Goal: Task Accomplishment & Management: Complete application form

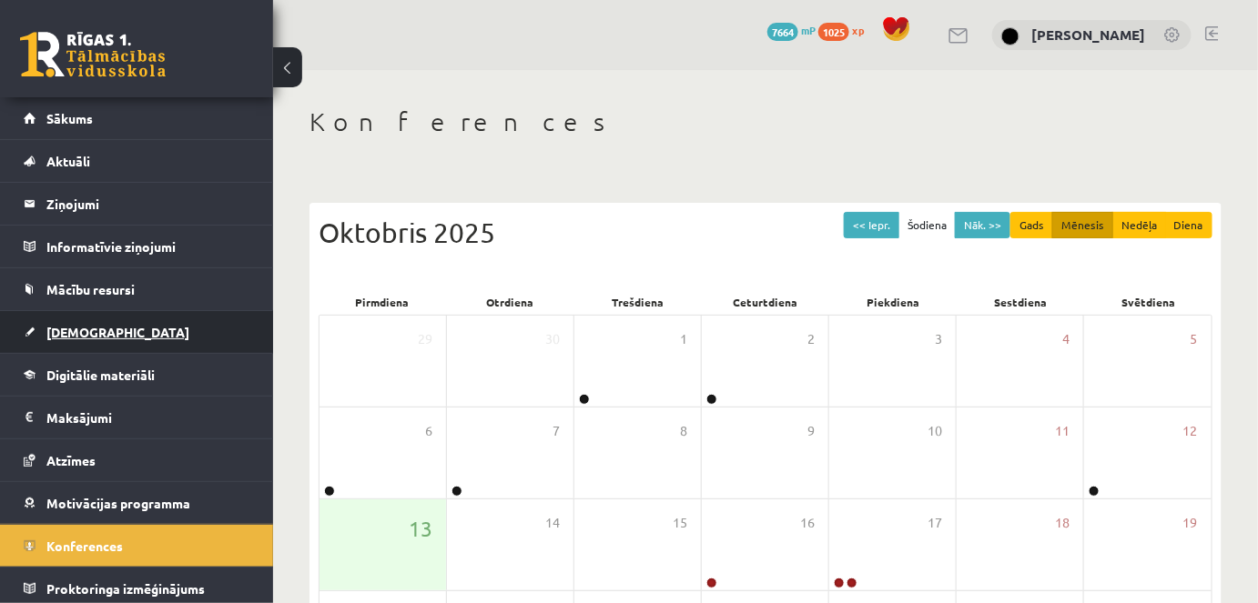
click at [76, 335] on span "[DEMOGRAPHIC_DATA]" at bounding box center [117, 332] width 143 height 16
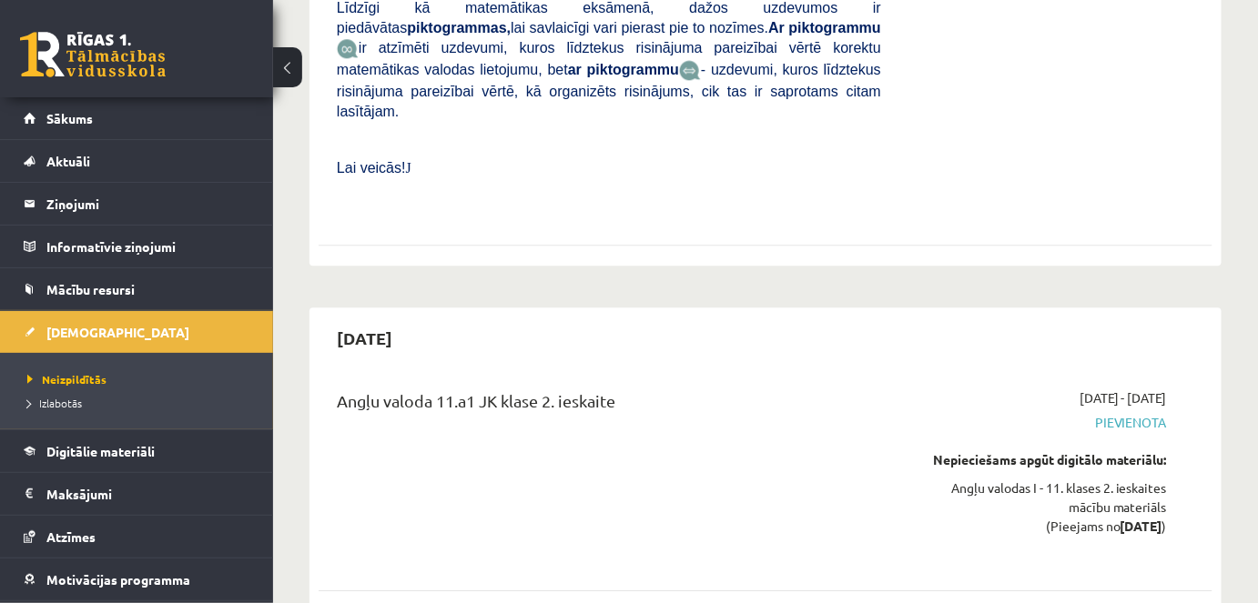
scroll to position [1617, 0]
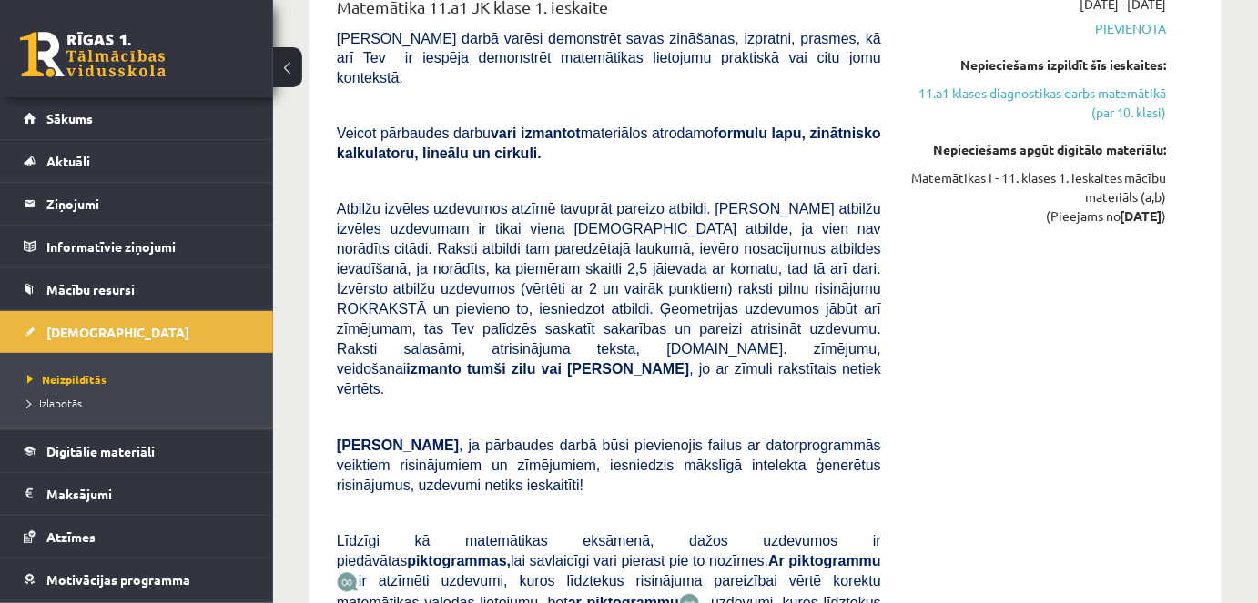
scroll to position [80, 0]
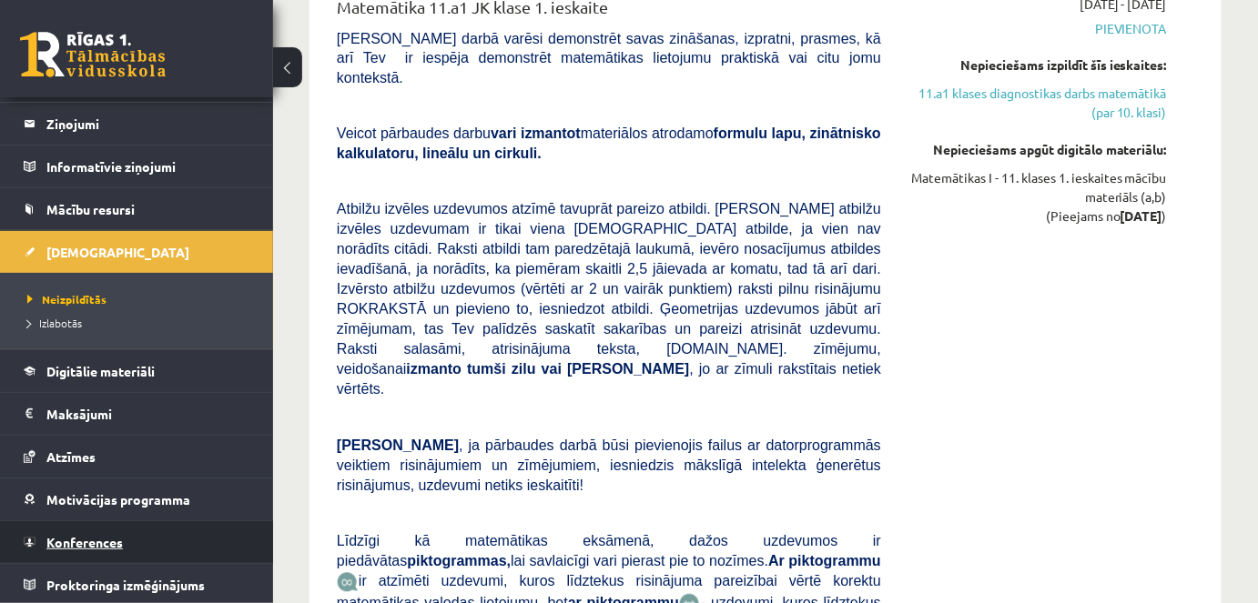
click at [87, 536] on span "Konferences" at bounding box center [84, 542] width 76 height 16
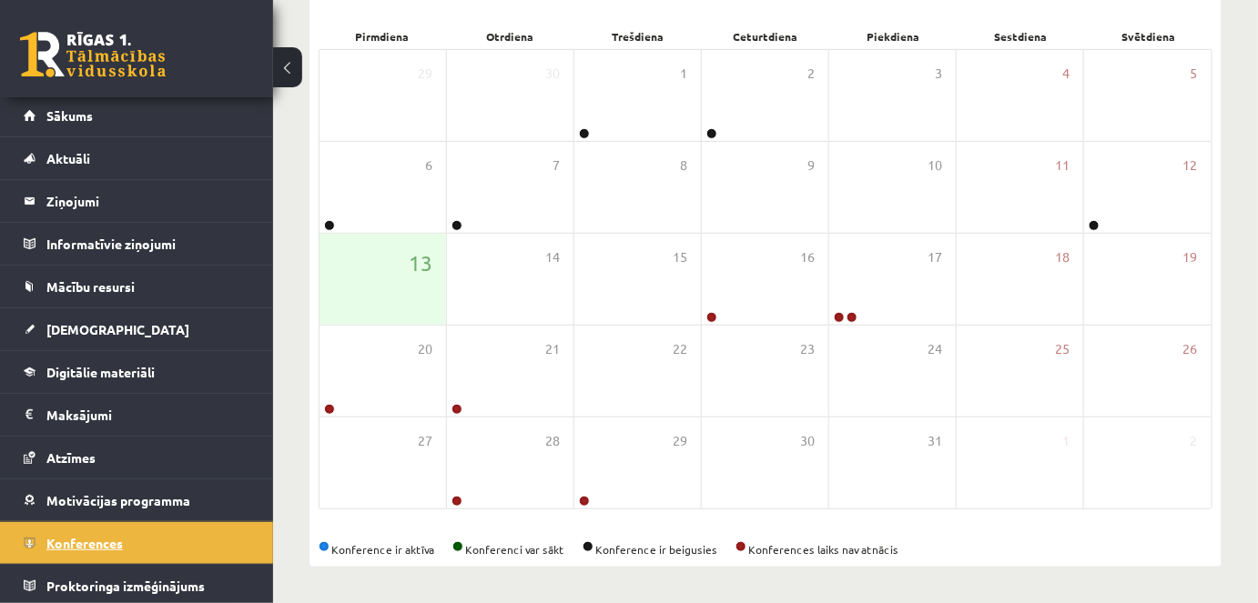
scroll to position [264, 0]
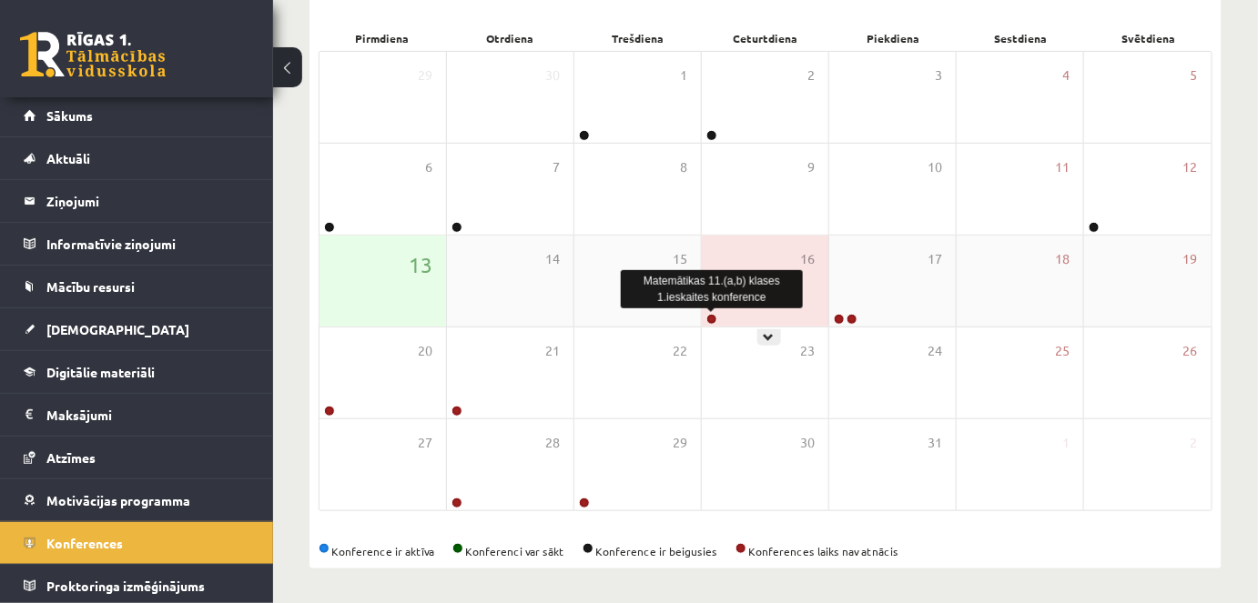
click at [710, 317] on link at bounding box center [711, 319] width 11 height 11
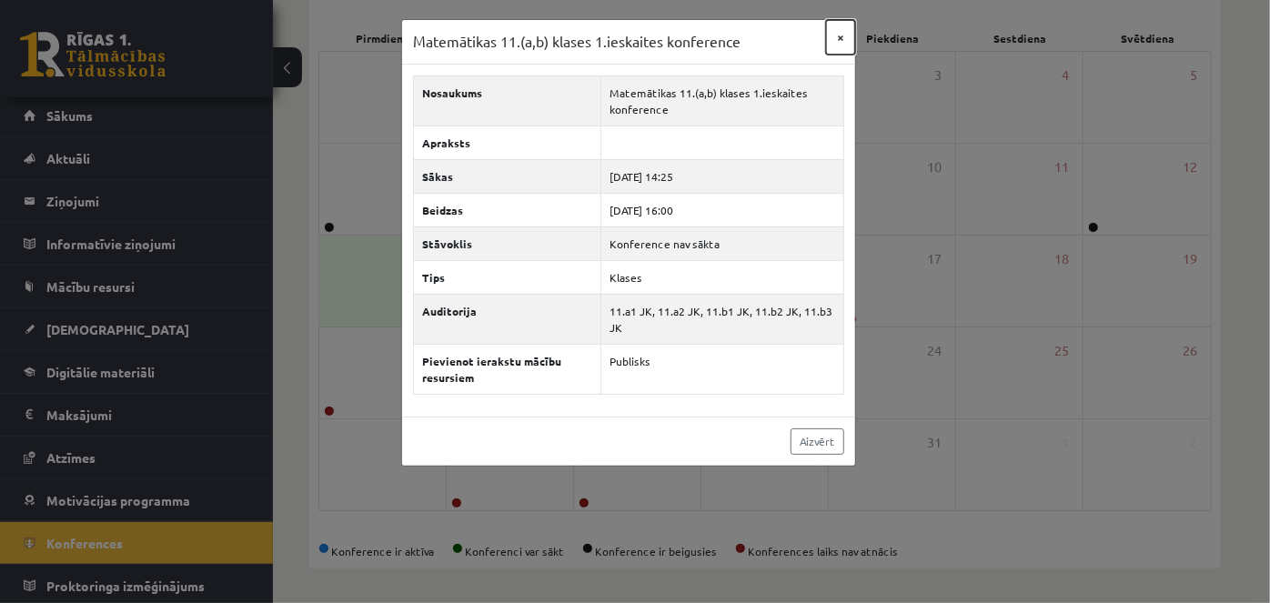
click at [837, 35] on button "×" at bounding box center [840, 37] width 29 height 35
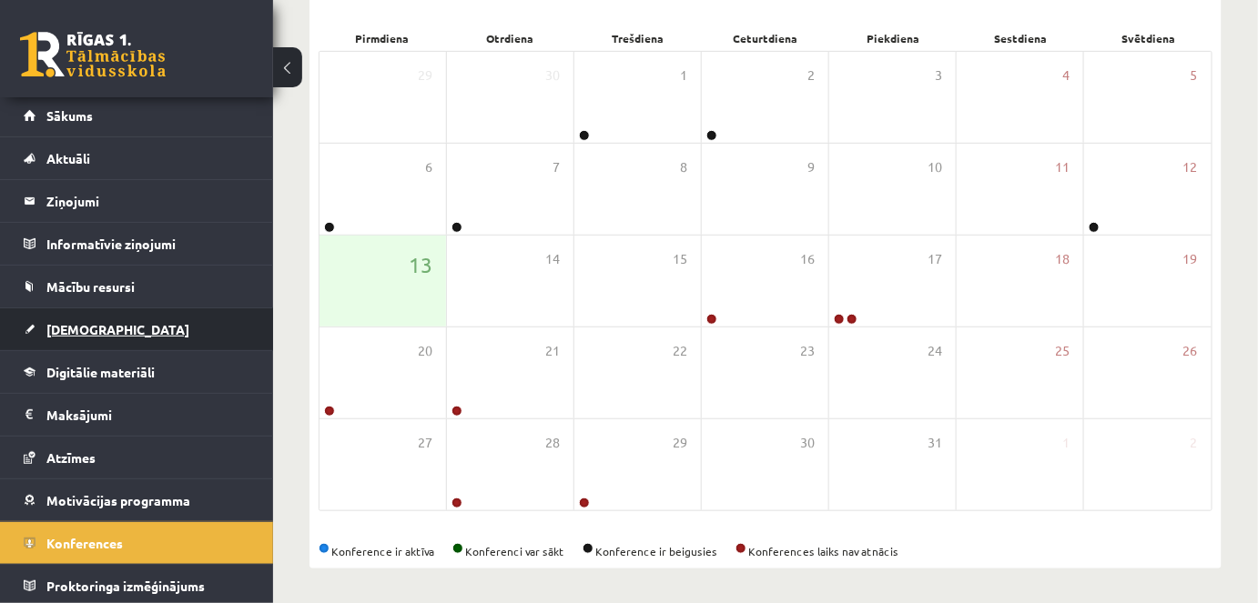
click at [83, 322] on span "[DEMOGRAPHIC_DATA]" at bounding box center [117, 329] width 143 height 16
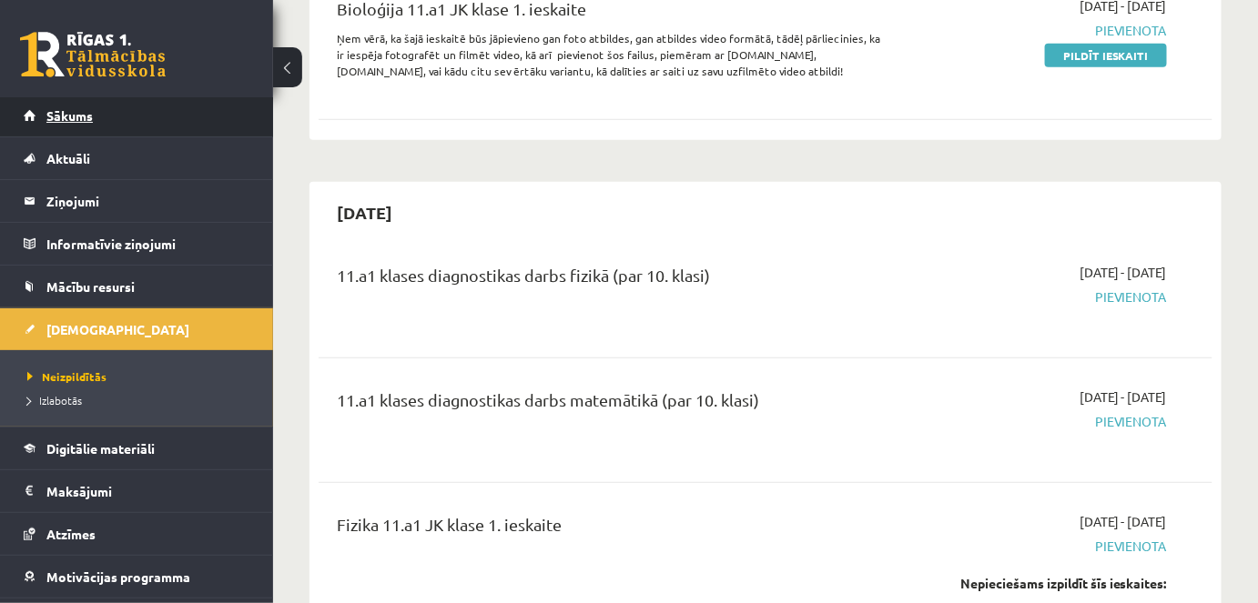
click at [56, 109] on span "Sākums" at bounding box center [69, 115] width 46 height 16
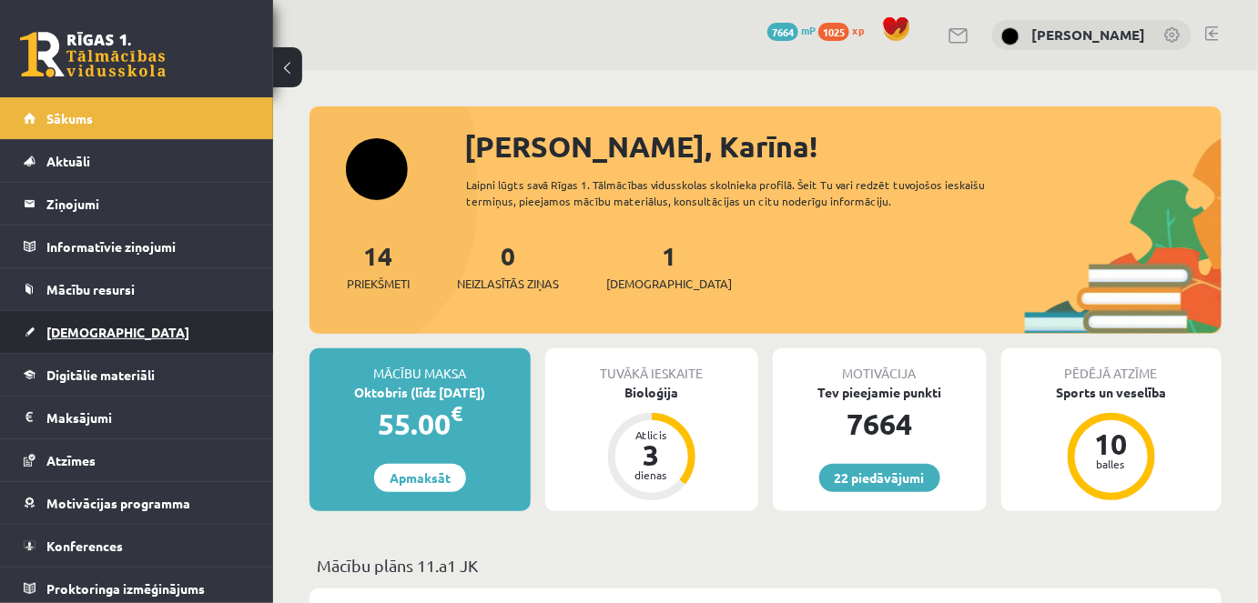
click at [56, 328] on span "[DEMOGRAPHIC_DATA]" at bounding box center [117, 332] width 143 height 16
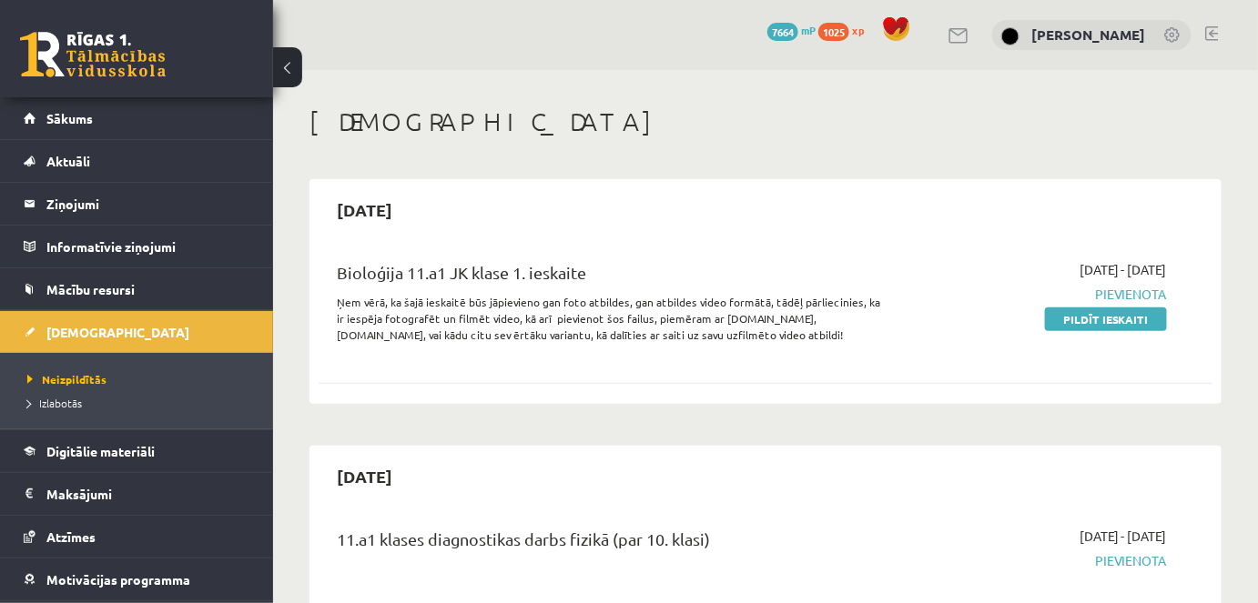
click at [1101, 323] on link "Pildīt ieskaiti" at bounding box center [1106, 320] width 122 height 24
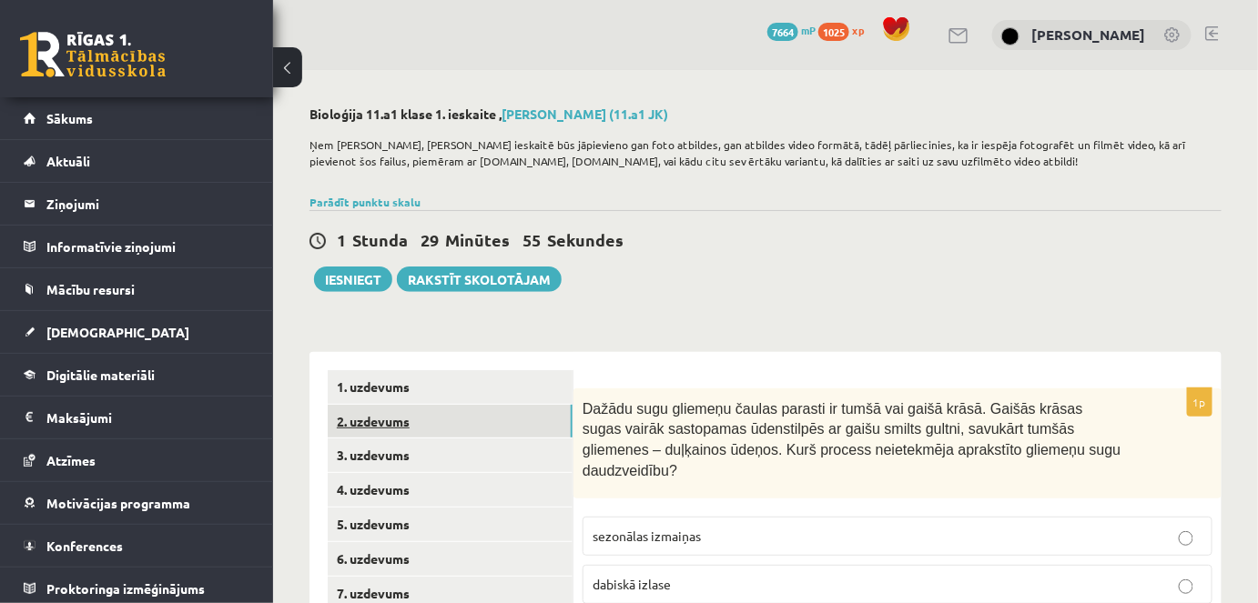
click at [398, 426] on link "2. uzdevums" at bounding box center [450, 422] width 245 height 34
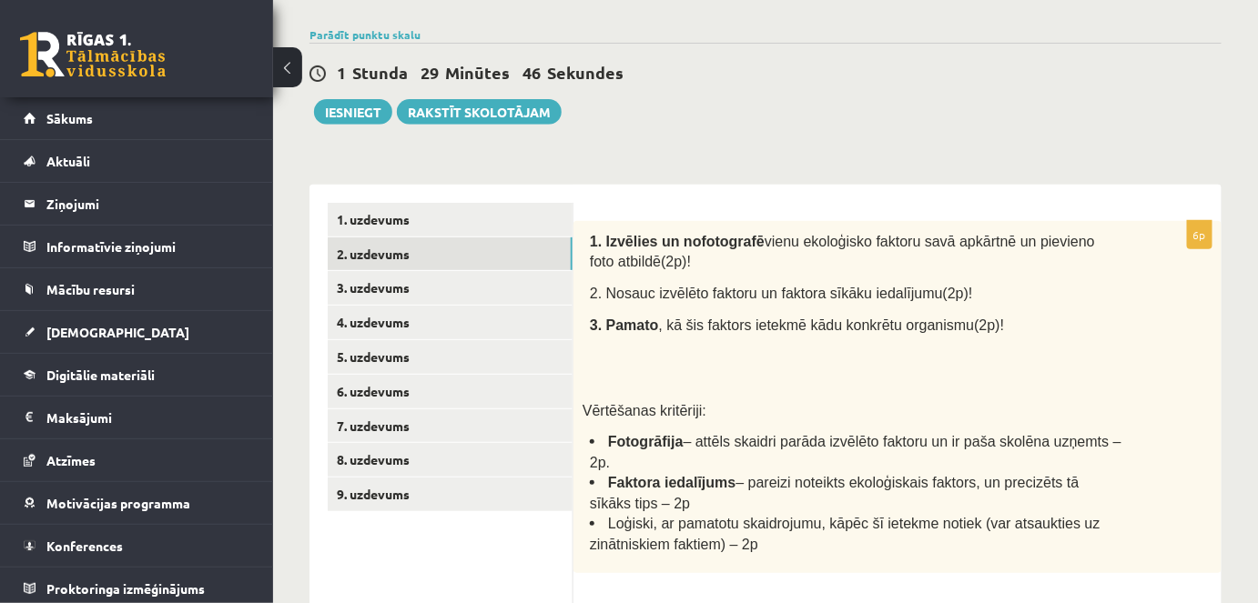
scroll to position [255, 0]
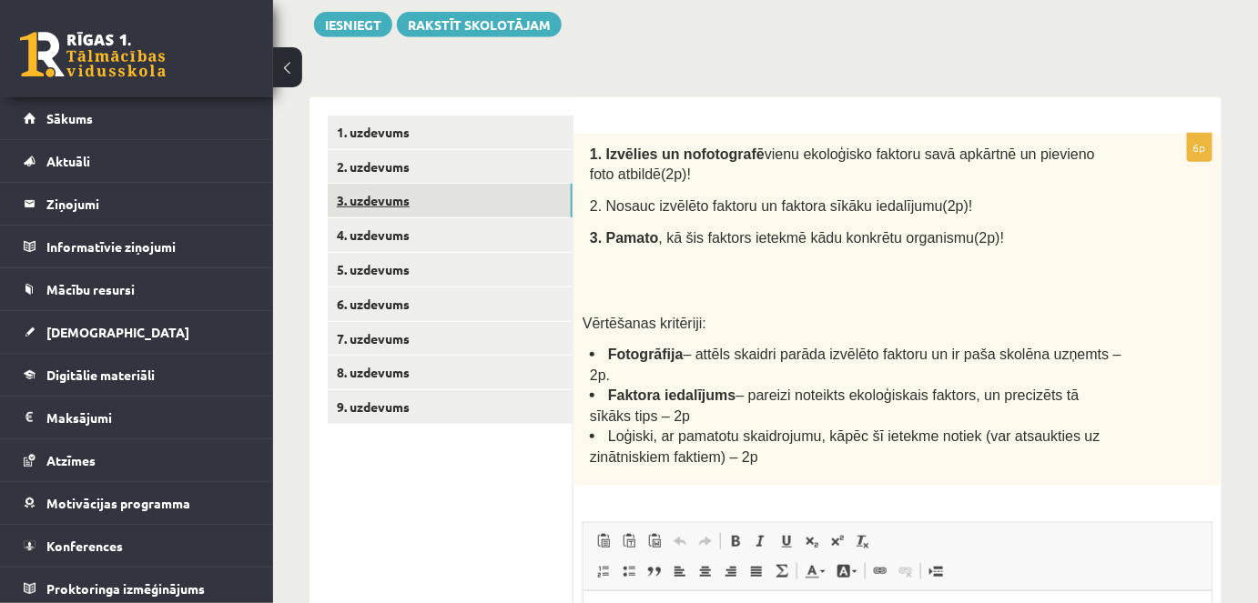
click at [394, 201] on link "3. uzdevums" at bounding box center [450, 201] width 245 height 34
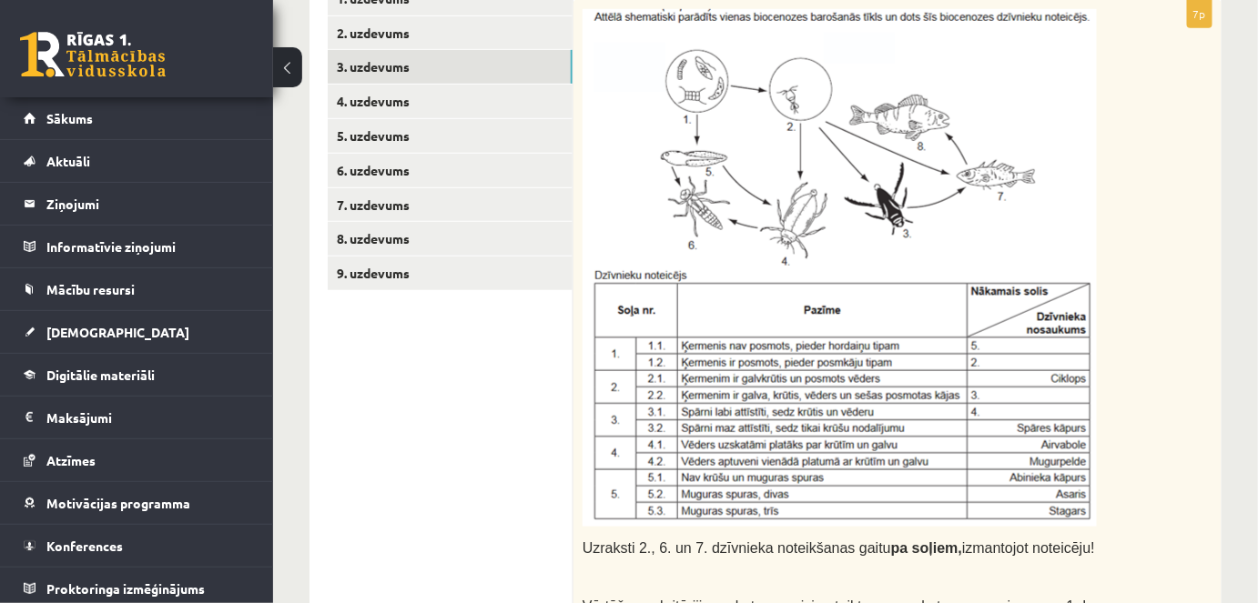
scroll to position [301, 0]
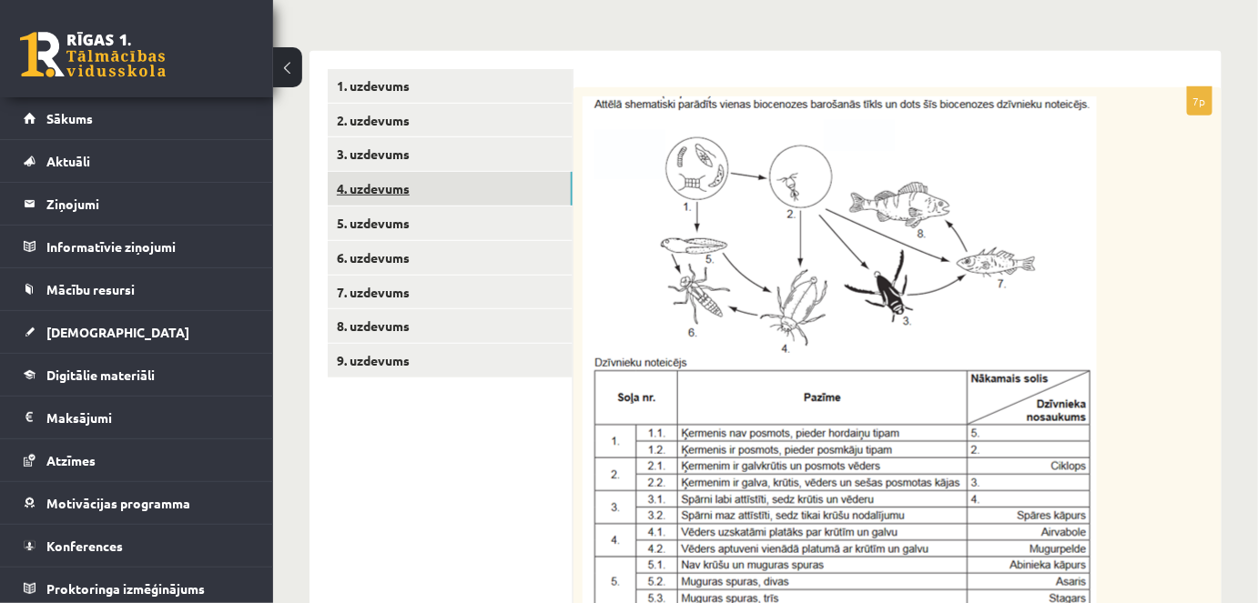
click at [410, 198] on link "4. uzdevums" at bounding box center [450, 189] width 245 height 34
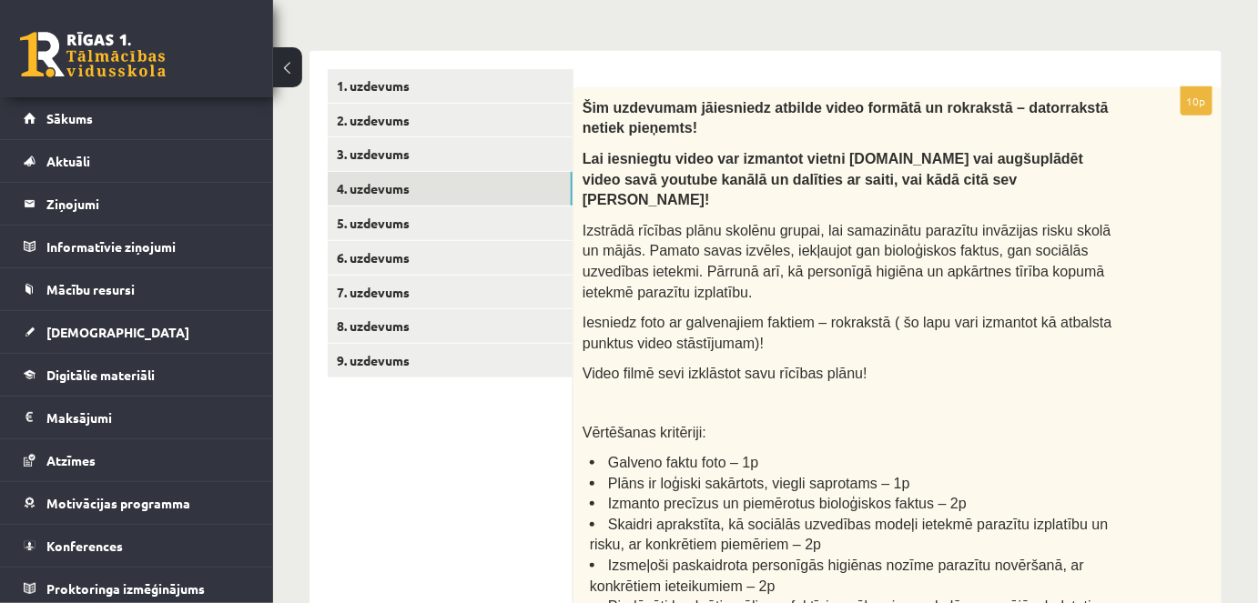
scroll to position [0, 0]
click at [1069, 110] on span "Šim uzdevumam jāiesniedz atbilde video formātā un rokrakstā – datorrakstā netie…" at bounding box center [845, 118] width 526 height 36
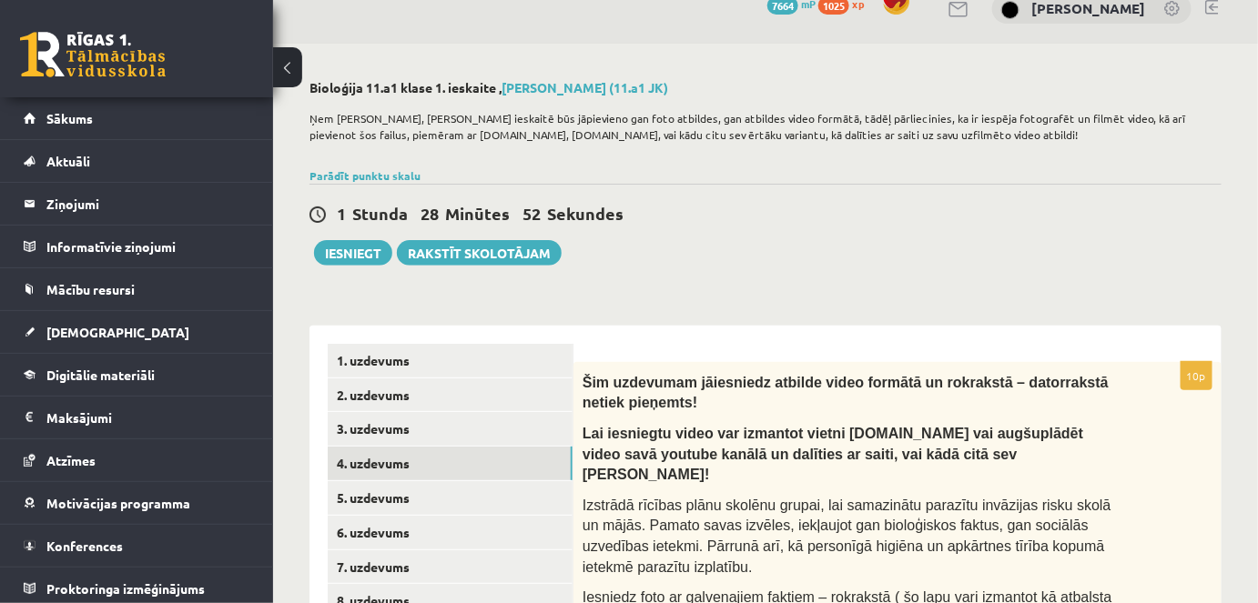
scroll to position [15, 0]
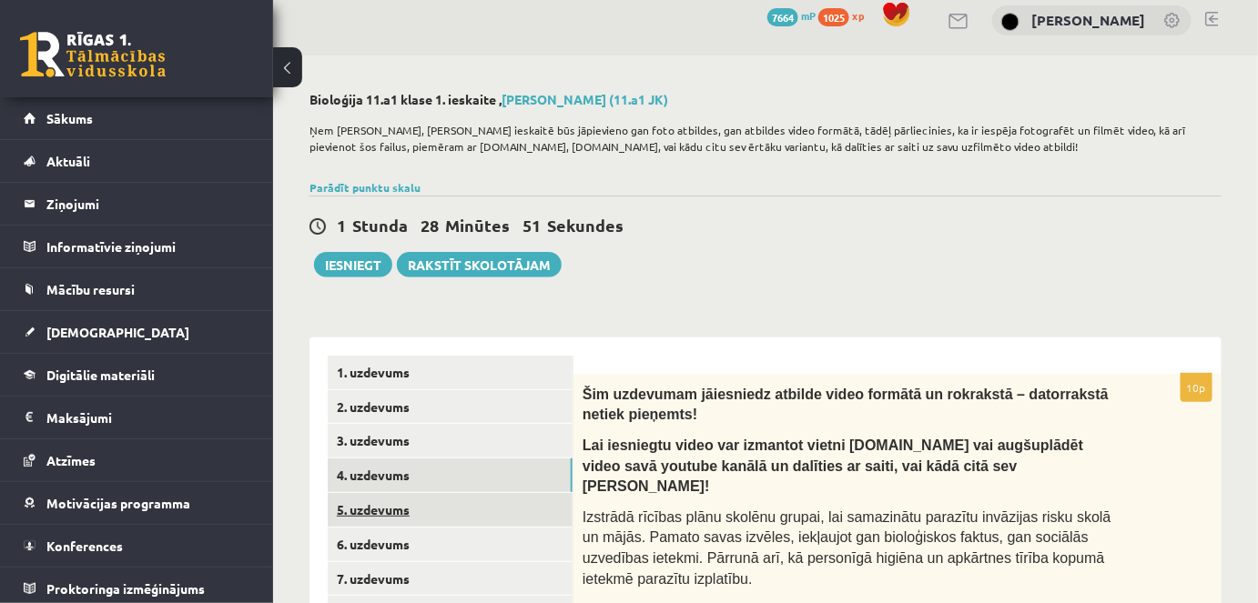
click at [423, 500] on link "5. uzdevums" at bounding box center [450, 510] width 245 height 34
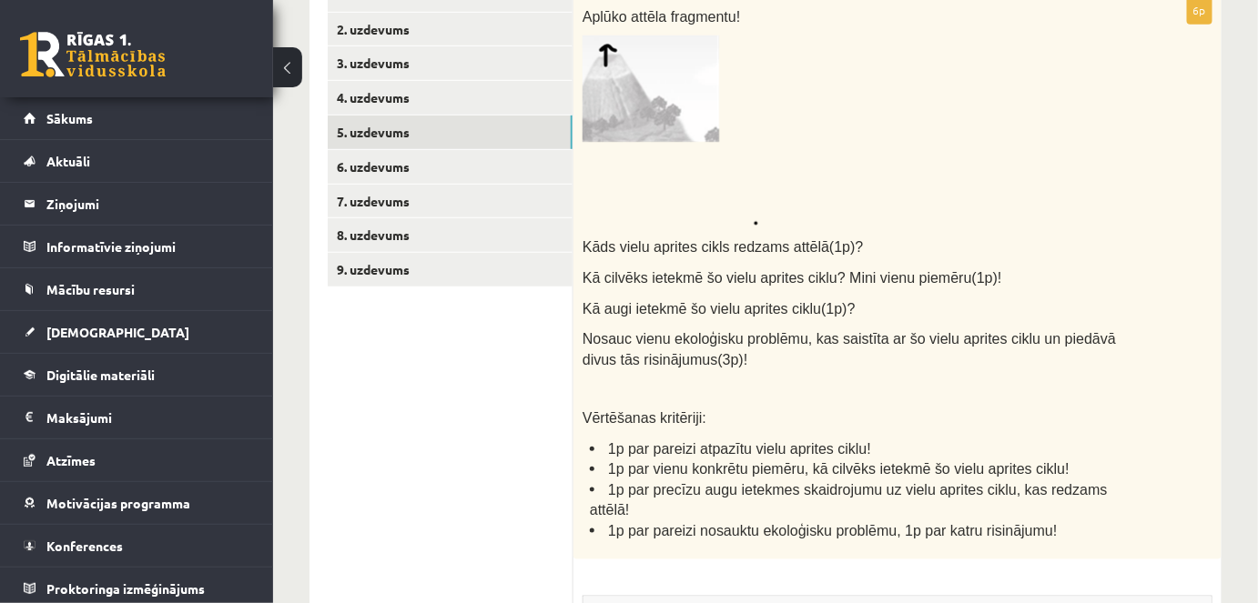
scroll to position [399, 0]
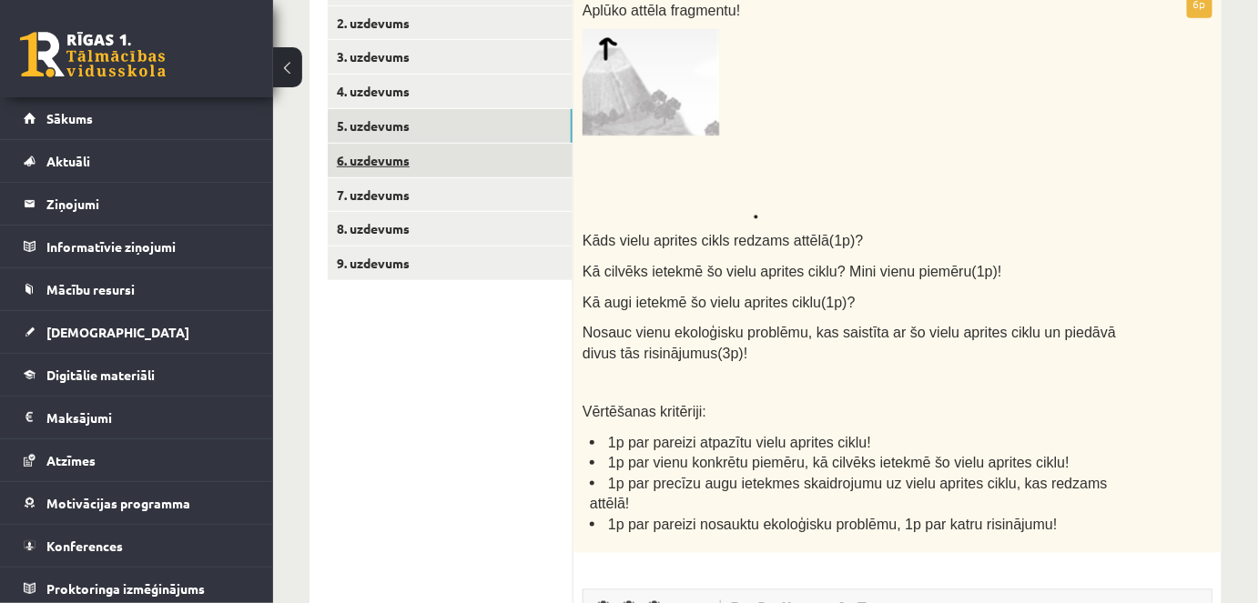
click at [411, 153] on link "6. uzdevums" at bounding box center [450, 161] width 245 height 34
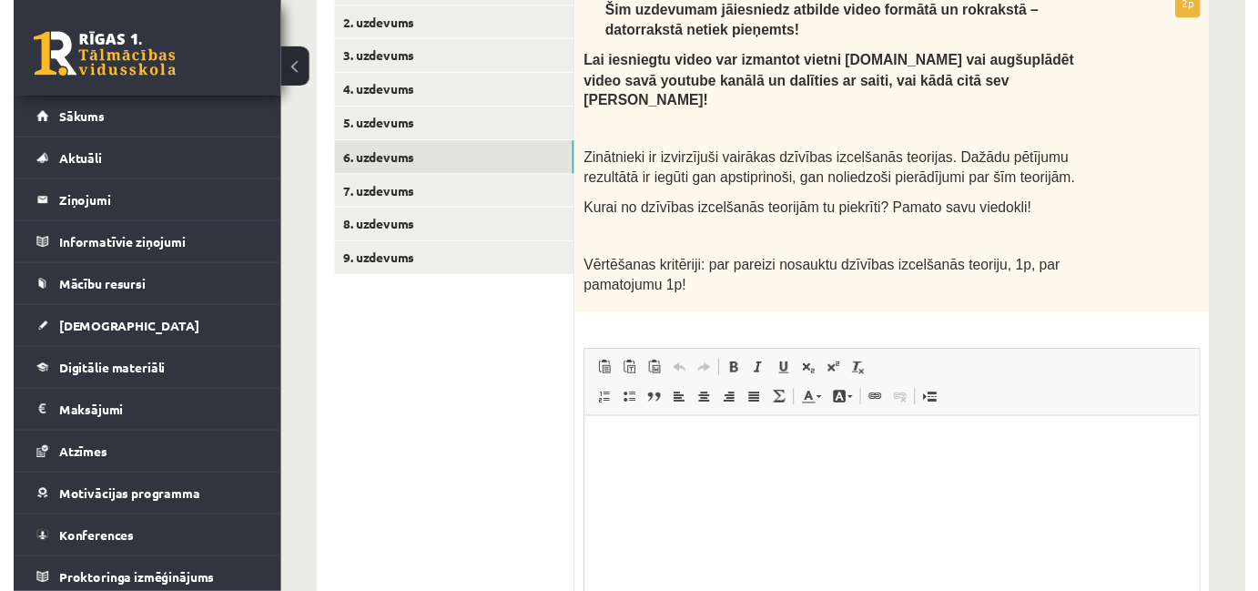
scroll to position [0, 0]
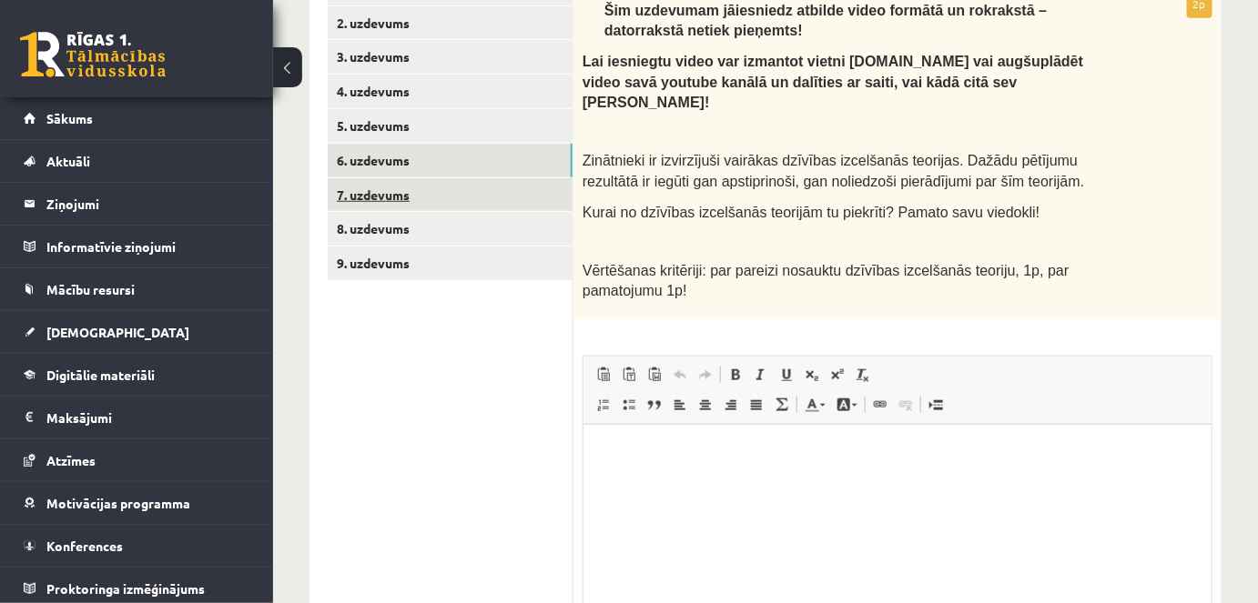
click at [437, 198] on link "7. uzdevums" at bounding box center [450, 195] width 245 height 34
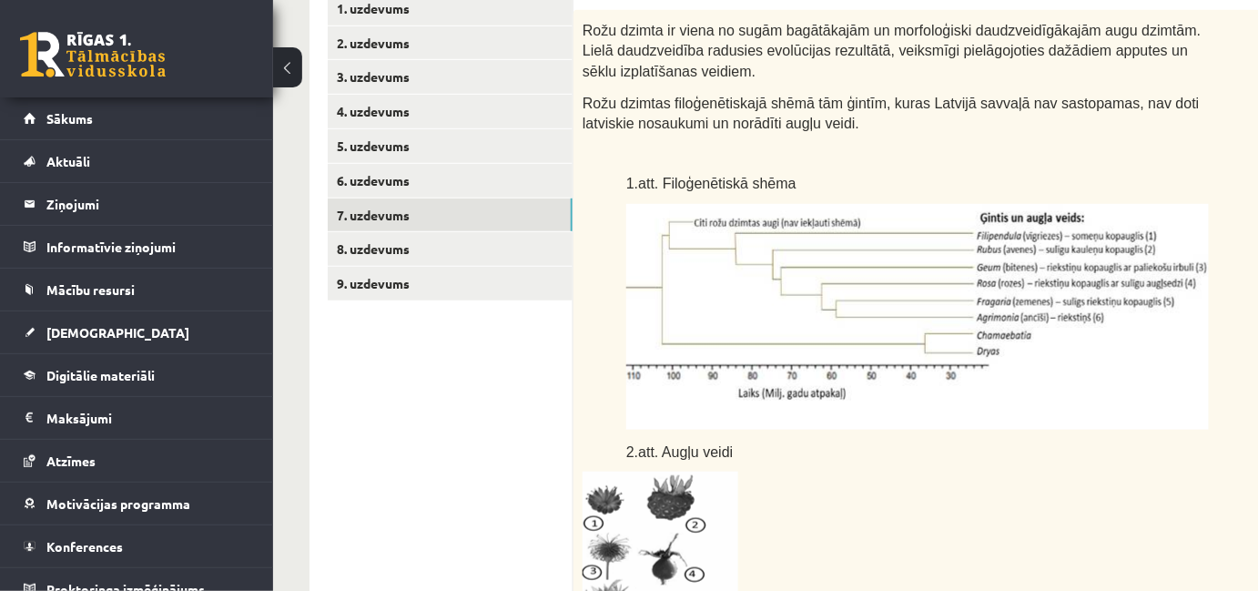
scroll to position [338, 0]
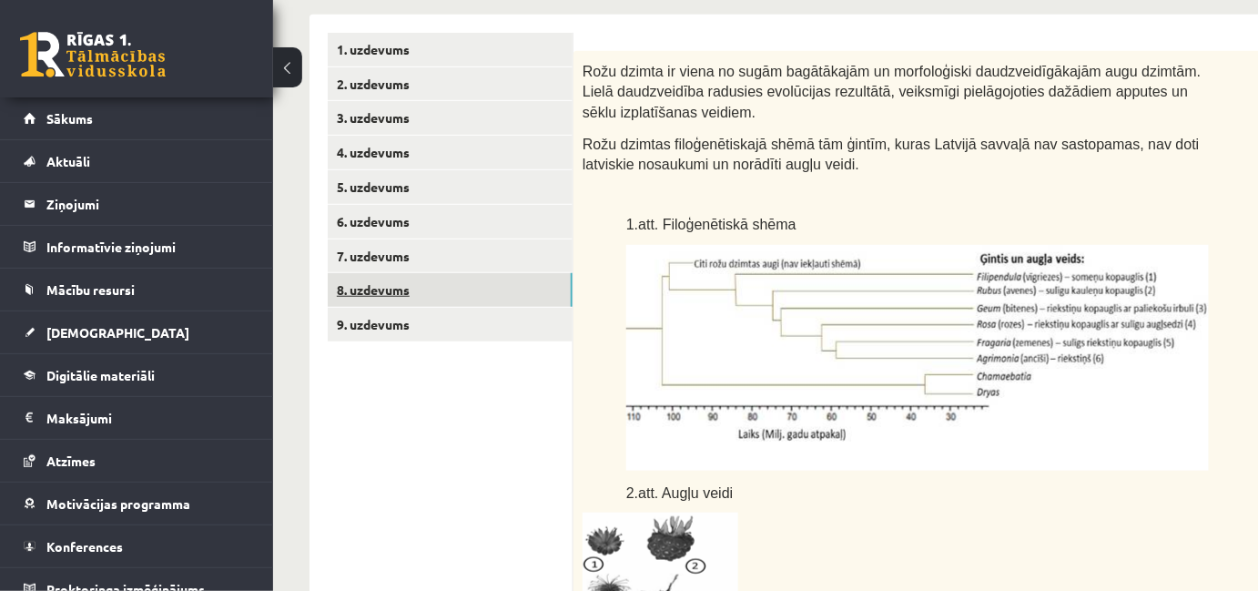
click at [458, 296] on link "8. uzdevums" at bounding box center [450, 290] width 245 height 34
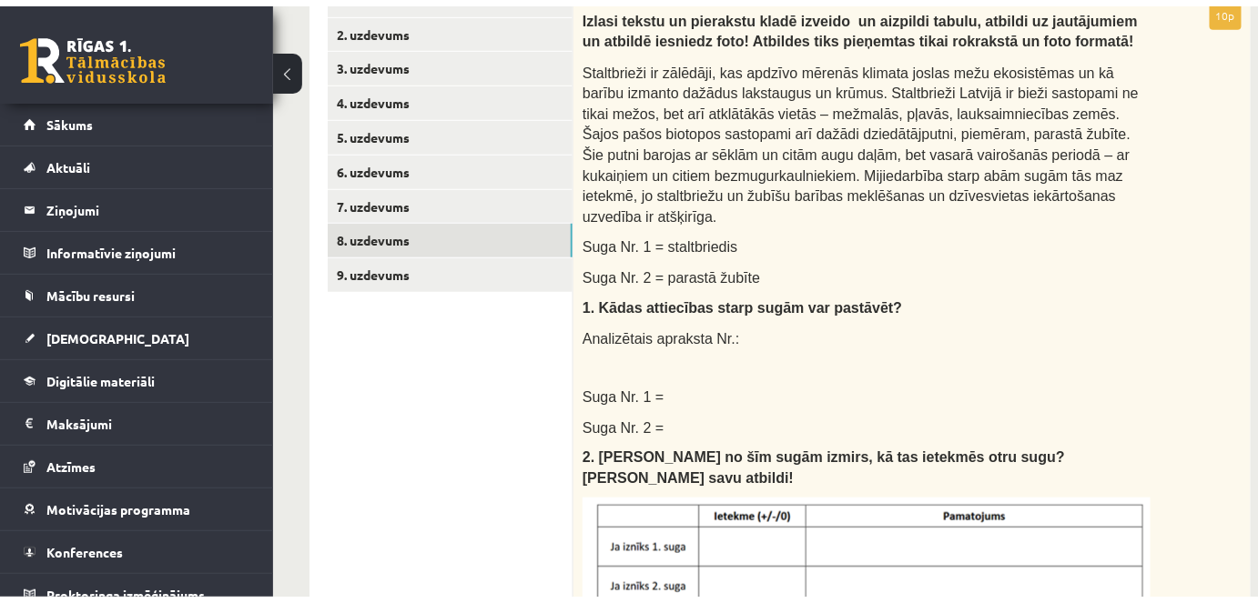
scroll to position [339, 0]
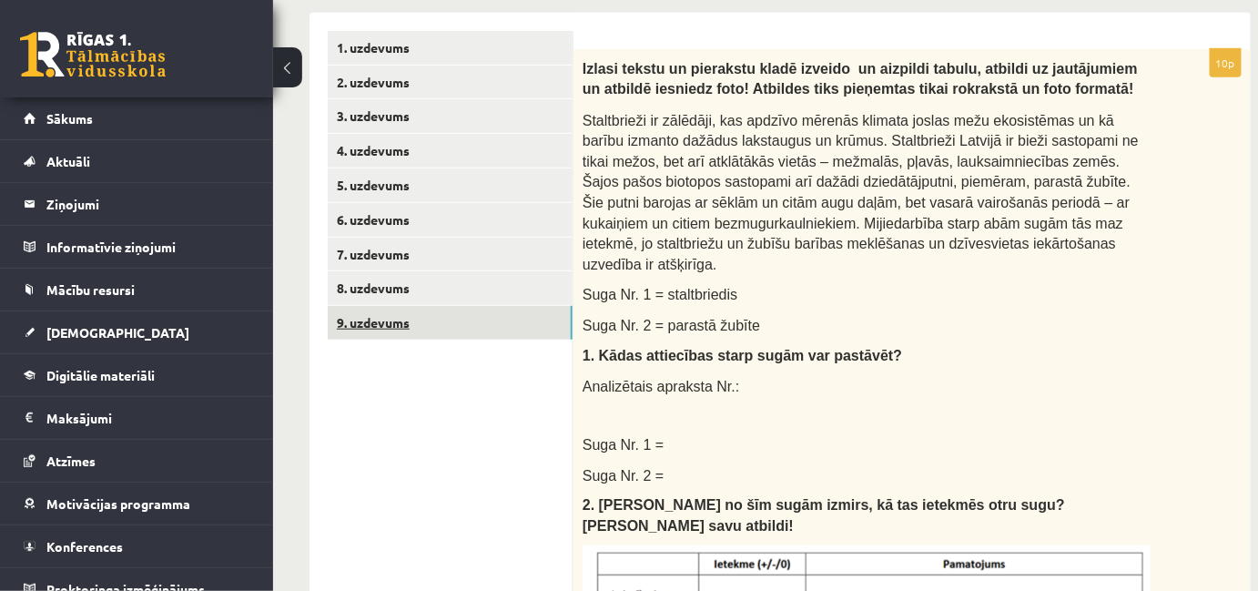
click at [418, 327] on link "9. uzdevums" at bounding box center [450, 323] width 245 height 34
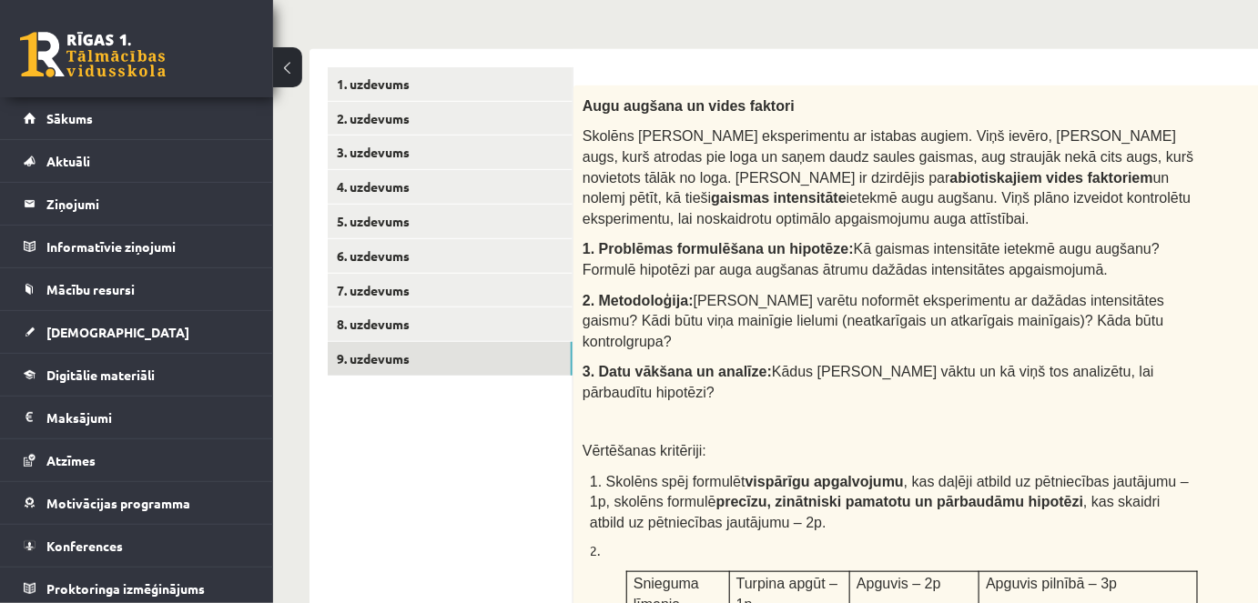
scroll to position [290, 0]
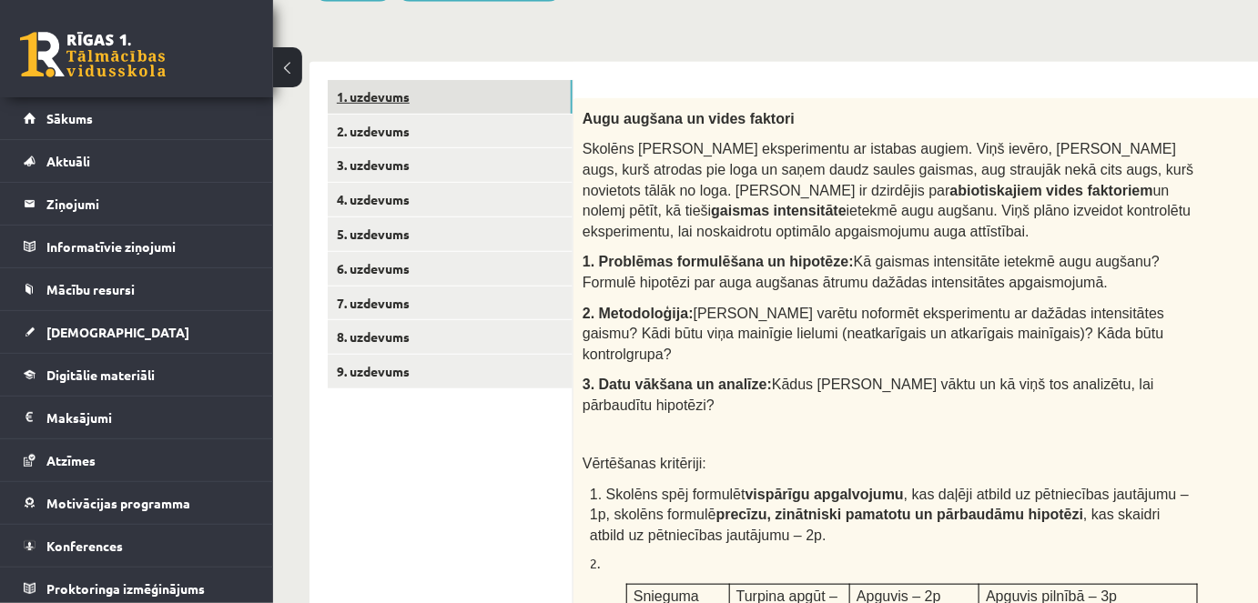
click at [511, 100] on link "1. uzdevums" at bounding box center [450, 97] width 245 height 34
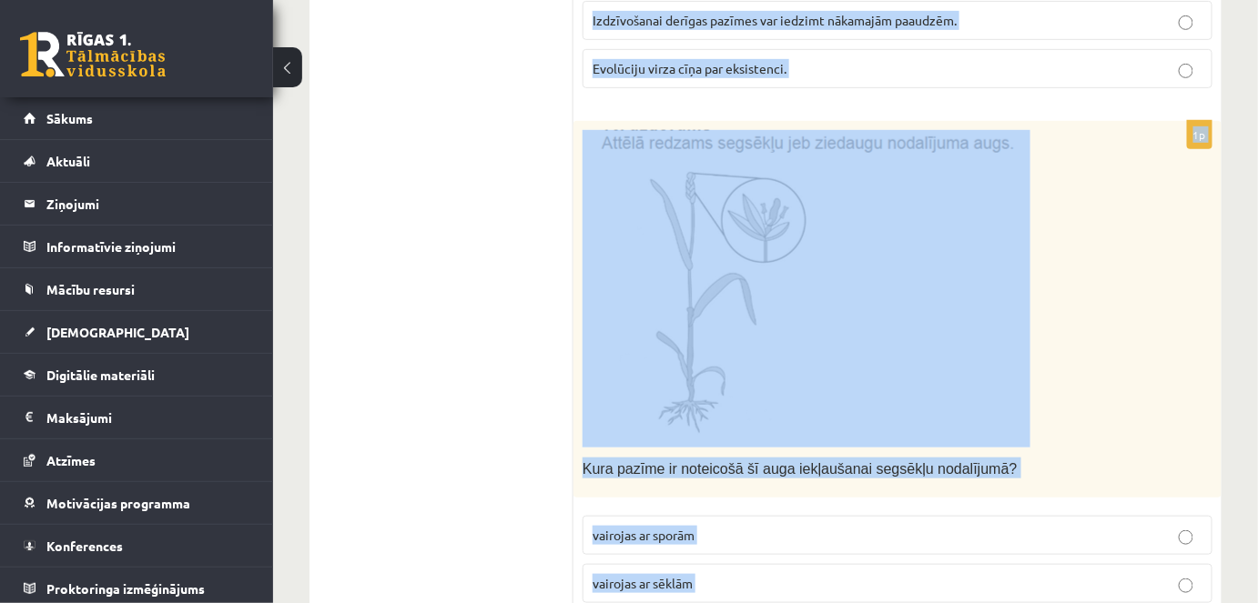
scroll to position [2735, 0]
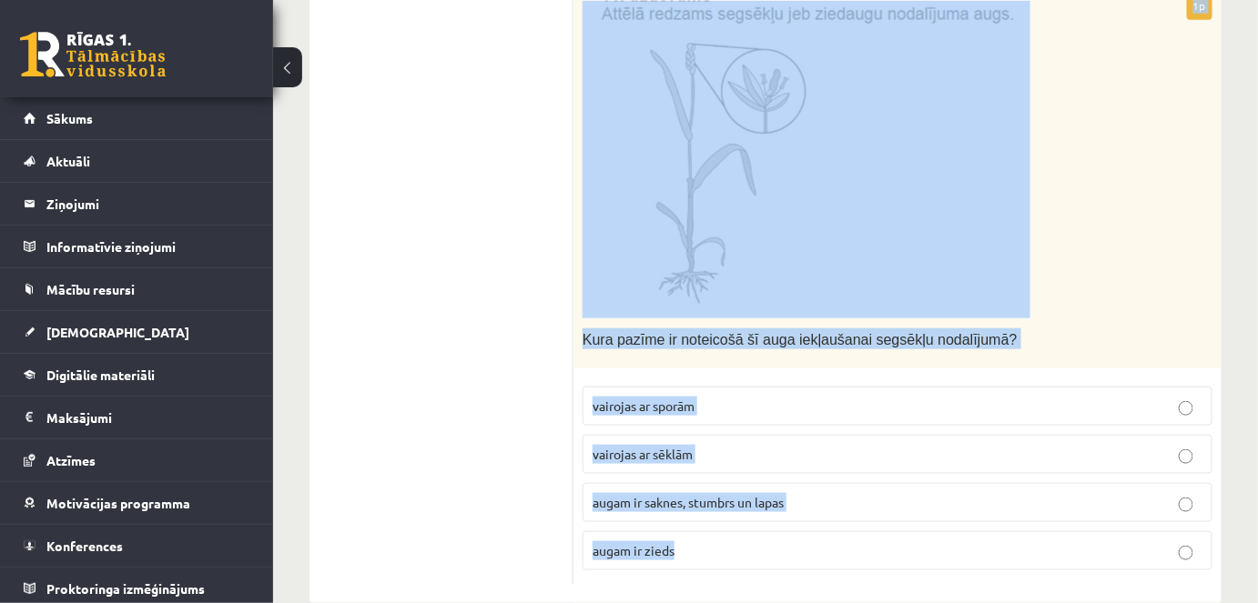
drag, startPoint x: 583, startPoint y: 244, endPoint x: 987, endPoint y: 614, distance: 548.1
copy form "Dažādu sugu gliemeņu čaulas parasti ir tumšā vai gaišā krāsā. Gaišās krāsas sug…"
click at [1194, 211] on div "Kura pazīme ir noteicošā šī auga iekļaušanai segsēkļu nodalījumā?" at bounding box center [897, 180] width 648 height 377
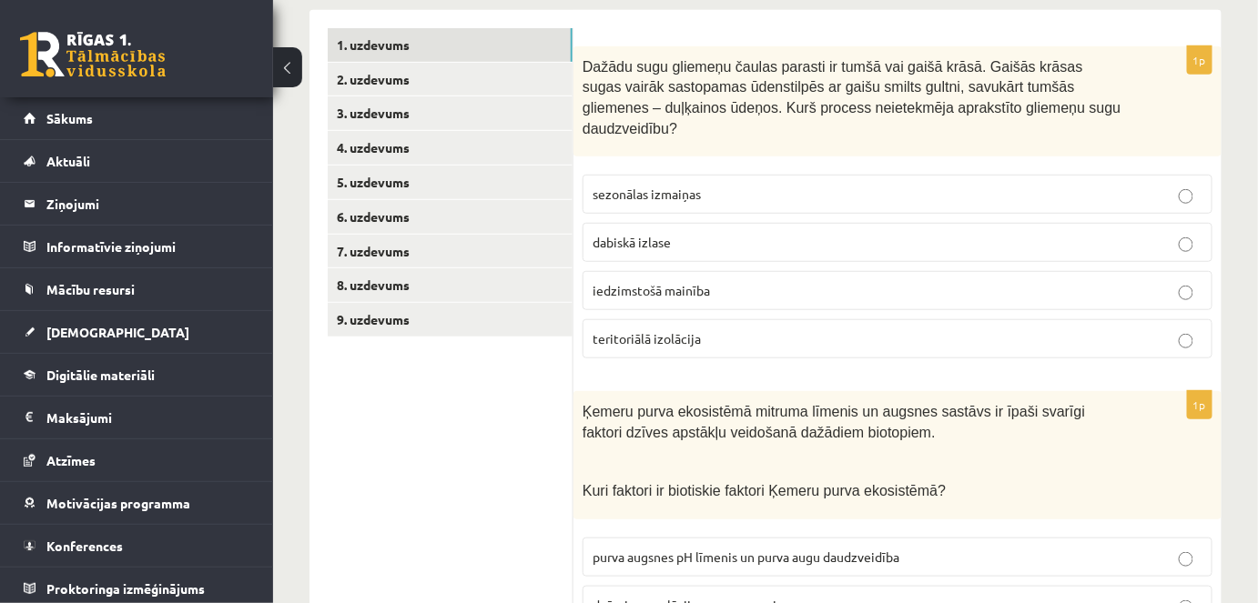
scroll to position [280, 0]
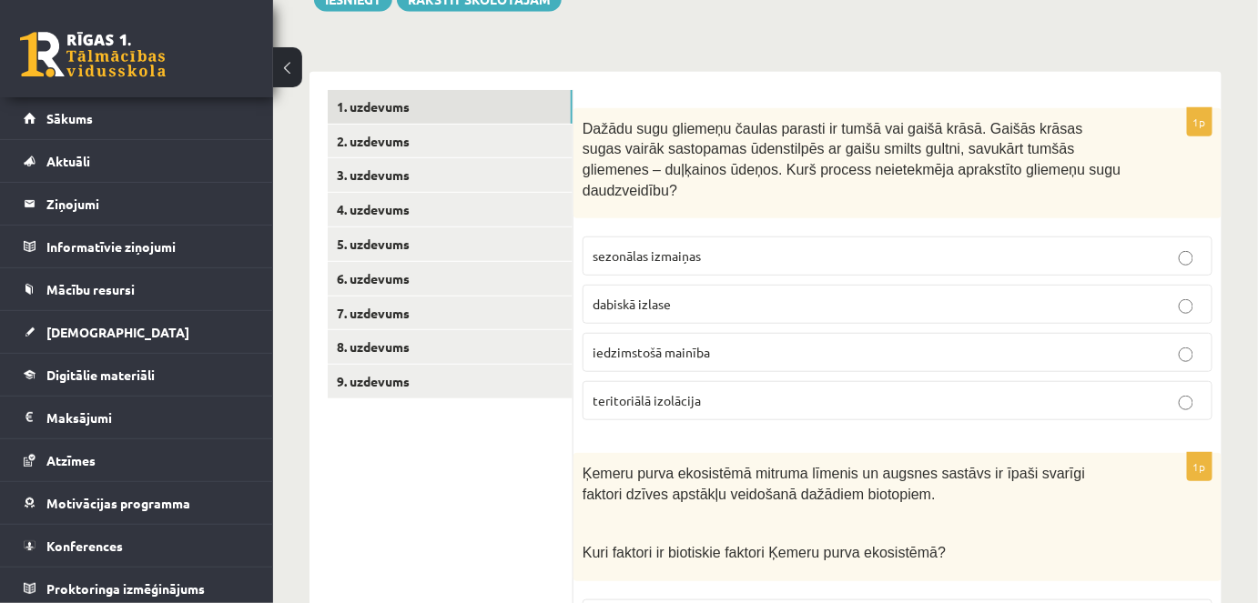
click at [638, 237] on label "sezonālas izmaiņas" at bounding box center [897, 256] width 630 height 39
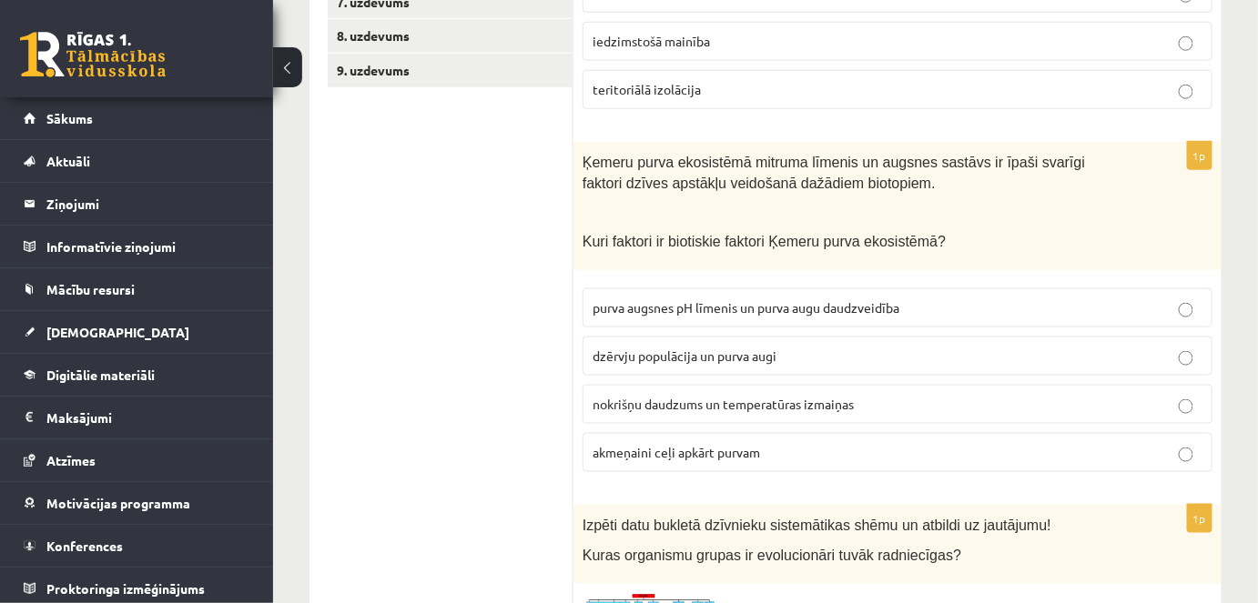
scroll to position [596, 0]
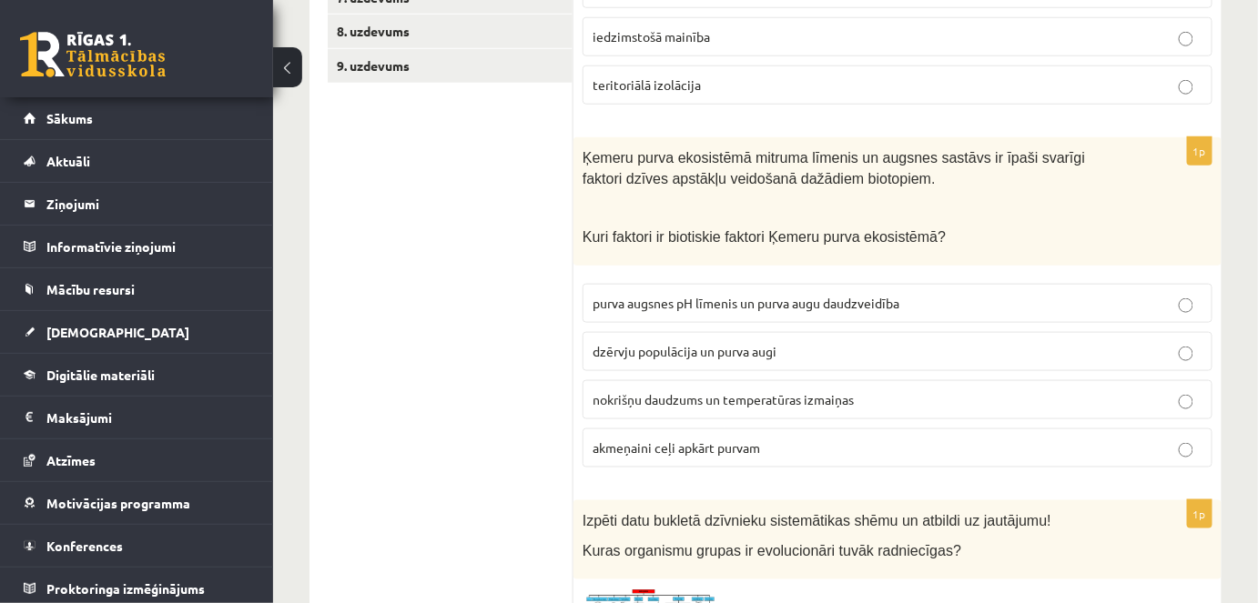
click at [702, 343] on span "dzērvju populācija un purva augi" at bounding box center [684, 351] width 184 height 16
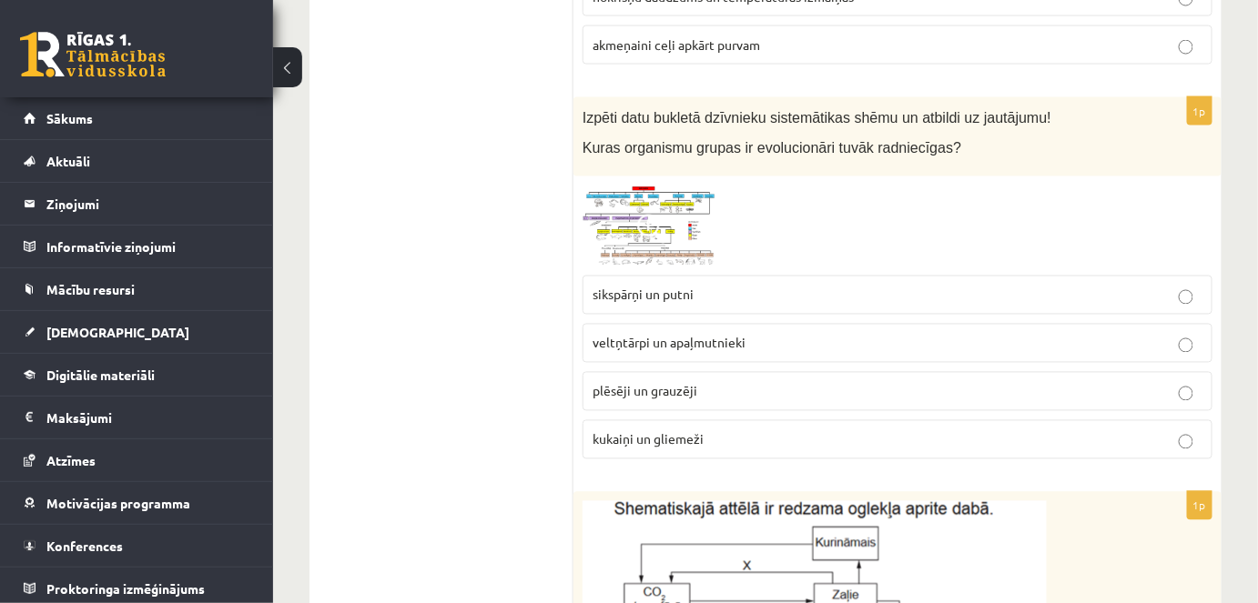
scroll to position [1012, 0]
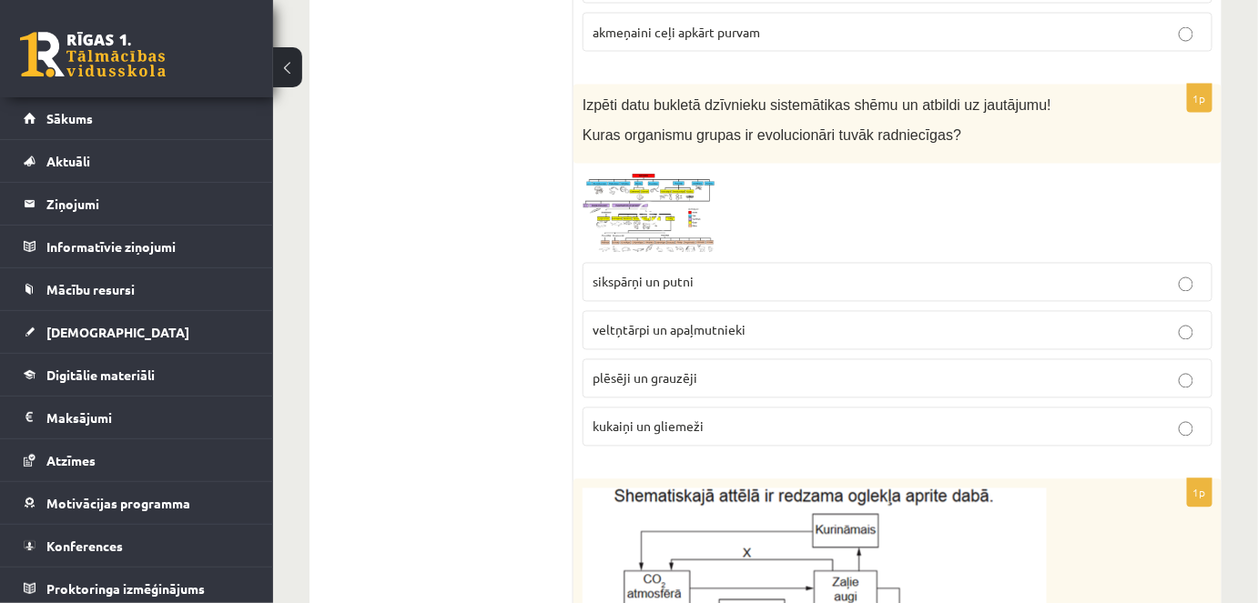
click at [625, 173] on img at bounding box center [650, 214] width 137 height 82
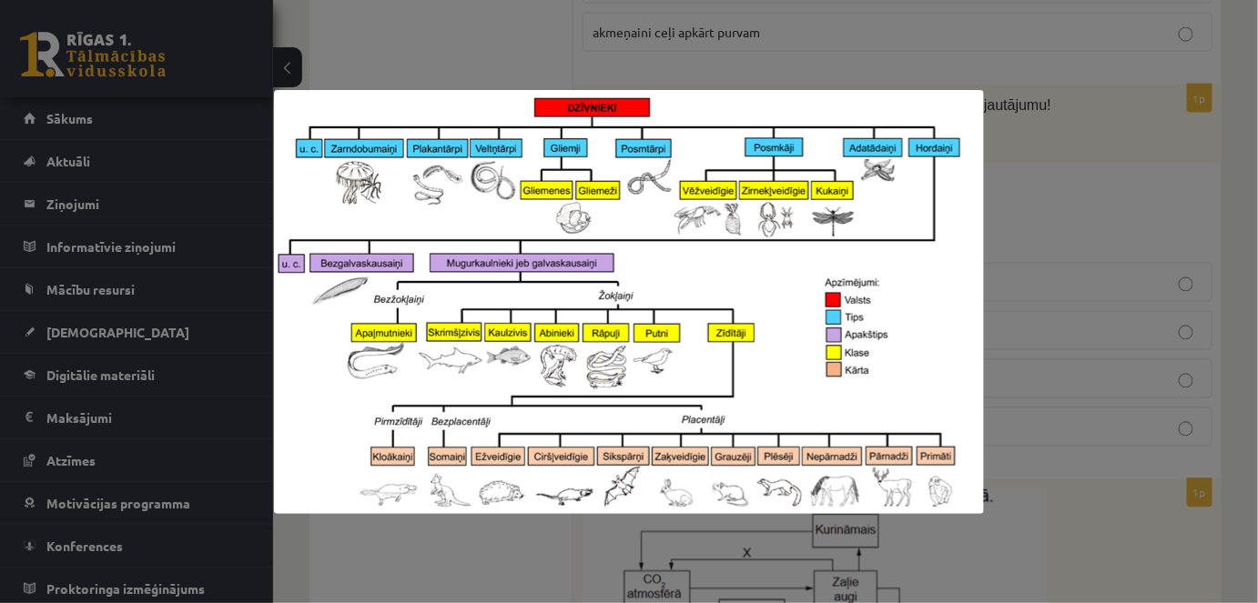
click at [1036, 203] on div at bounding box center [629, 301] width 1258 height 603
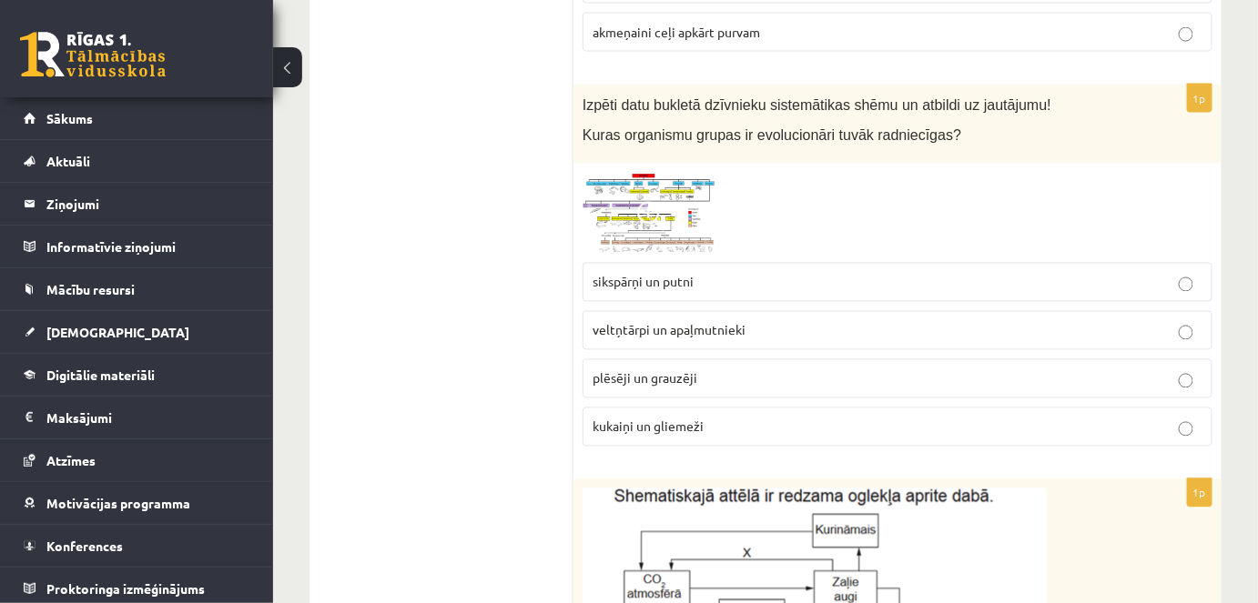
click at [657, 173] on img at bounding box center [650, 214] width 137 height 82
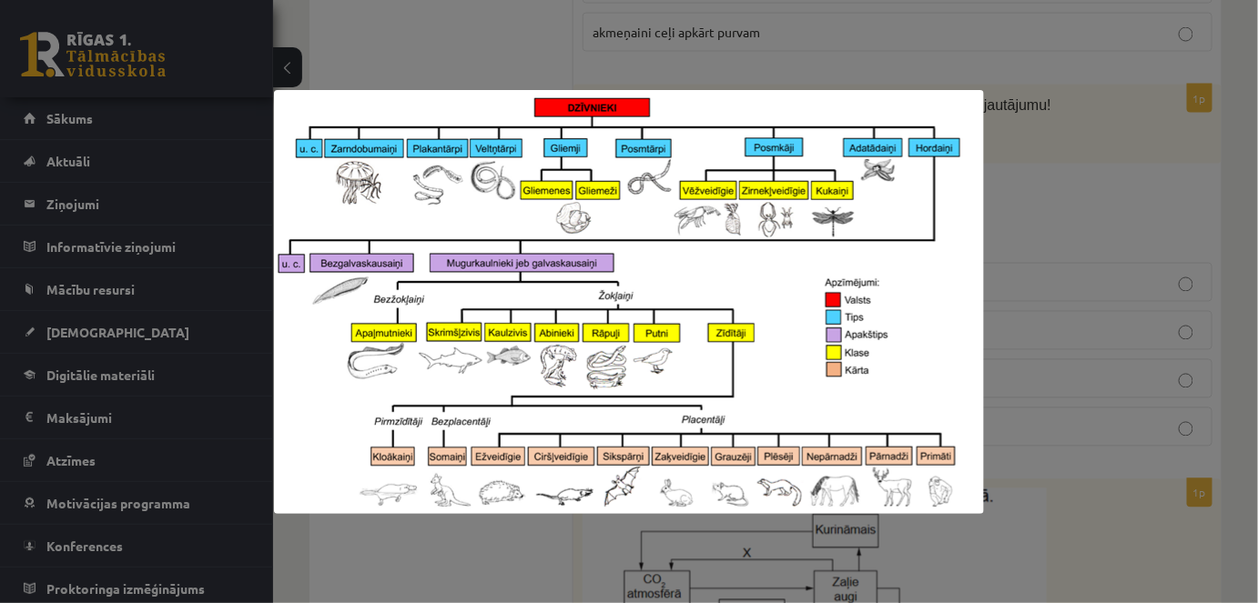
click at [1036, 184] on div at bounding box center [629, 301] width 1258 height 603
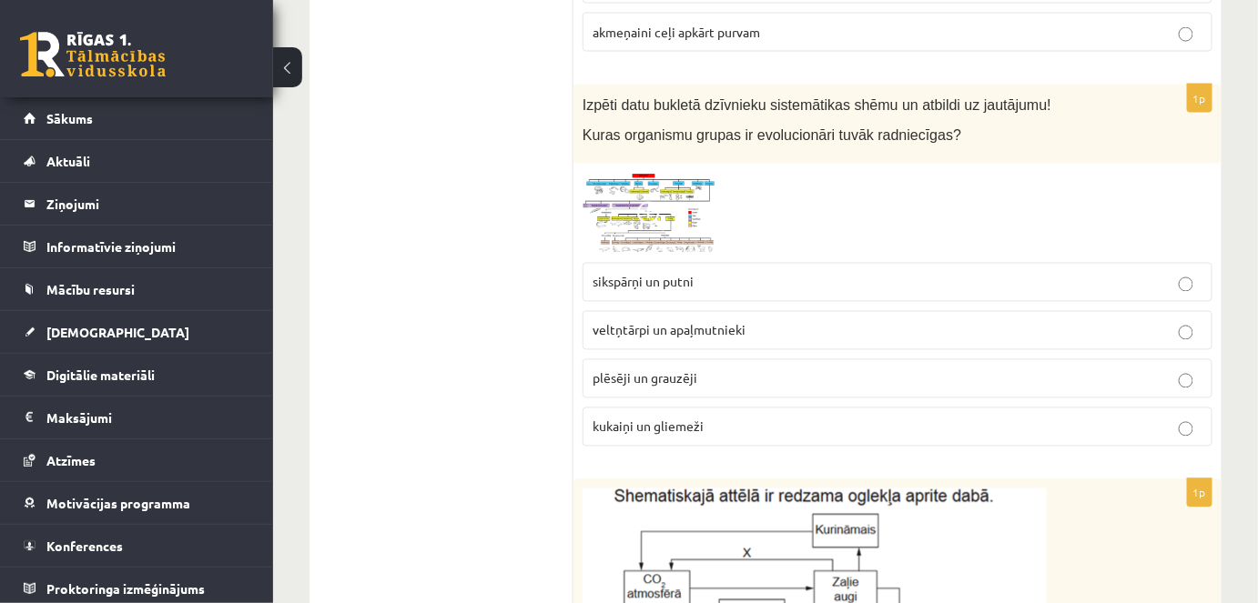
click at [634, 173] on img at bounding box center [650, 214] width 137 height 82
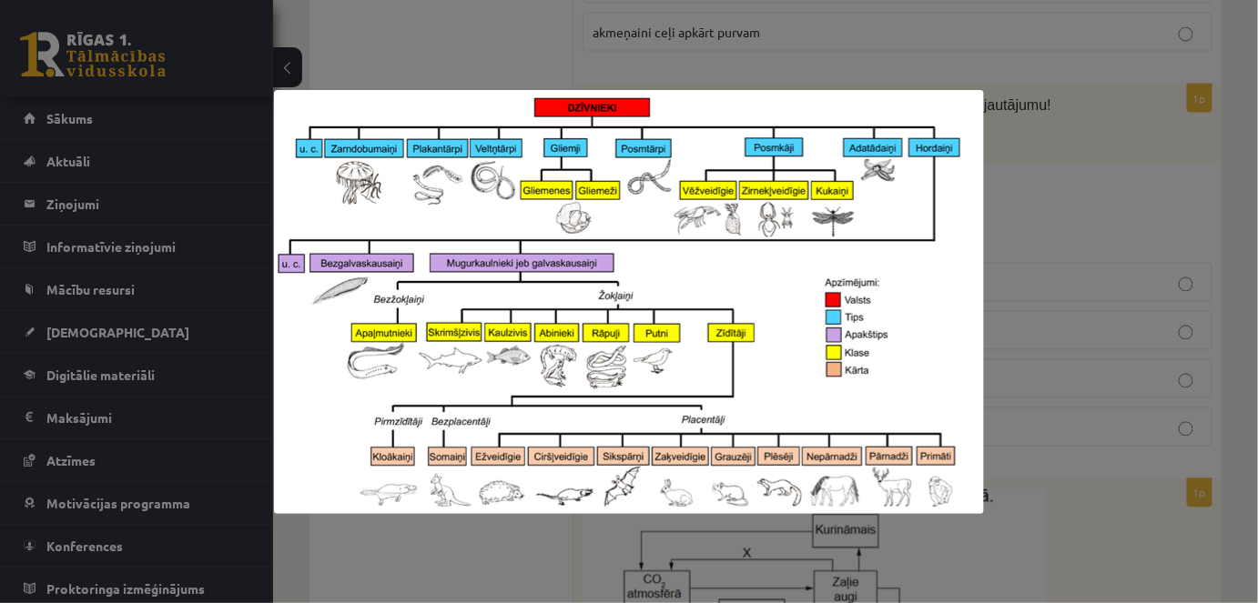
click at [1085, 167] on div at bounding box center [629, 301] width 1258 height 603
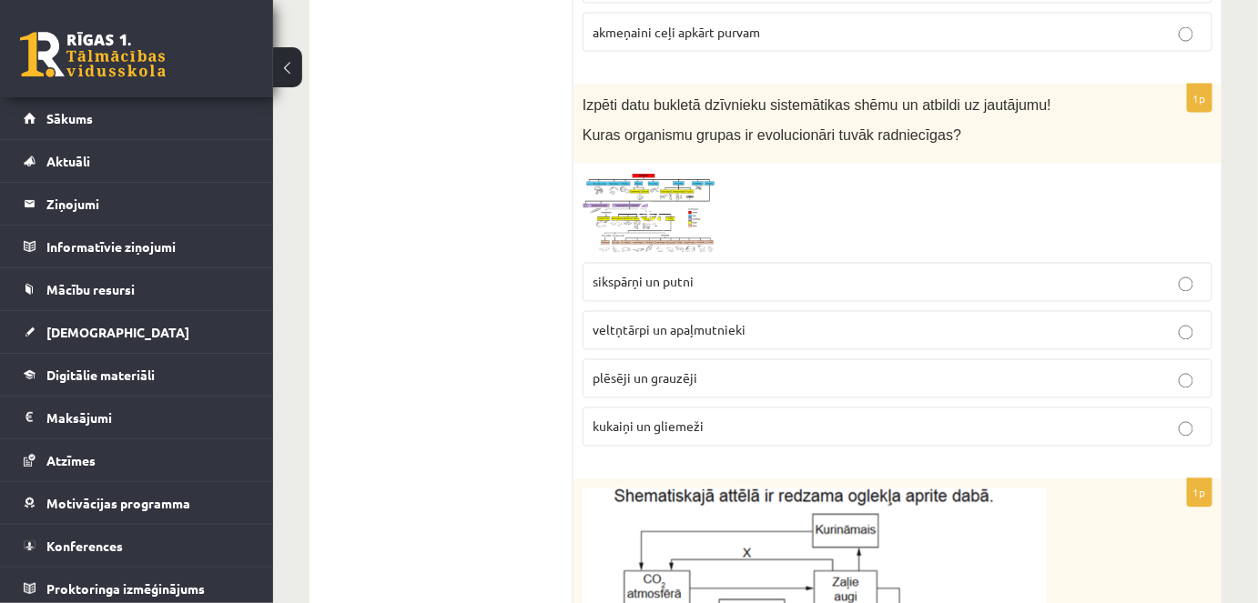
click at [761, 369] on p "plēsēji un grauzēji" at bounding box center [897, 378] width 610 height 19
click at [652, 173] on img at bounding box center [650, 214] width 137 height 82
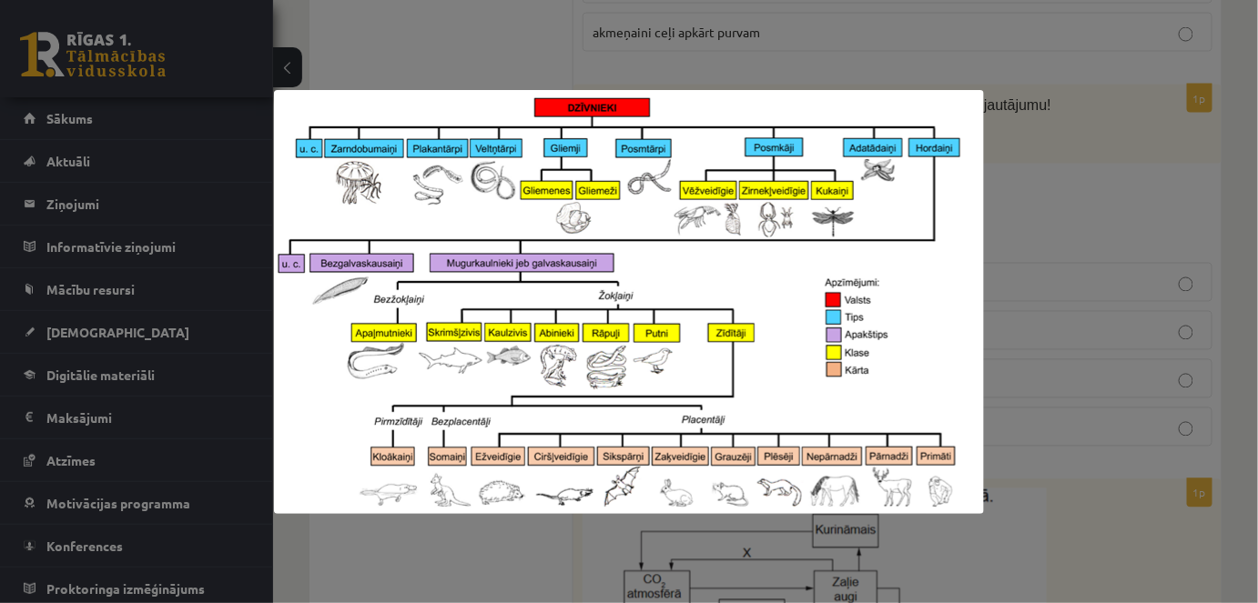
click at [1052, 185] on div at bounding box center [629, 301] width 1258 height 603
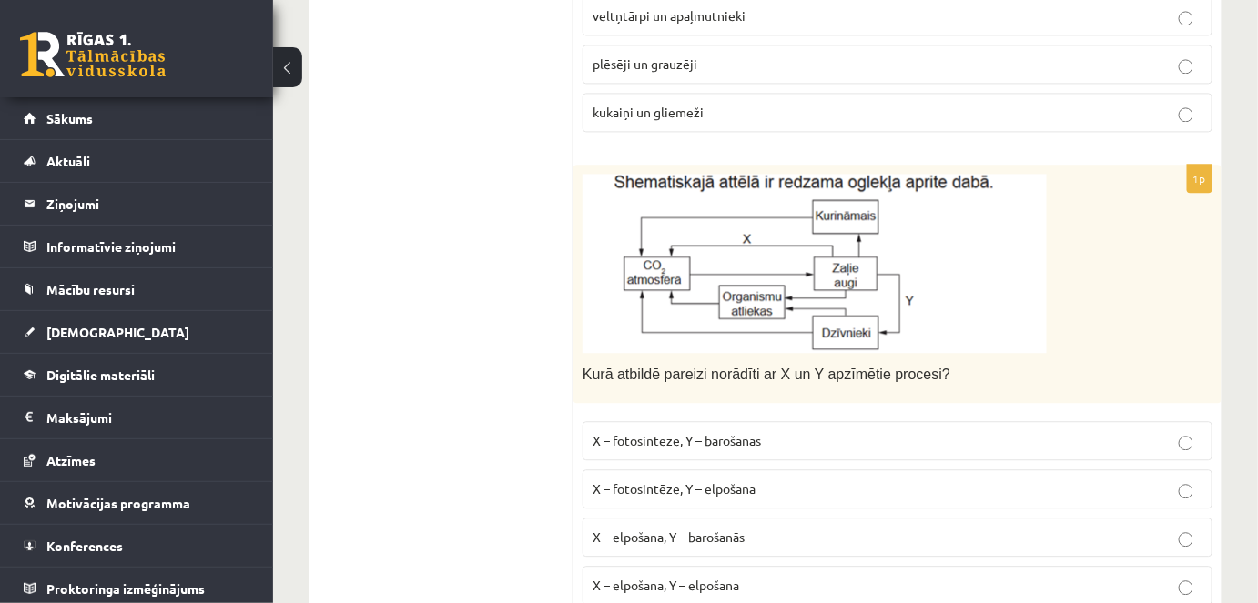
scroll to position [1342, 0]
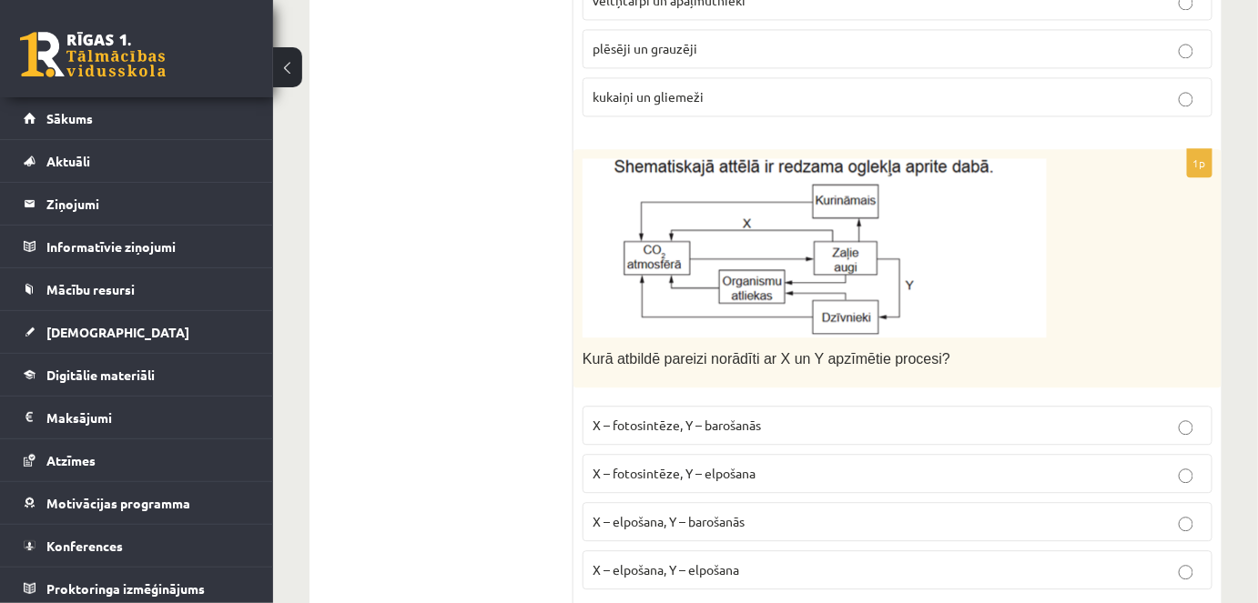
click at [750, 417] on span "X – fotosintēze, Y – barošanās" at bounding box center [676, 425] width 168 height 16
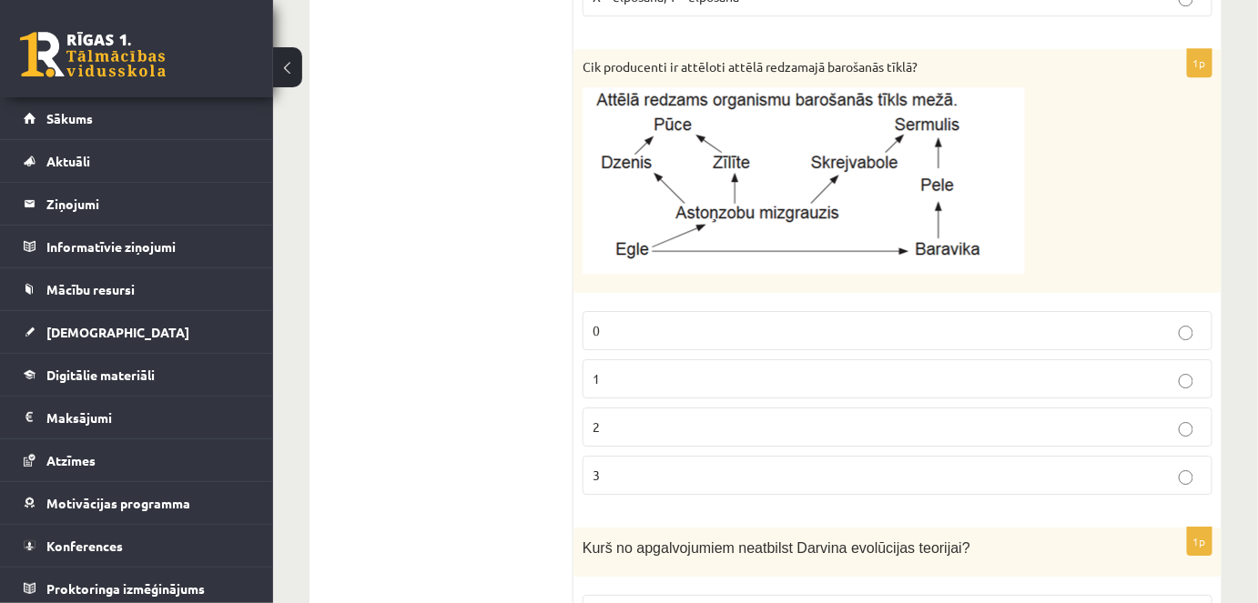
scroll to position [1919, 0]
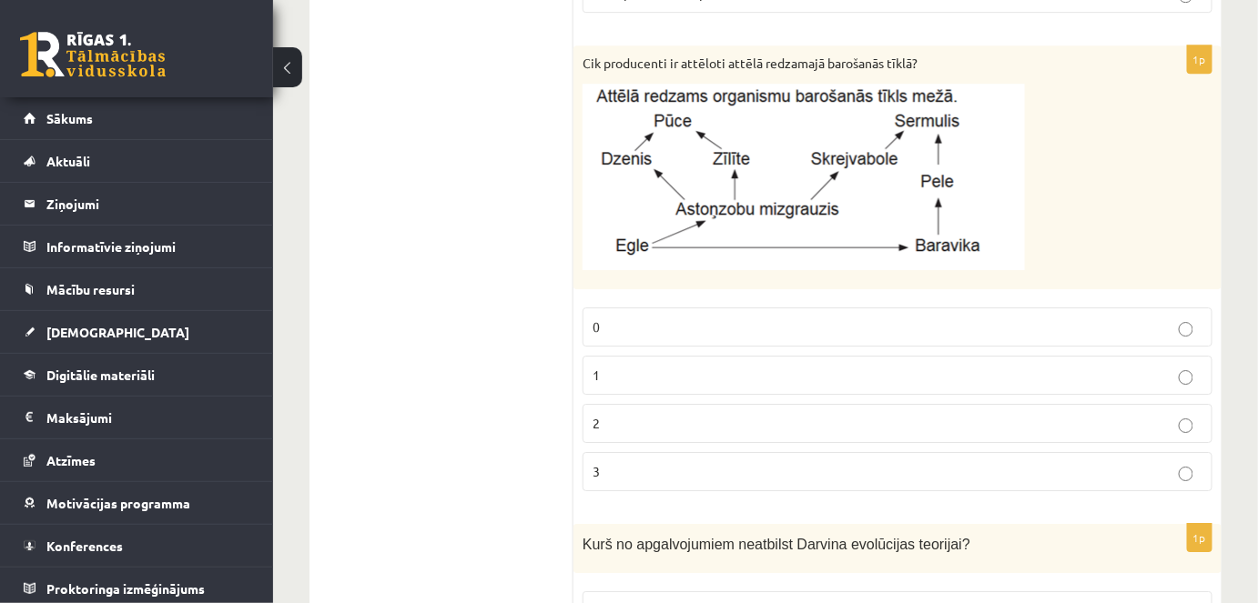
click at [624, 366] on p "1" at bounding box center [897, 375] width 610 height 19
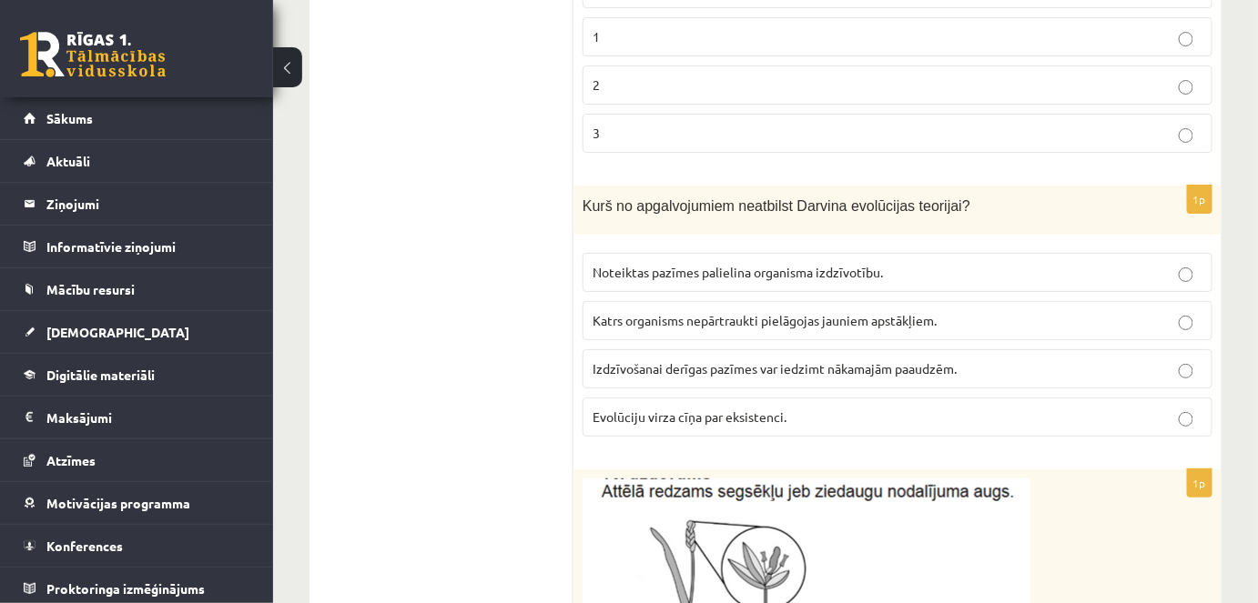
scroll to position [2273, 0]
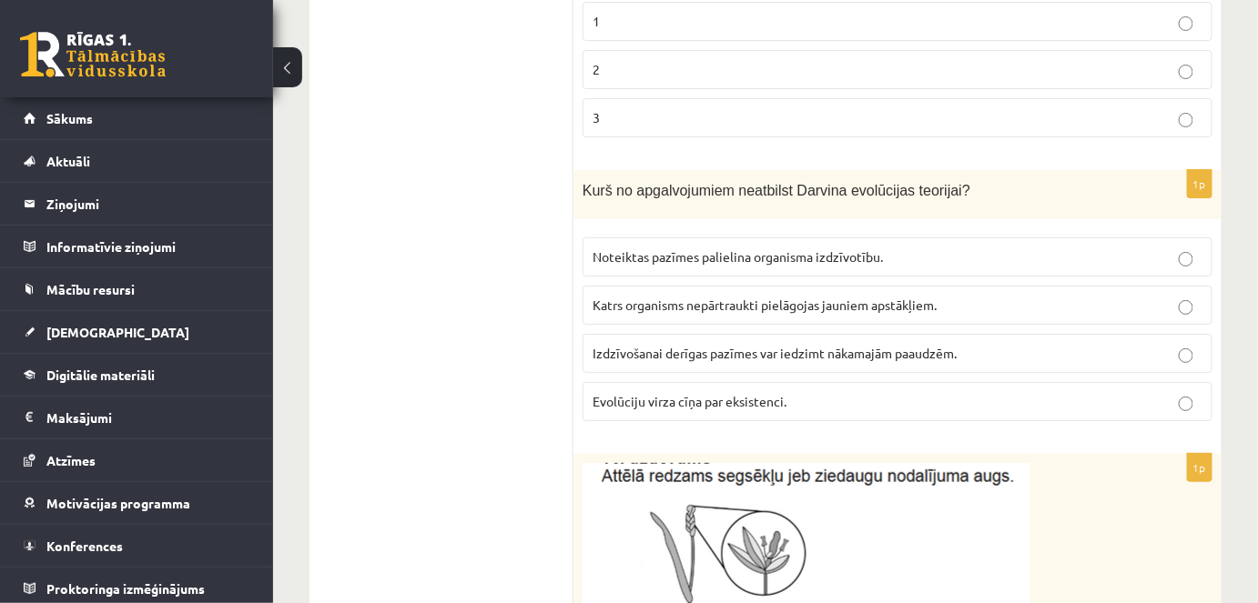
click at [789, 296] on p "Katrs organisms nepārtraukti pielāgojas jauniem apstākļiem." at bounding box center [897, 305] width 610 height 19
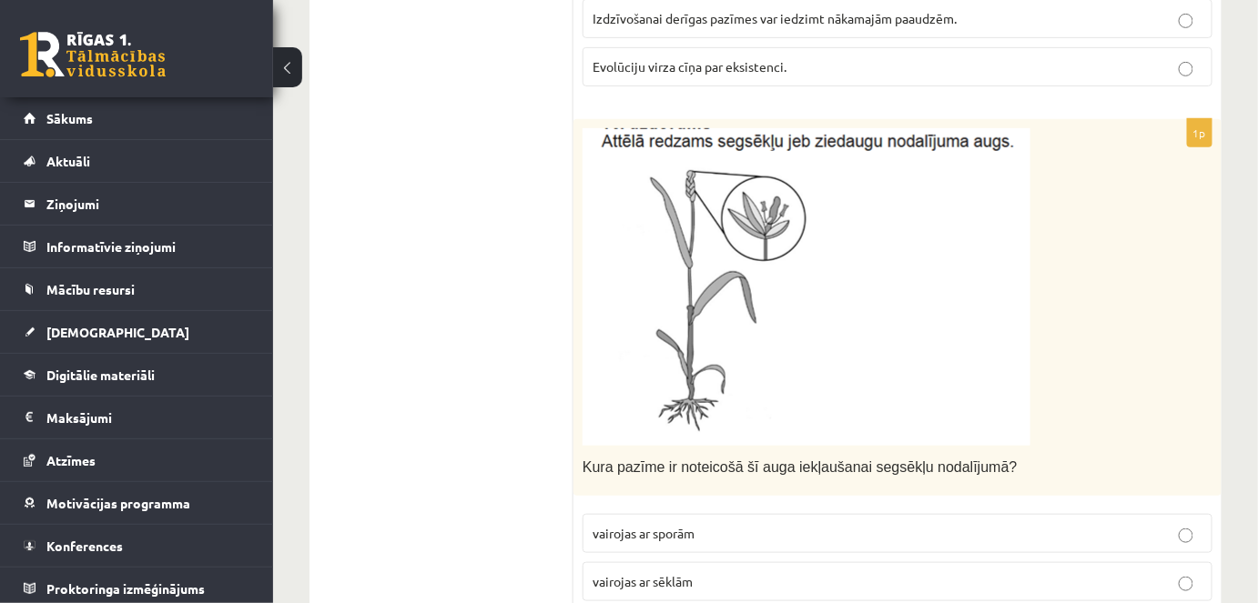
scroll to position [2615, 0]
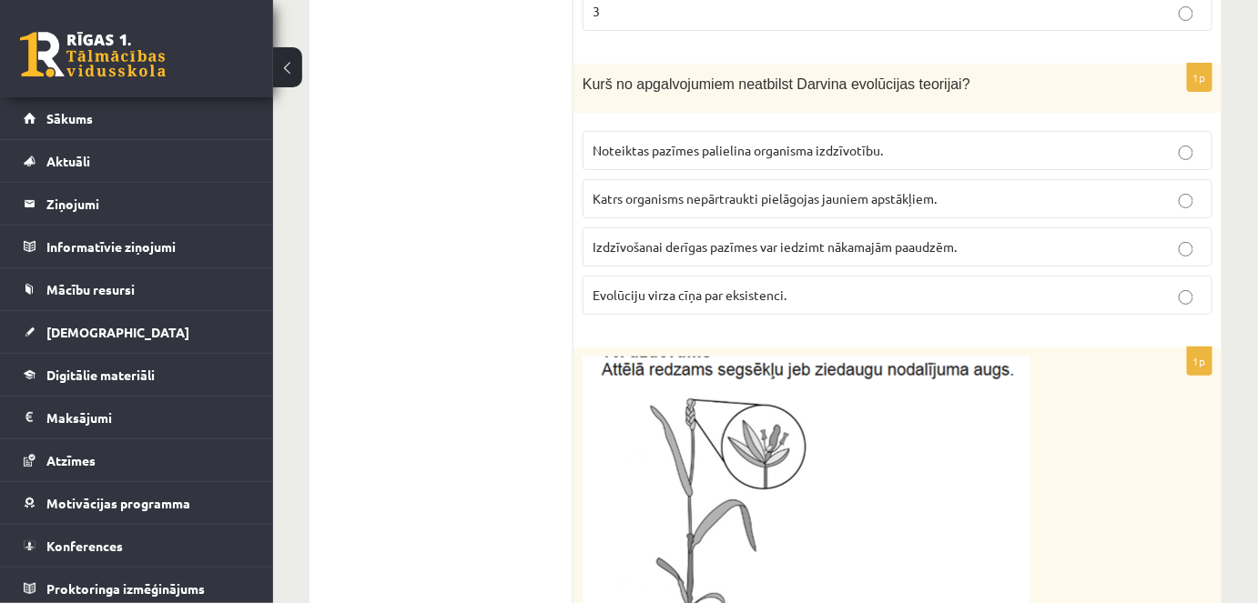
scroll to position [2410, 0]
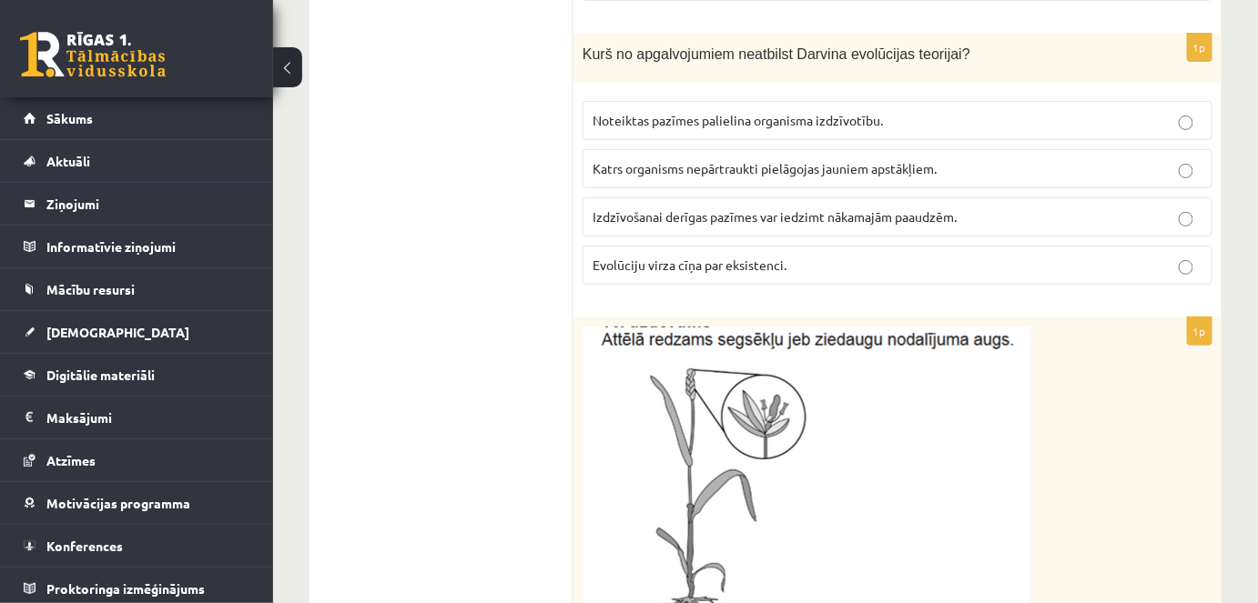
click at [834, 207] on p "Izdzīvošanai derīgas pazīmes var iedzimt nākamajām paaudzēm." at bounding box center [897, 216] width 610 height 19
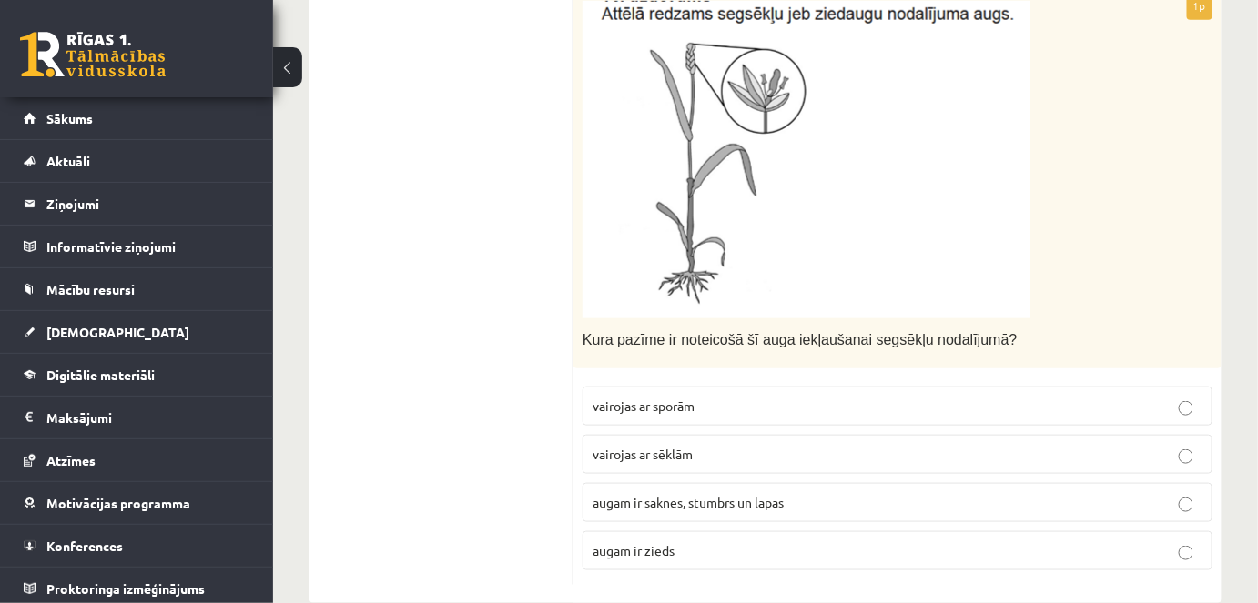
scroll to position [2732, 0]
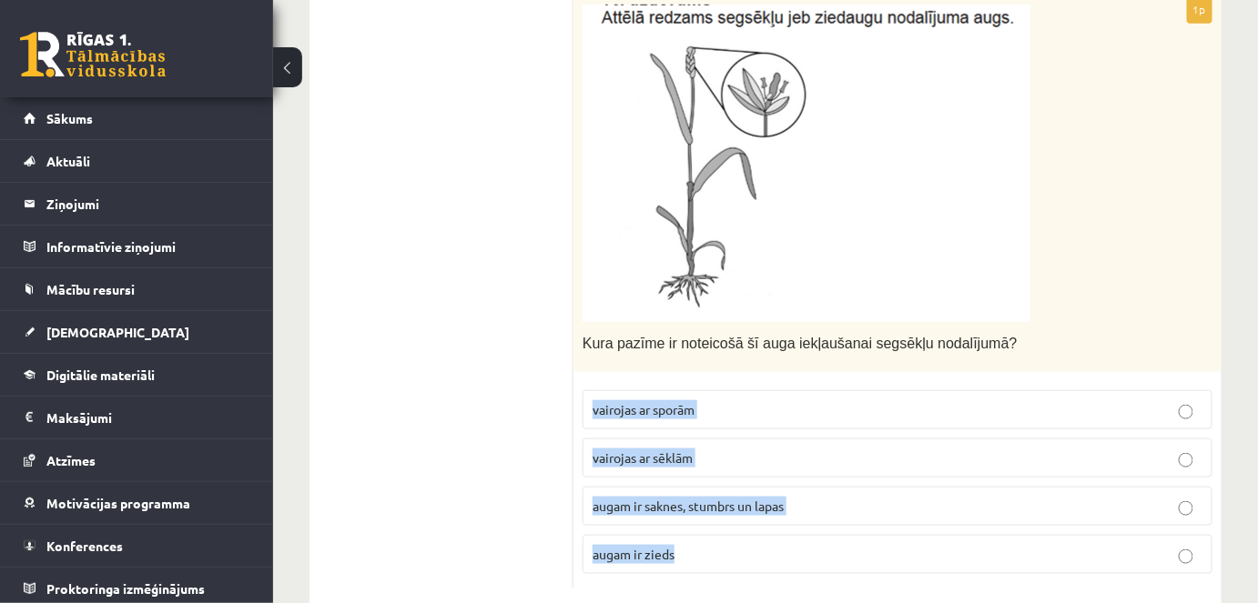
drag, startPoint x: 587, startPoint y: 363, endPoint x: 781, endPoint y: 537, distance: 260.3
click at [781, 537] on fieldset "vairojas ar sporām vairojas ar sēklām augam ir saknes, stumbrs un lapas augam i…" at bounding box center [897, 480] width 630 height 198
copy fieldset "vairojas ar sporām vairojas ar sēklām augam ir saknes, stumbrs un lapas augam i…"
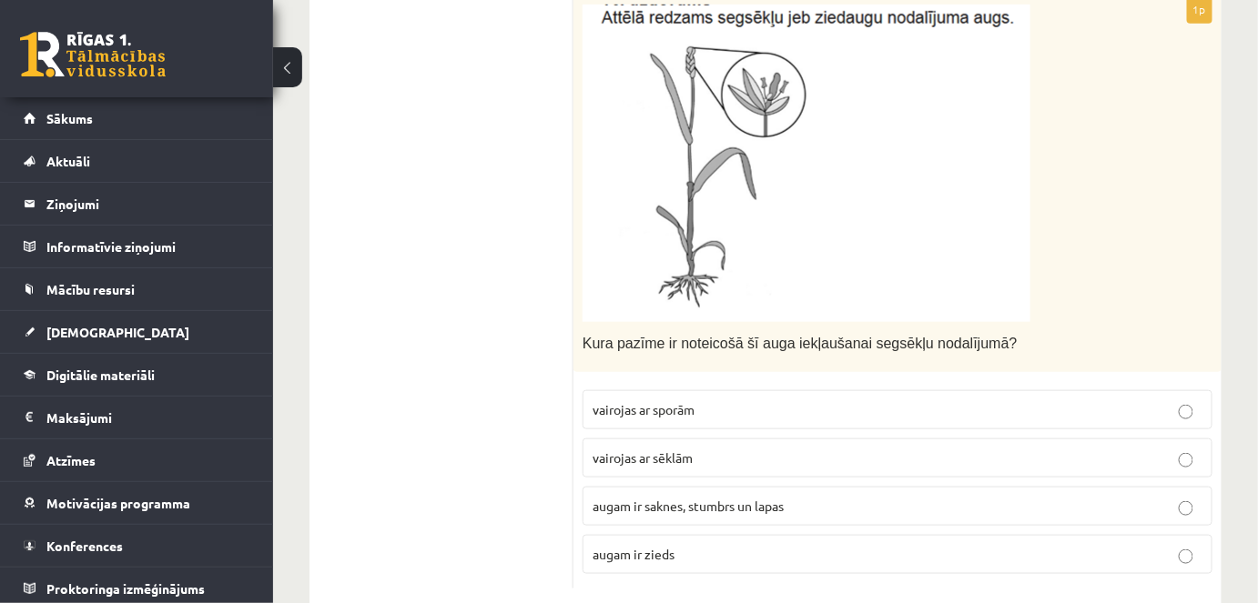
click at [612, 546] on span "augam ir zieds" at bounding box center [633, 554] width 82 height 16
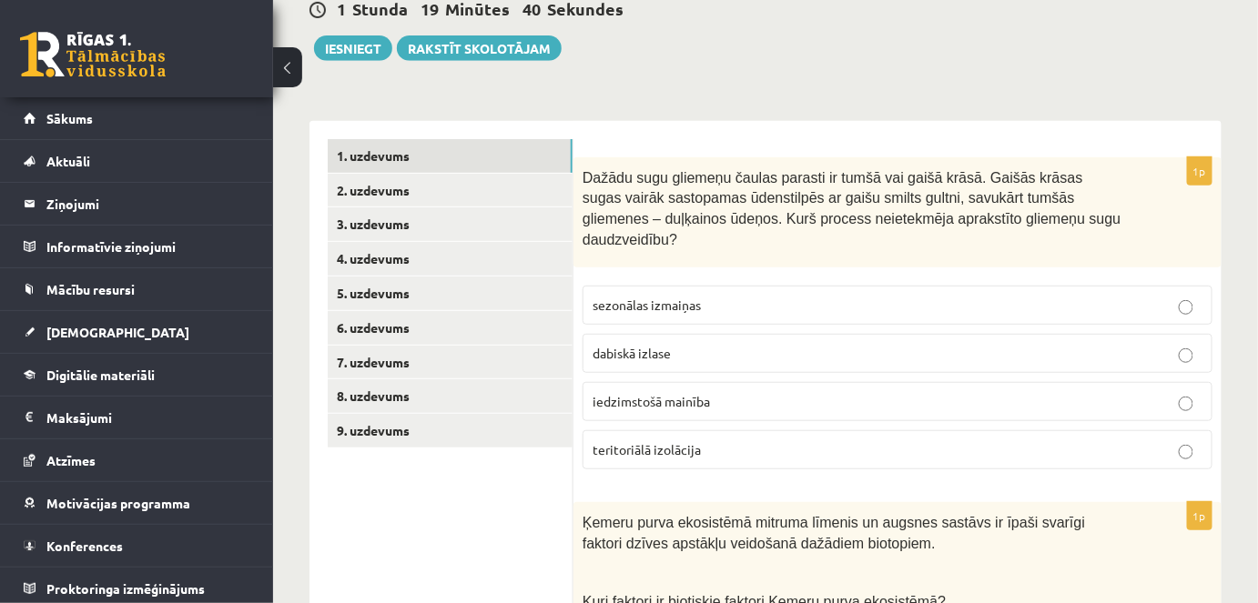
scroll to position [0, 0]
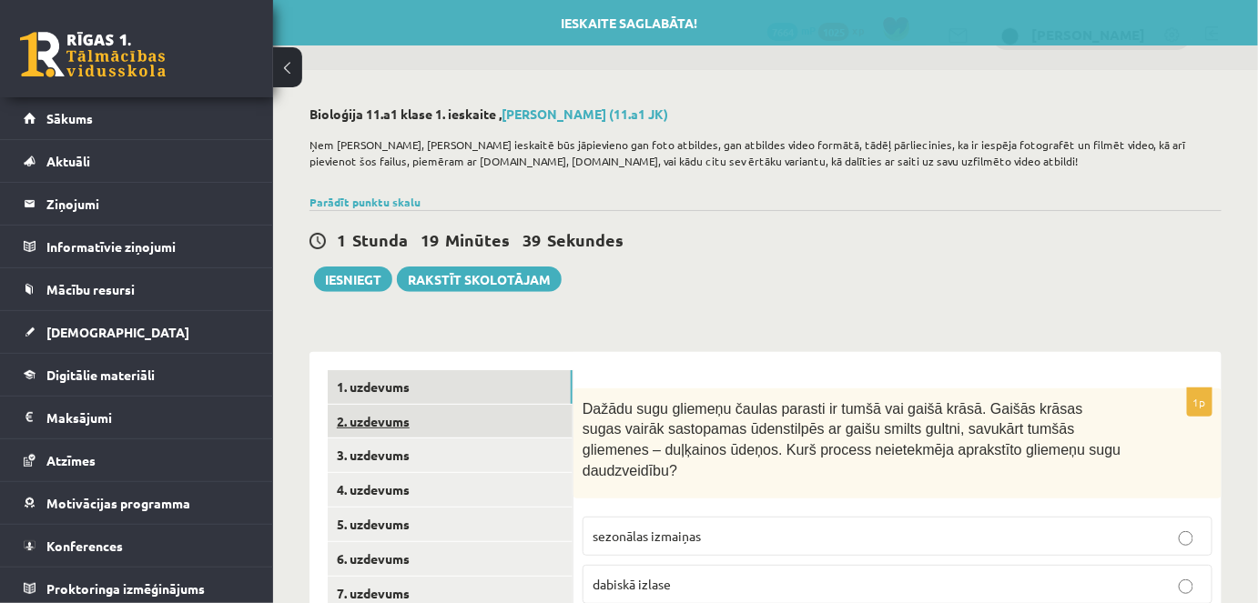
click at [366, 425] on link "2. uzdevums" at bounding box center [450, 422] width 245 height 34
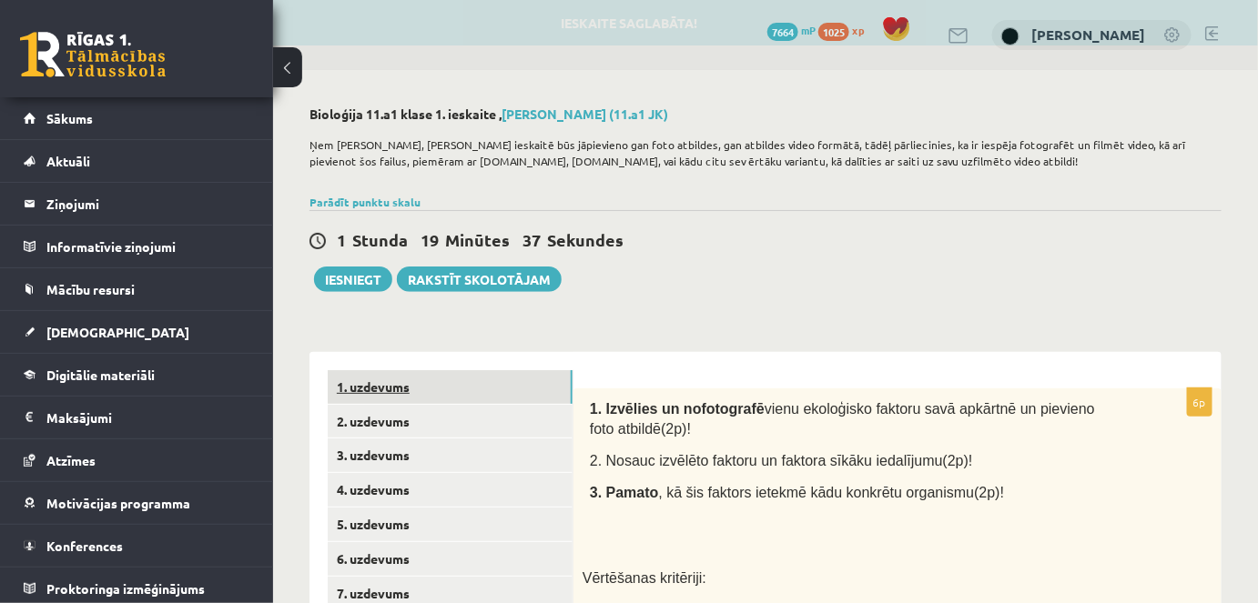
click at [386, 386] on link "1. uzdevums" at bounding box center [450, 387] width 245 height 34
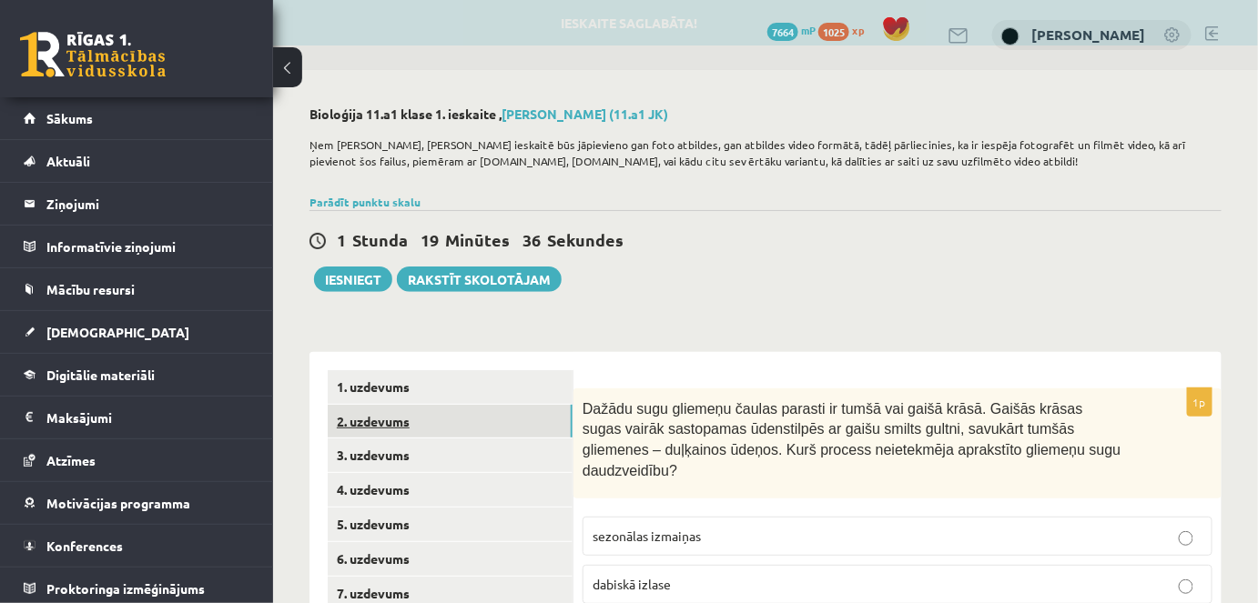
click at [388, 420] on link "2. uzdevums" at bounding box center [450, 422] width 245 height 34
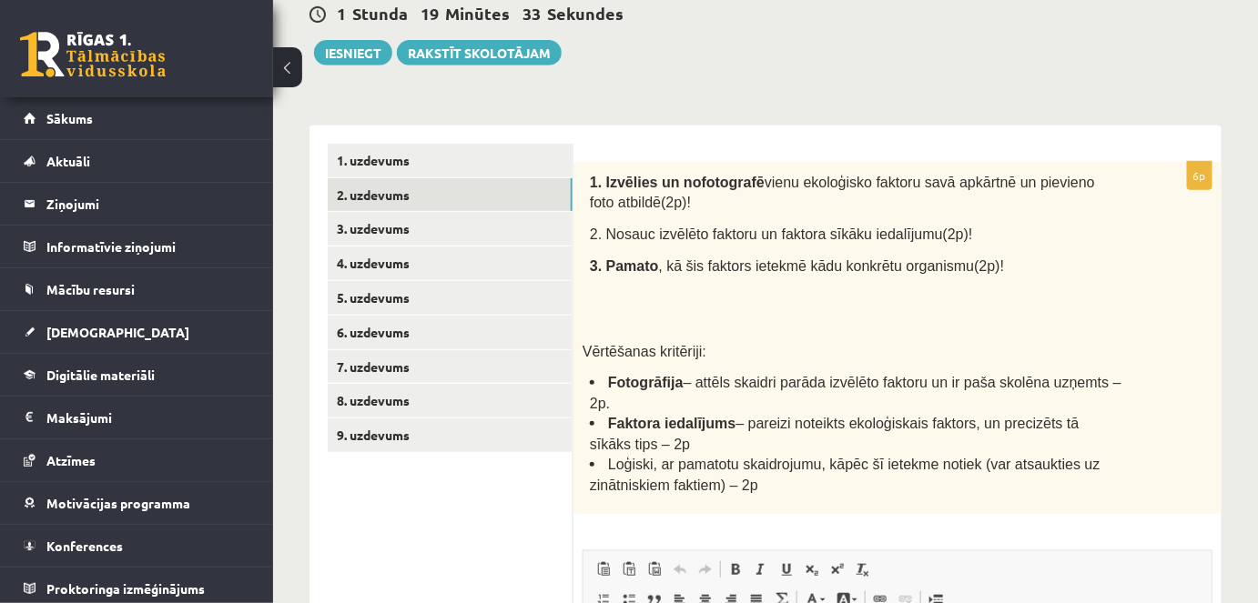
scroll to position [238, 0]
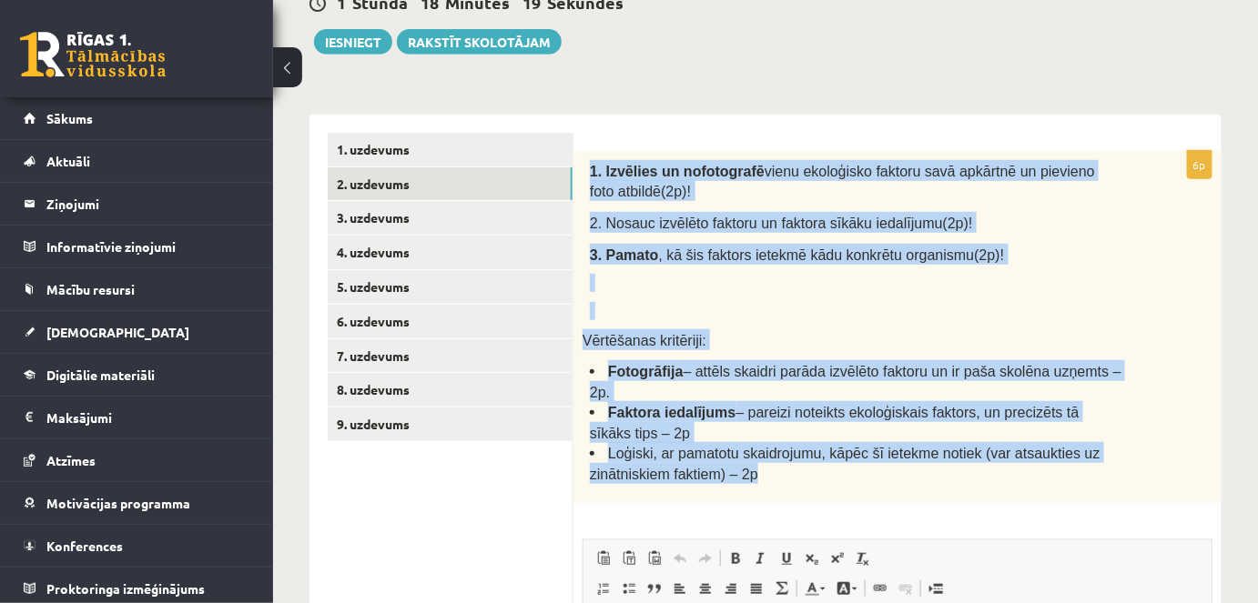
drag, startPoint x: 591, startPoint y: 167, endPoint x: 814, endPoint y: 450, distance: 359.6
click at [814, 450] on div "1. Izvēlies un nofotografē vienu ekoloģisko faktoru savā apkārtnē un pievieno f…" at bounding box center [897, 327] width 648 height 352
copy div "1. Izvēlies un nofotografē vienu ekoloģisko faktoru savā apkārtnē un pievieno f…"
click at [1039, 228] on p "2. Nosauc izvēlēto faktoru un faktora sīkāku iedalījumu(2p)!" at bounding box center [855, 222] width 531 height 21
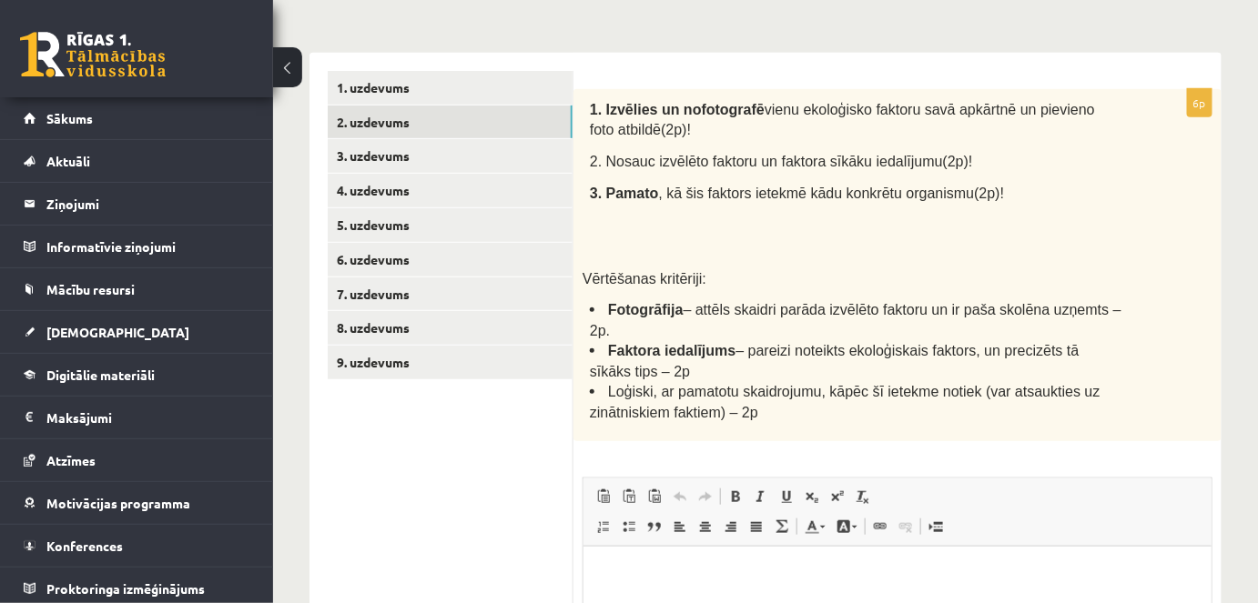
scroll to position [582, 0]
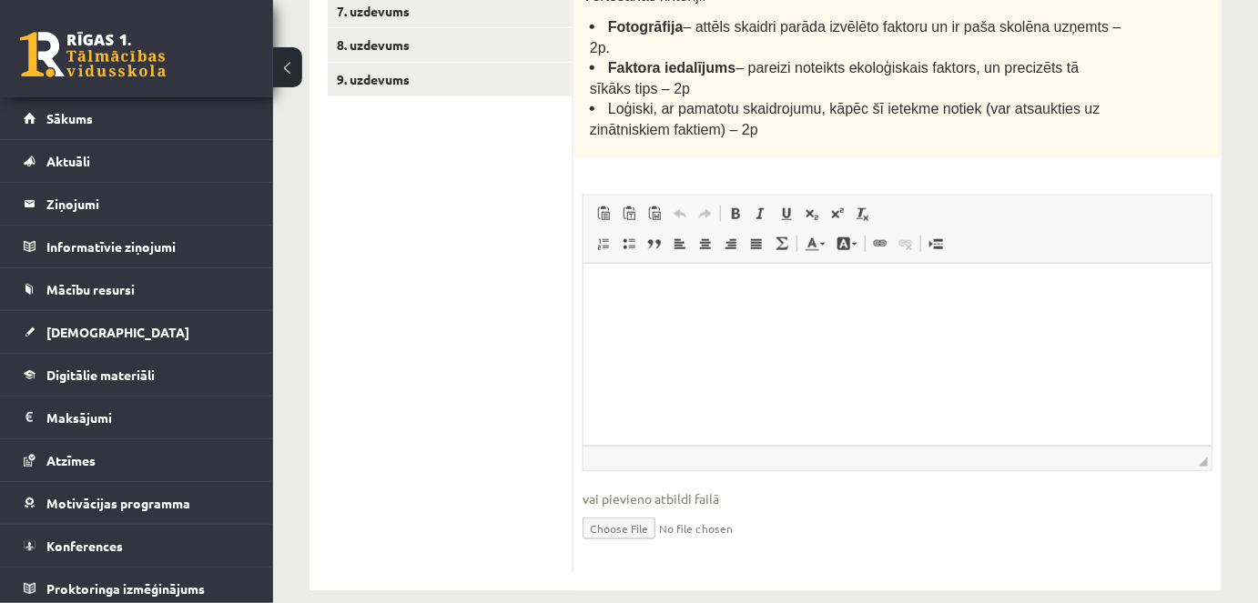
click at [613, 509] on input "file" at bounding box center [897, 527] width 630 height 37
type input "**********"
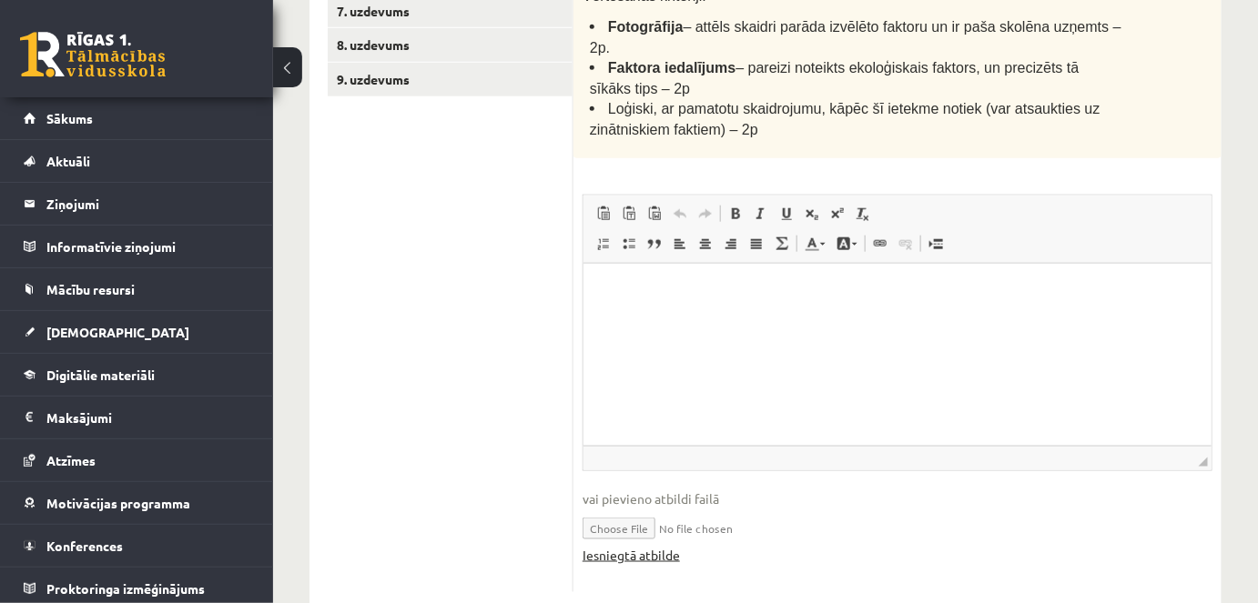
click at [660, 546] on link "Iesniegtā atbilde" at bounding box center [630, 555] width 97 height 19
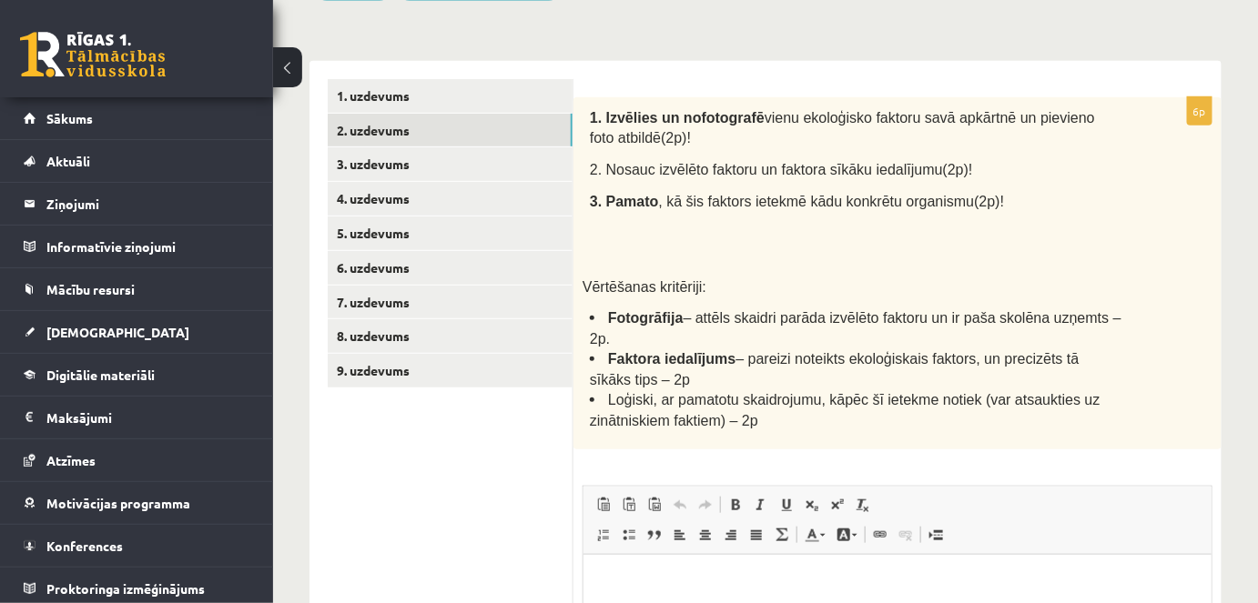
scroll to position [315, 0]
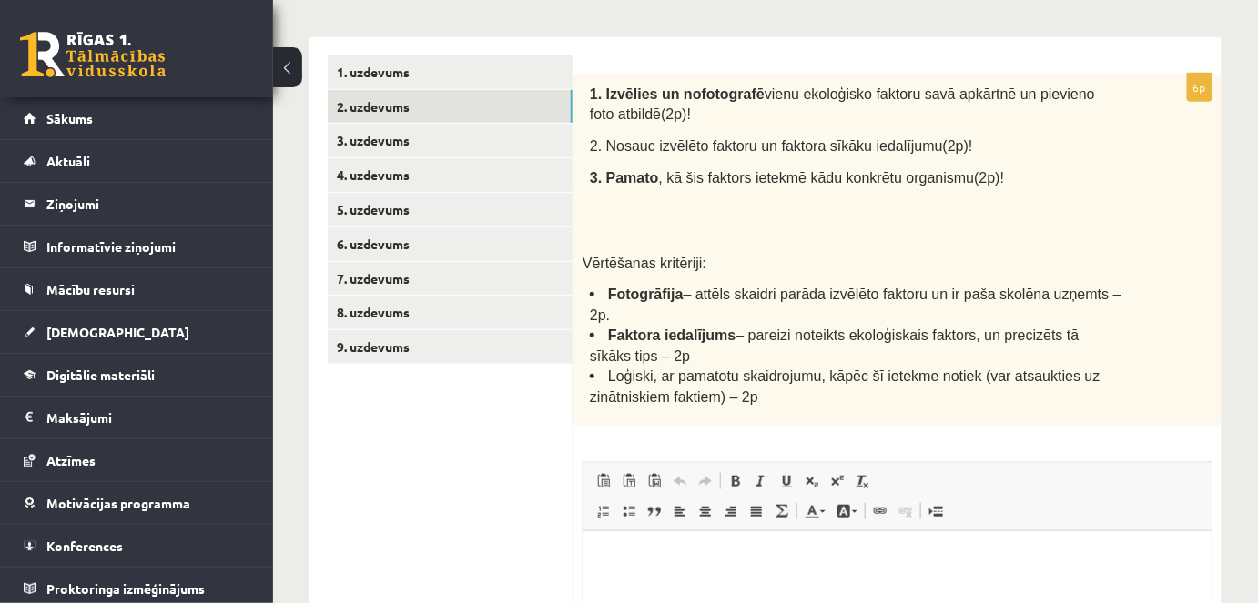
click at [718, 551] on p "Bagātinātā teksta redaktors, wiswyg-editor-user-answer-47433903924660" at bounding box center [897, 558] width 592 height 19
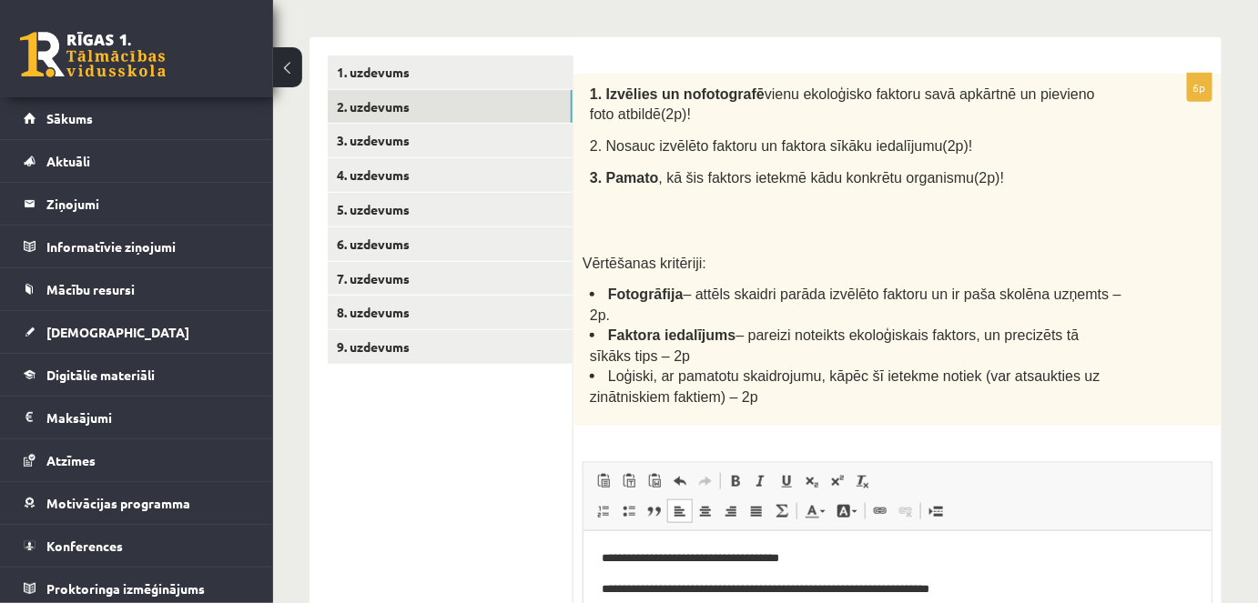
click at [825, 564] on p "**********" at bounding box center [897, 558] width 592 height 19
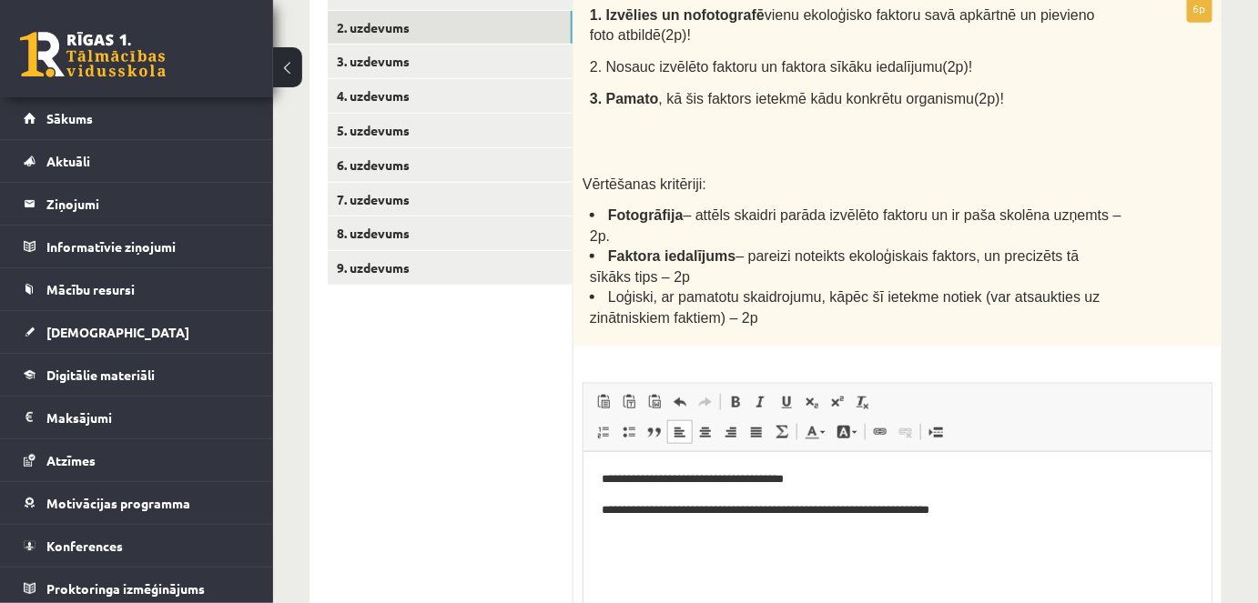
scroll to position [405, 0]
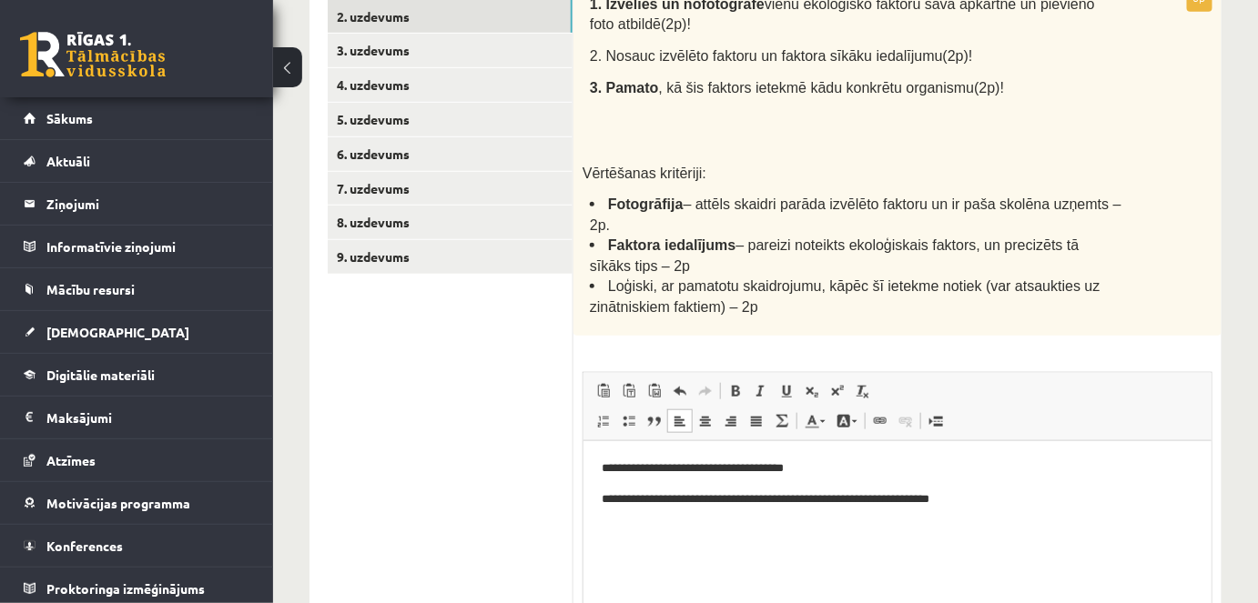
click at [1095, 501] on p "**********" at bounding box center [897, 499] width 592 height 19
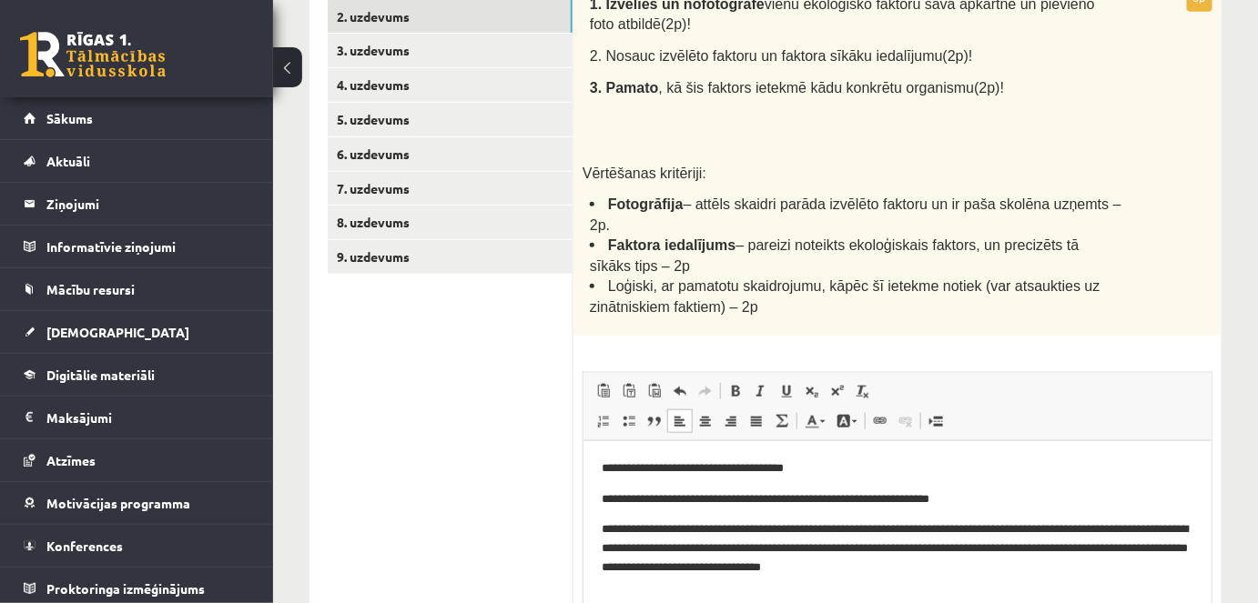
click at [826, 566] on p "**********" at bounding box center [897, 548] width 592 height 56
drag, startPoint x: 826, startPoint y: 566, endPoint x: 925, endPoint y: 571, distance: 99.3
click at [925, 571] on p "**********" at bounding box center [897, 548] width 592 height 56
click at [963, 570] on p "**********" at bounding box center [897, 548] width 592 height 56
click at [973, 526] on p "**********" at bounding box center [897, 548] width 592 height 56
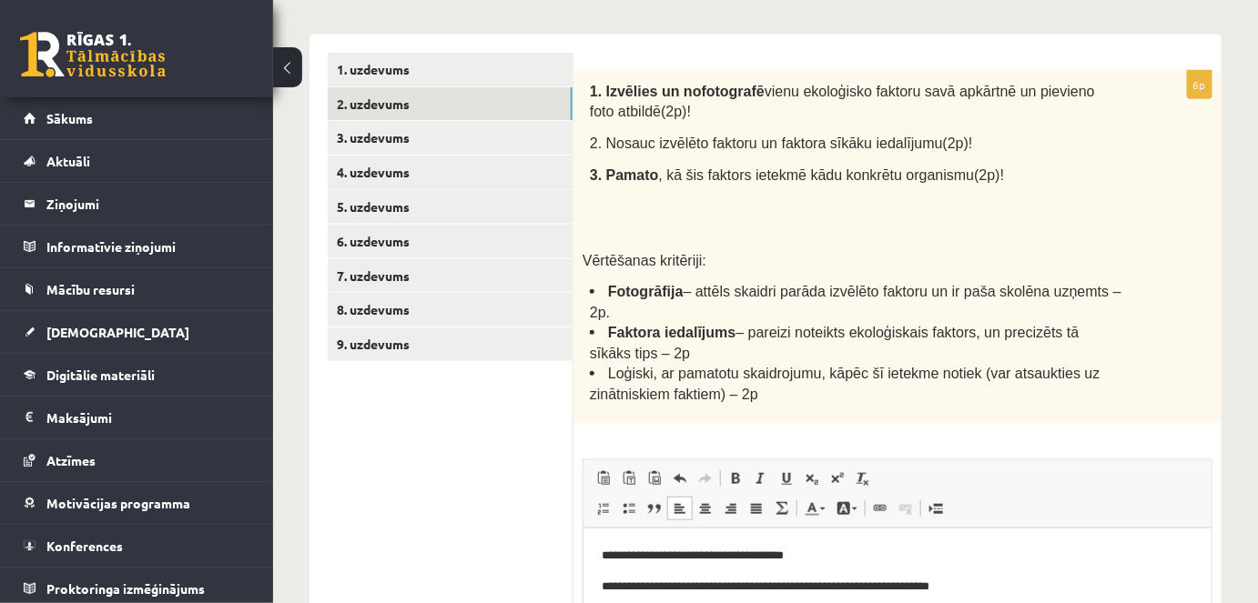
scroll to position [312, 0]
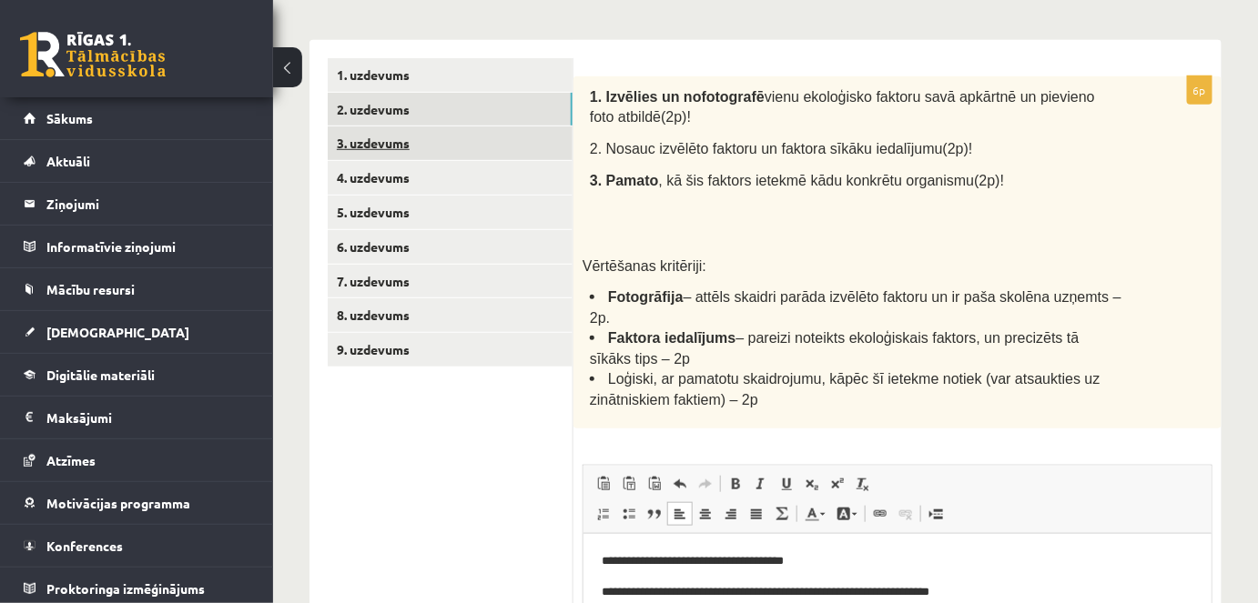
click at [366, 147] on link "3. uzdevums" at bounding box center [450, 143] width 245 height 34
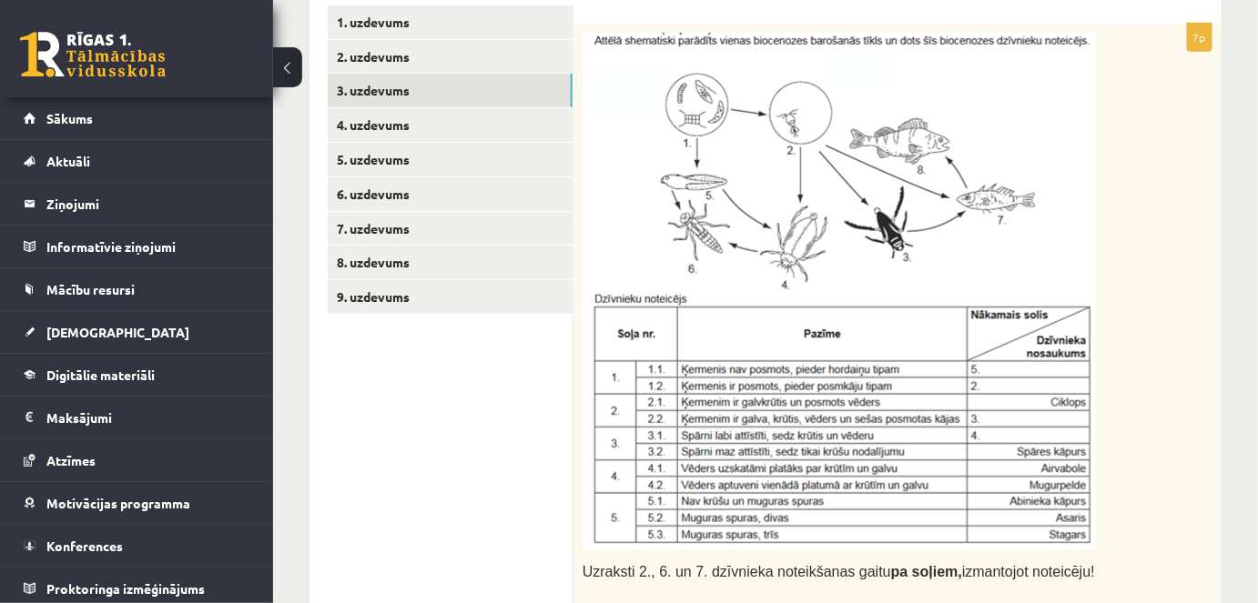
scroll to position [339, 0]
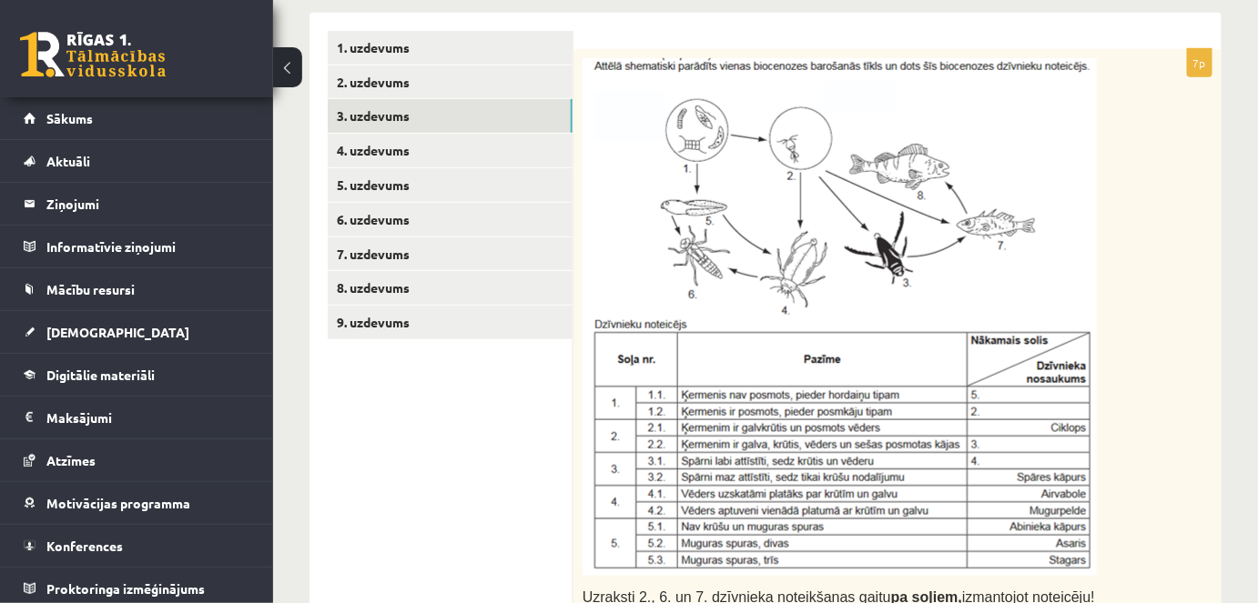
click at [850, 236] on img at bounding box center [839, 317] width 514 height 518
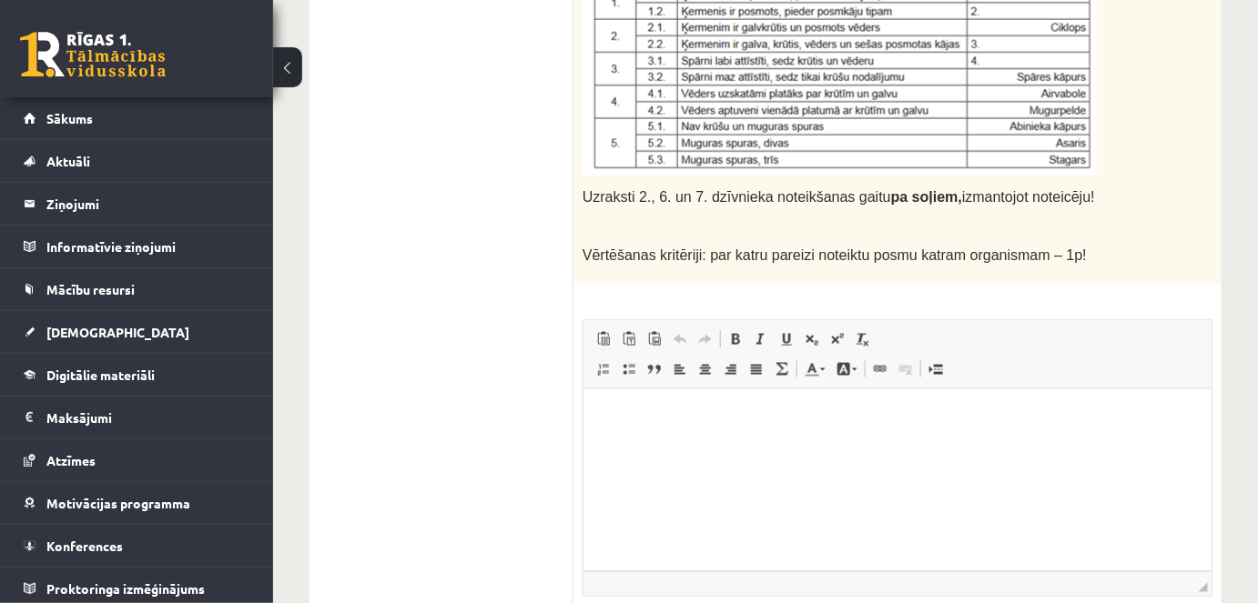
scroll to position [747, 0]
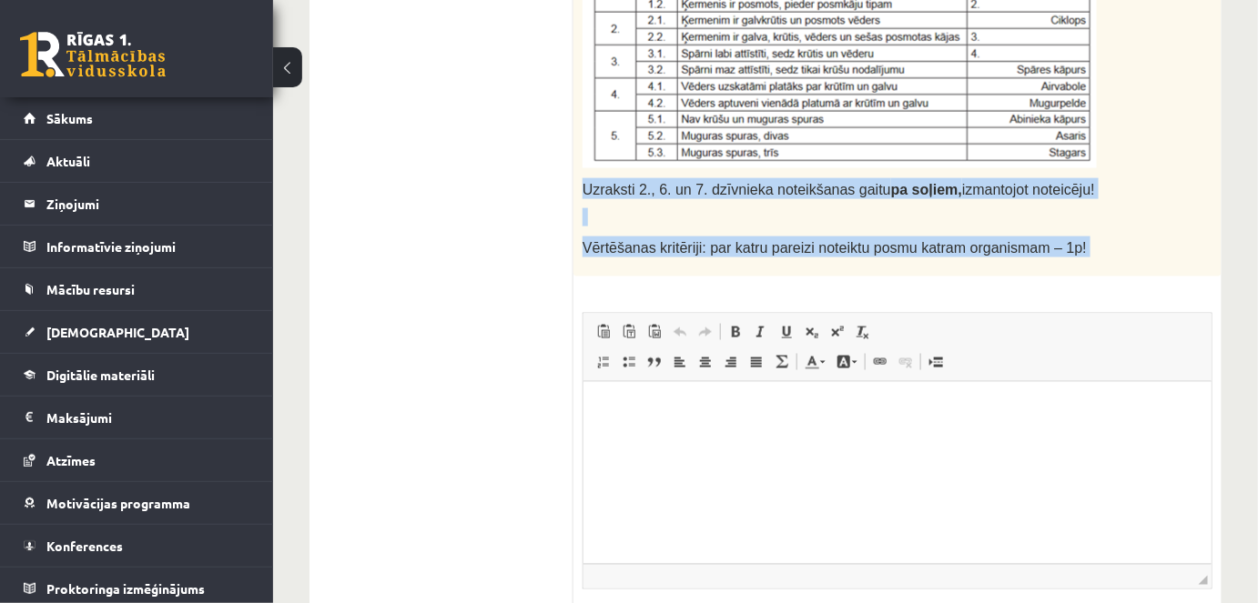
drag, startPoint x: 582, startPoint y: 189, endPoint x: 1108, endPoint y: 268, distance: 531.8
click at [1118, 278] on div "7p Uzraksti 2., 6. un 7. dzīvnieka noteikšanas gaitu pa soļiem, izmantojot note…" at bounding box center [897, 166] width 648 height 1050
copy div "Uzraksti 2., 6. un 7. dzīvnieka noteikšanas gaitu pa soļiem, izmantojot noteicē…"
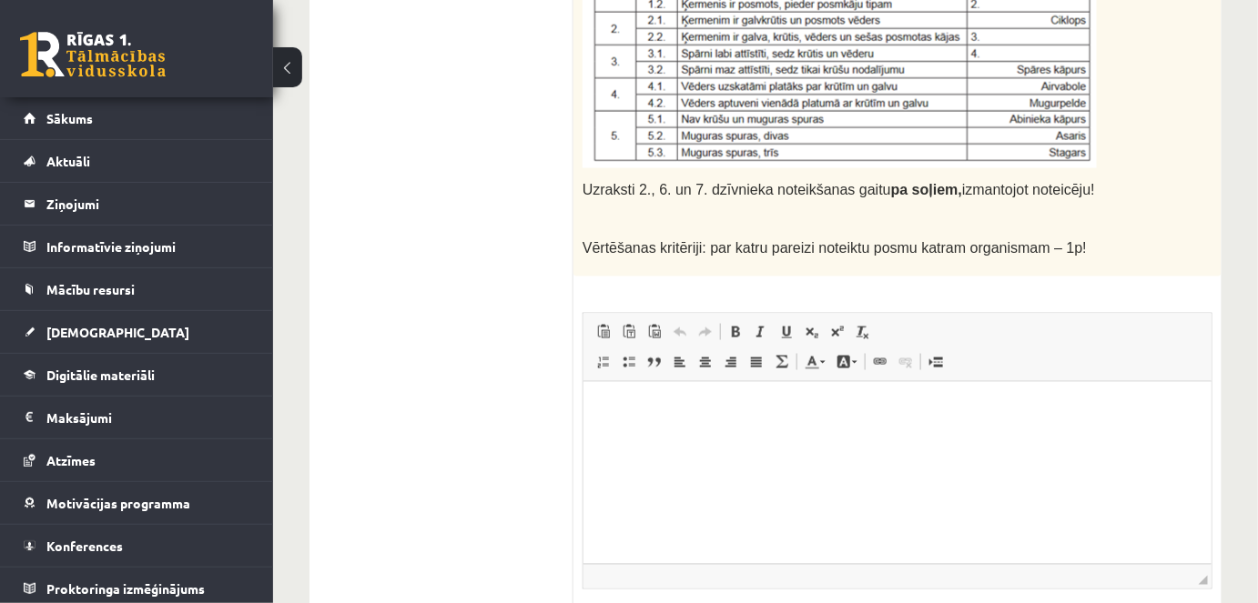
click at [767, 437] on html at bounding box center [896, 409] width 628 height 56
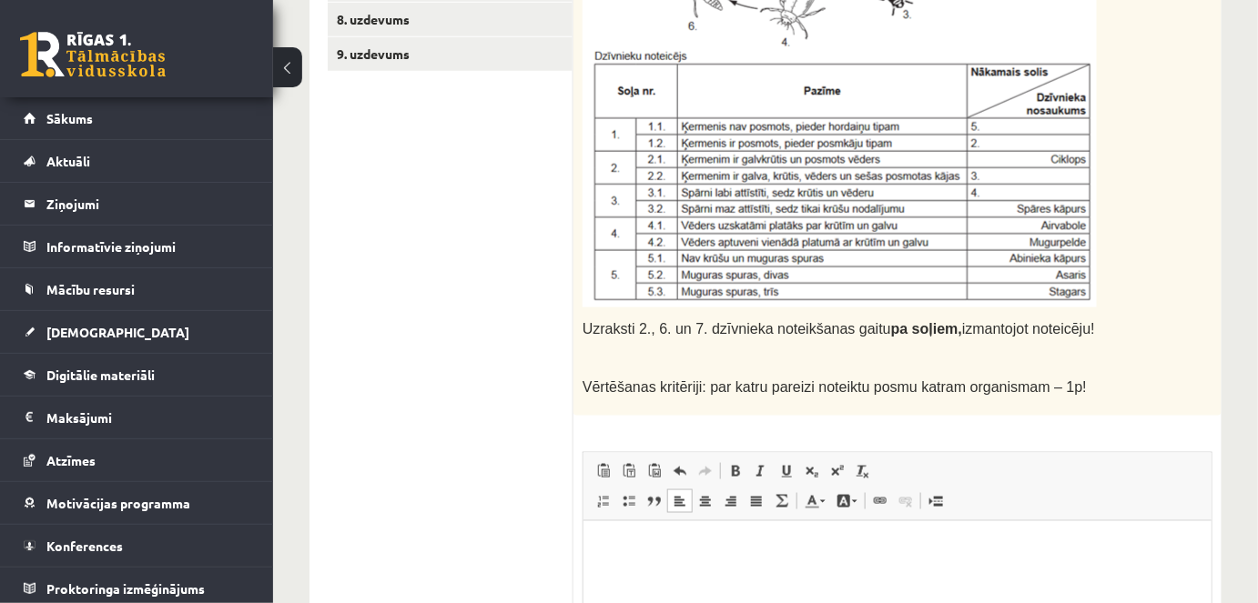
scroll to position [580, 0]
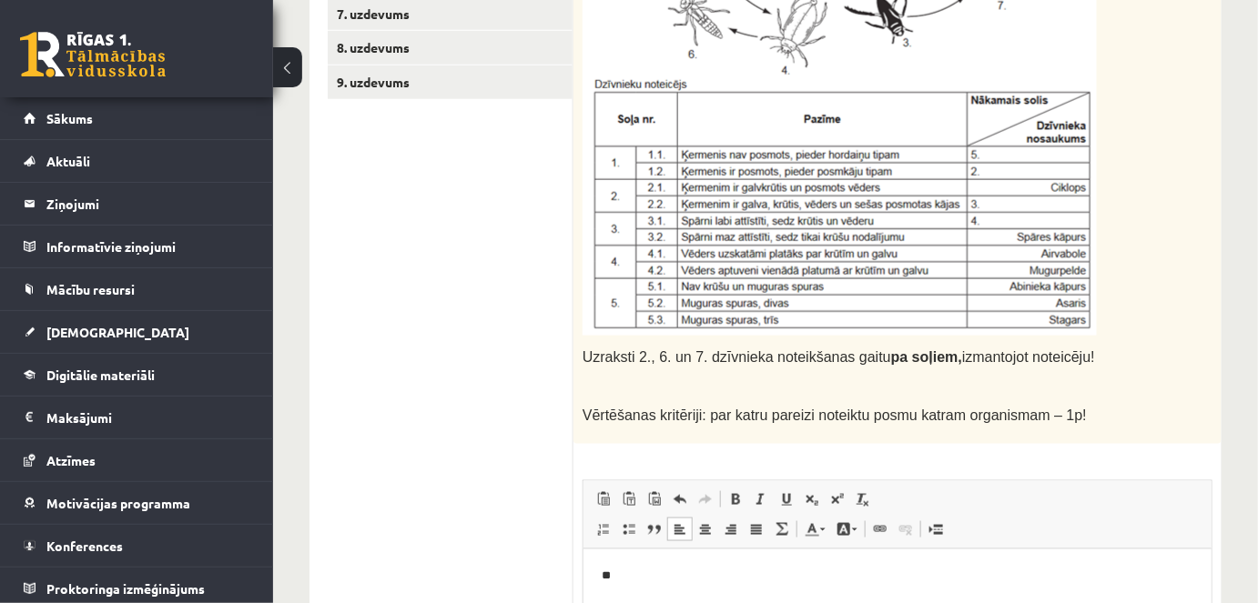
click at [607, 572] on p "**" at bounding box center [897, 576] width 592 height 19
click at [644, 567] on p "**" at bounding box center [897, 576] width 592 height 19
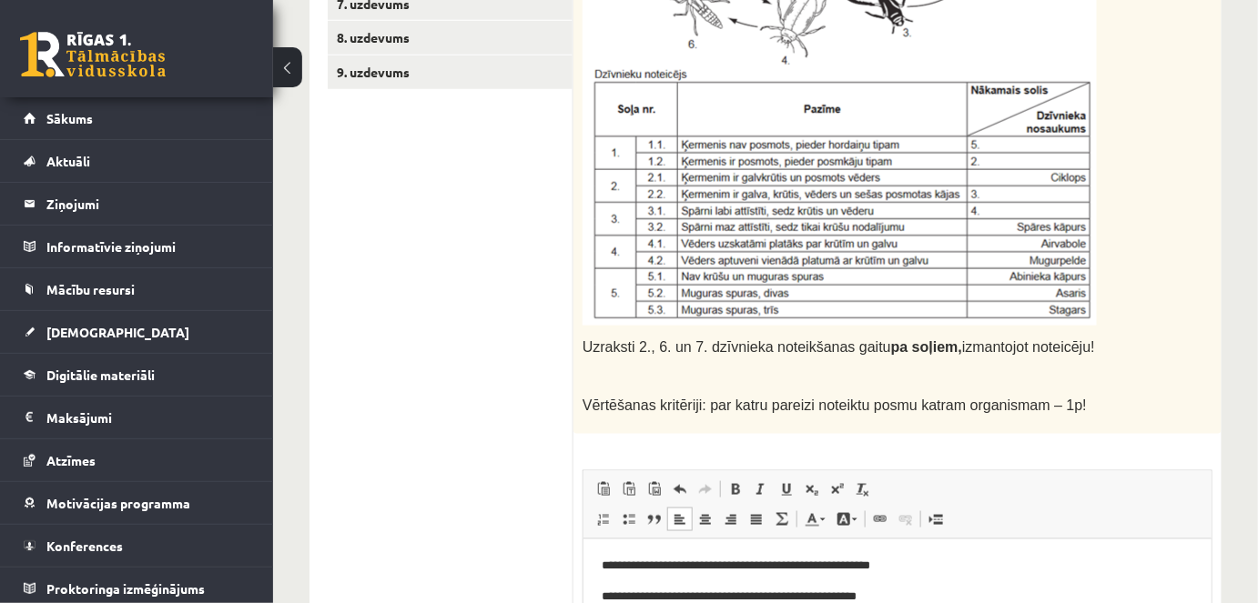
scroll to position [621, 0]
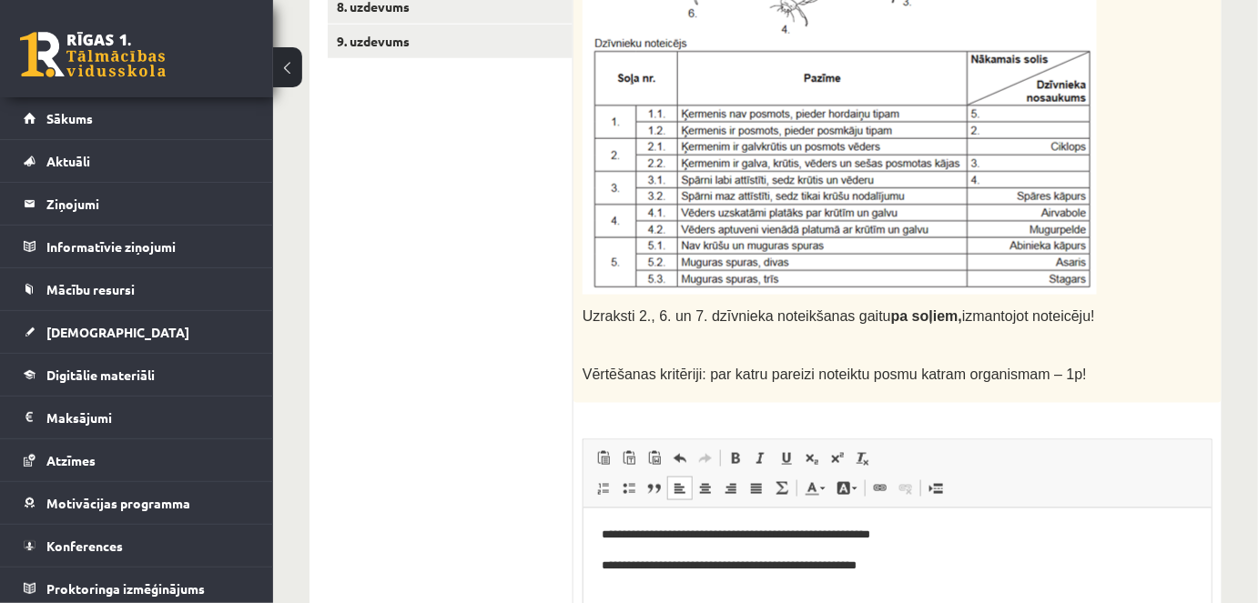
click at [911, 575] on body "**********" at bounding box center [897, 566] width 592 height 80
click at [915, 566] on p "**********" at bounding box center [897, 566] width 592 height 19
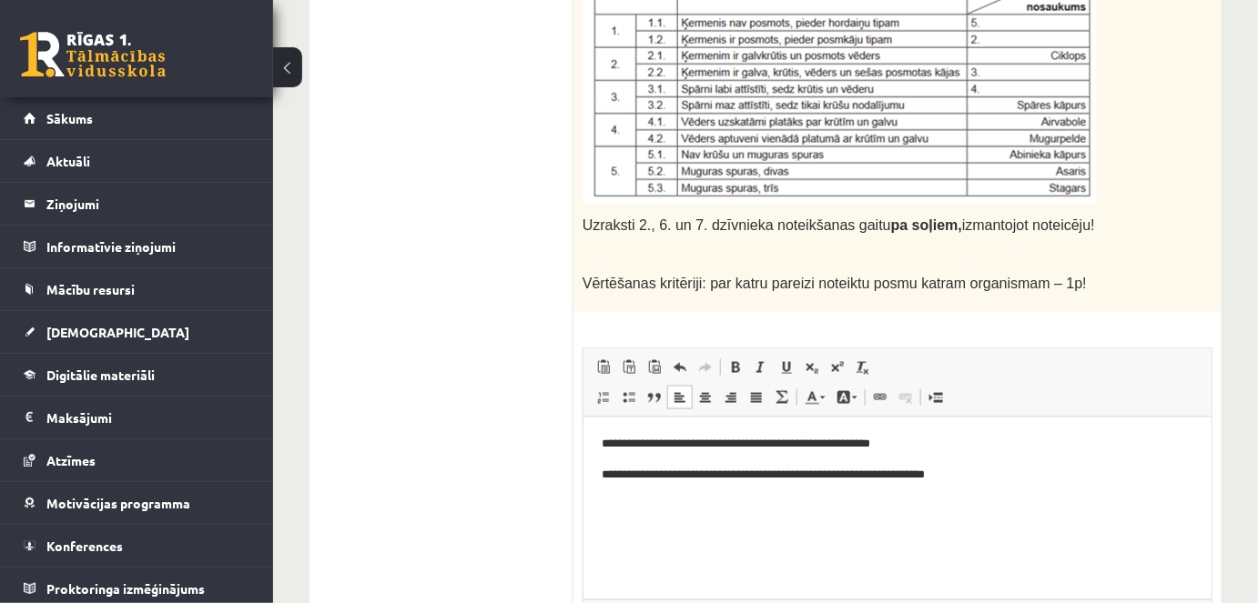
scroll to position [715, 0]
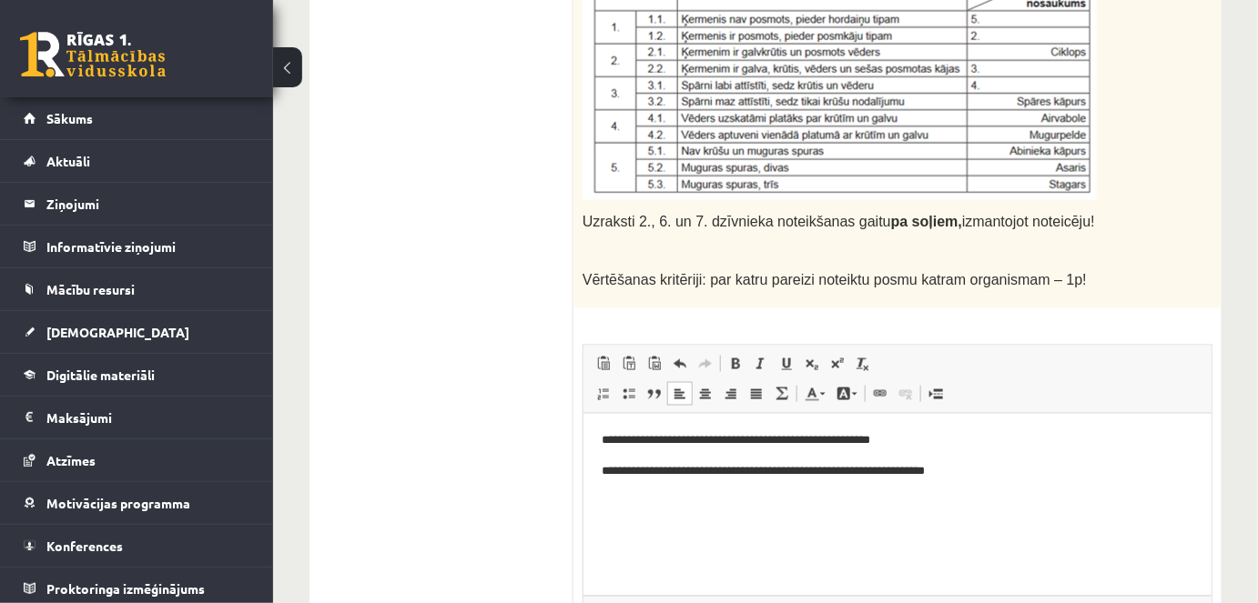
click at [660, 530] on p "Bagātinātā teksta redaktors, wiswyg-editor-user-answer-47433908466700" at bounding box center [897, 532] width 592 height 19
click at [622, 477] on p "**********" at bounding box center [897, 471] width 592 height 19
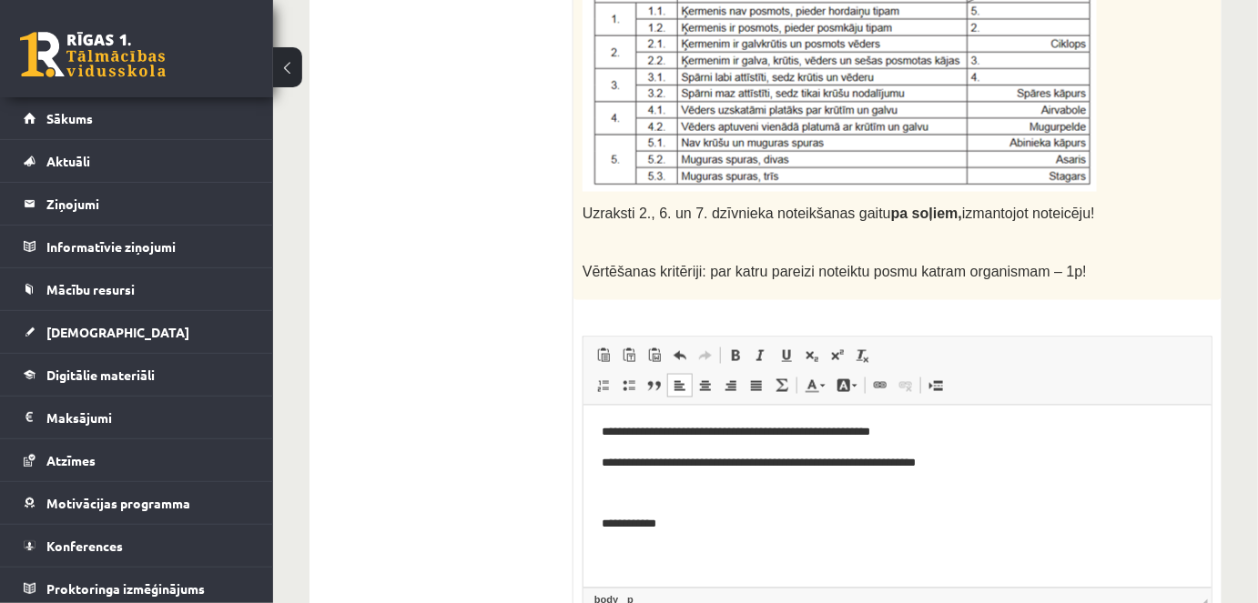
scroll to position [795, 0]
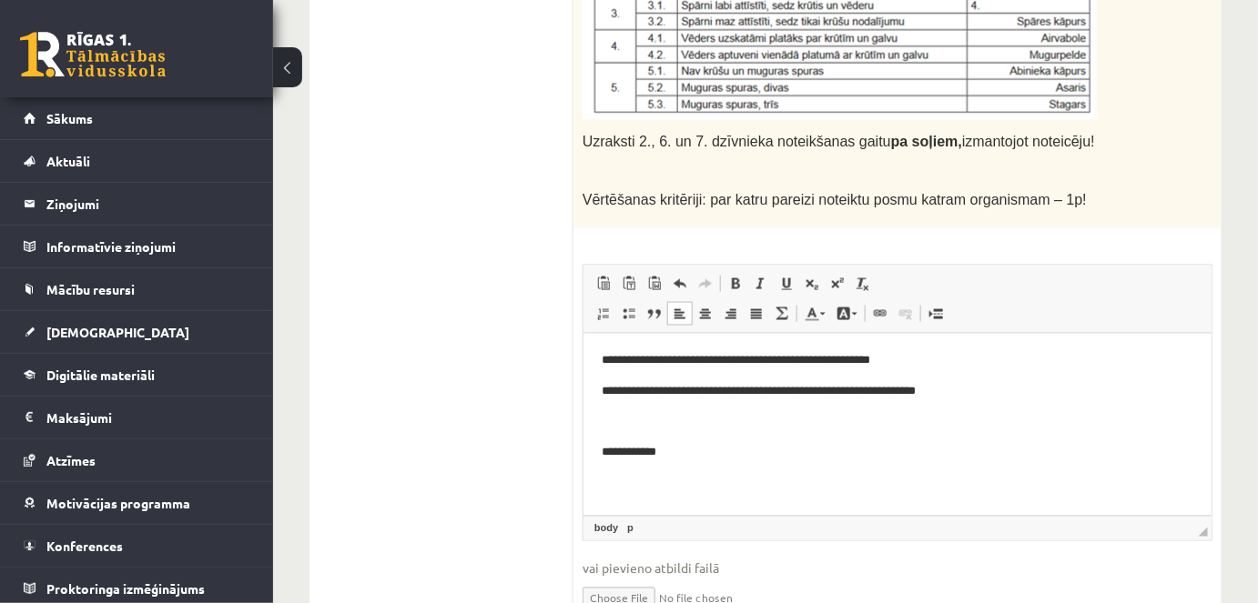
click at [726, 461] on p "**********" at bounding box center [897, 452] width 592 height 19
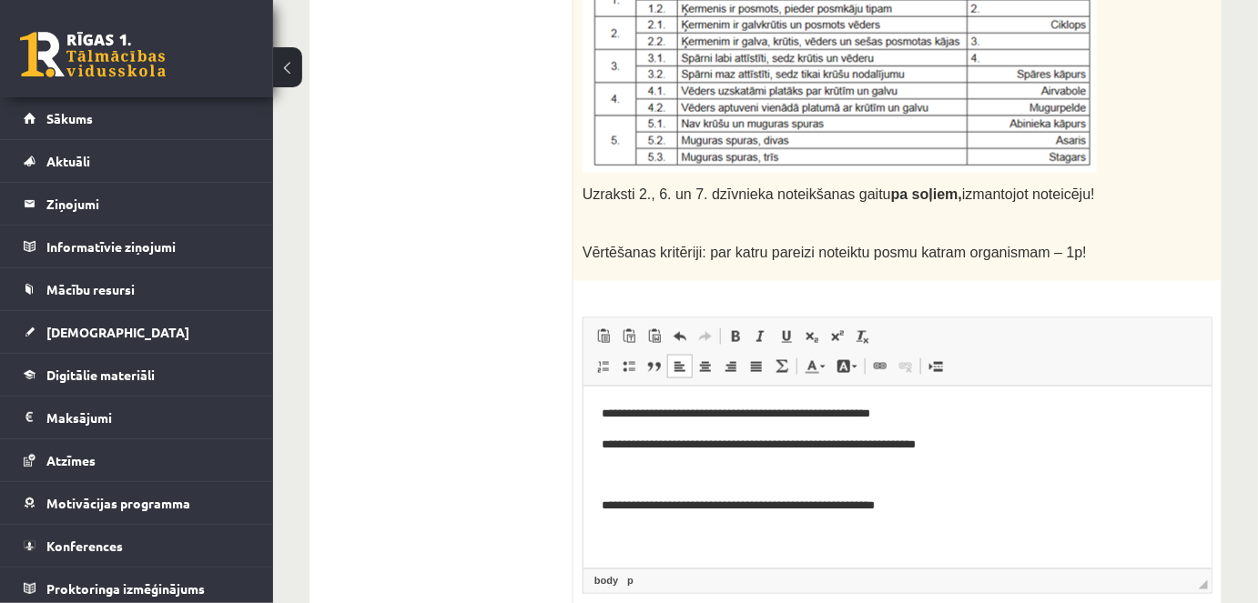
scroll to position [745, 0]
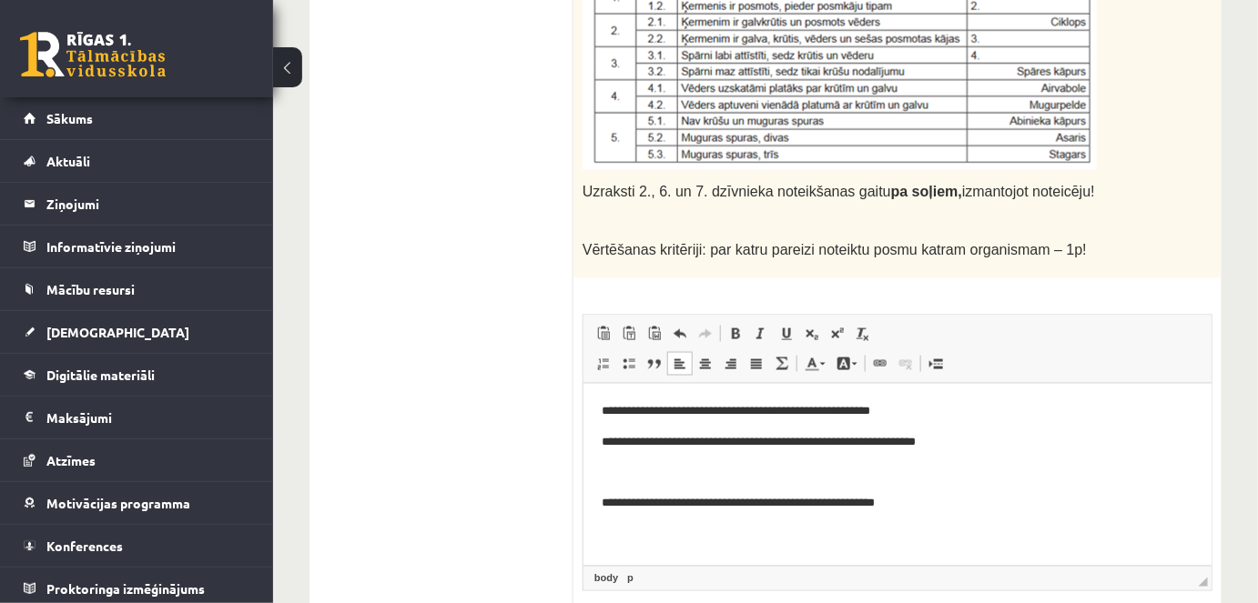
click at [792, 501] on p "**********" at bounding box center [891, 502] width 580 height 19
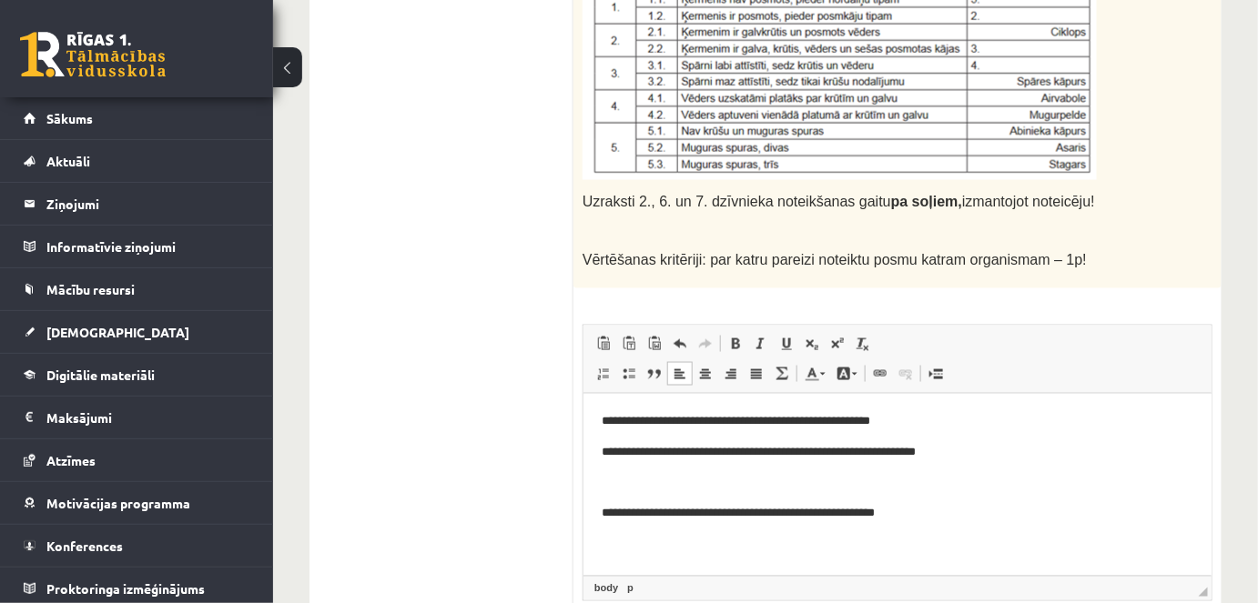
scroll to position [738, 0]
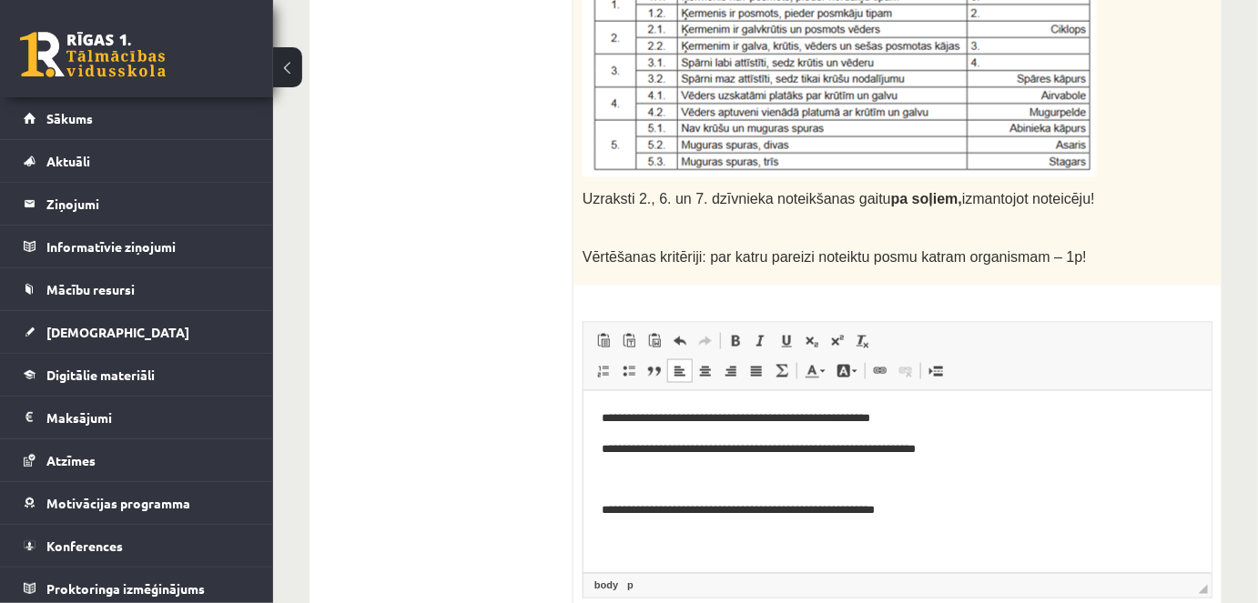
click at [599, 539] on html "**********" at bounding box center [896, 494] width 628 height 208
click at [693, 534] on p "Bagātinātā teksta redaktors, wiswyg-editor-user-answer-47433908466700" at bounding box center [897, 540] width 592 height 19
click at [1006, 519] on p "**********" at bounding box center [891, 510] width 580 height 19
click at [615, 511] on p "**********" at bounding box center [891, 510] width 580 height 19
click at [616, 445] on p "**********" at bounding box center [891, 449] width 580 height 19
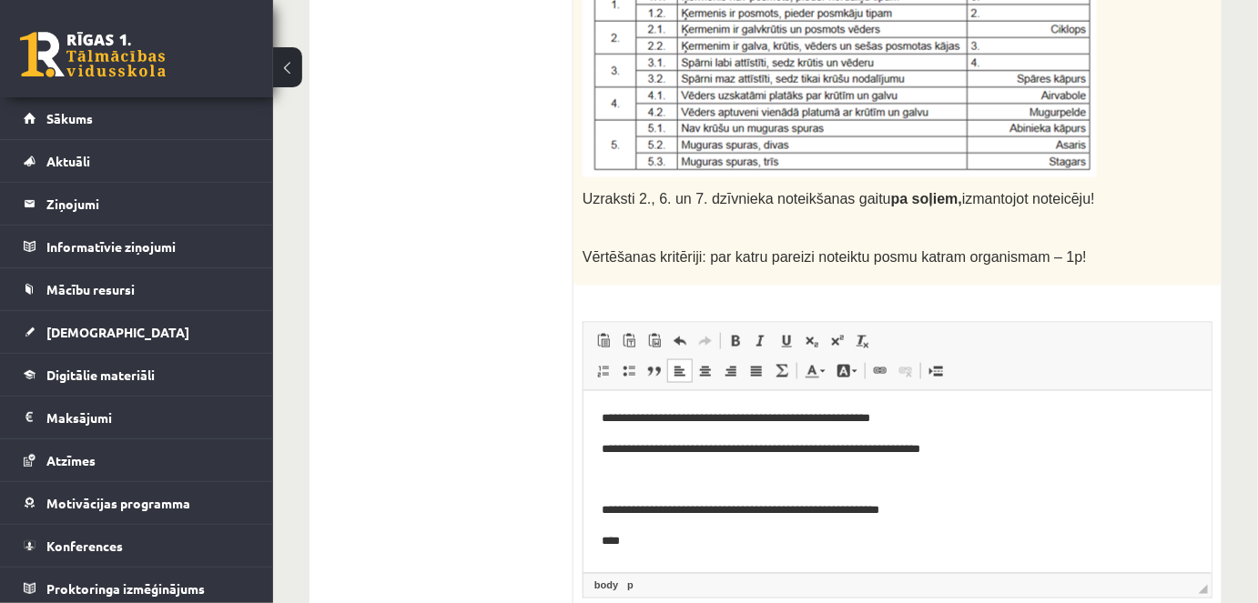
click at [616, 417] on p "**********" at bounding box center [891, 418] width 580 height 19
click at [642, 542] on p "****" at bounding box center [891, 540] width 580 height 19
drag, startPoint x: 1256, startPoint y: 456, endPoint x: 1260, endPoint y: 420, distance: 36.7
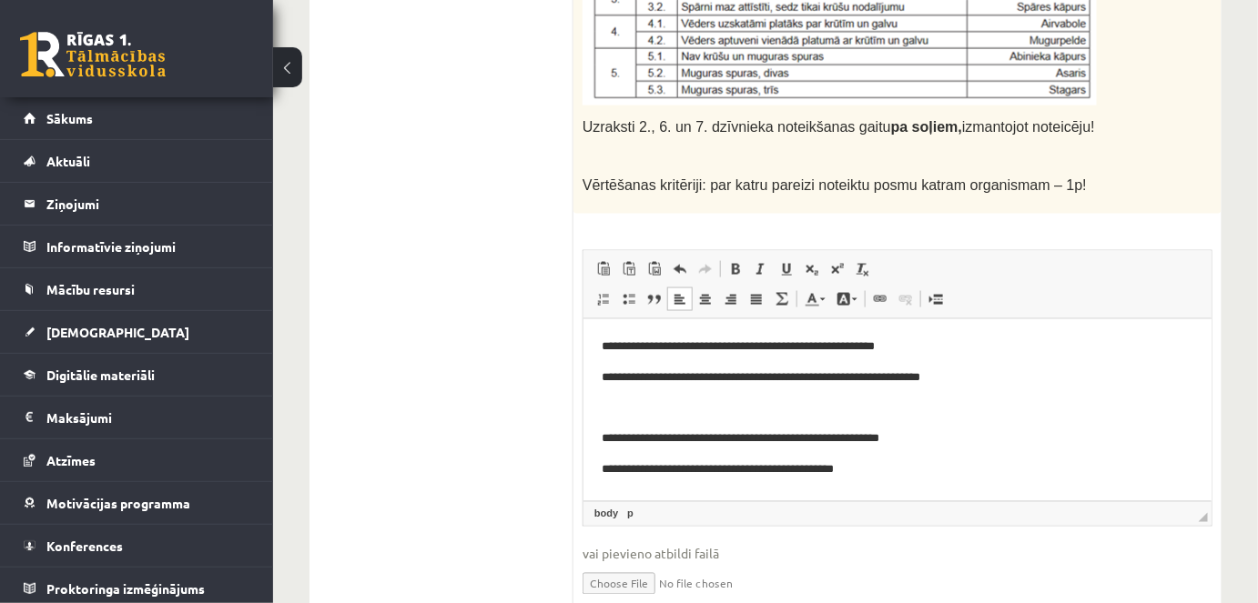
scroll to position [812, 0]
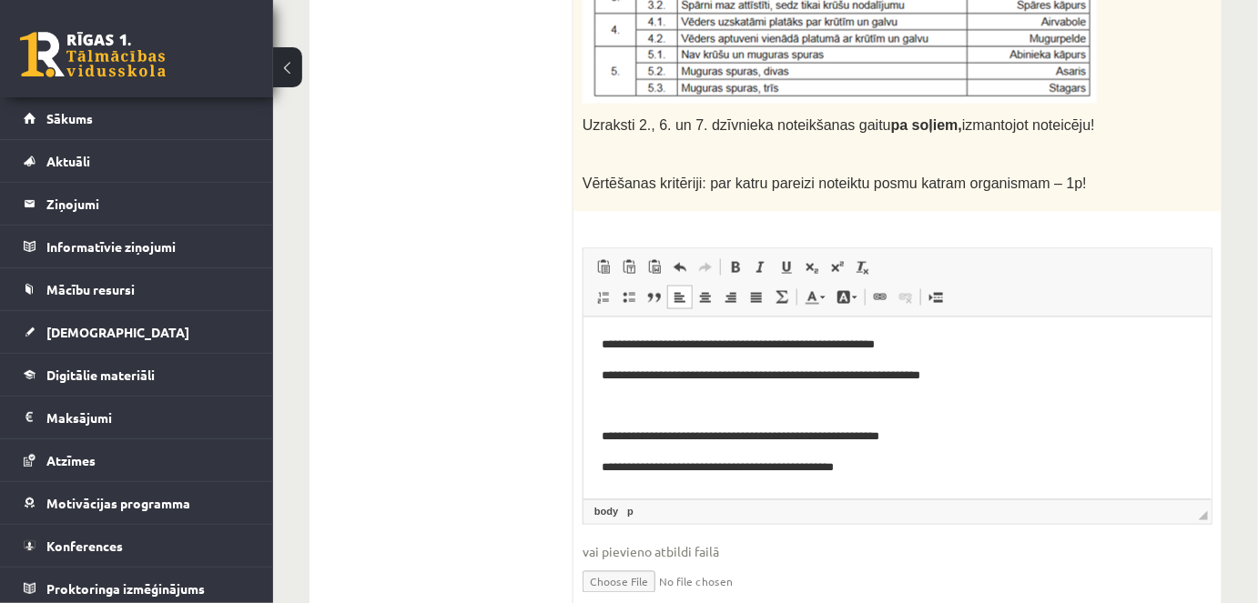
click at [854, 469] on p "**********" at bounding box center [891, 467] width 580 height 19
click at [905, 476] on p "**********" at bounding box center [891, 467] width 580 height 19
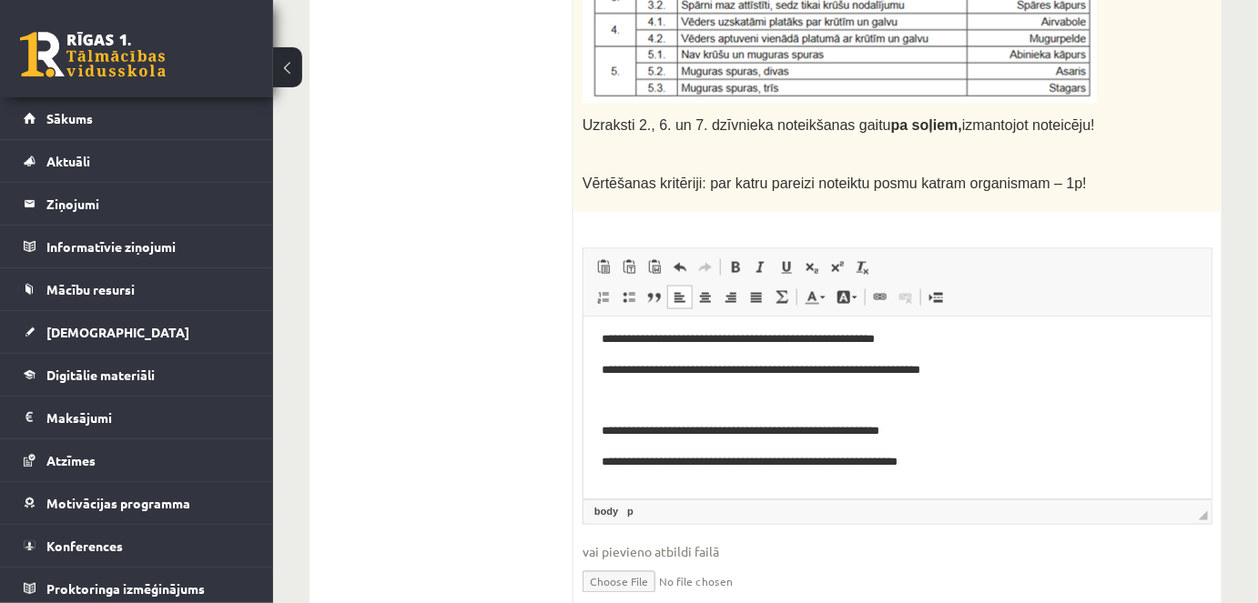
scroll to position [36, 0]
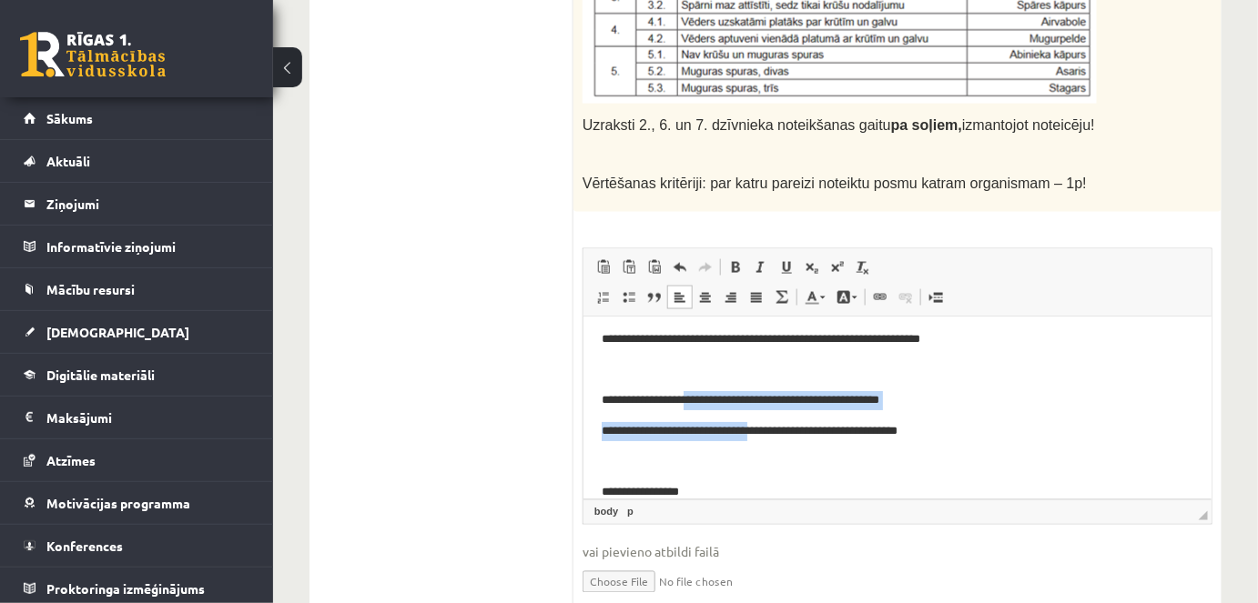
drag, startPoint x: 697, startPoint y: 400, endPoint x: 782, endPoint y: 430, distance: 89.5
click at [782, 430] on body "**********" at bounding box center [897, 430] width 592 height 265
copy body "**********"
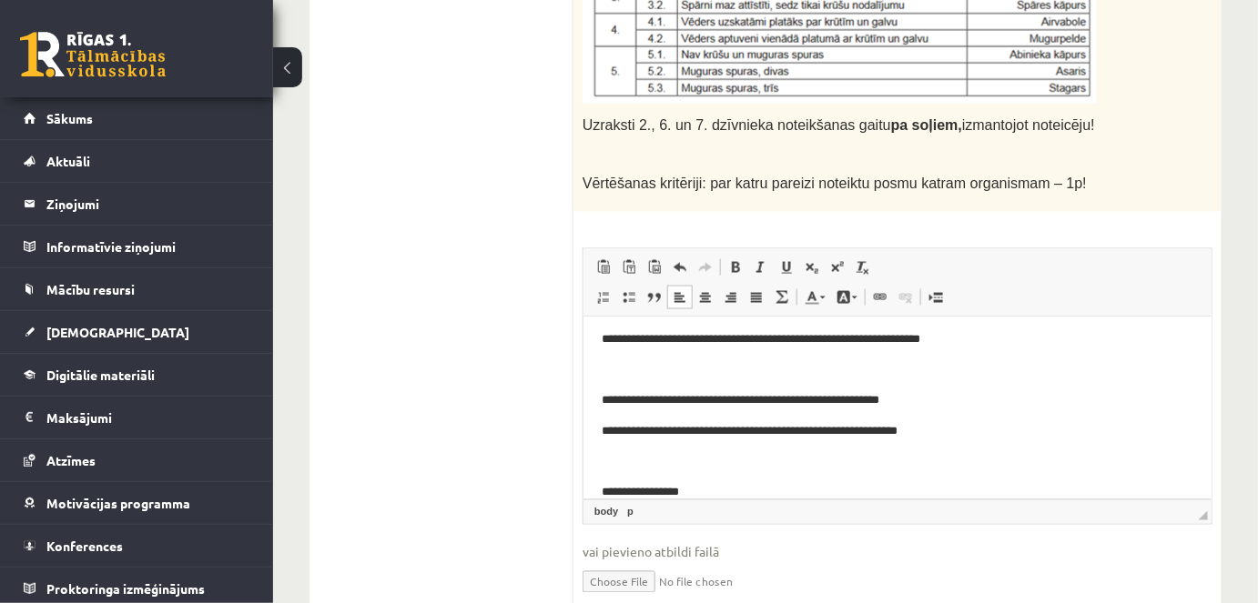
click at [713, 485] on p "**********" at bounding box center [891, 491] width 580 height 19
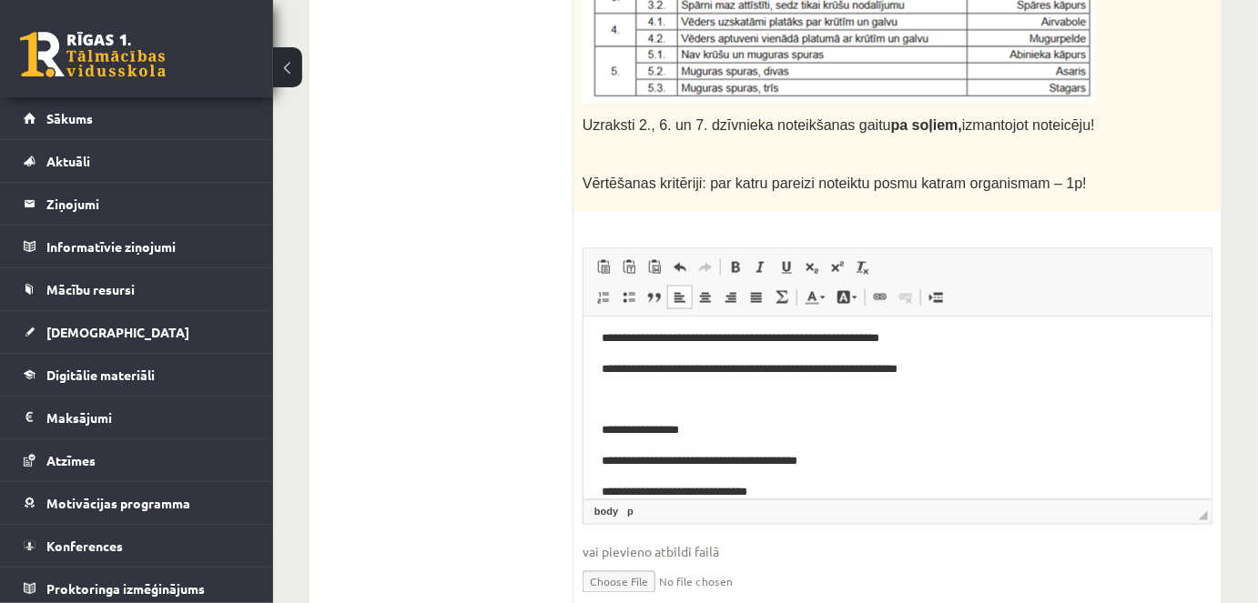
click at [599, 461] on html "**********" at bounding box center [896, 399] width 628 height 362
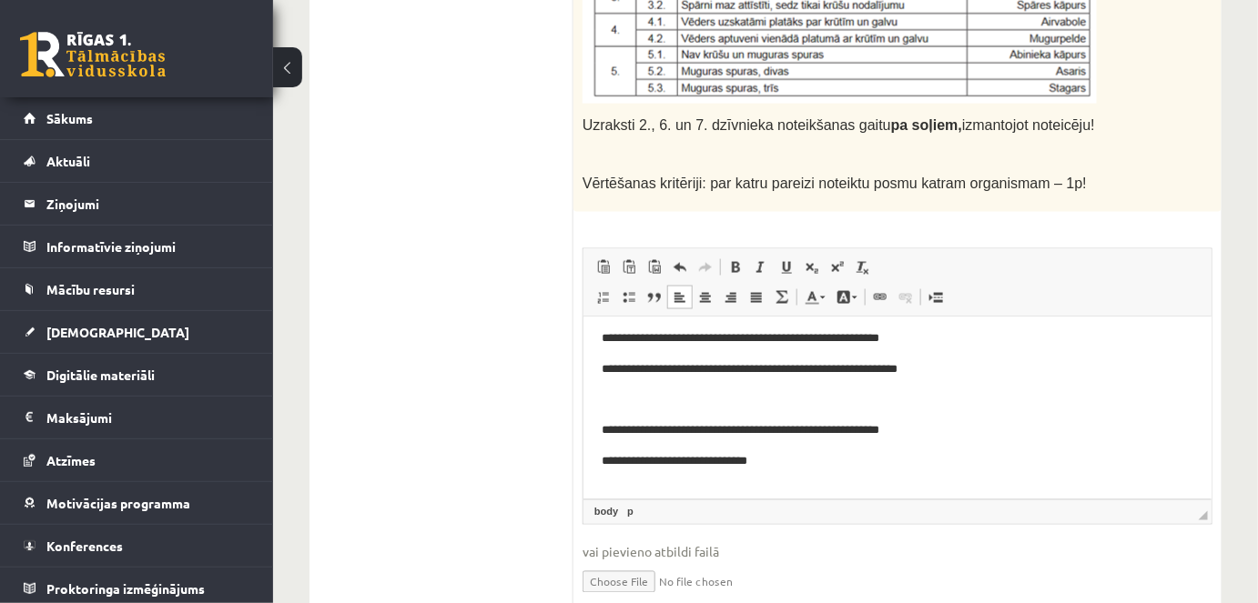
click at [834, 470] on body "**********" at bounding box center [897, 384] width 592 height 295
click at [830, 464] on p "**********" at bounding box center [891, 460] width 580 height 19
click at [763, 490] on p "**********" at bounding box center [891, 491] width 580 height 19
drag, startPoint x: 1213, startPoint y: 425, endPoint x: 1221, endPoint y: 460, distance: 36.4
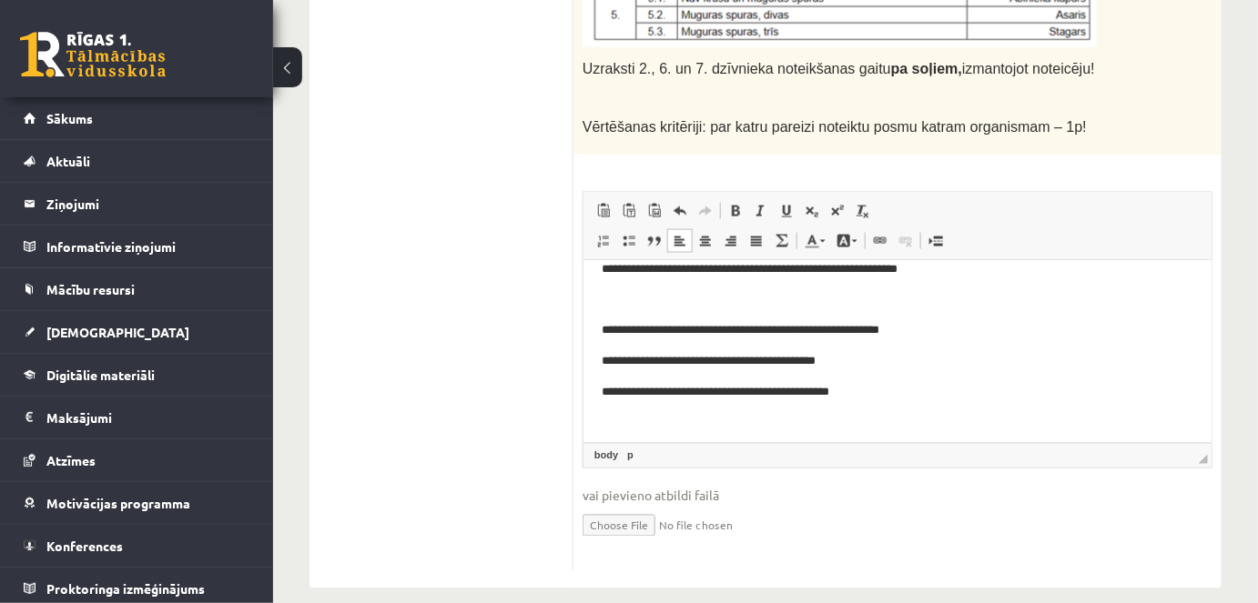
scroll to position [155, 0]
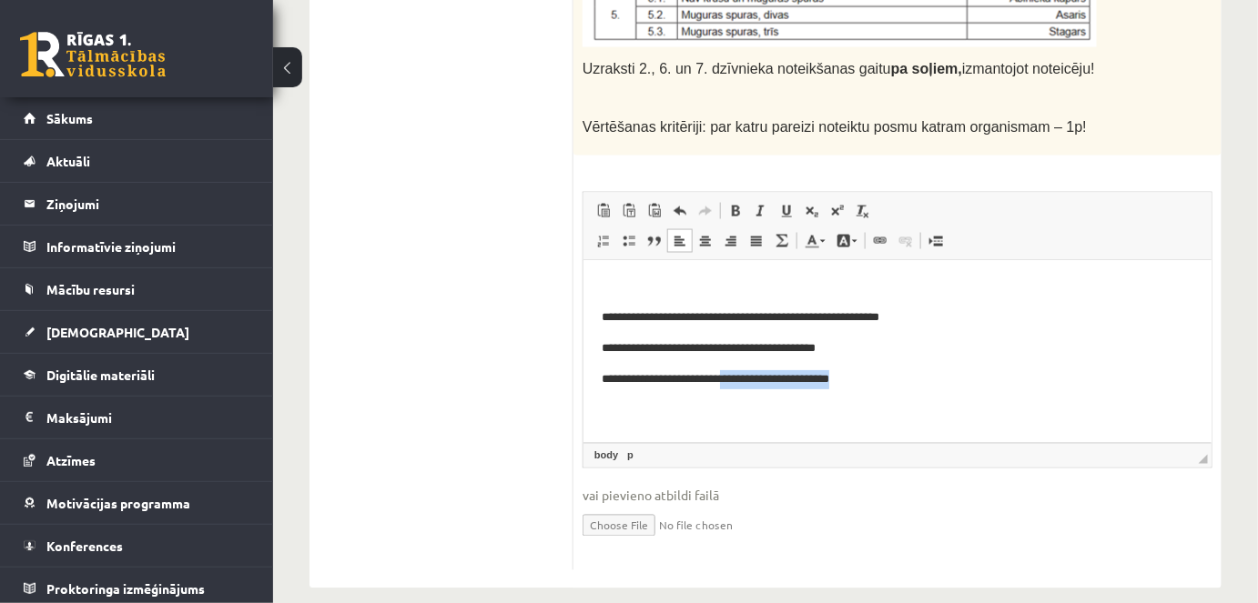
drag, startPoint x: 743, startPoint y: 376, endPoint x: 866, endPoint y: 383, distance: 123.1
click at [866, 383] on p "**********" at bounding box center [891, 378] width 580 height 19
copy p "**********"
click at [744, 408] on p "**********" at bounding box center [891, 408] width 580 height 19
click at [755, 413] on p "**********" at bounding box center [891, 408] width 580 height 19
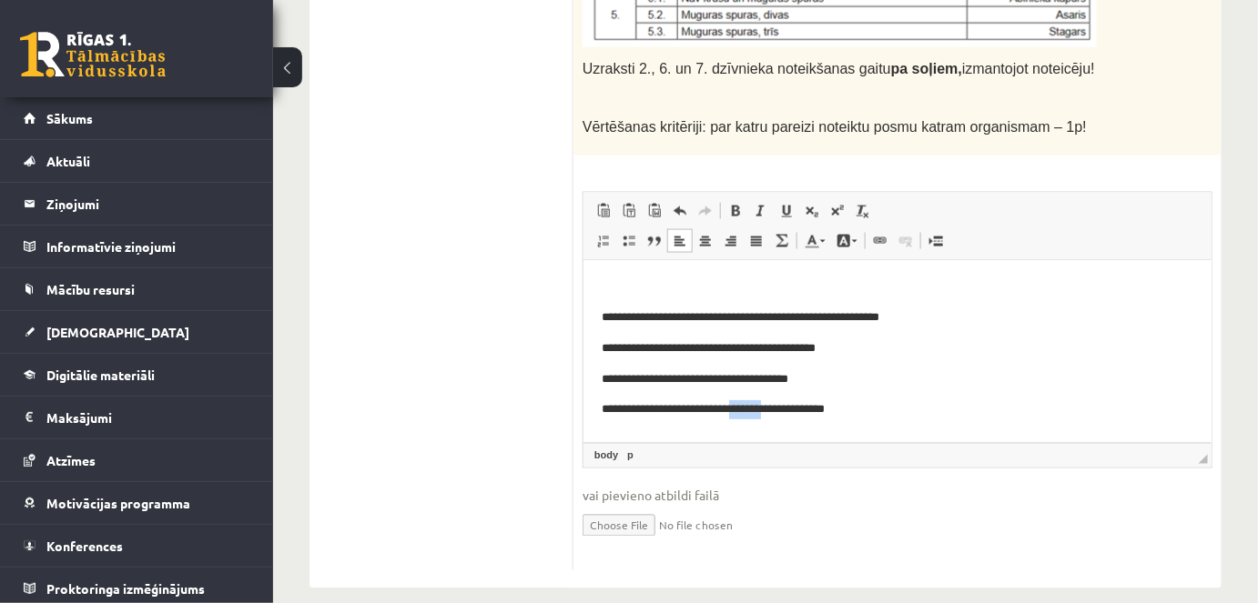
click at [755, 413] on p "**********" at bounding box center [891, 408] width 580 height 19
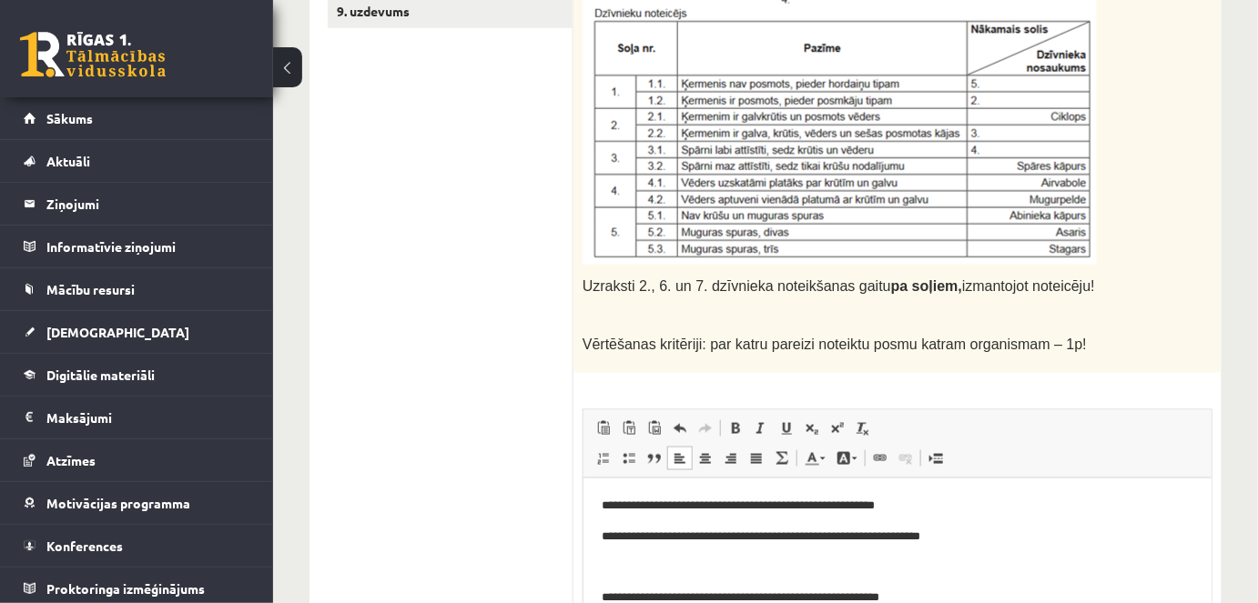
scroll to position [888, 0]
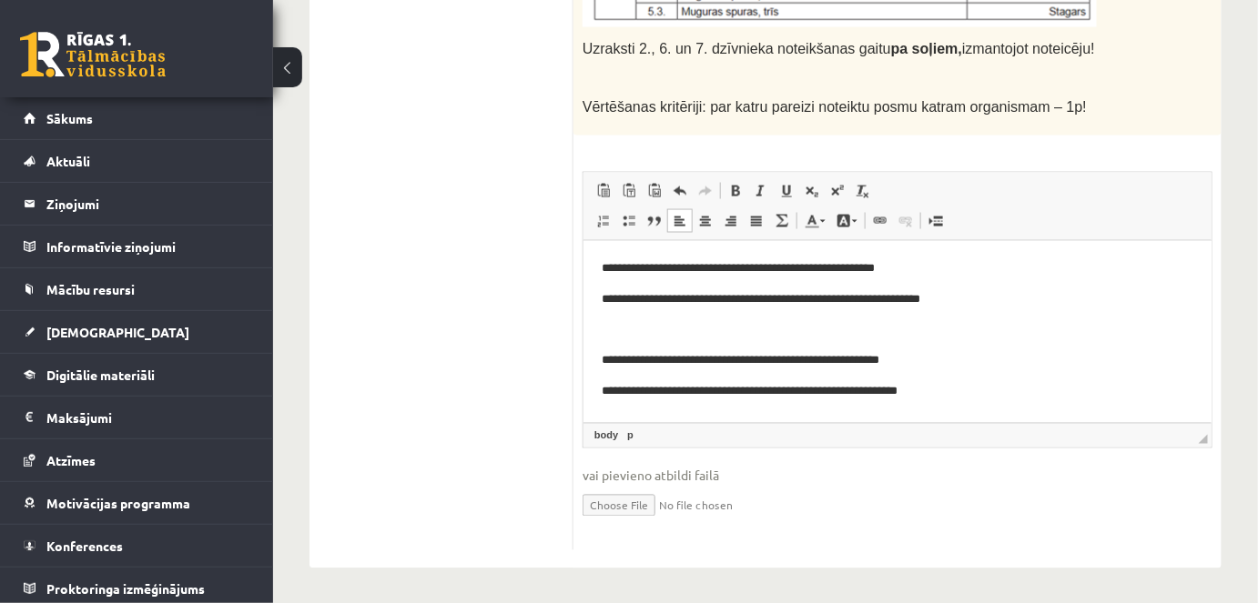
drag, startPoint x: 1219, startPoint y: 307, endPoint x: 1222, endPoint y: 333, distance: 26.6
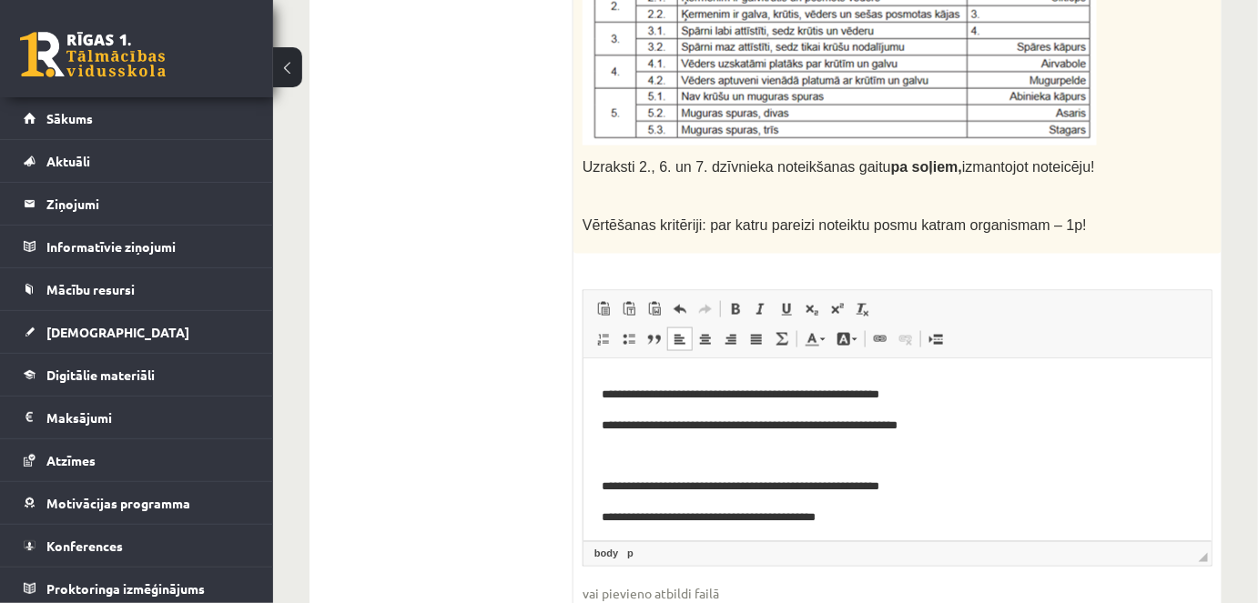
drag, startPoint x: 1269, startPoint y: 388, endPoint x: 613, endPoint y: 63, distance: 732.1
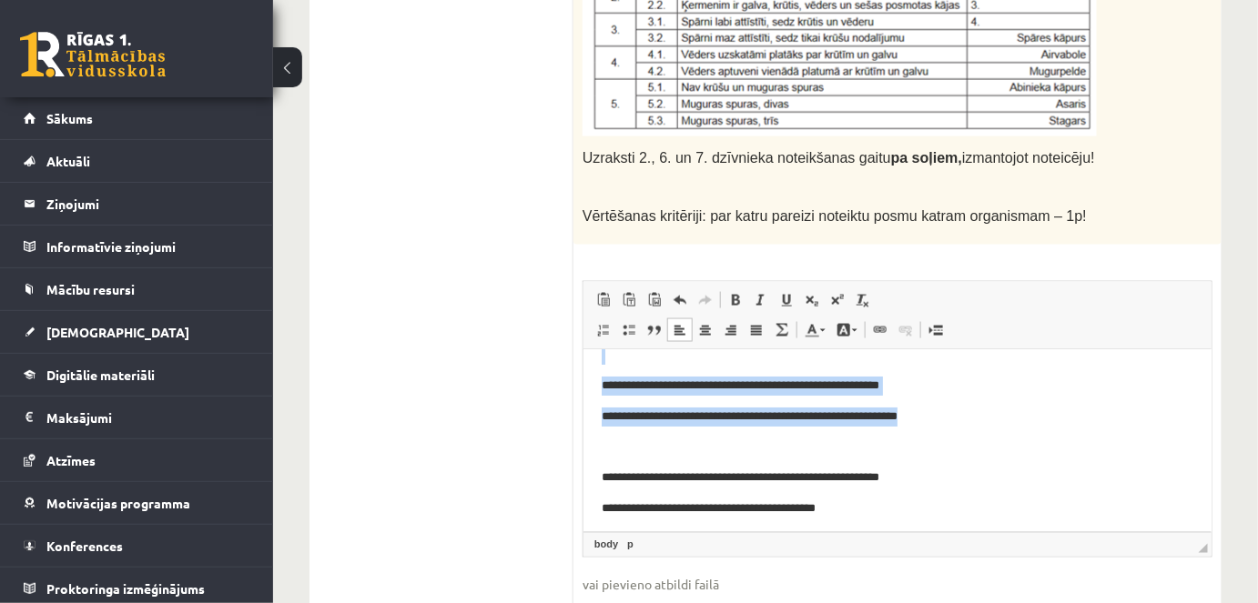
scroll to position [81, 0]
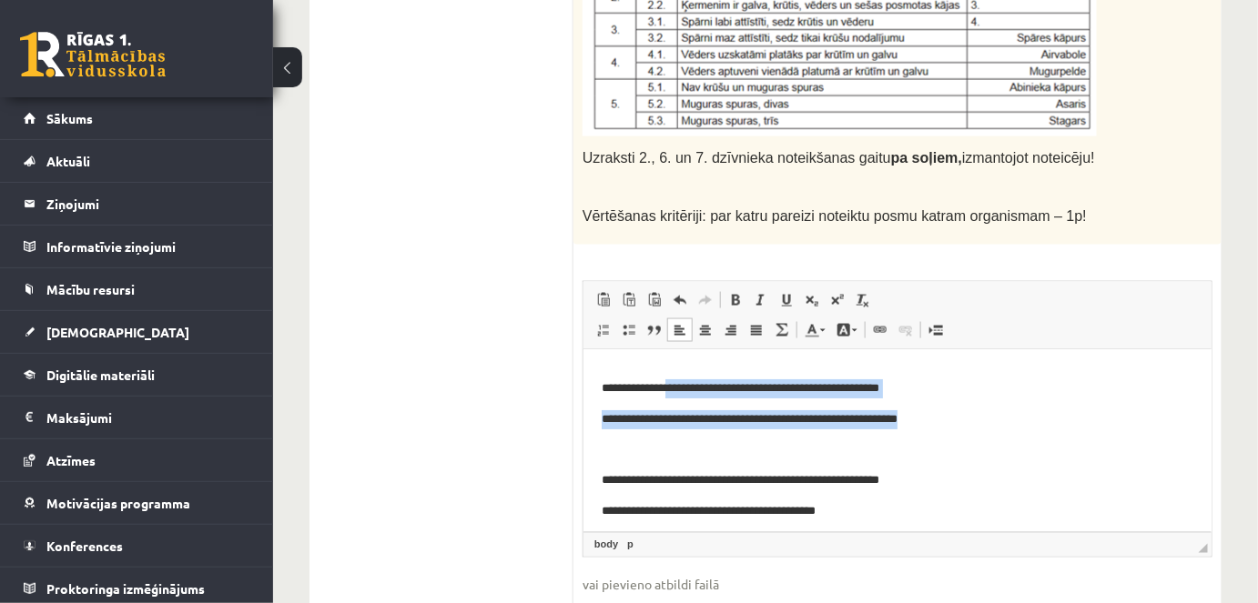
drag, startPoint x: 895, startPoint y: 414, endPoint x: 679, endPoint y: 389, distance: 218.1
click at [679, 389] on body "**********" at bounding box center [897, 465] width 592 height 357
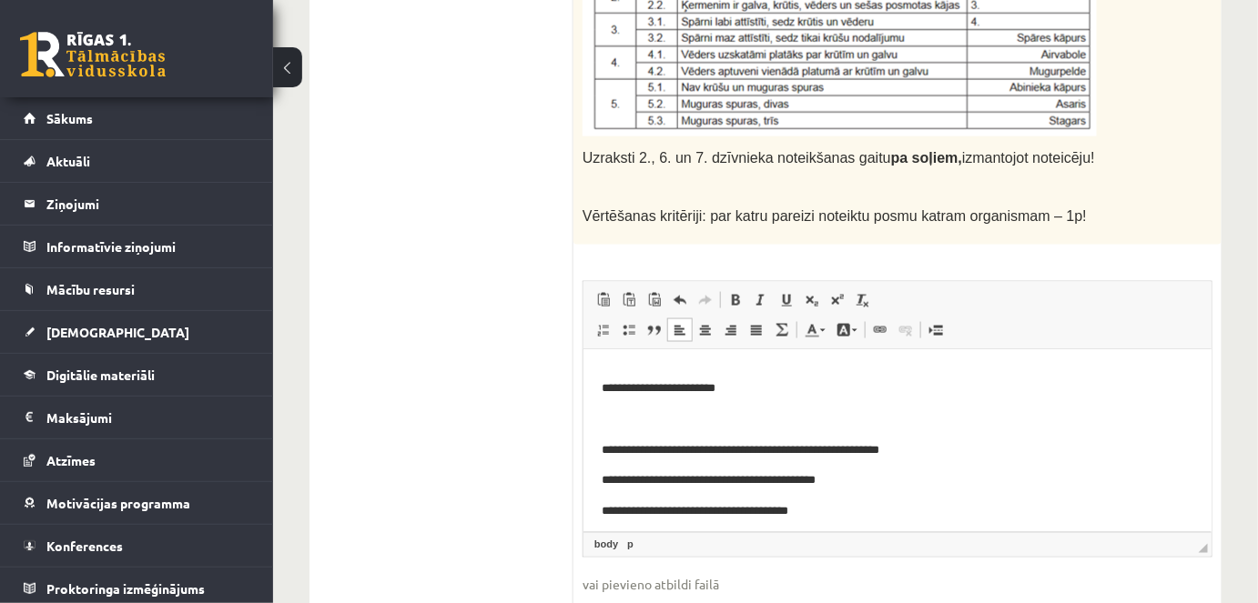
click at [616, 388] on p "**********" at bounding box center [891, 388] width 580 height 19
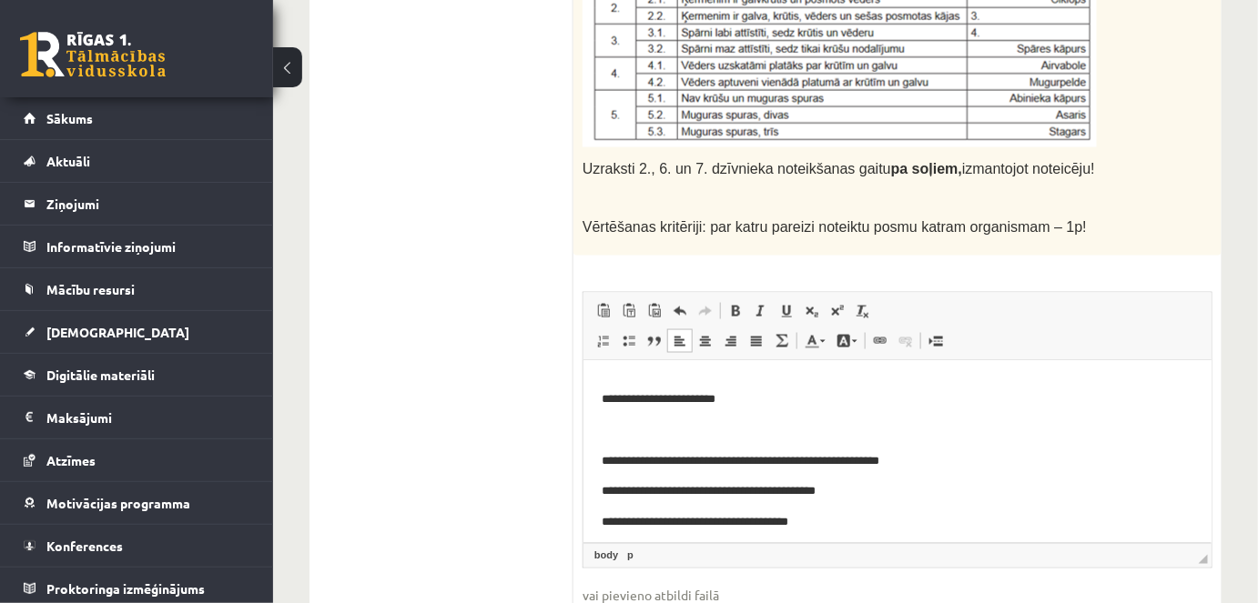
scroll to position [782, 0]
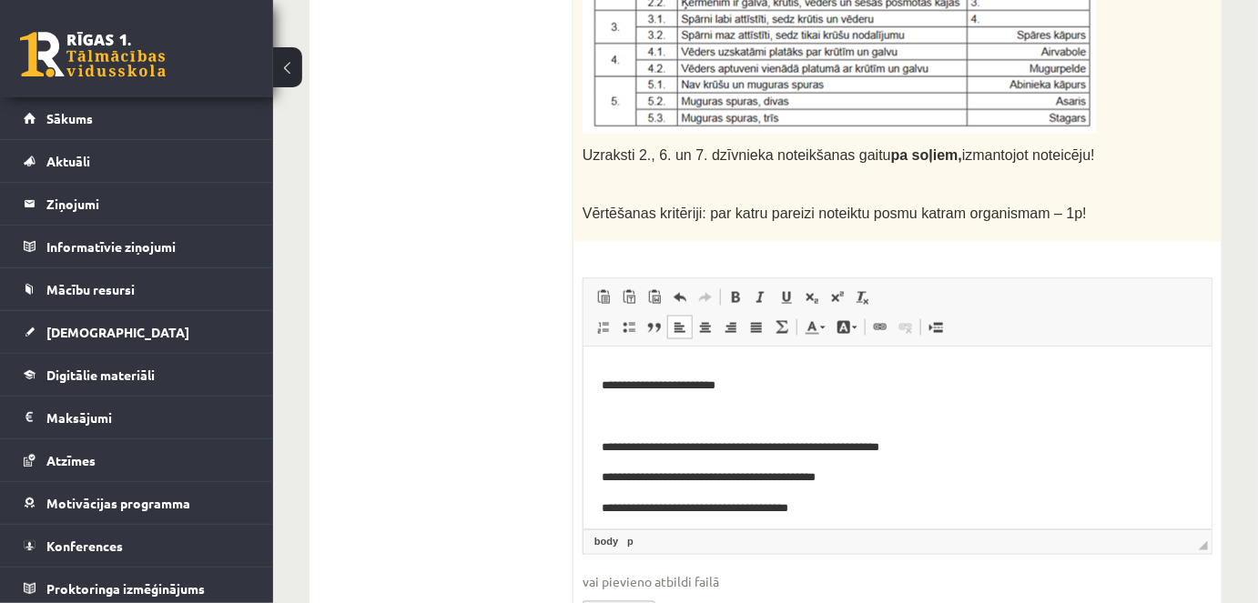
click at [762, 380] on p "**********" at bounding box center [891, 385] width 580 height 19
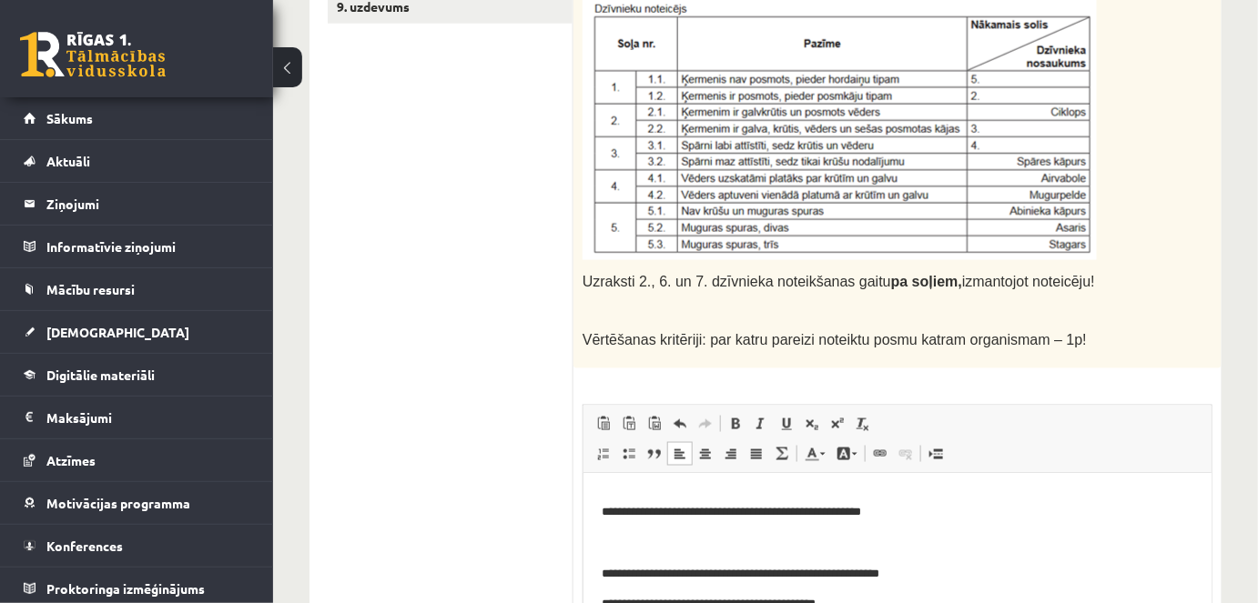
scroll to position [743, 0]
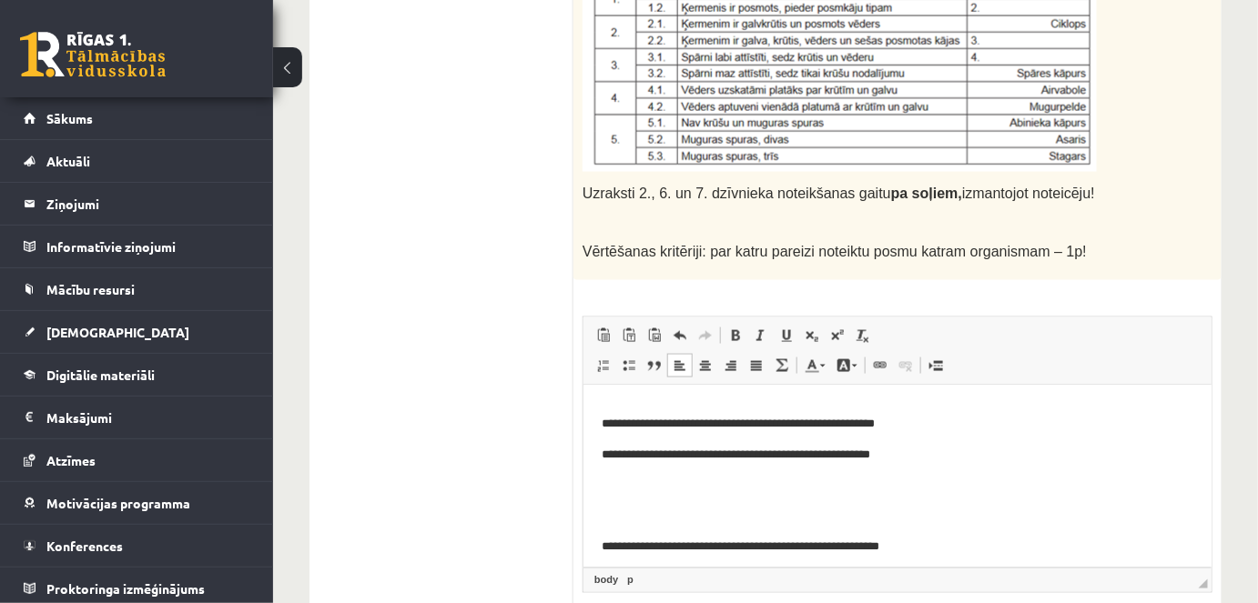
click at [614, 453] on p "**********" at bounding box center [891, 454] width 580 height 19
click at [627, 476] on p "Bagātinātā teksta redaktors, wiswyg-editor-user-answer-47433908466700" at bounding box center [897, 485] width 592 height 19
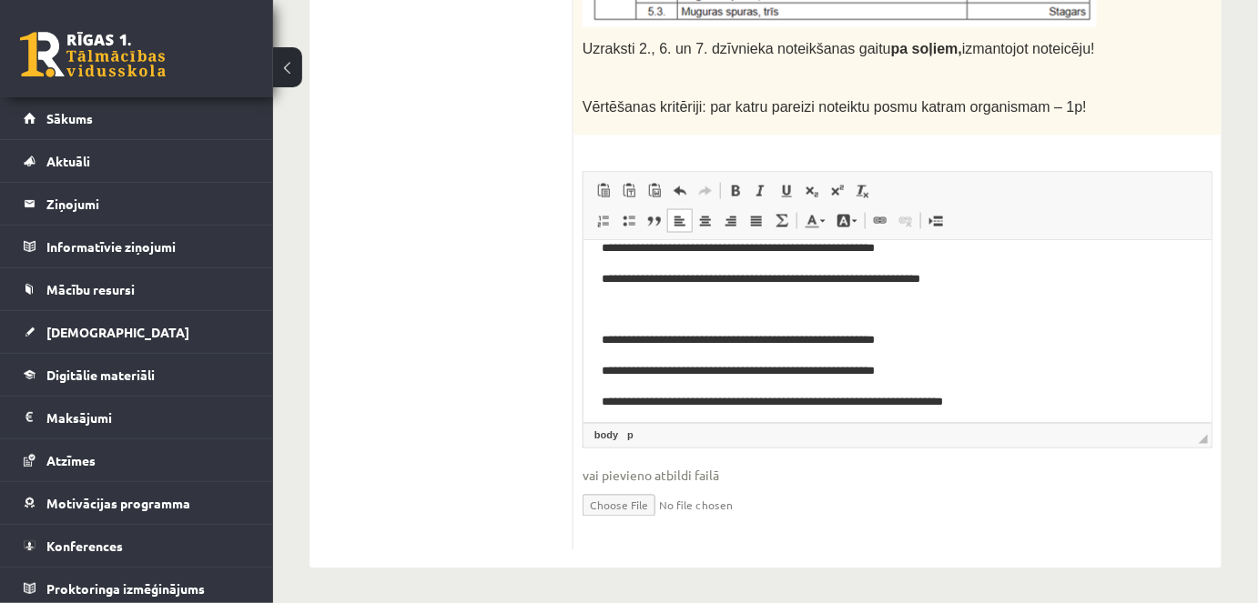
scroll to position [0, 0]
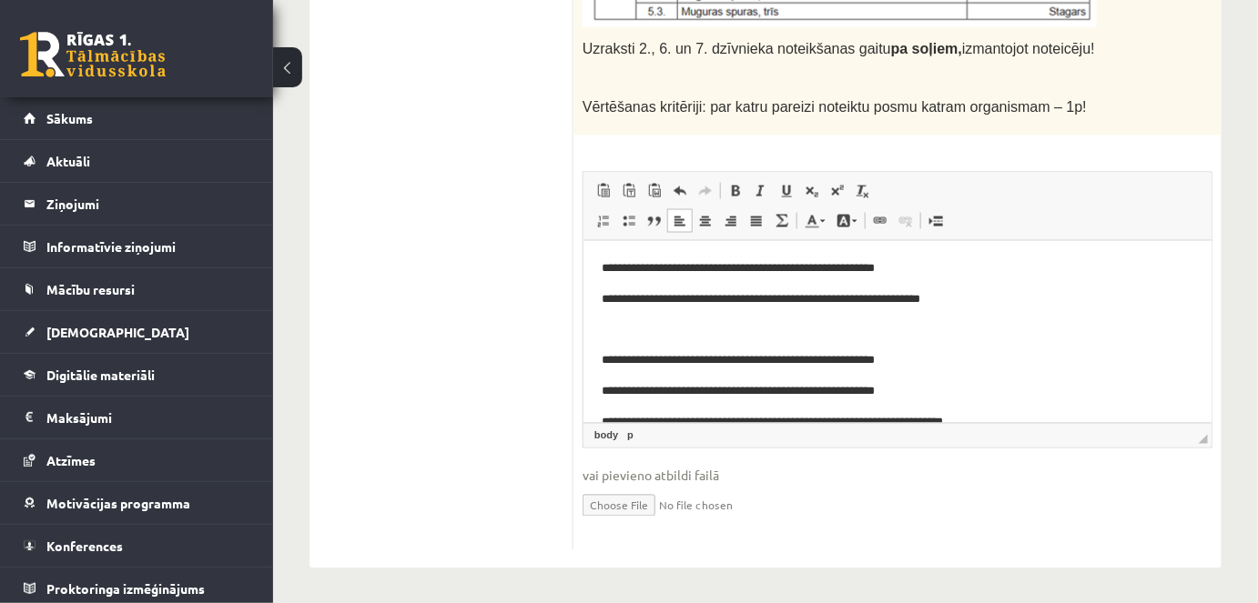
drag, startPoint x: 1201, startPoint y: 369, endPoint x: 1800, endPoint y: 510, distance: 615.2
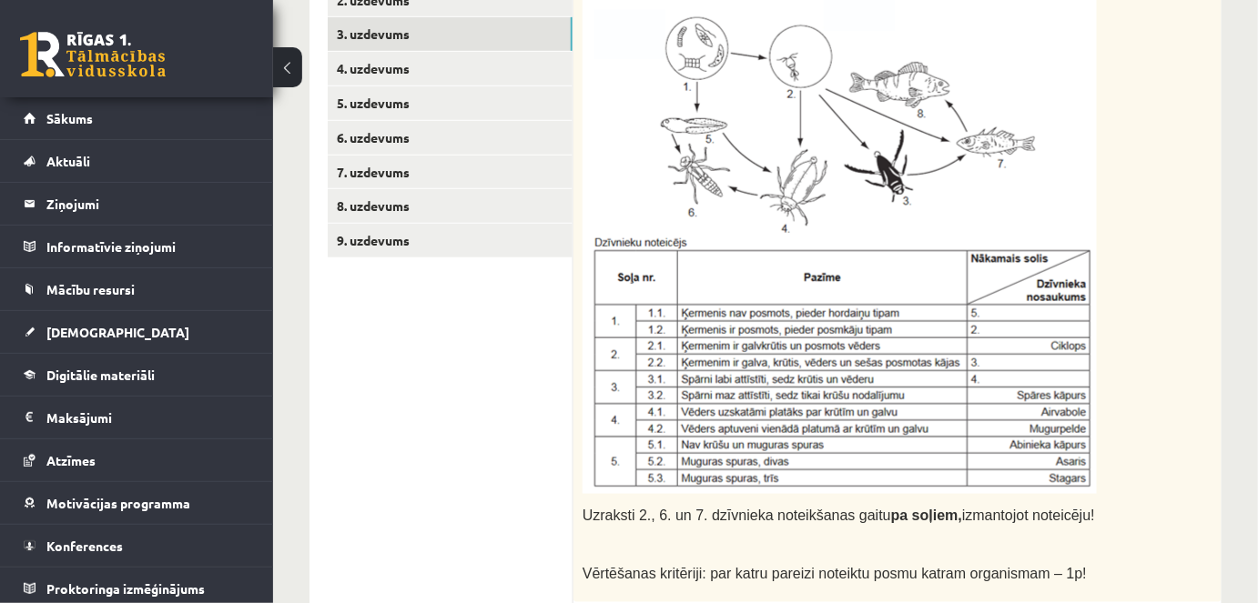
scroll to position [877, 0]
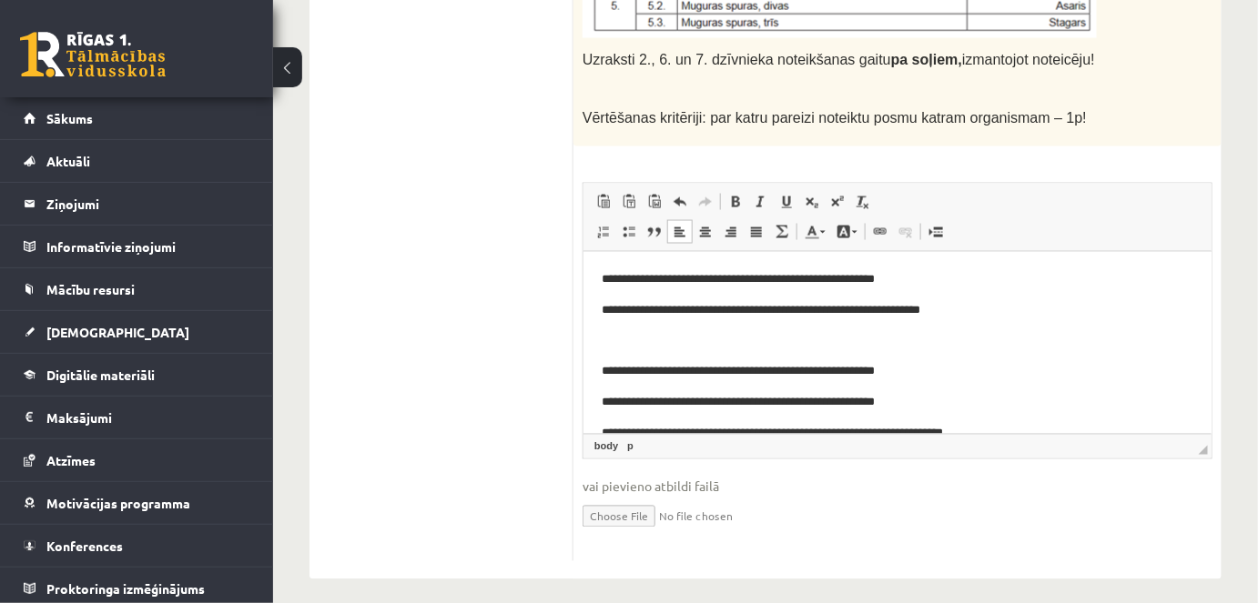
click at [864, 308] on p "**********" at bounding box center [891, 309] width 580 height 19
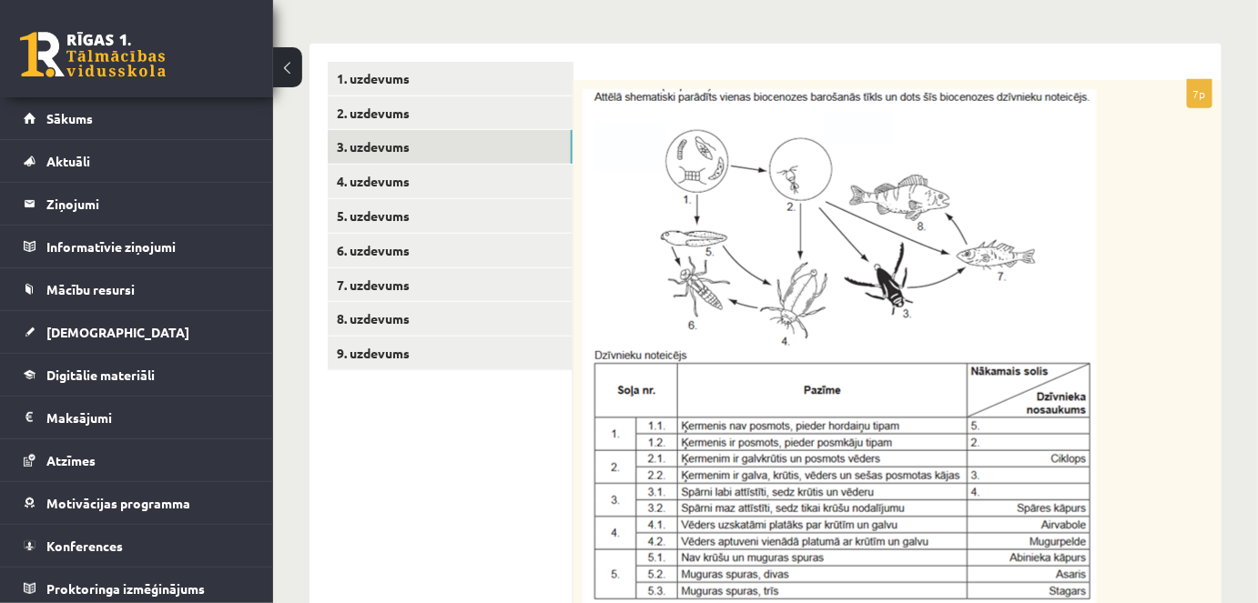
scroll to position [306, 0]
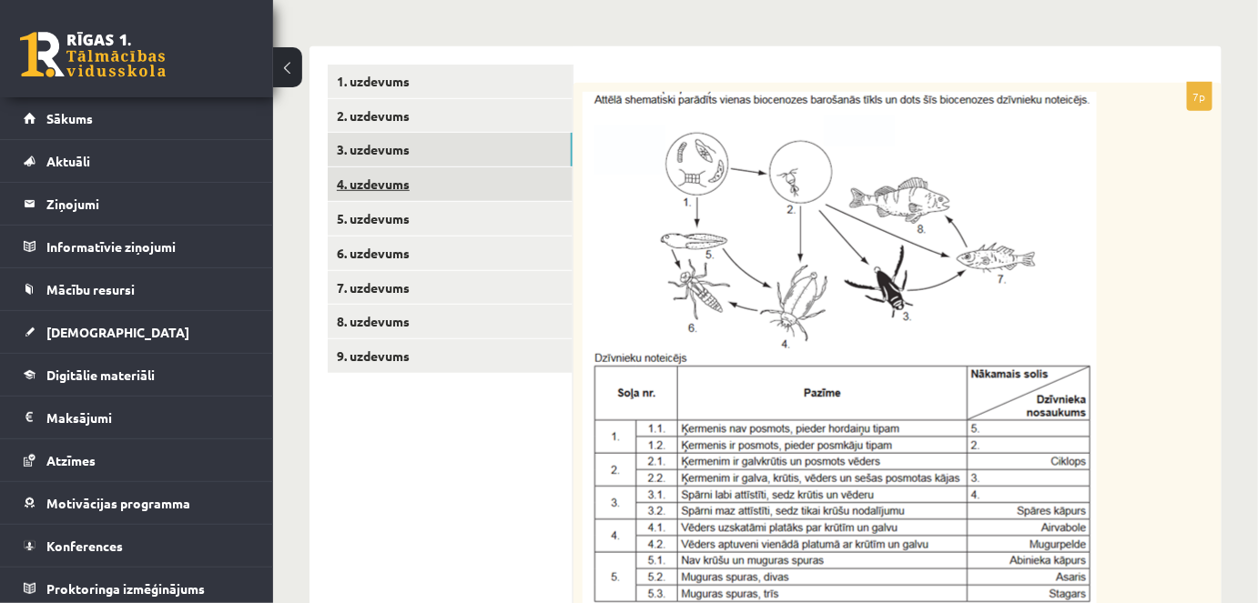
click at [408, 177] on link "4. uzdevums" at bounding box center [450, 184] width 245 height 34
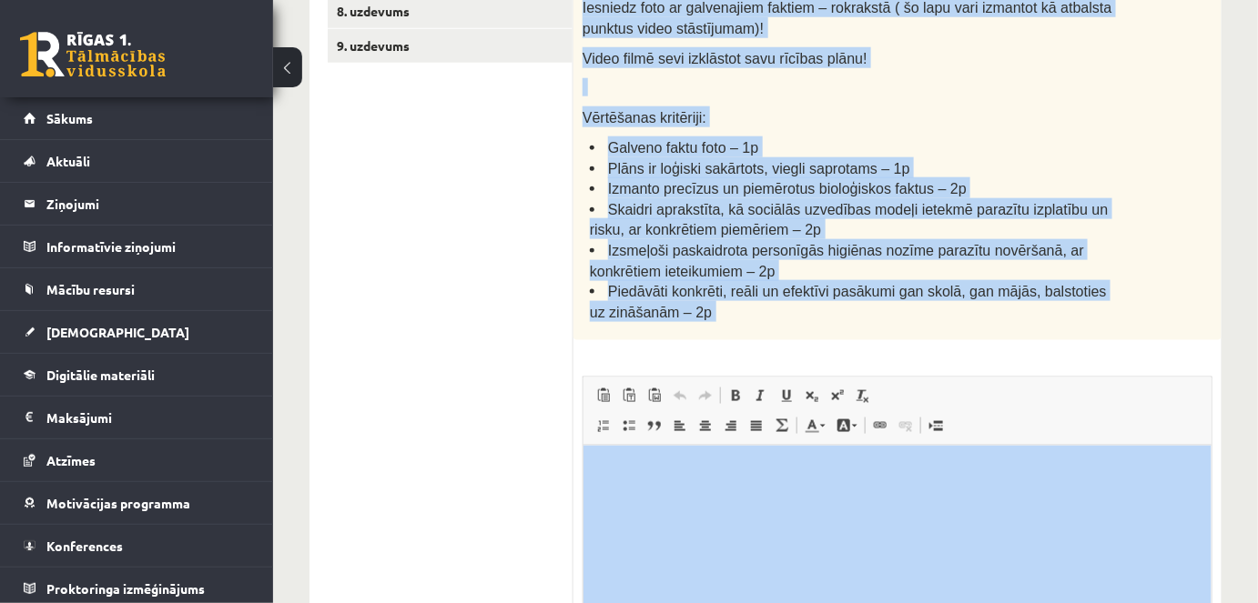
scroll to position [776, 0]
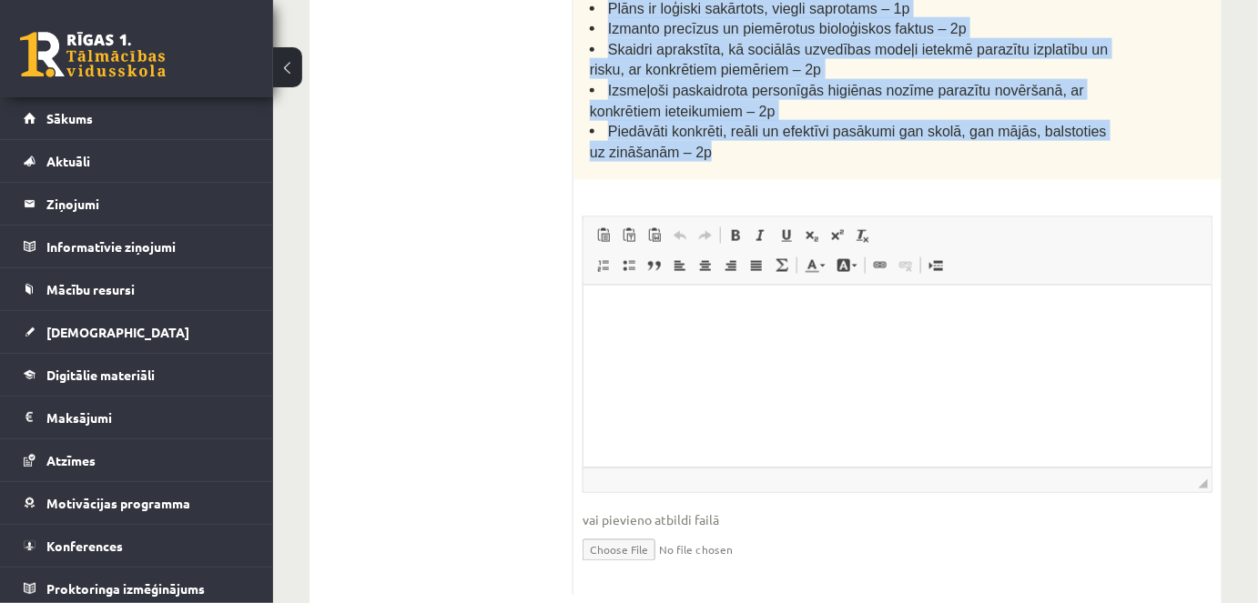
drag, startPoint x: 602, startPoint y: 151, endPoint x: 817, endPoint y: 122, distance: 217.6
copy div "Šim uzdevumam jāiesniedz atbilde video formātā un rokrakstā – datorrakstā netie…"
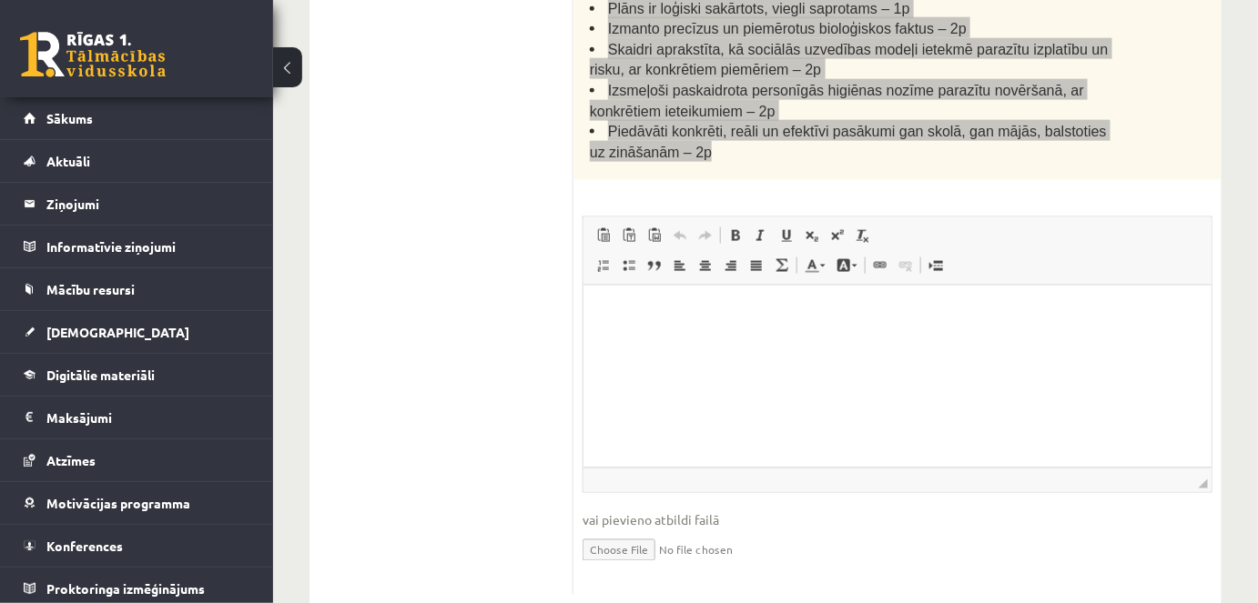
click at [844, 341] on html at bounding box center [896, 314] width 628 height 56
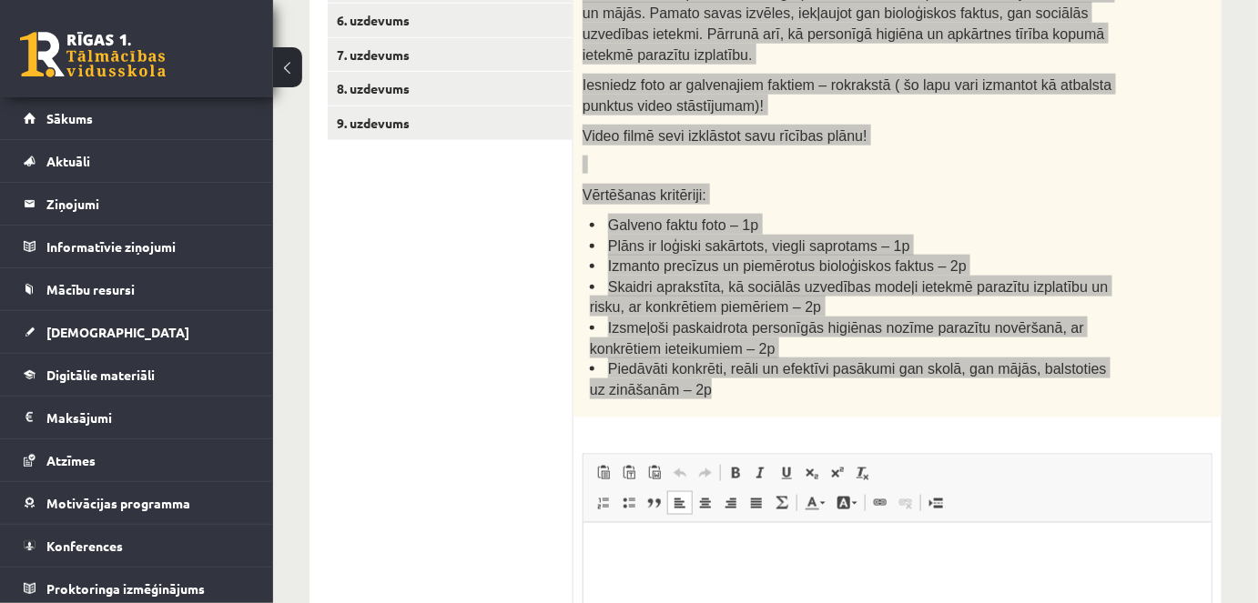
scroll to position [446, 0]
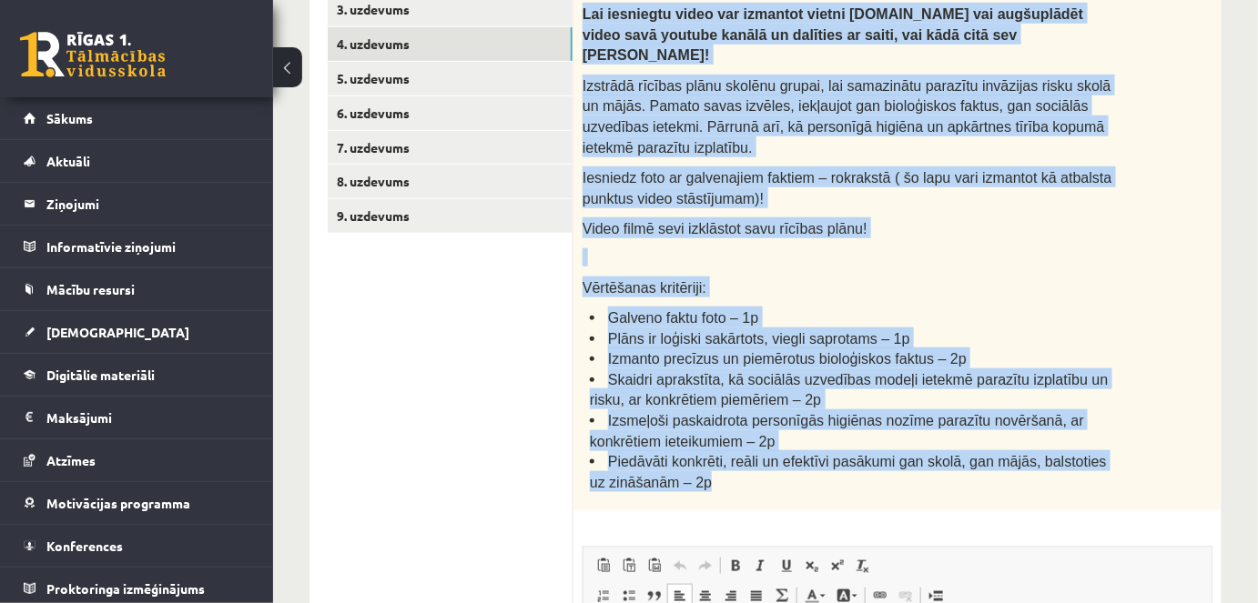
click at [1072, 307] on li "Galveno faktu foto – 1p" at bounding box center [855, 317] width 531 height 21
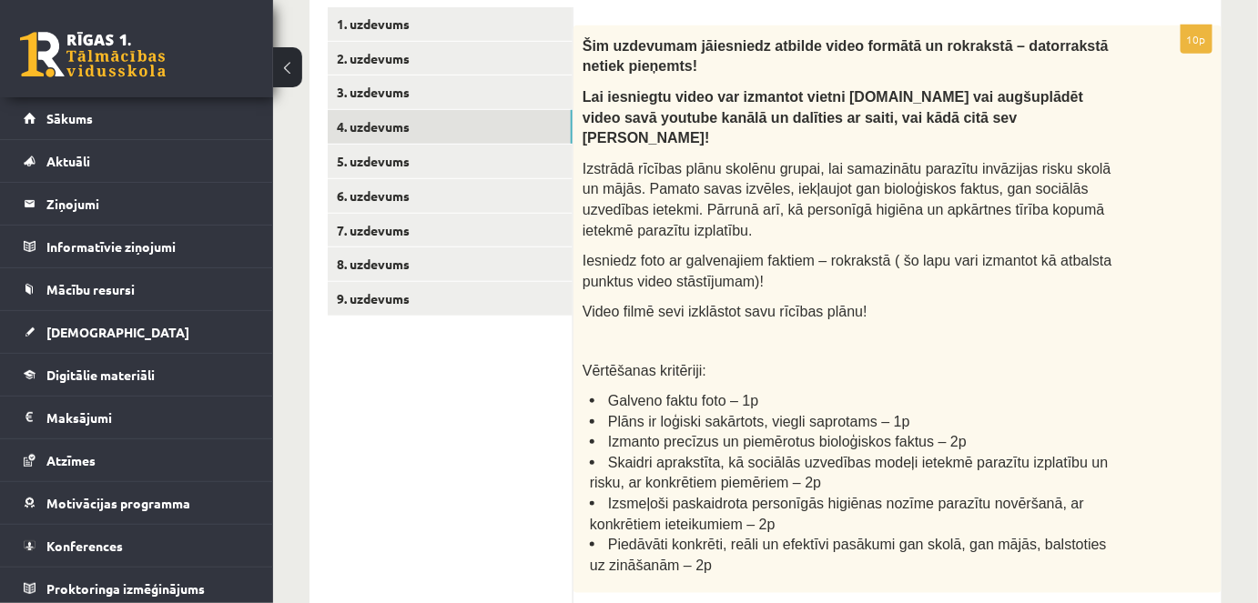
scroll to position [361, 0]
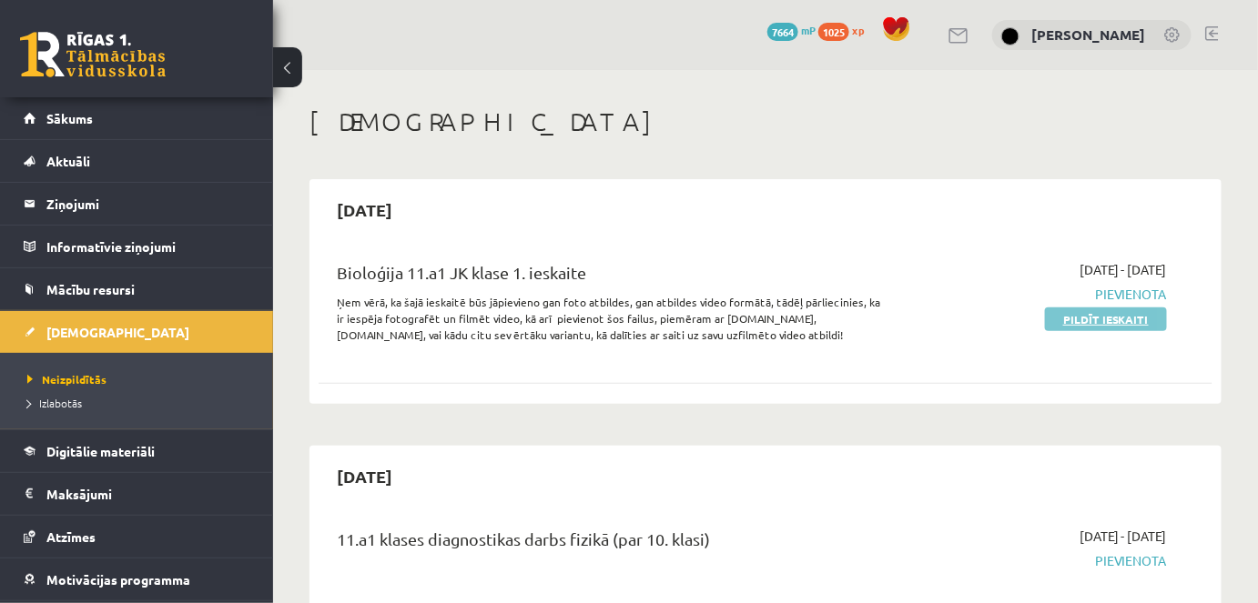
click at [1072, 316] on link "Pildīt ieskaiti" at bounding box center [1106, 320] width 122 height 24
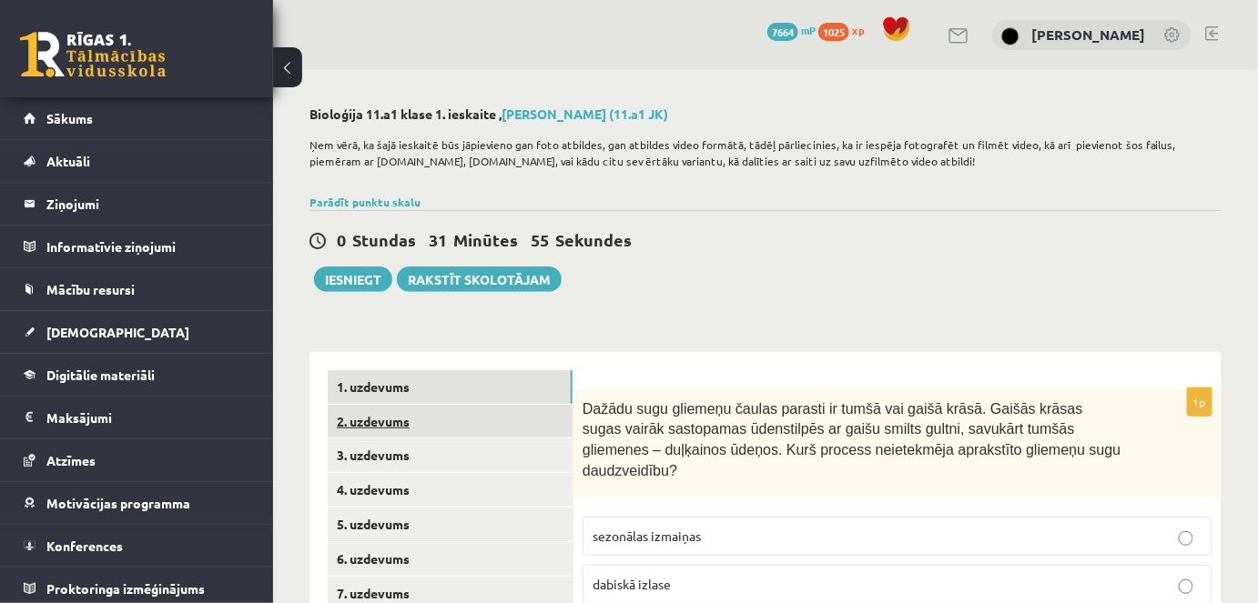
click at [371, 431] on link "2. uzdevums" at bounding box center [450, 422] width 245 height 34
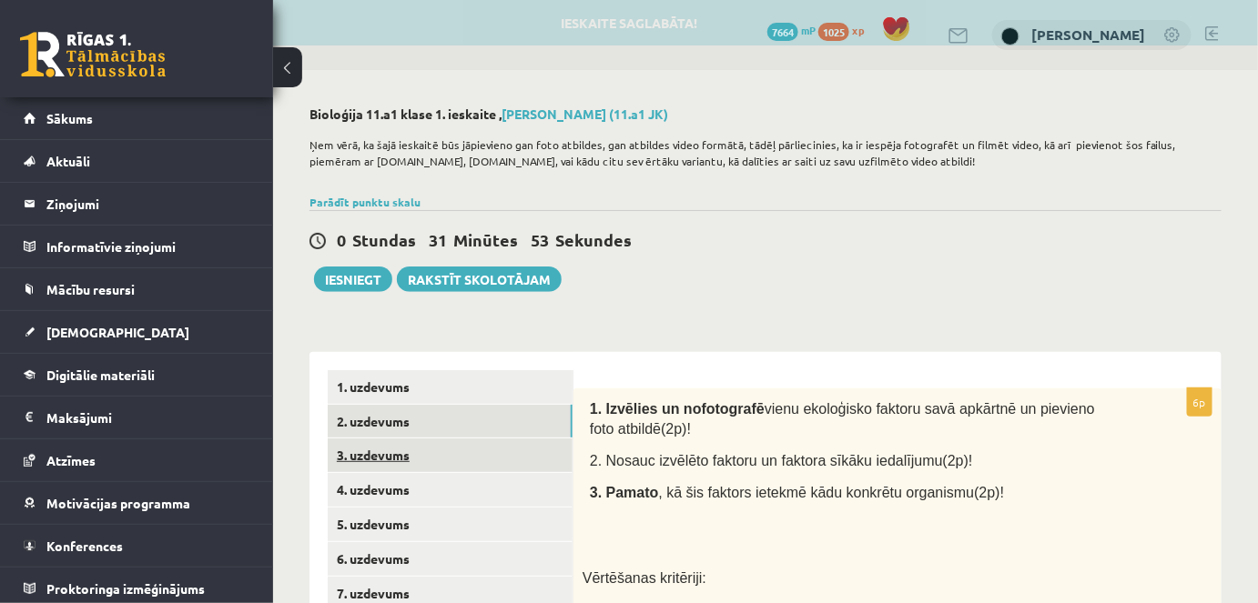
click at [381, 459] on link "3. uzdevums" at bounding box center [450, 456] width 245 height 34
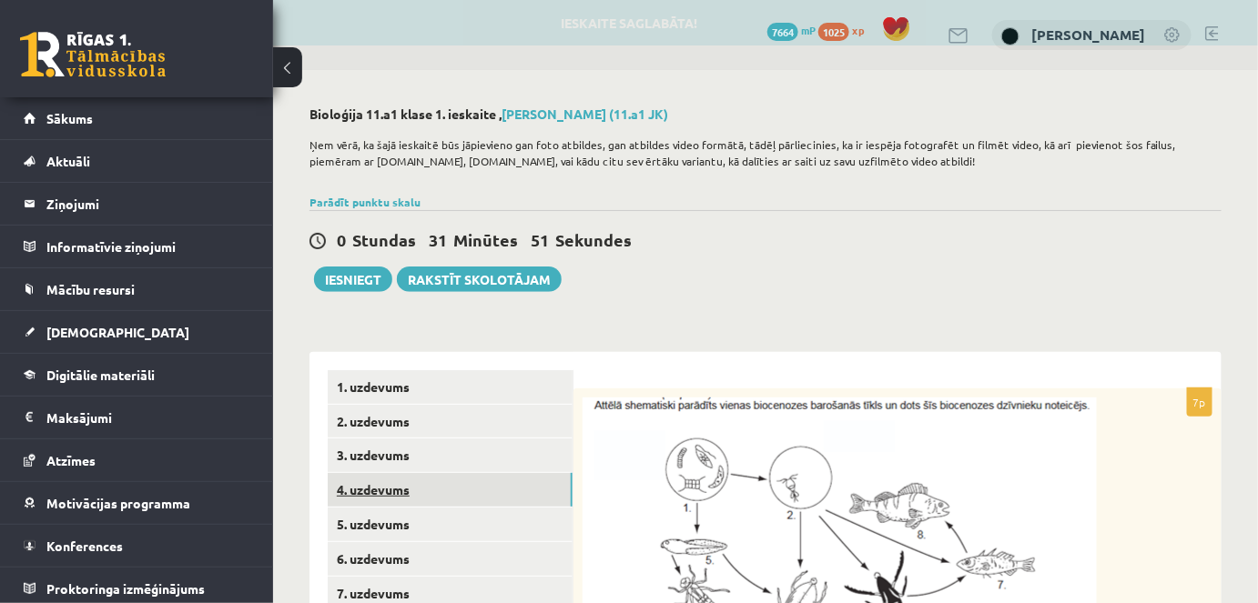
click at [390, 496] on link "4. uzdevums" at bounding box center [450, 490] width 245 height 34
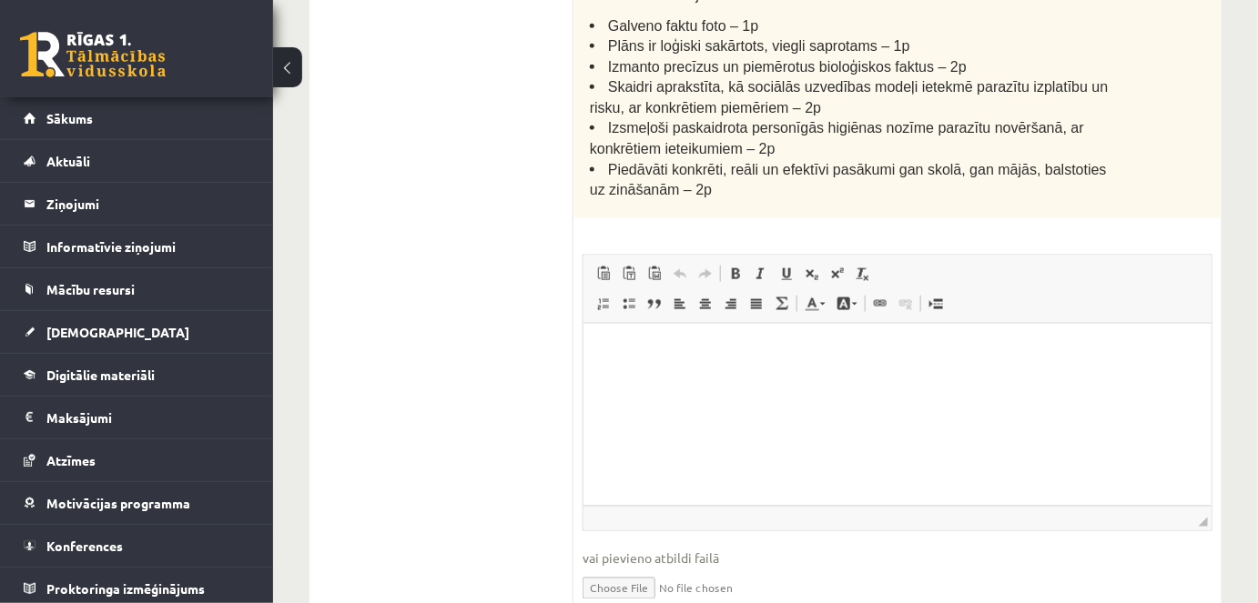
scroll to position [722, 0]
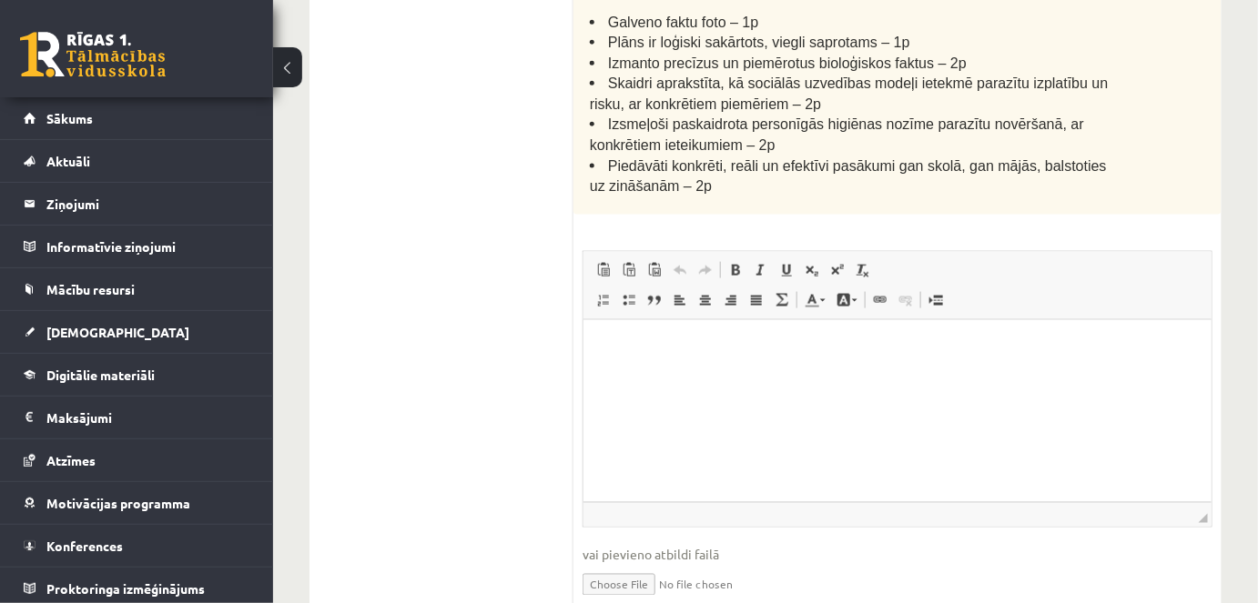
click at [652, 565] on input "file" at bounding box center [897, 583] width 630 height 37
click at [657, 565] on input "file" at bounding box center [897, 583] width 630 height 37
click at [629, 565] on input "file" at bounding box center [897, 583] width 630 height 37
type input "**********"
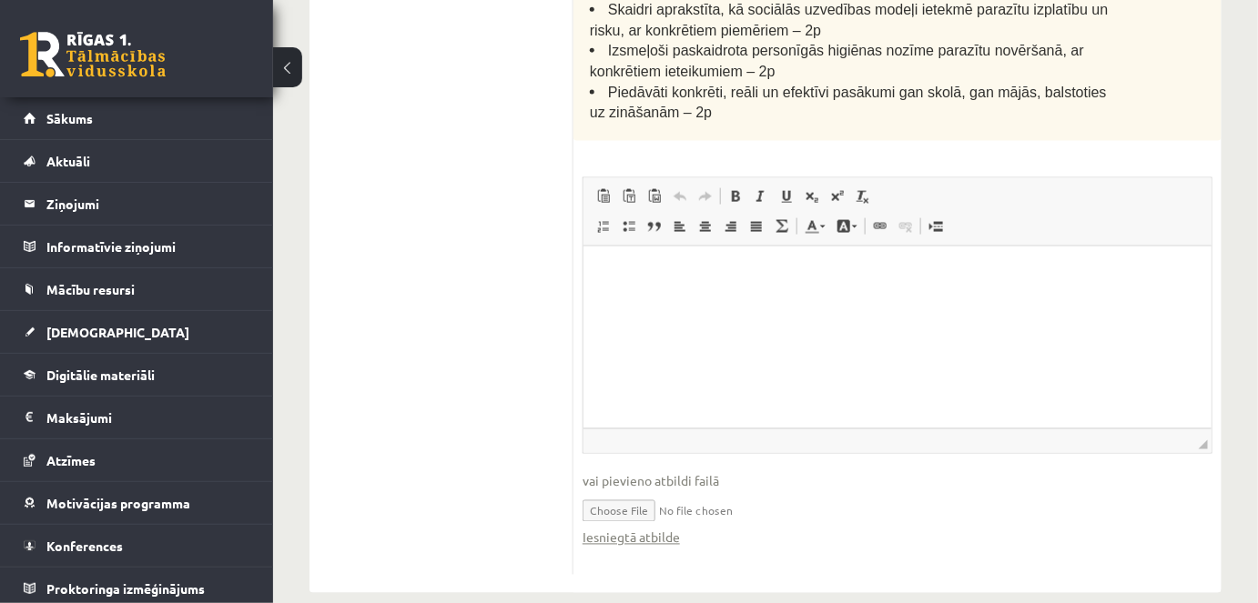
scroll to position [0, 0]
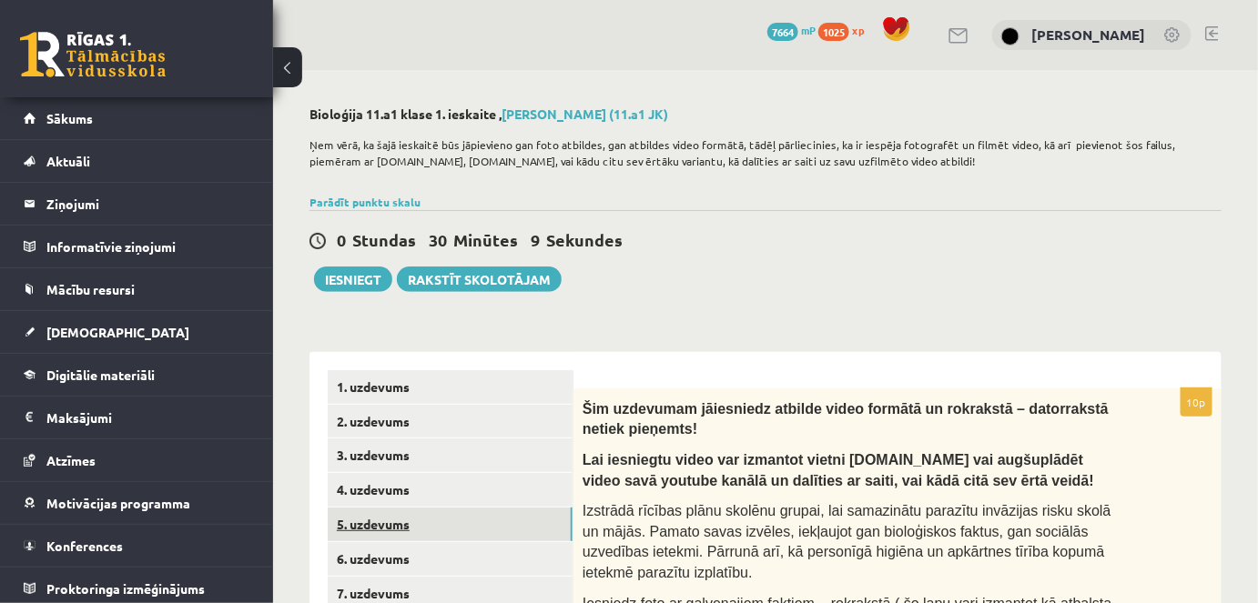
click at [382, 527] on link "5. uzdevums" at bounding box center [450, 525] width 245 height 34
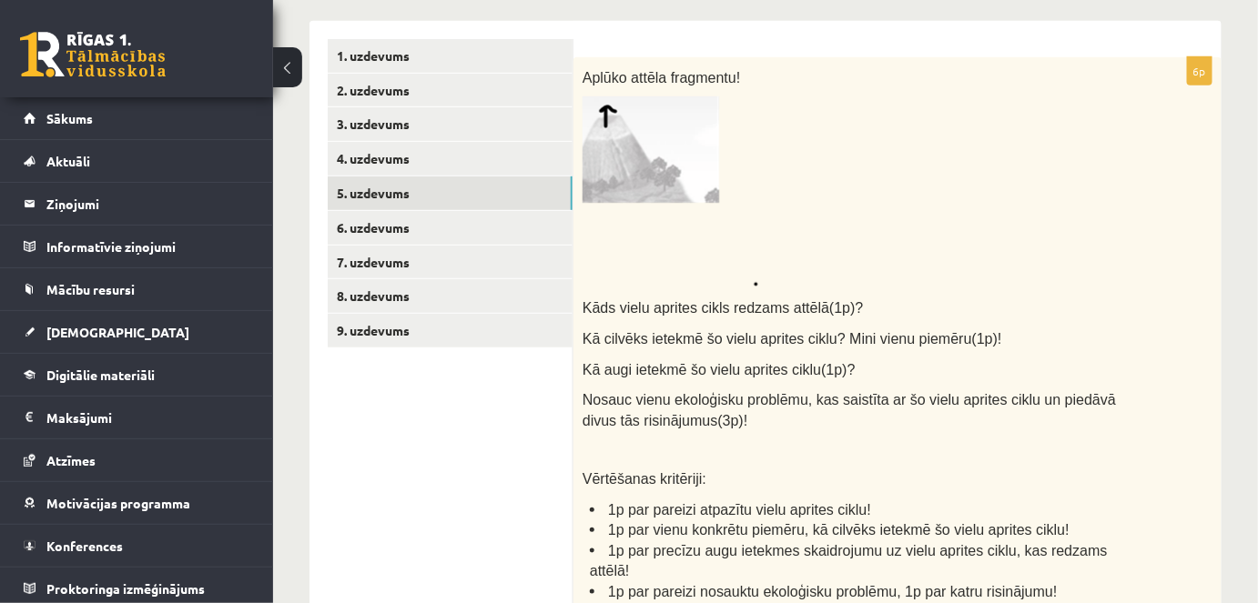
scroll to position [352, 0]
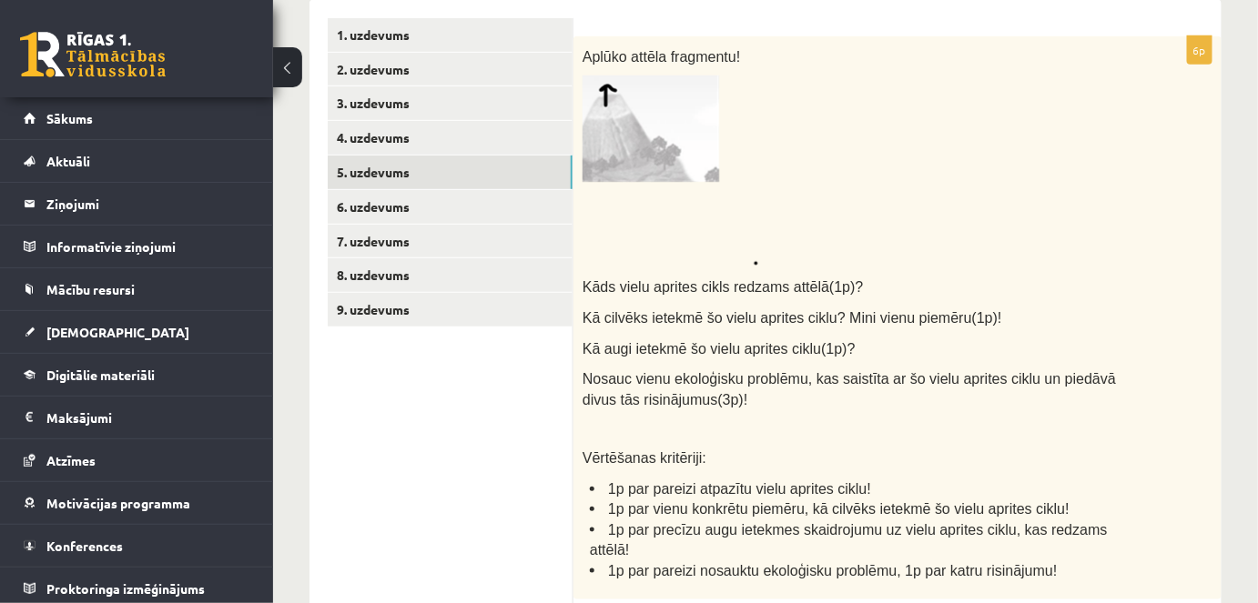
click at [624, 146] on img at bounding box center [670, 171] width 176 height 190
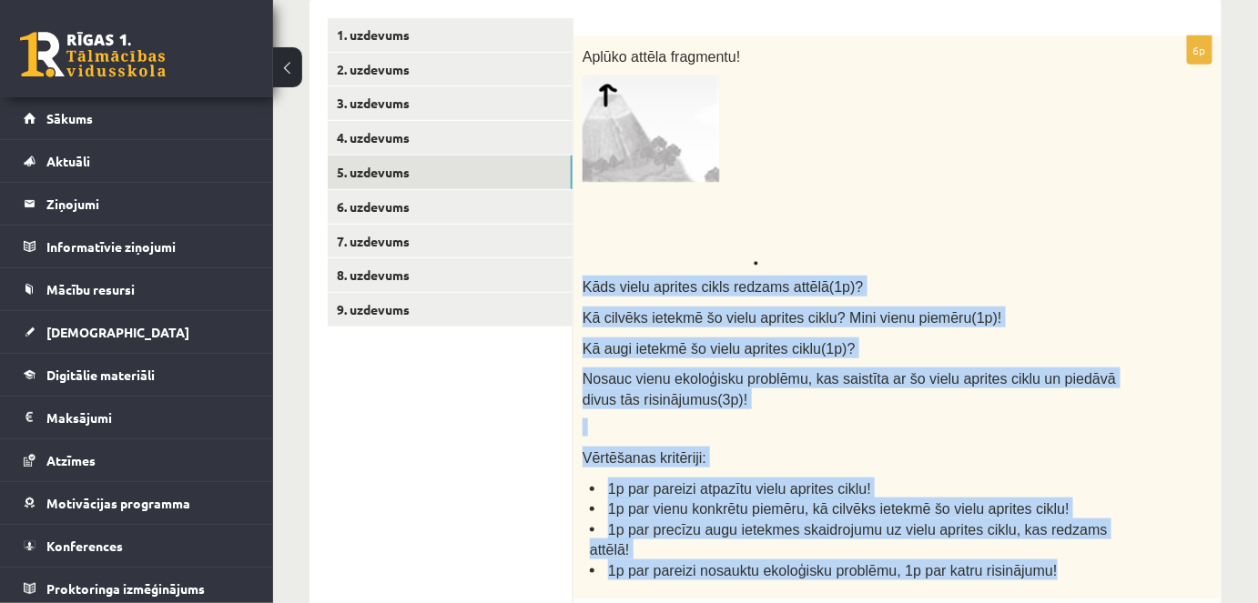
drag, startPoint x: 581, startPoint y: 287, endPoint x: 1067, endPoint y: 541, distance: 548.7
click at [1066, 551] on div "Aplūko attēla fragmentu! Kāds vielu aprites cikls redzams attēlā(1p)? Kā cilvēk…" at bounding box center [897, 317] width 648 height 563
copy div "Kāds vielu aprites cikls redzams attēlā(1p)? Kā cilvēks ietekmē šo vielu aprite…"
click at [674, 119] on img at bounding box center [670, 171] width 176 height 190
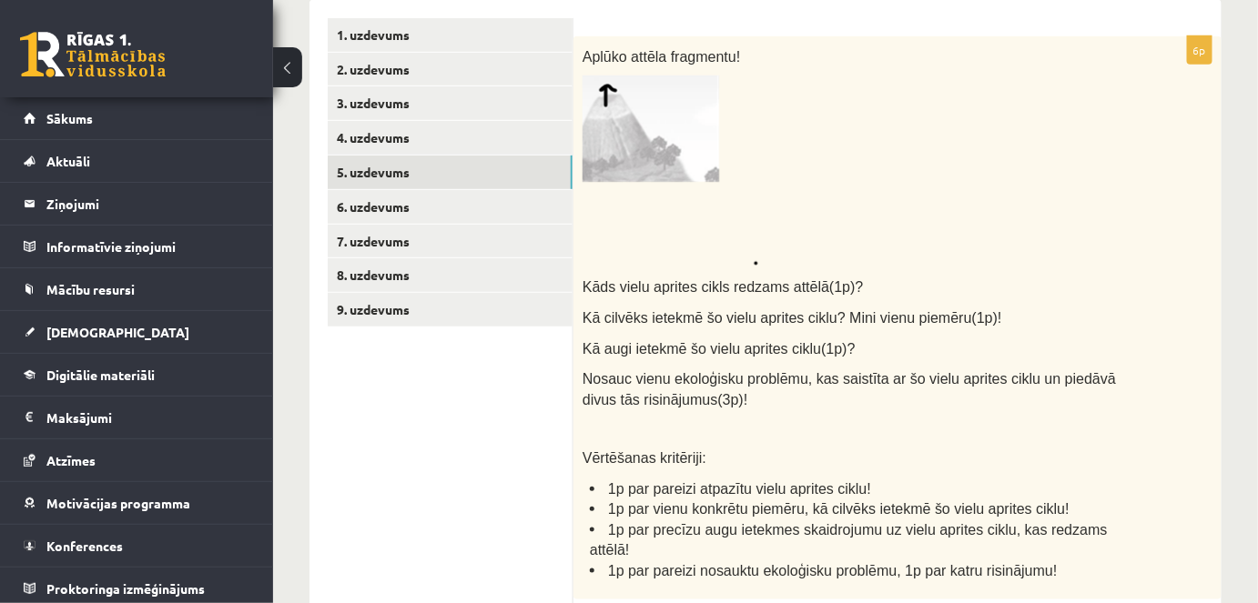
click at [913, 105] on p at bounding box center [851, 171] width 539 height 190
click at [345, 204] on link "6. uzdevums" at bounding box center [450, 207] width 245 height 34
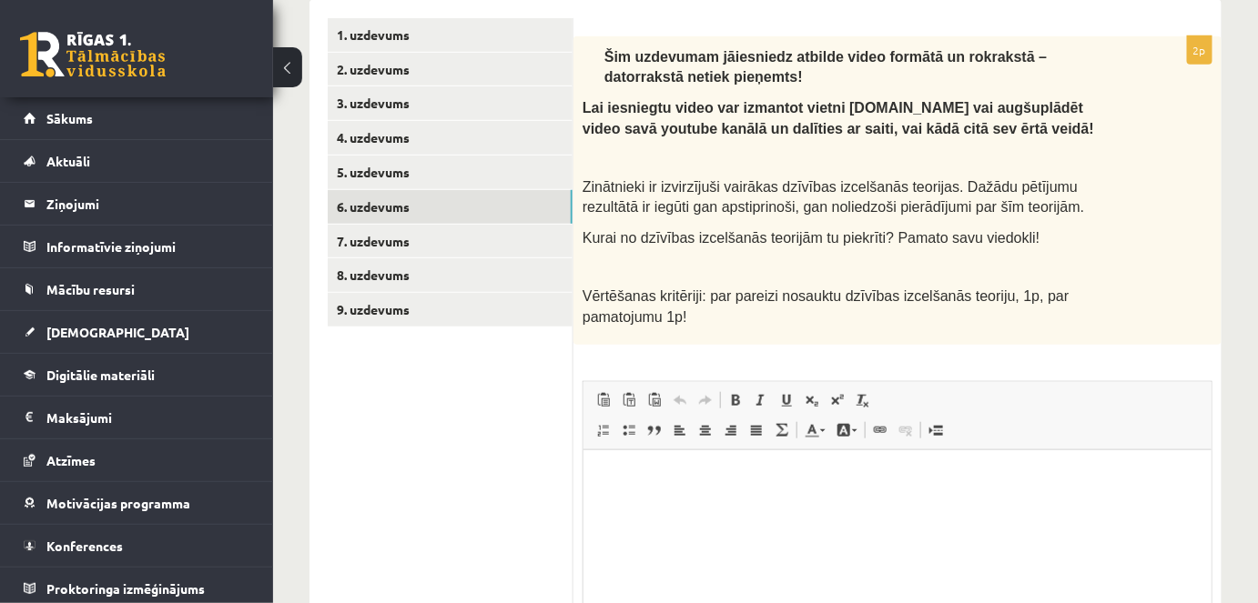
scroll to position [0, 0]
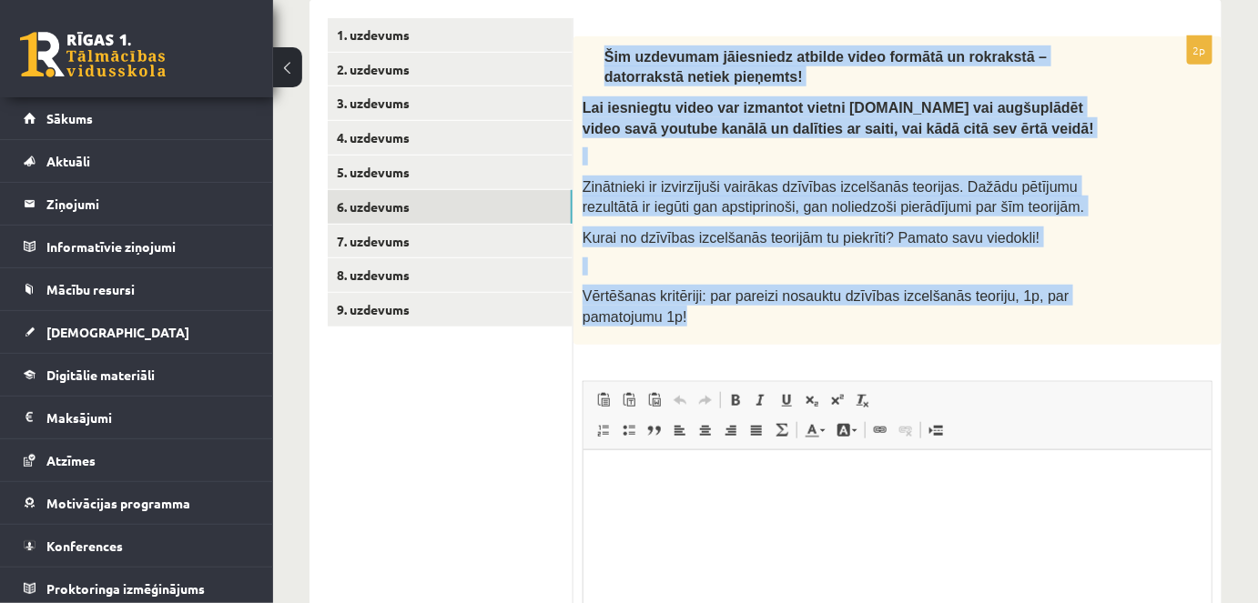
drag, startPoint x: 602, startPoint y: 55, endPoint x: 1193, endPoint y: 319, distance: 647.7
click at [1194, 319] on div "Šim uzdevumam jāiesniedz atbilde video formātā un rokrakstā – datorrakstā netie…" at bounding box center [897, 190] width 648 height 309
copy div "Šim uzdevumam jāiesniedz atbilde video formātā un rokrakstā – datorrakstā netie…"
click at [1196, 255] on div "Šim uzdevumam jāiesniedz atbilde video formātā un rokrakstā – datorrakstā netie…" at bounding box center [897, 190] width 648 height 309
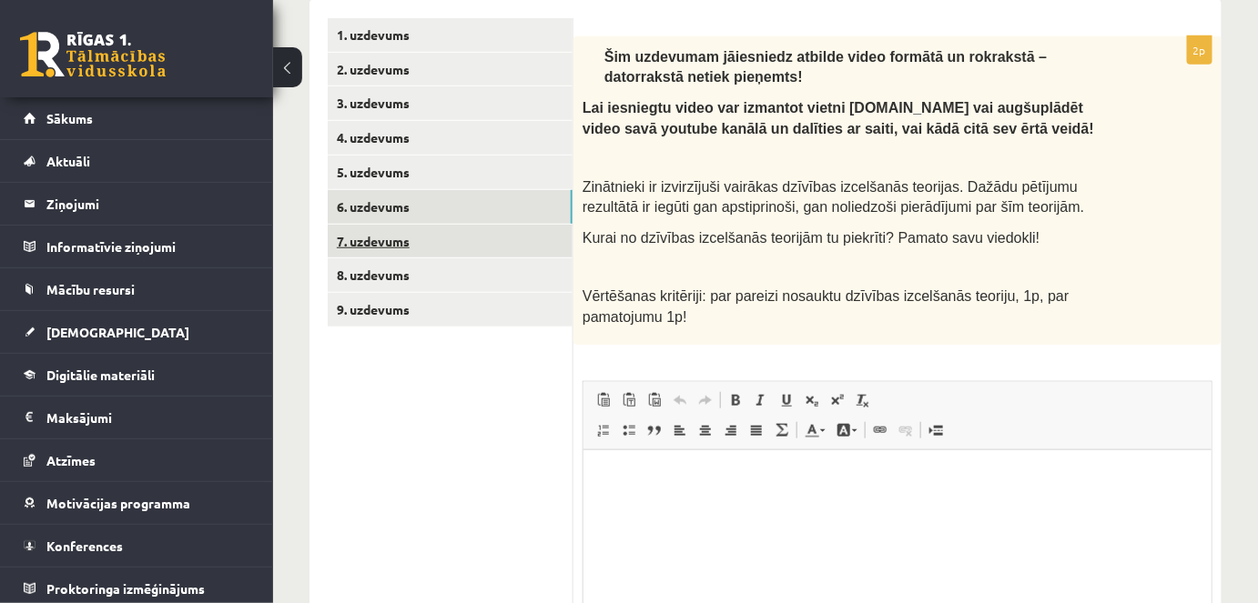
click at [396, 243] on link "7. uzdevums" at bounding box center [450, 242] width 245 height 34
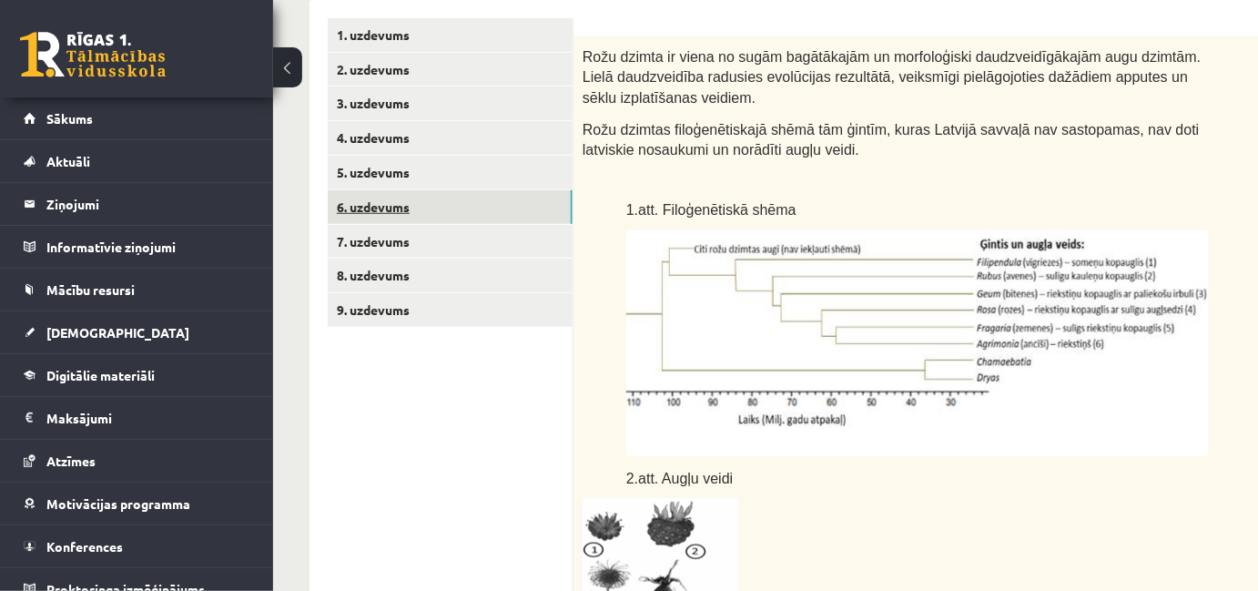
click at [397, 217] on link "6. uzdevums" at bounding box center [450, 207] width 245 height 34
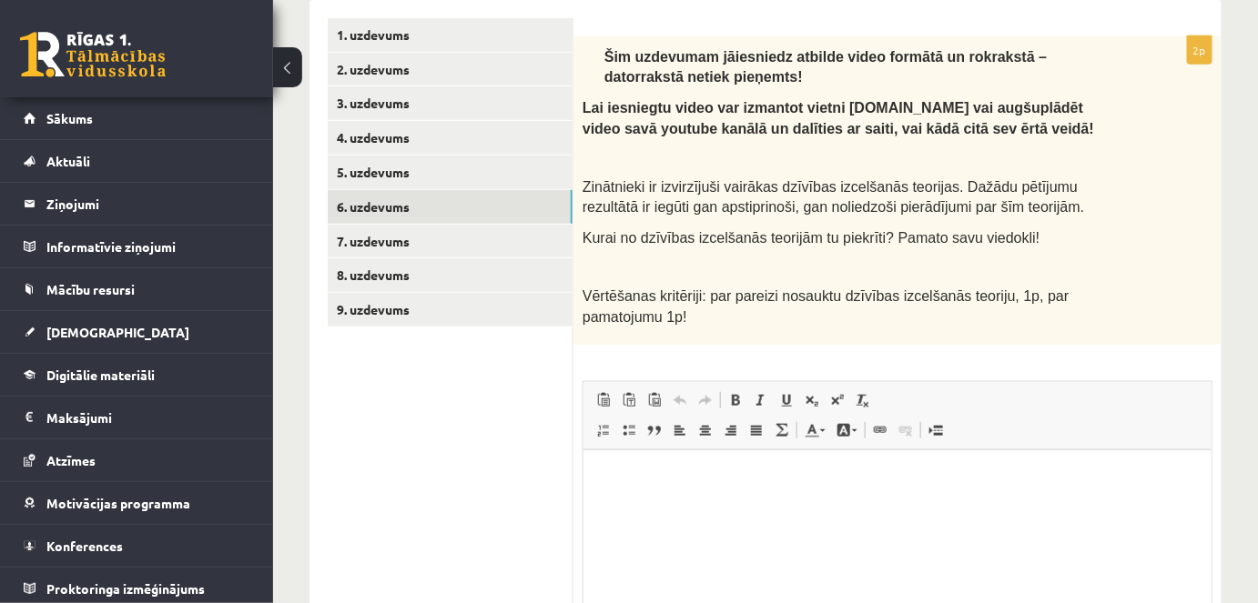
drag, startPoint x: 626, startPoint y: 492, endPoint x: 609, endPoint y: 483, distance: 19.5
click at [626, 491] on html at bounding box center [896, 478] width 628 height 56
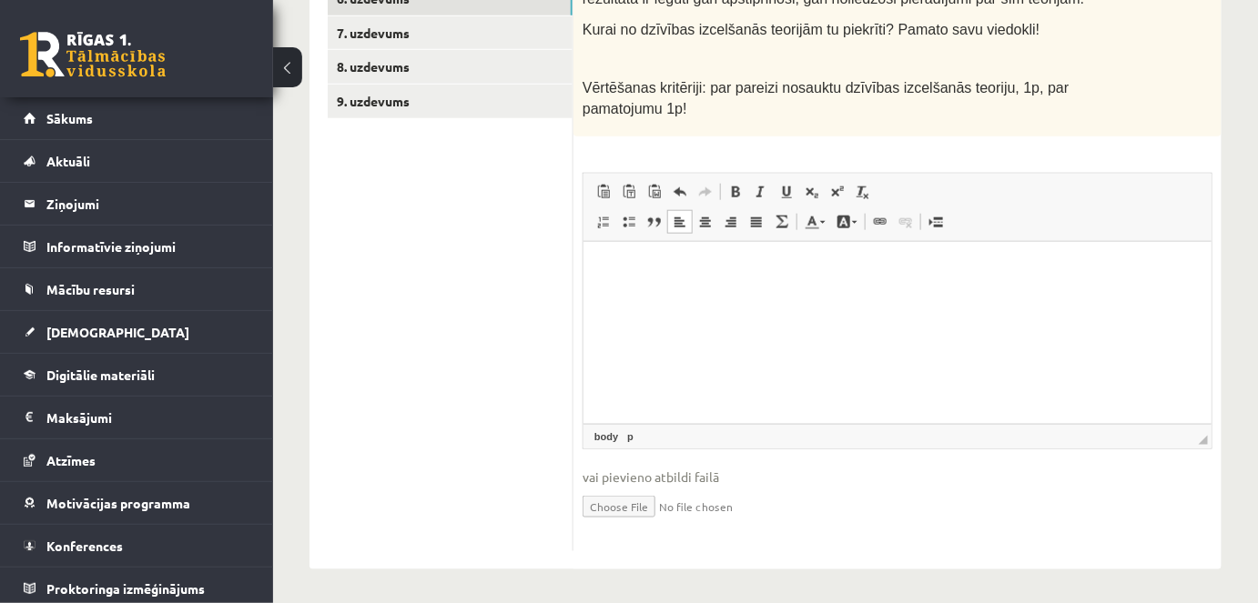
click at [660, 507] on input "file" at bounding box center [897, 505] width 630 height 37
type input "**********"
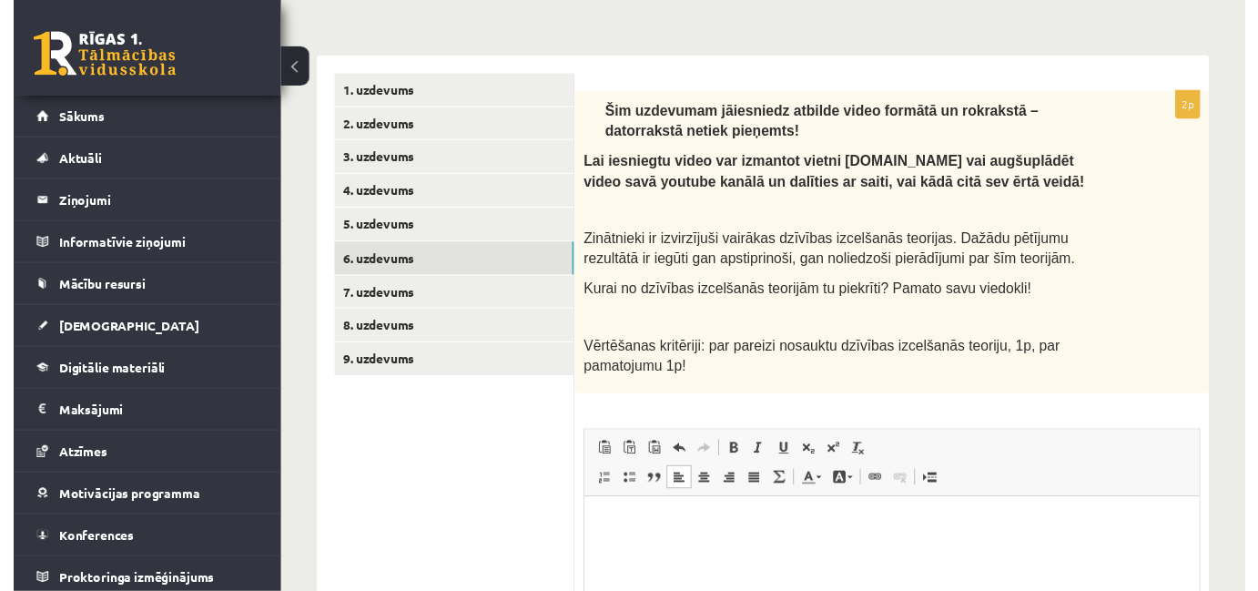
scroll to position [288, 0]
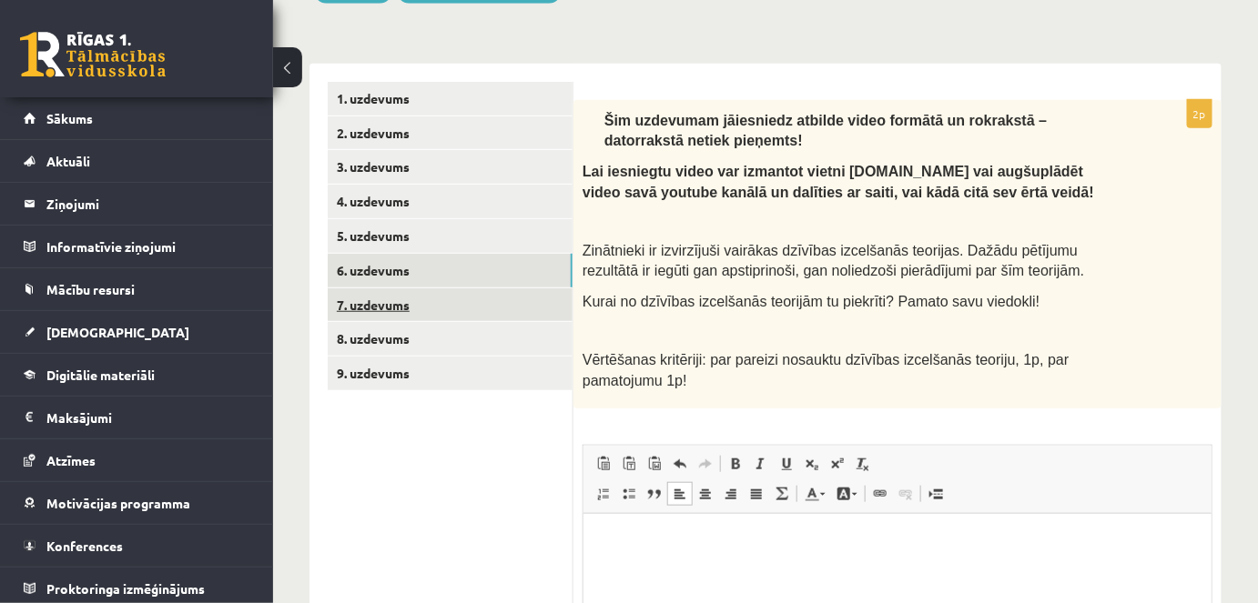
click at [451, 305] on link "7. uzdevums" at bounding box center [450, 305] width 245 height 34
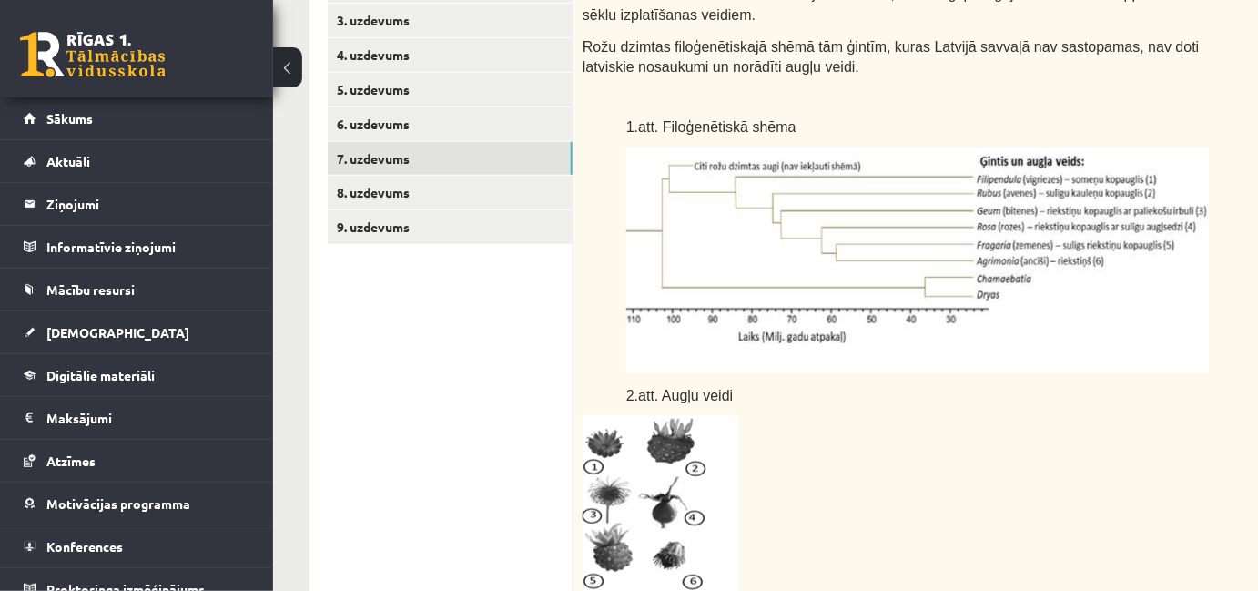
scroll to position [336, 0]
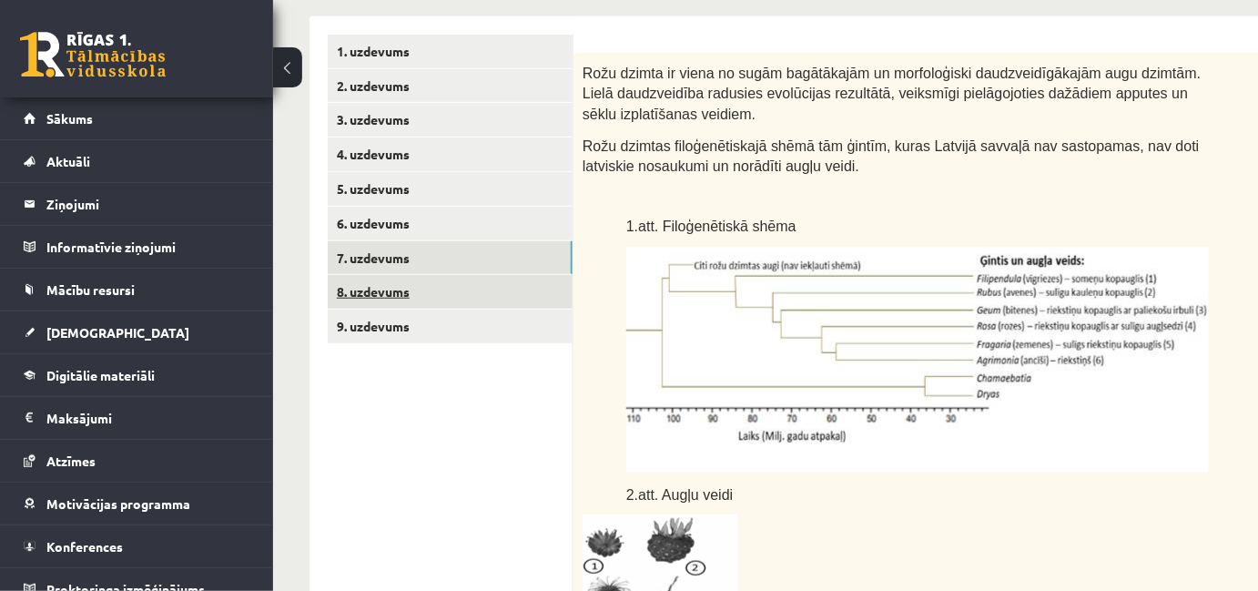
click at [450, 294] on link "8. uzdevums" at bounding box center [450, 292] width 245 height 34
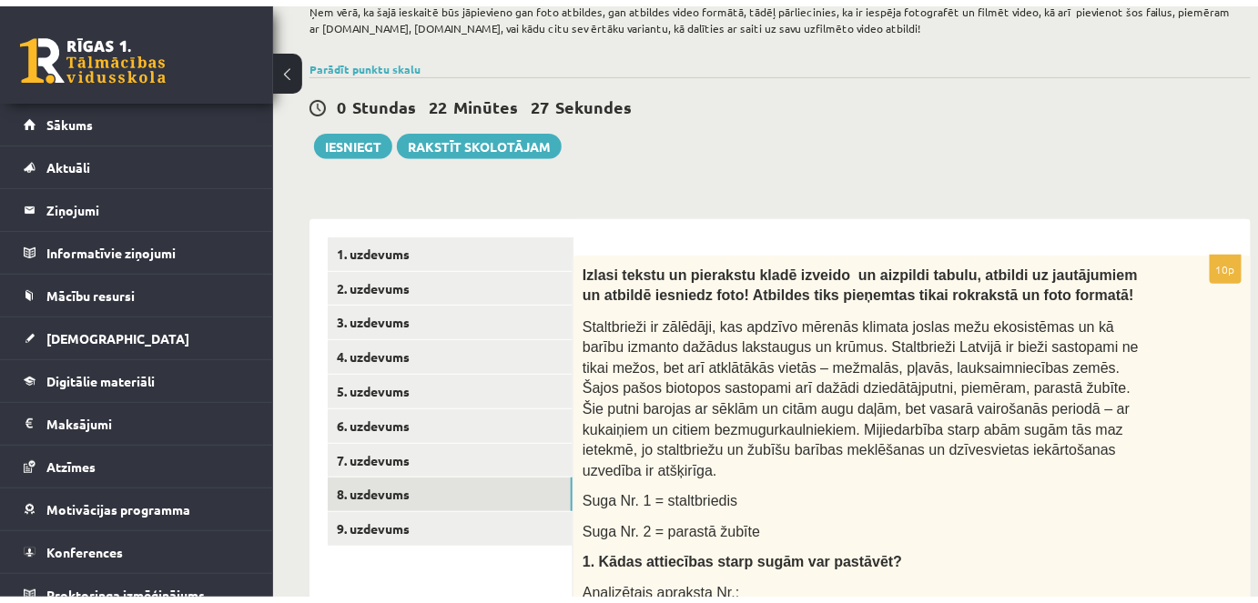
scroll to position [143, 0]
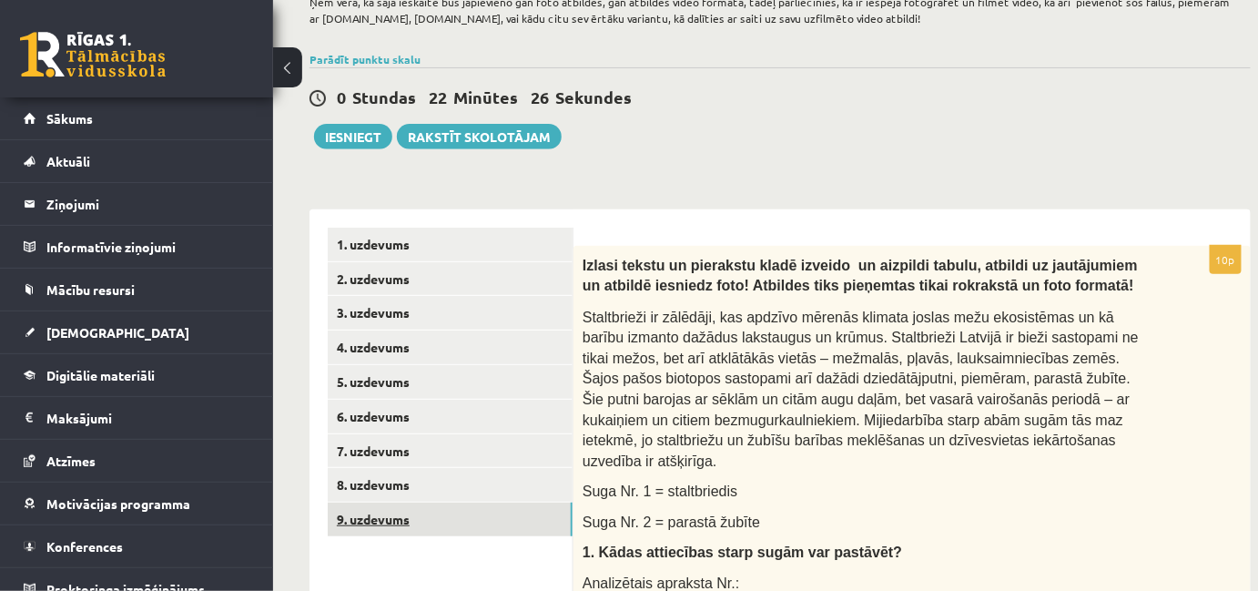
click at [402, 515] on link "9. uzdevums" at bounding box center [450, 519] width 245 height 34
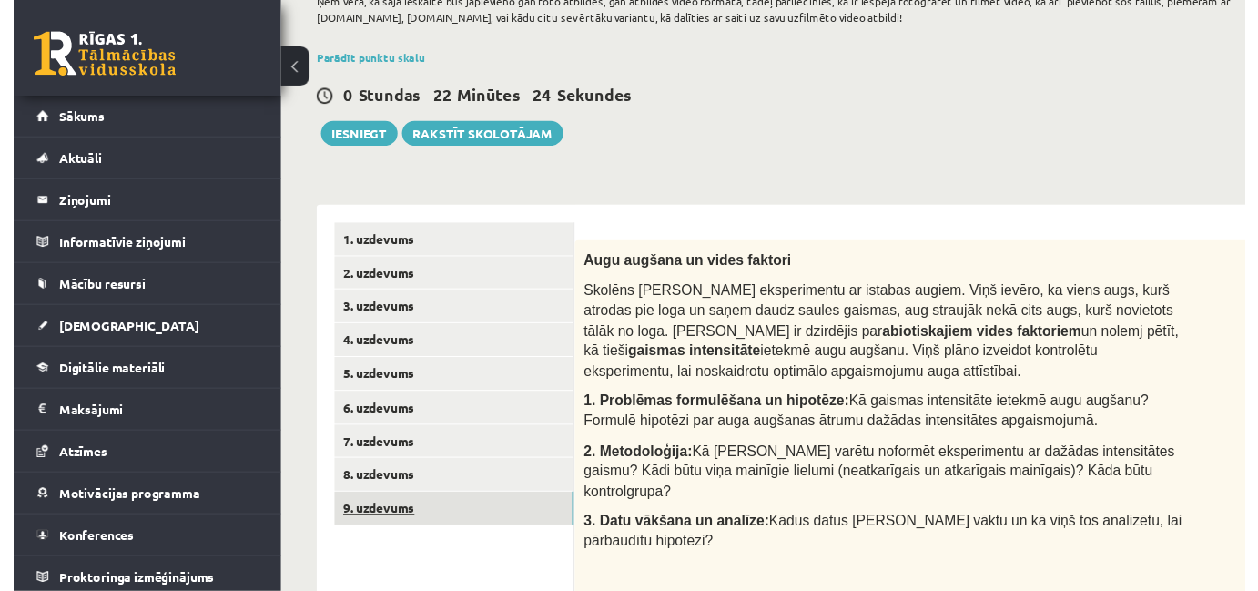
scroll to position [0, 0]
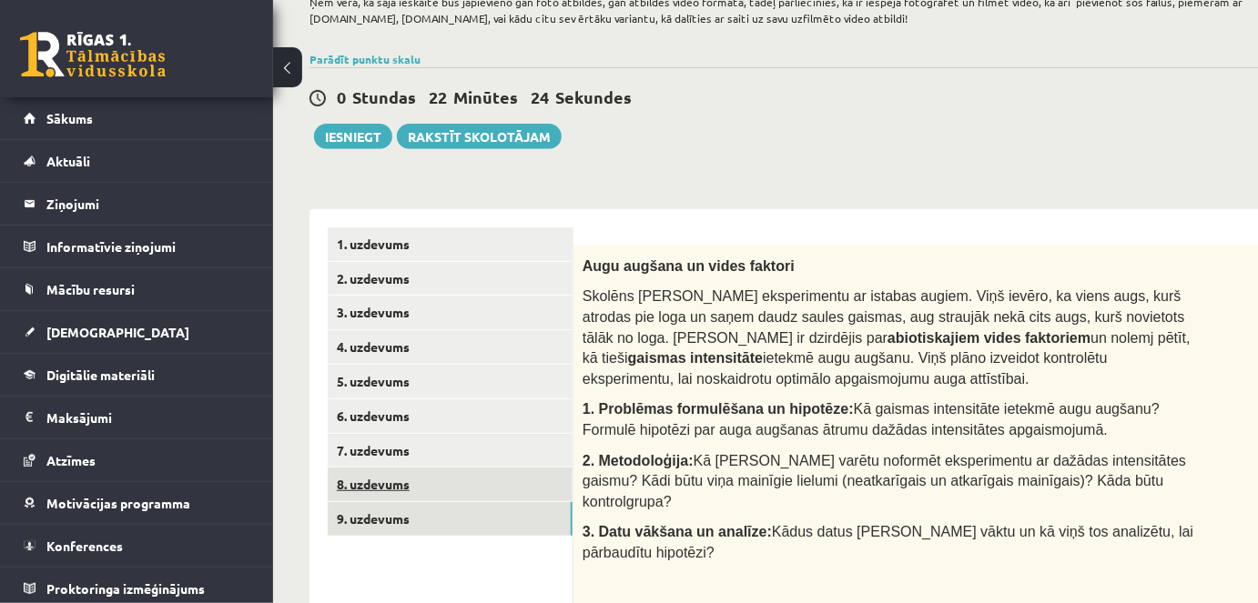
click at [375, 492] on link "8. uzdevums" at bounding box center [450, 485] width 245 height 34
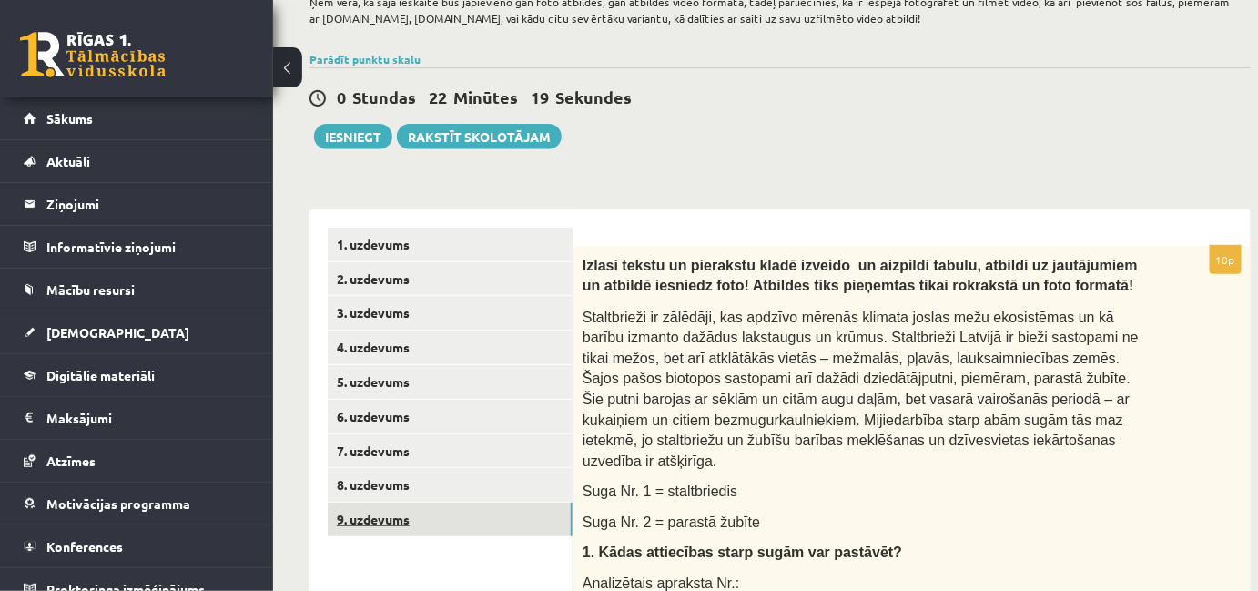
click at [442, 513] on link "9. uzdevums" at bounding box center [450, 519] width 245 height 34
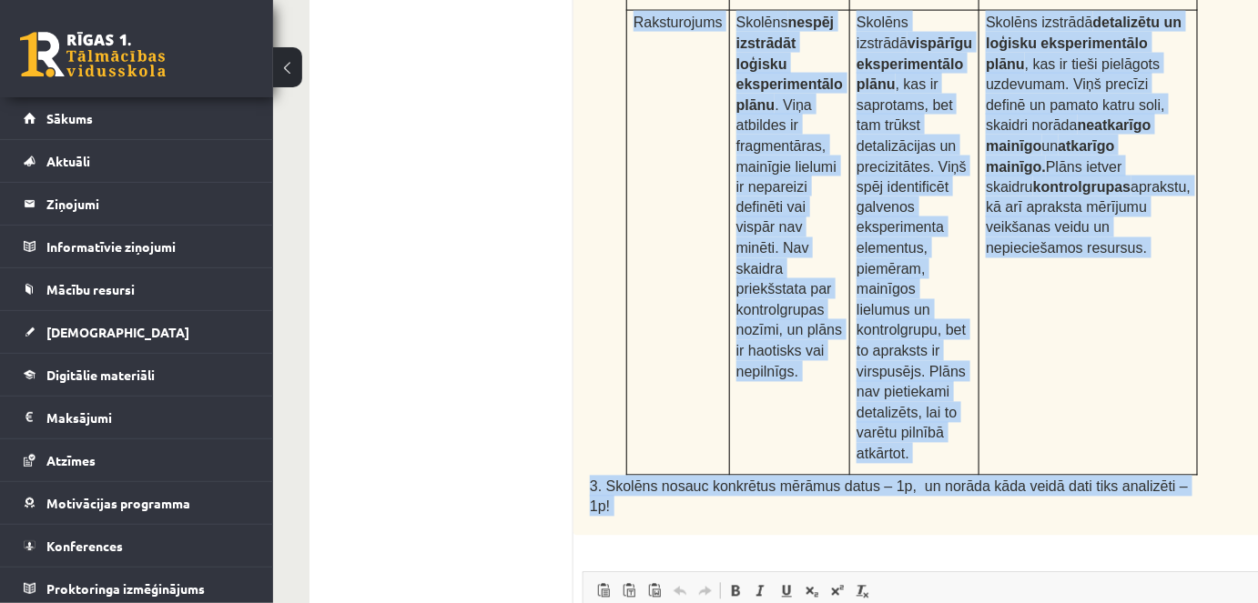
scroll to position [1310, 0]
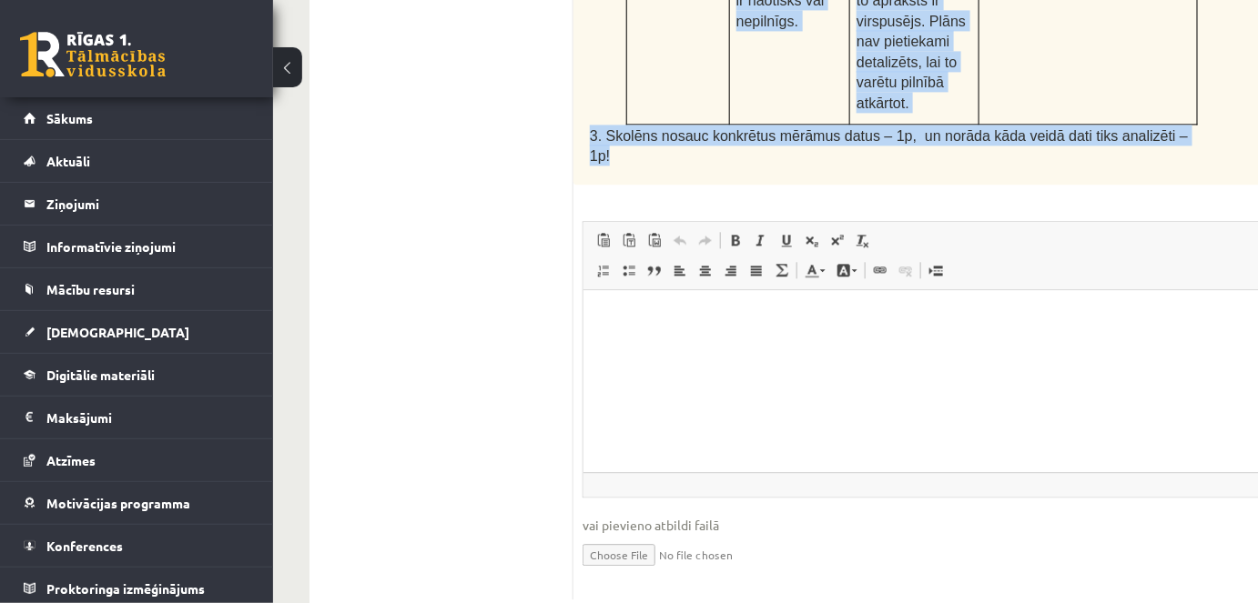
drag, startPoint x: 582, startPoint y: 76, endPoint x: 1075, endPoint y: 97, distance: 492.8
copy div "Augu augšana un vides faktori Skolēns Jānis veic eksperimentu ar istabas augiem…"
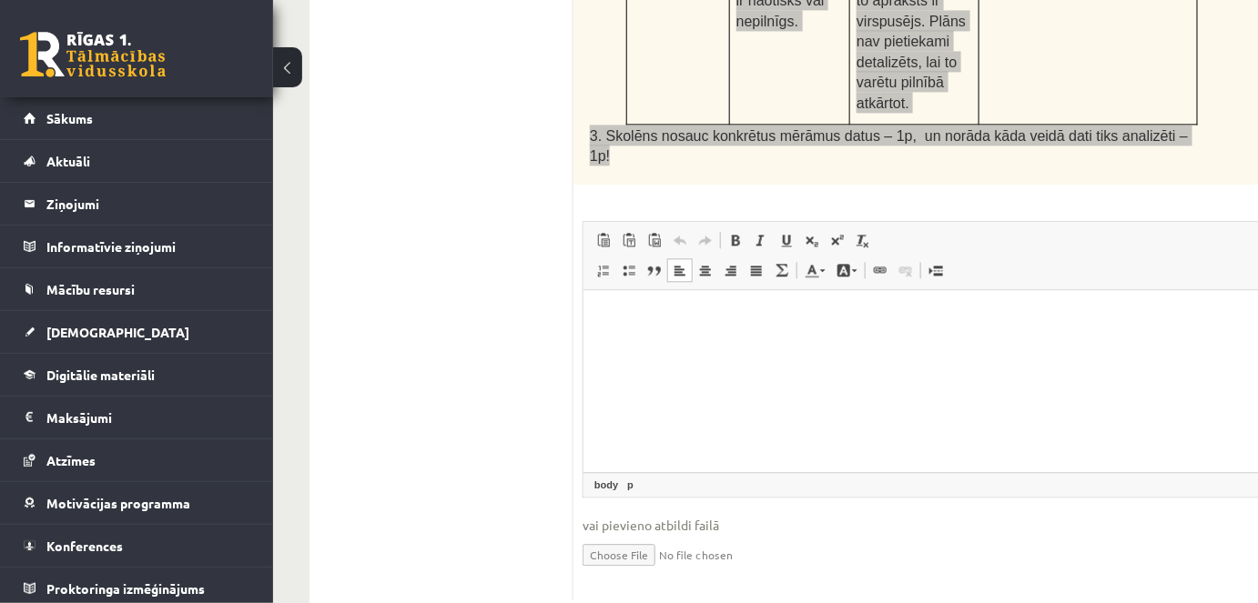
click at [648, 342] on html at bounding box center [934, 317] width 704 height 56
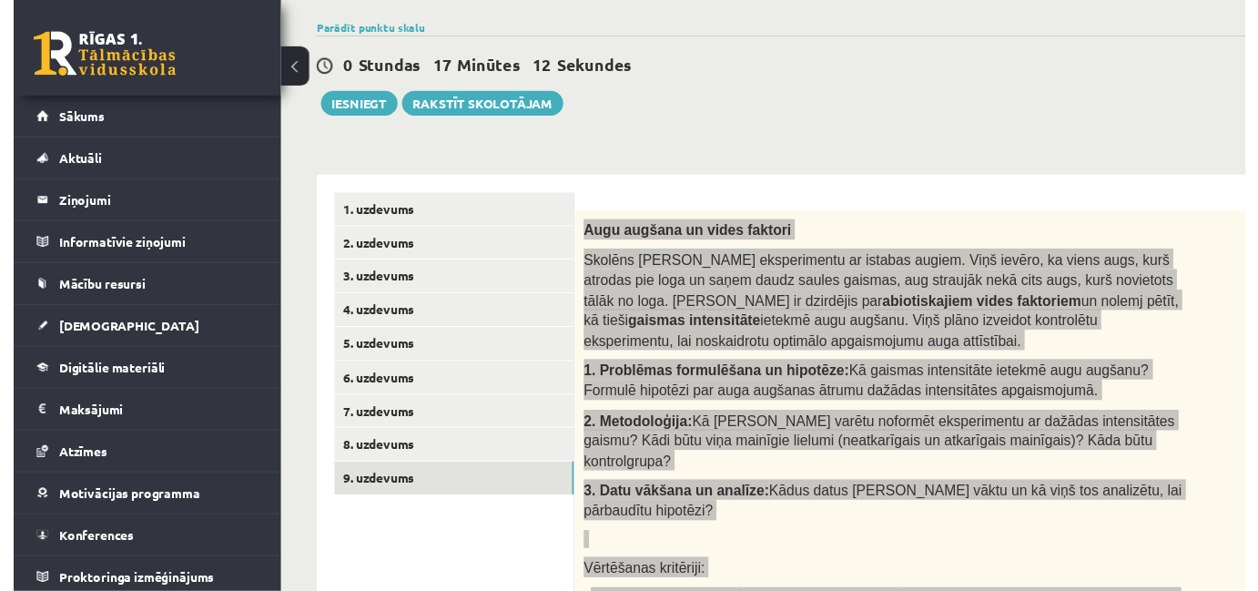
scroll to position [177, 0]
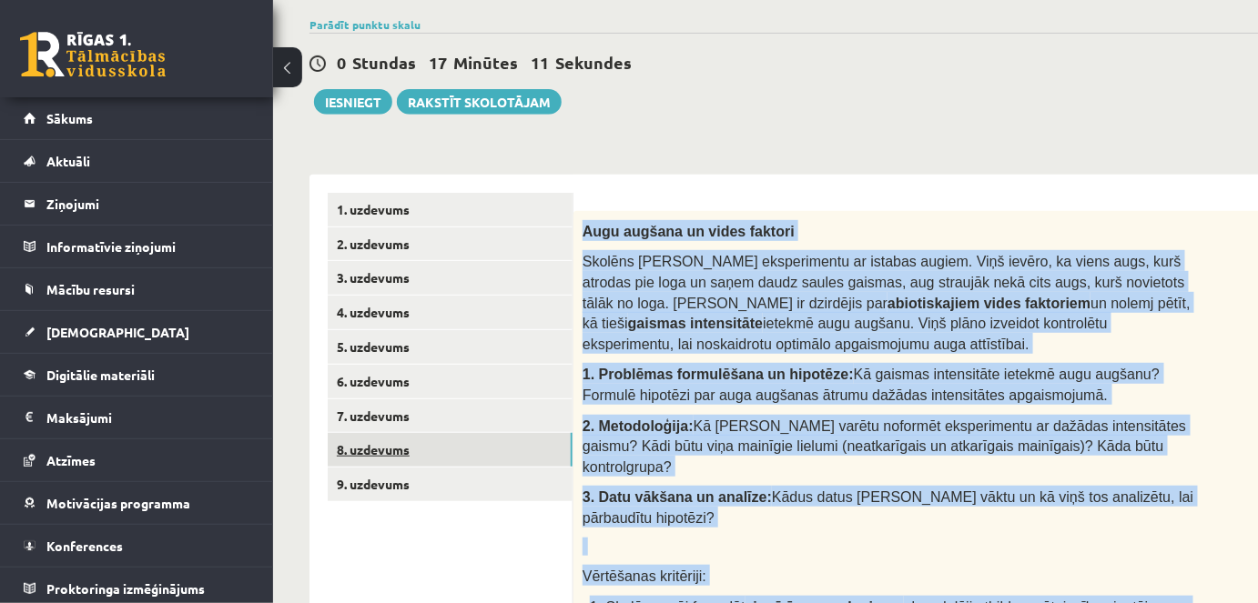
click at [376, 442] on link "8. uzdevums" at bounding box center [450, 450] width 245 height 34
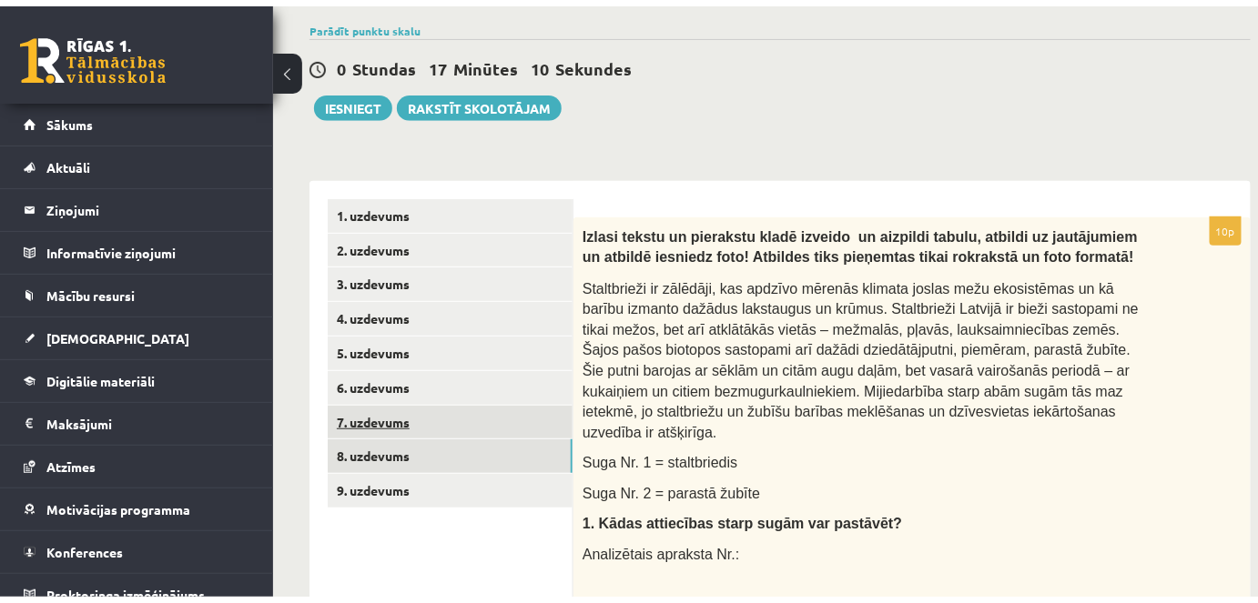
scroll to position [0, 0]
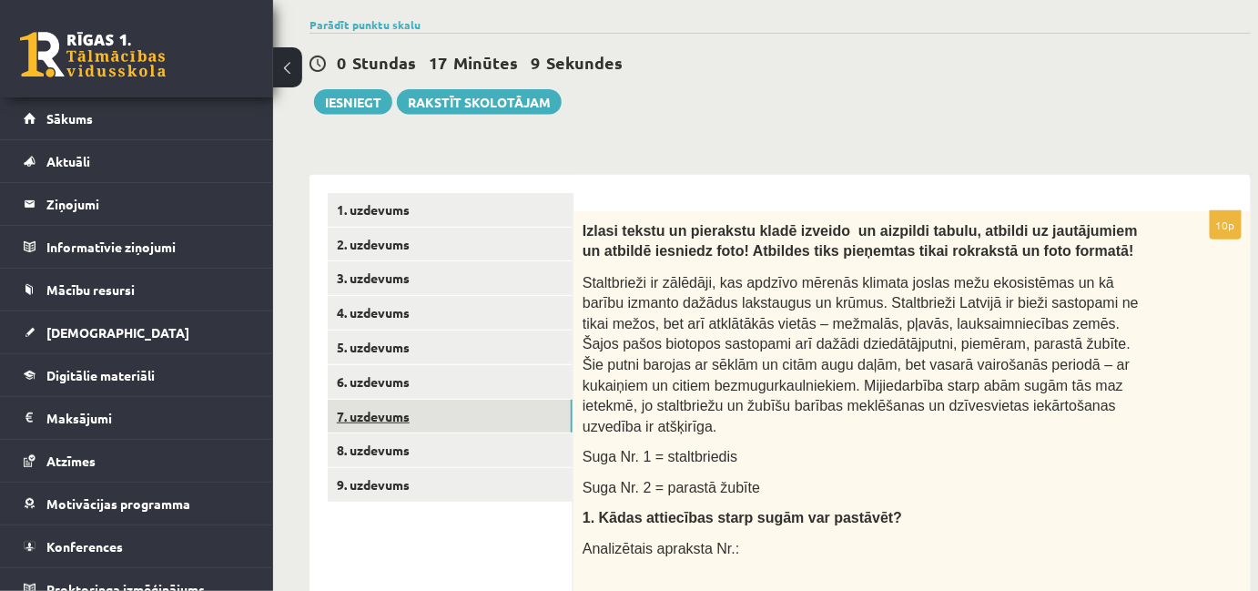
click at [390, 408] on link "7. uzdevums" at bounding box center [450, 416] width 245 height 34
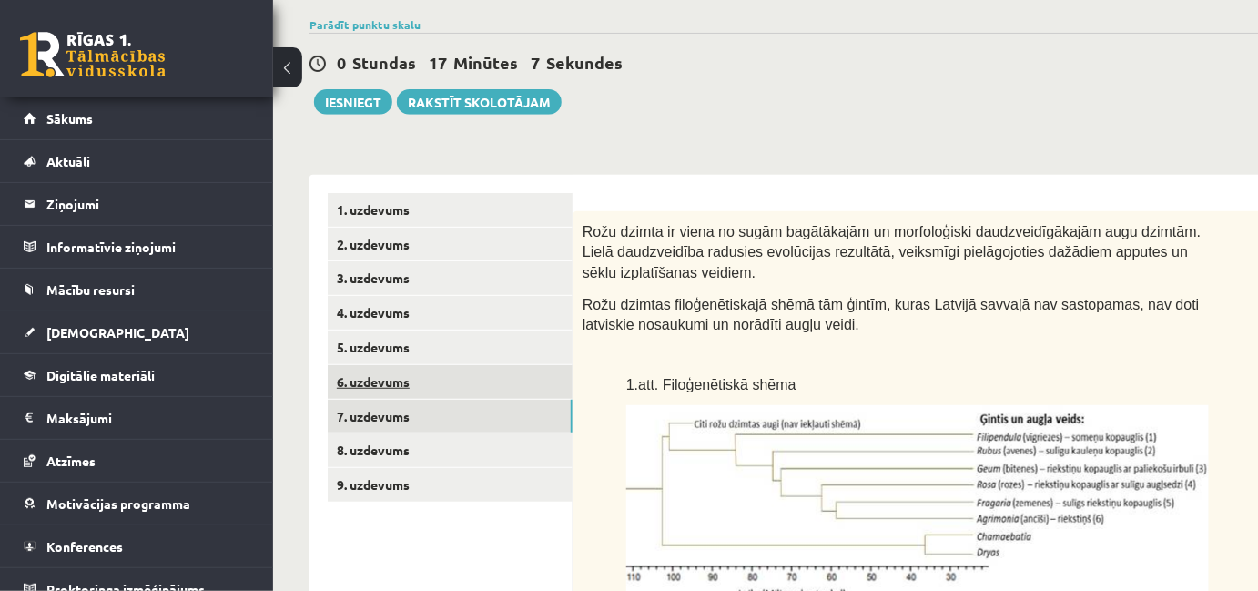
click at [435, 387] on link "6. uzdevums" at bounding box center [450, 382] width 245 height 34
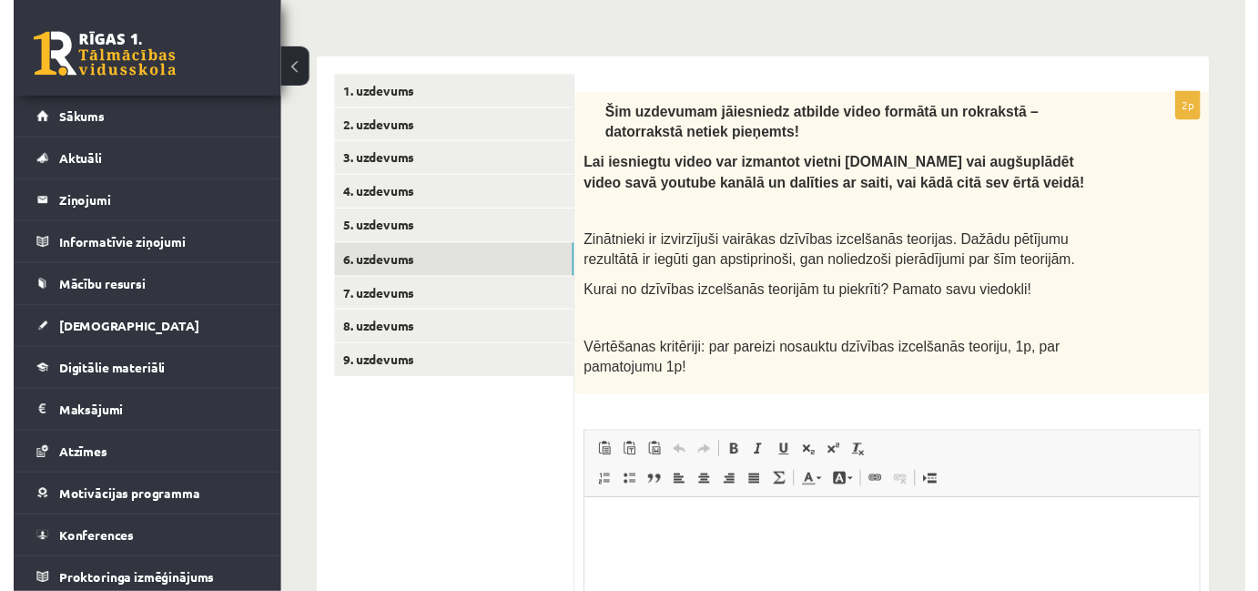
scroll to position [292, 0]
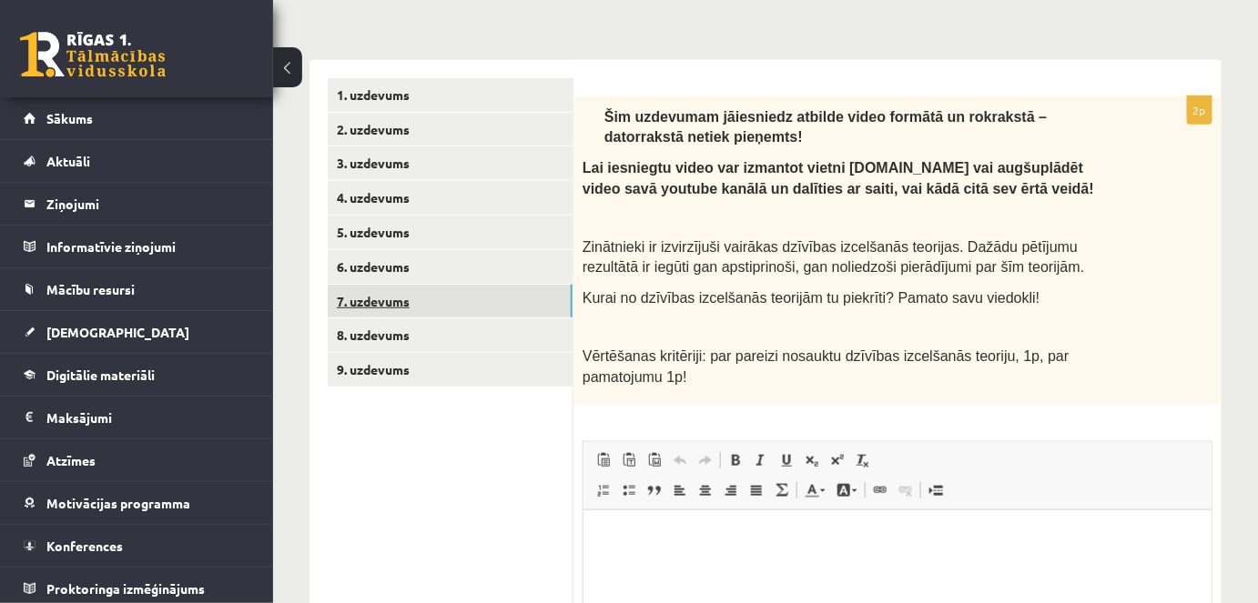
click at [388, 306] on link "7. uzdevums" at bounding box center [450, 302] width 245 height 34
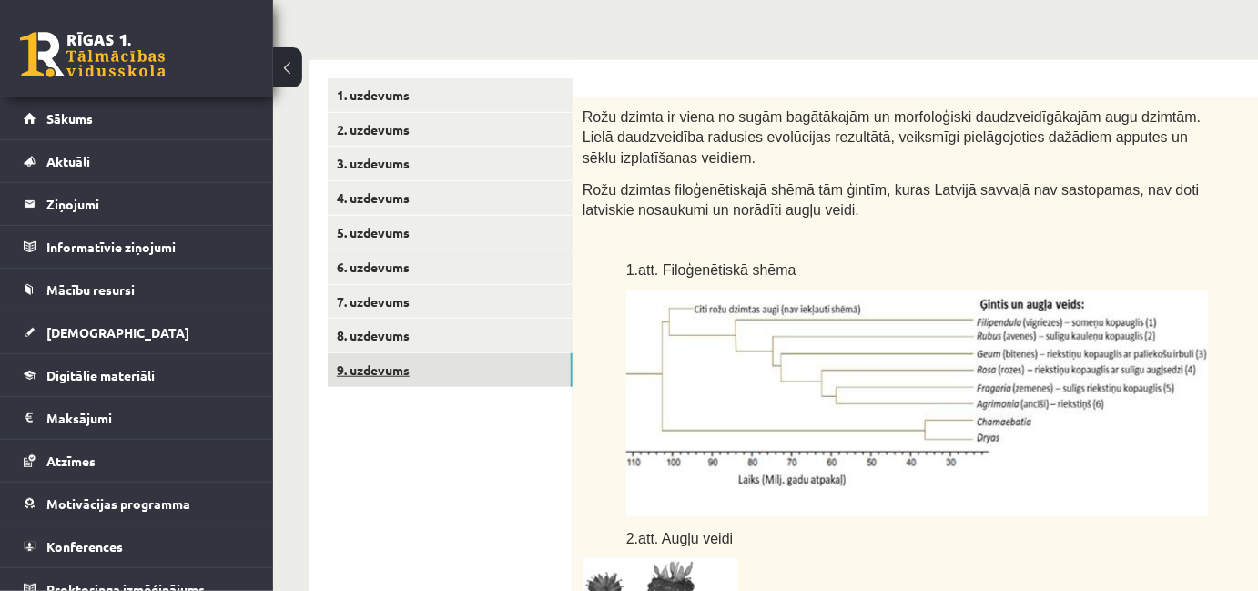
click at [390, 371] on link "9. uzdevums" at bounding box center [450, 370] width 245 height 34
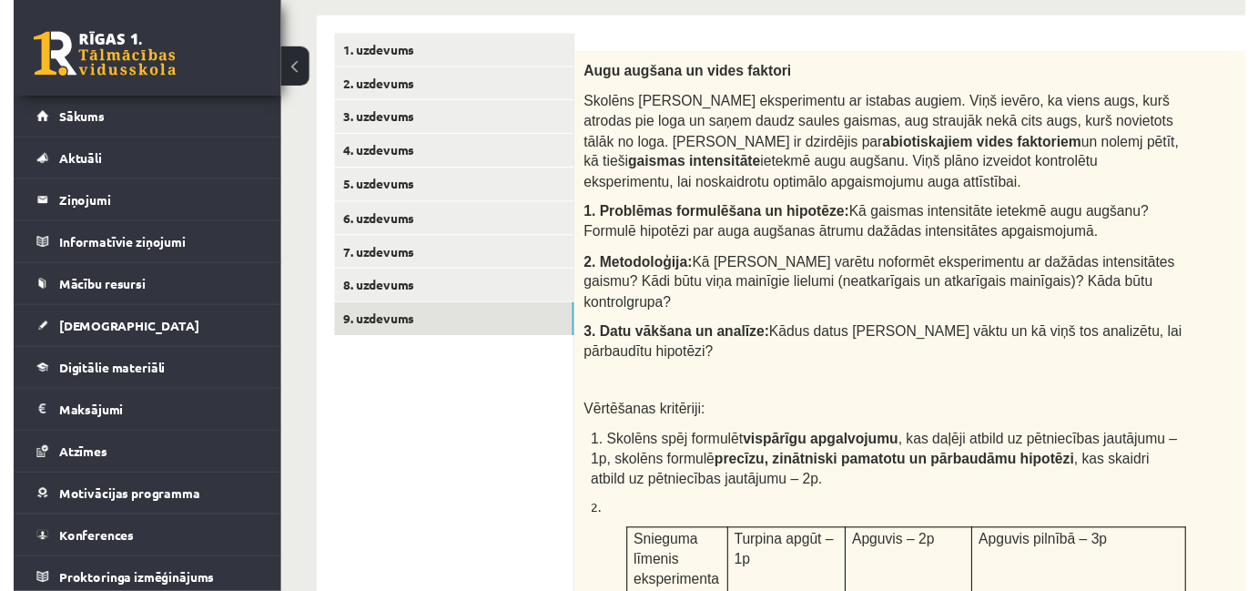
scroll to position [213, 0]
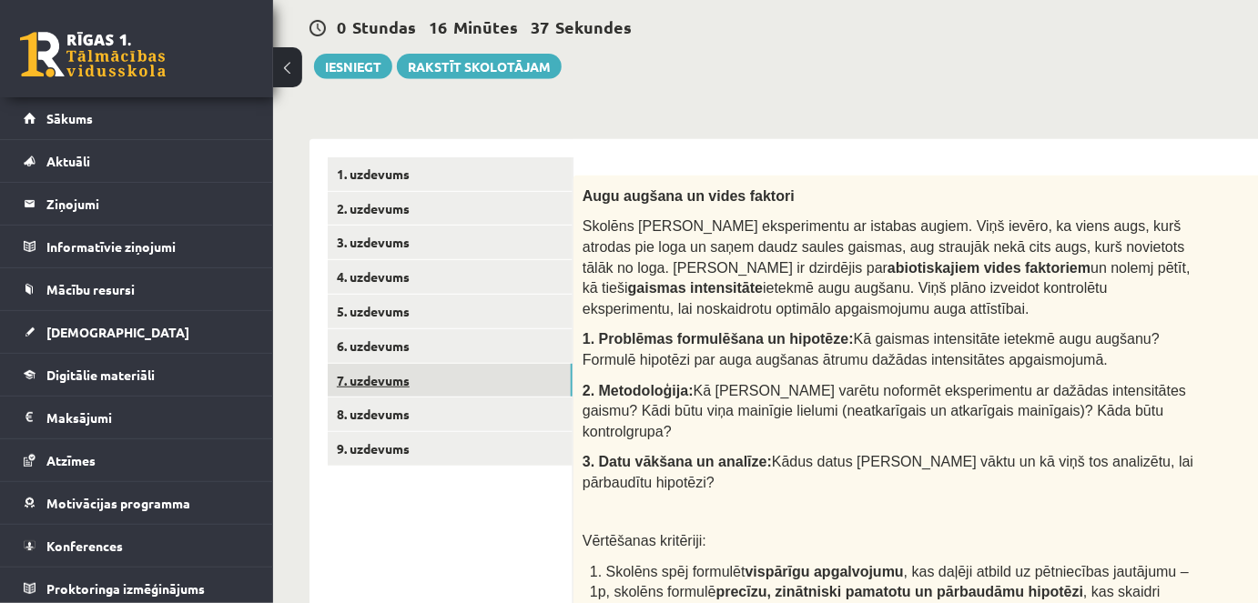
click at [430, 389] on link "7. uzdevums" at bounding box center [450, 381] width 245 height 34
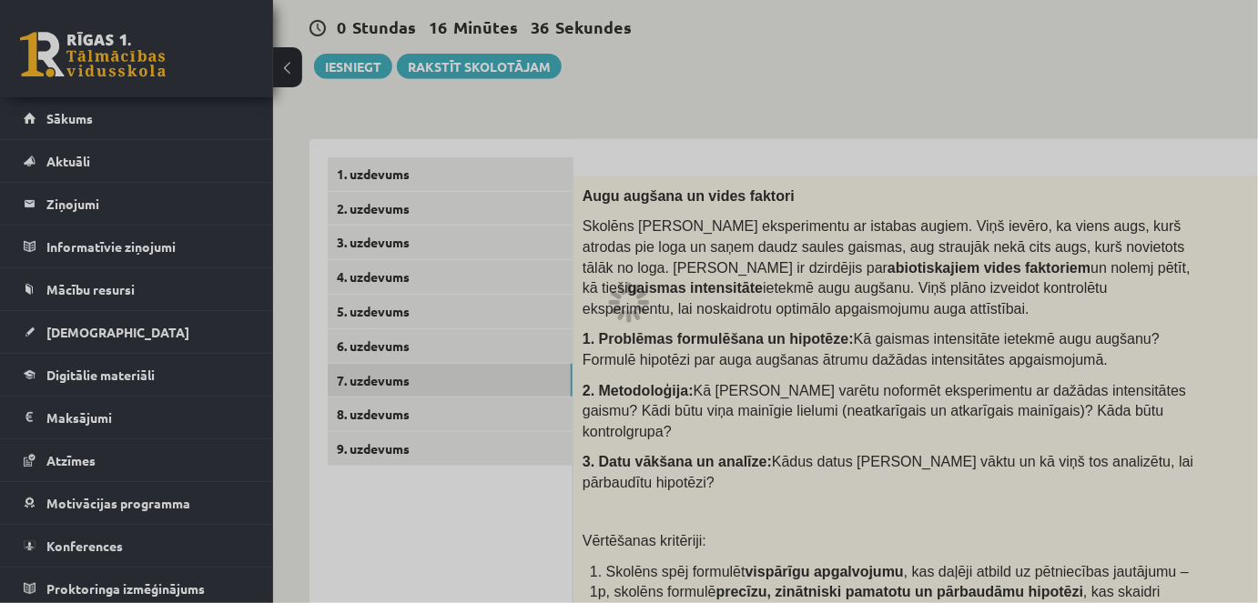
click at [419, 420] on div at bounding box center [629, 301] width 1258 height 603
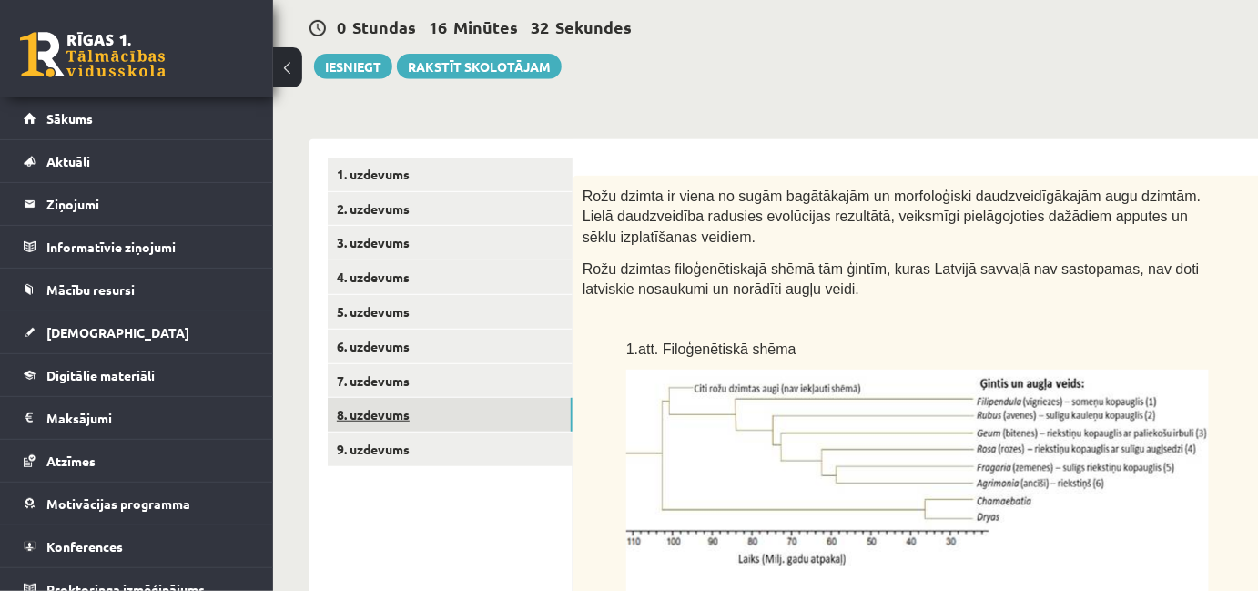
click at [369, 417] on link "8. uzdevums" at bounding box center [450, 415] width 245 height 34
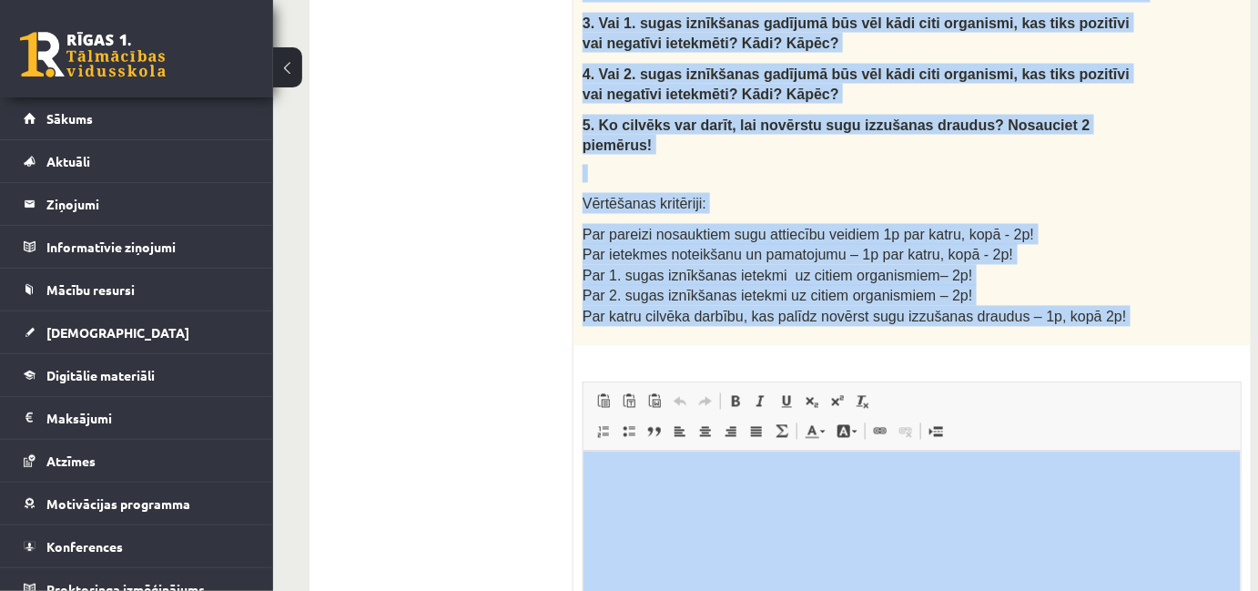
scroll to position [1154, 0]
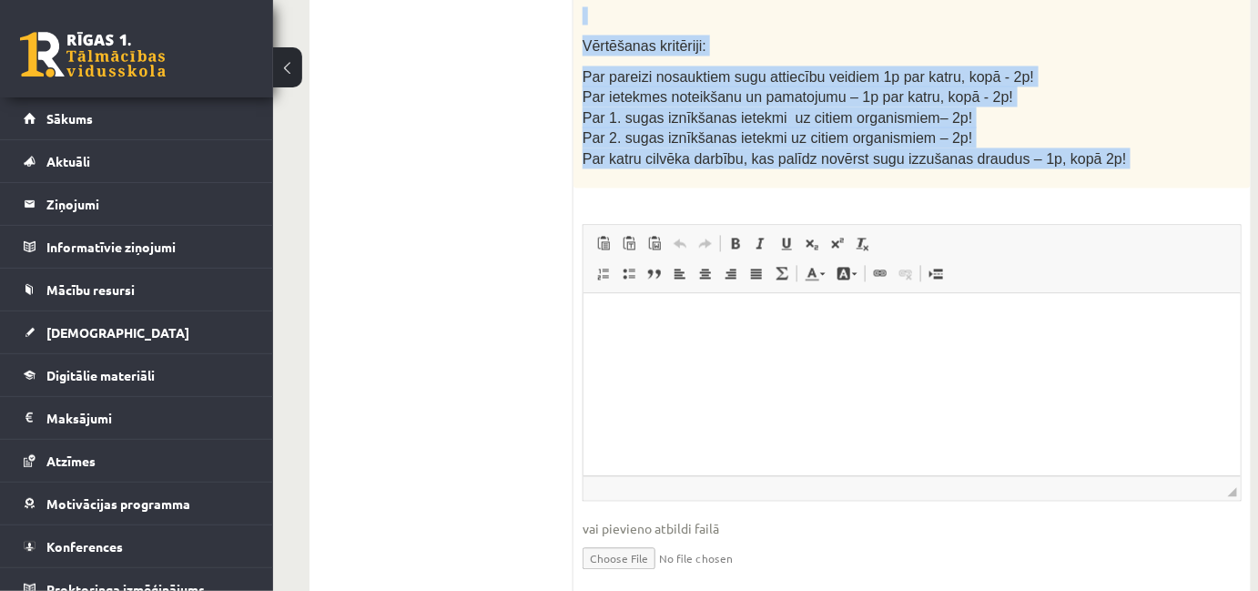
drag, startPoint x: 580, startPoint y: 192, endPoint x: 1106, endPoint y: 124, distance: 530.4
copy div "Izlasi tekstu un pierakstu kladē izveido un aizpildi tabulu, atbildi uz jautāju…"
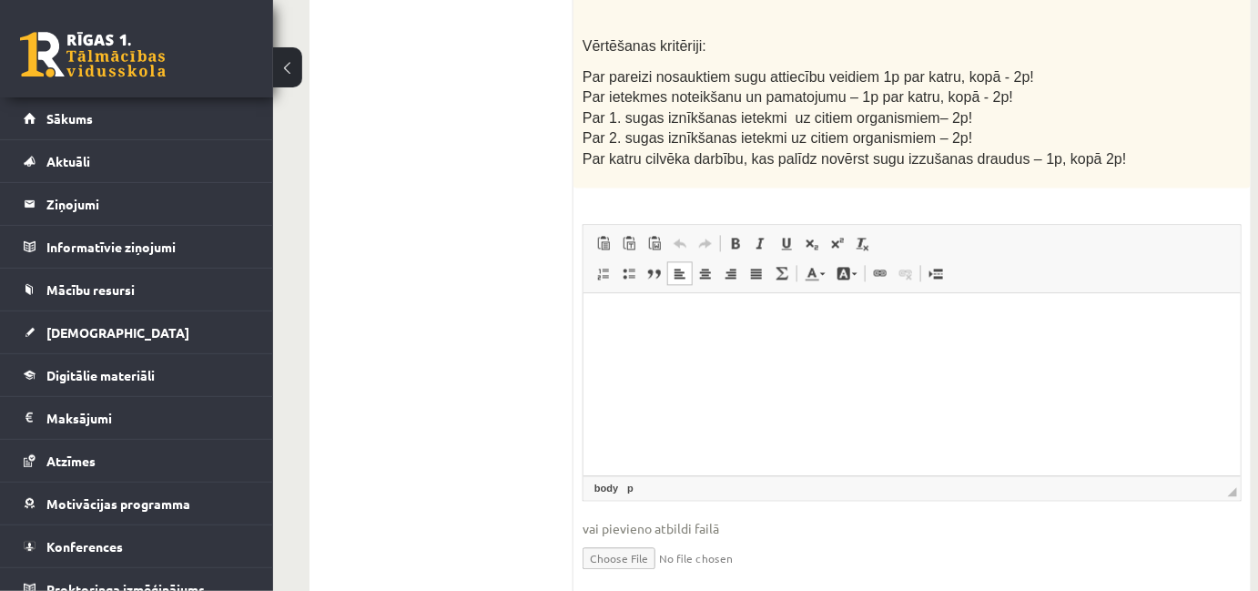
click at [847, 348] on html at bounding box center [910, 320] width 657 height 56
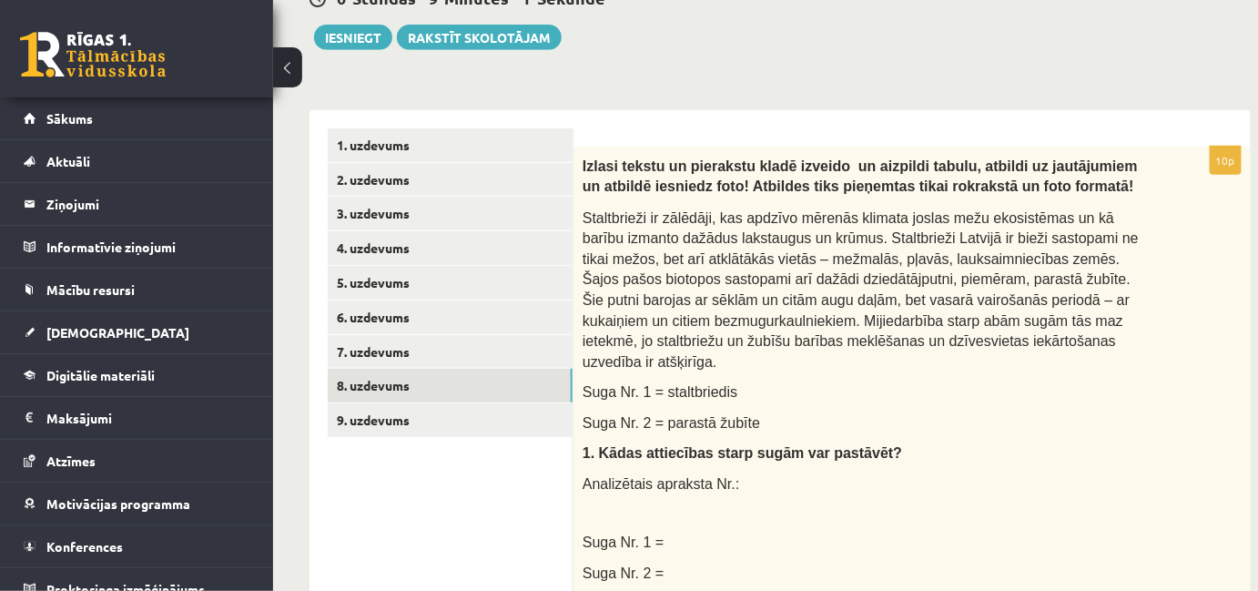
scroll to position [250, 0]
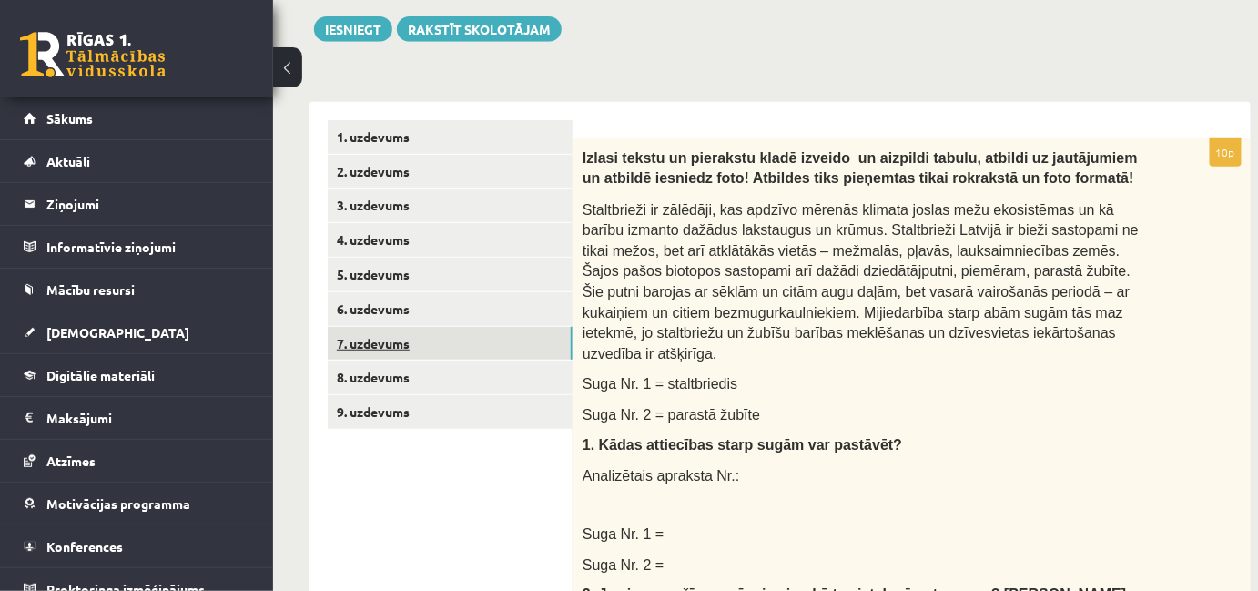
click at [395, 340] on link "7. uzdevums" at bounding box center [450, 344] width 245 height 34
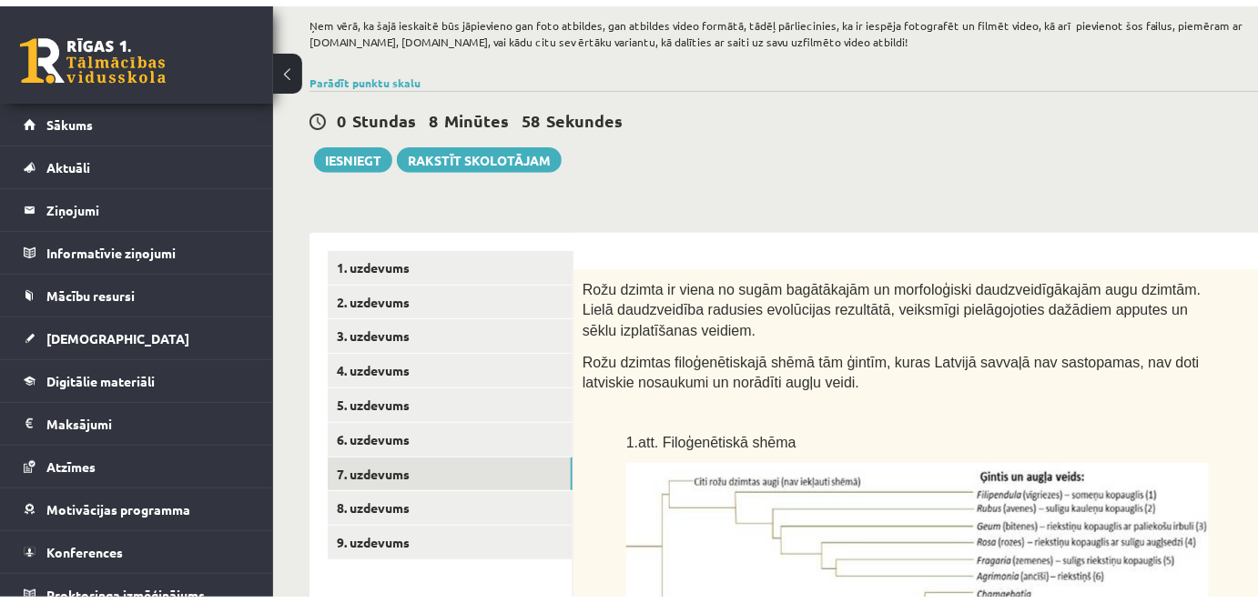
scroll to position [46, 0]
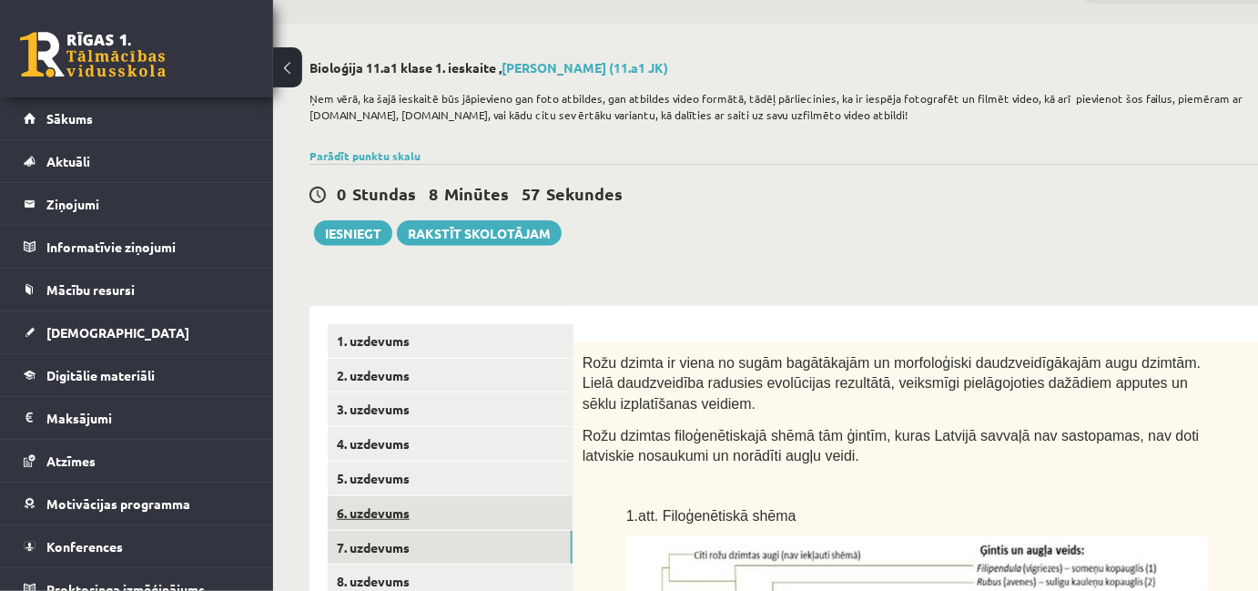
click at [376, 500] on link "6. uzdevums" at bounding box center [450, 513] width 245 height 34
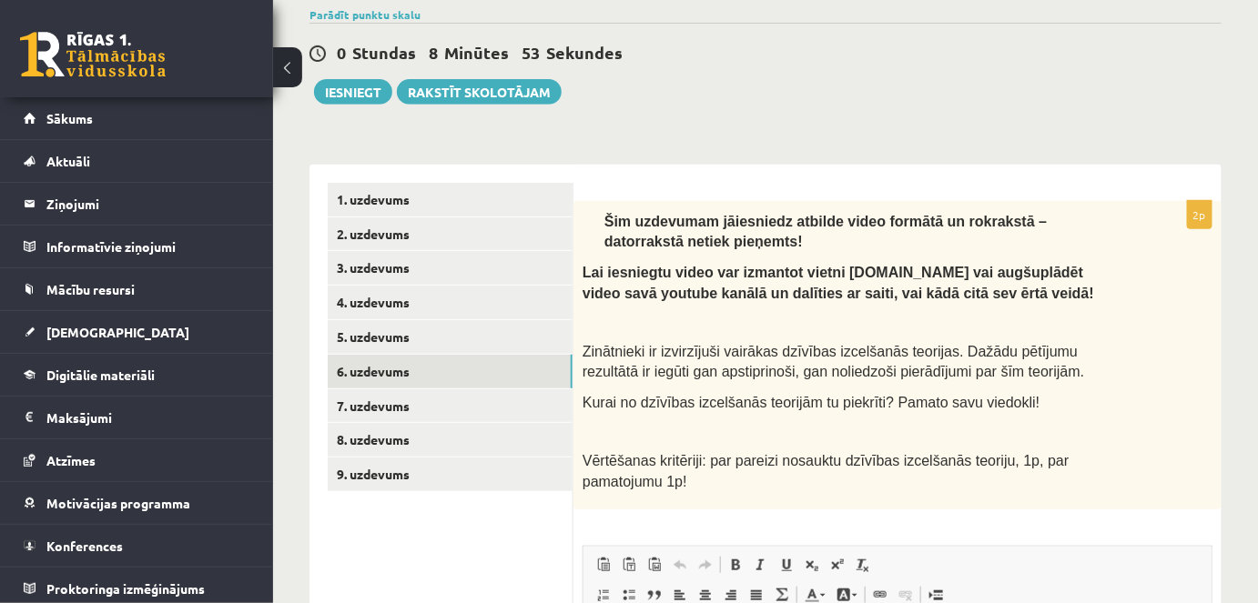
scroll to position [185, 0]
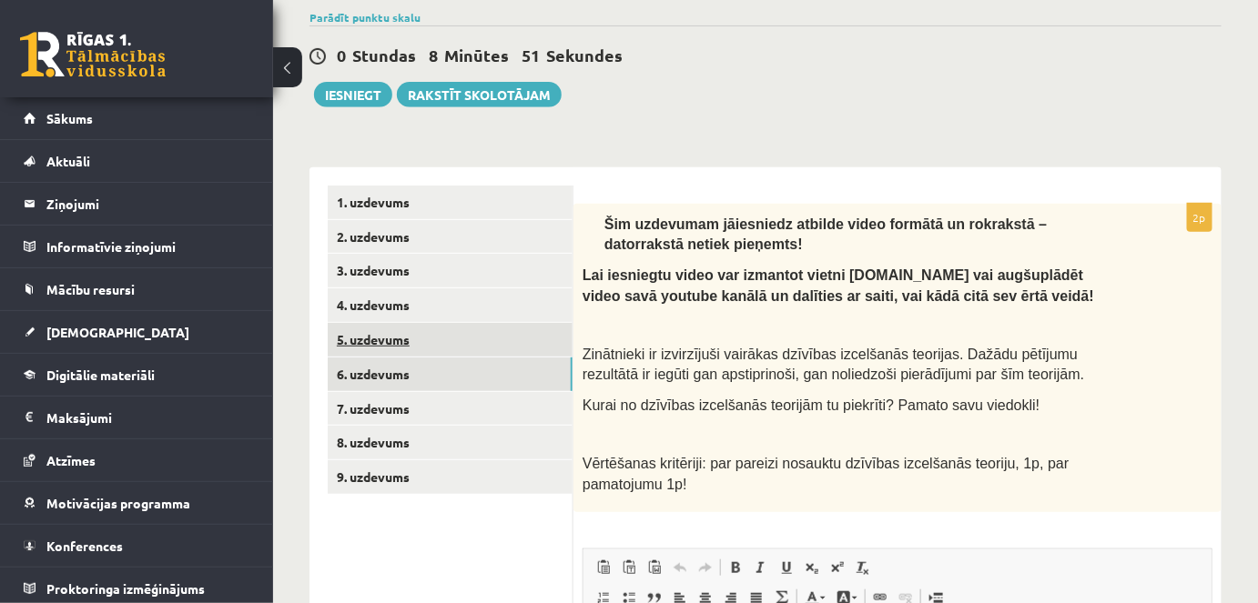
click at [394, 349] on link "5. uzdevums" at bounding box center [450, 340] width 245 height 34
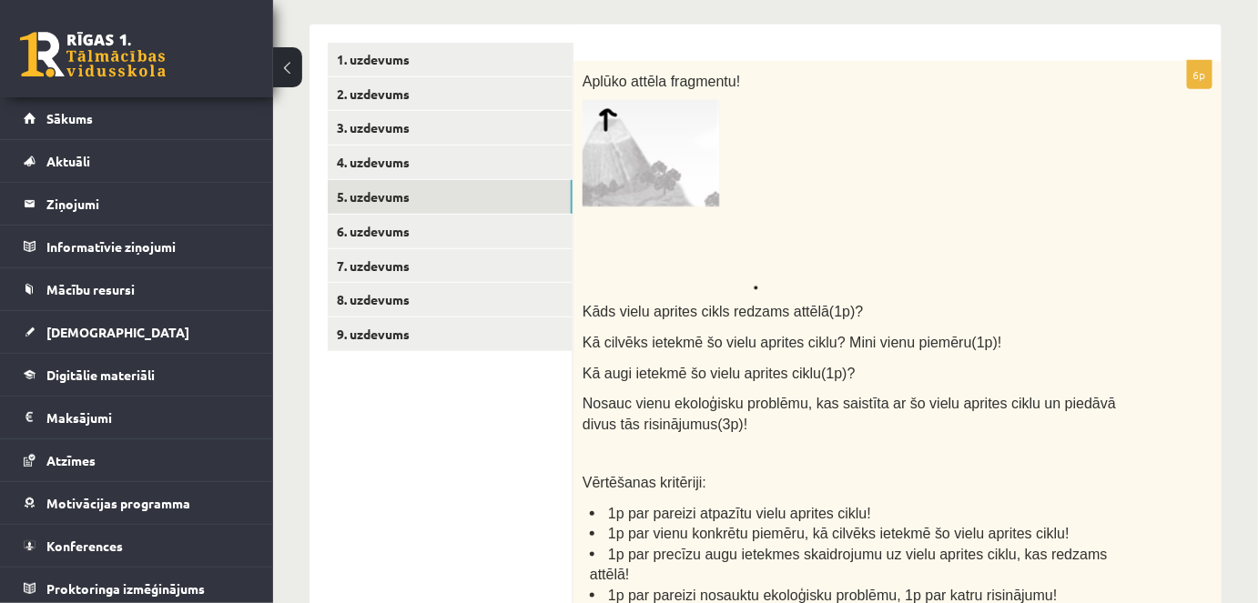
scroll to position [320, 0]
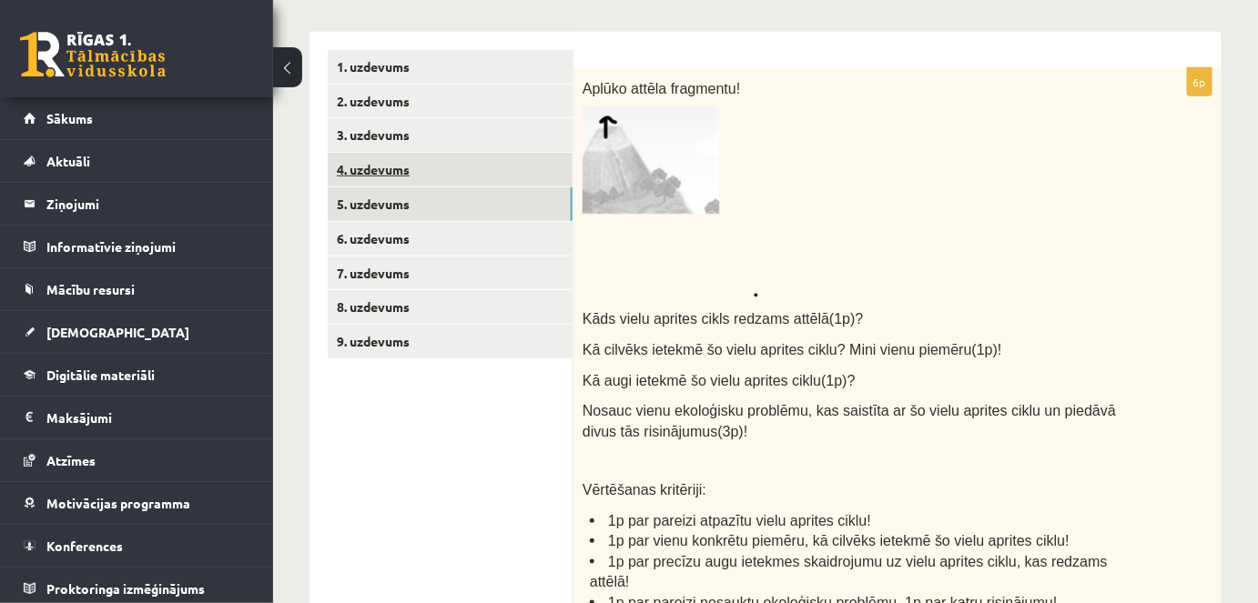
click at [380, 167] on link "4. uzdevums" at bounding box center [450, 170] width 245 height 34
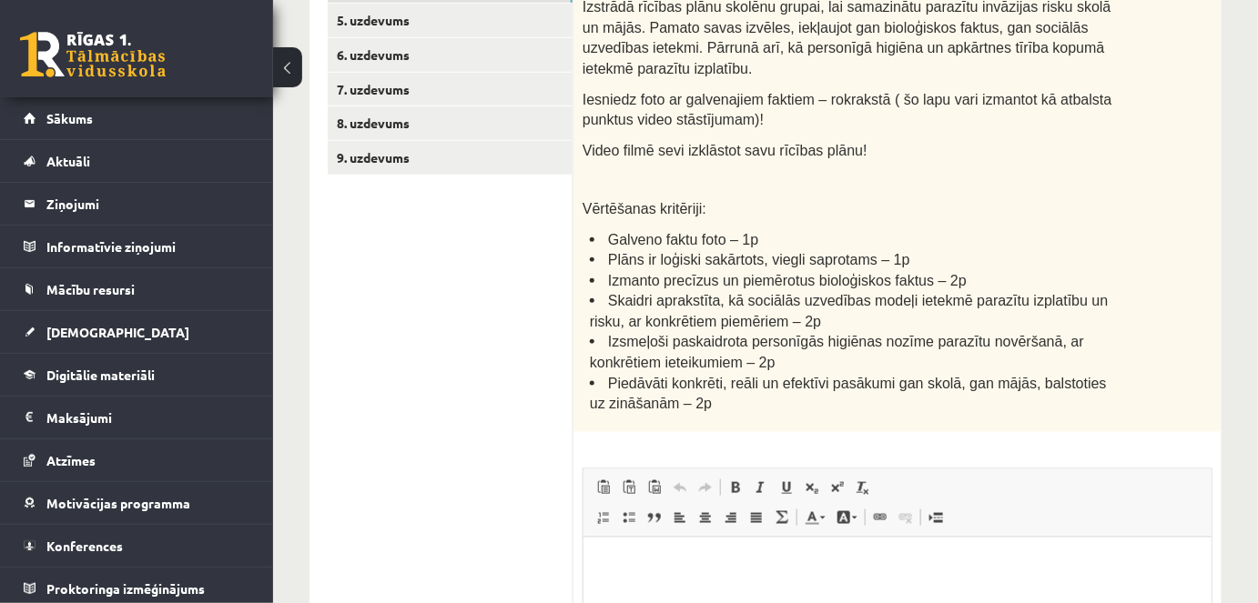
scroll to position [489, 0]
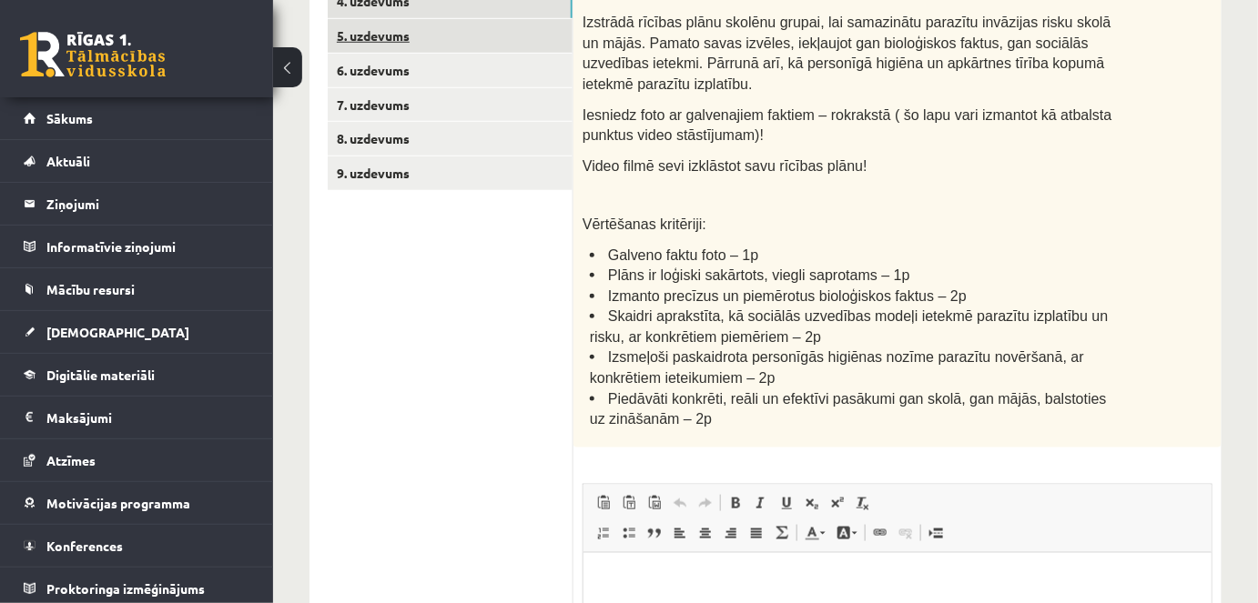
click at [355, 39] on link "5. uzdevums" at bounding box center [450, 36] width 245 height 34
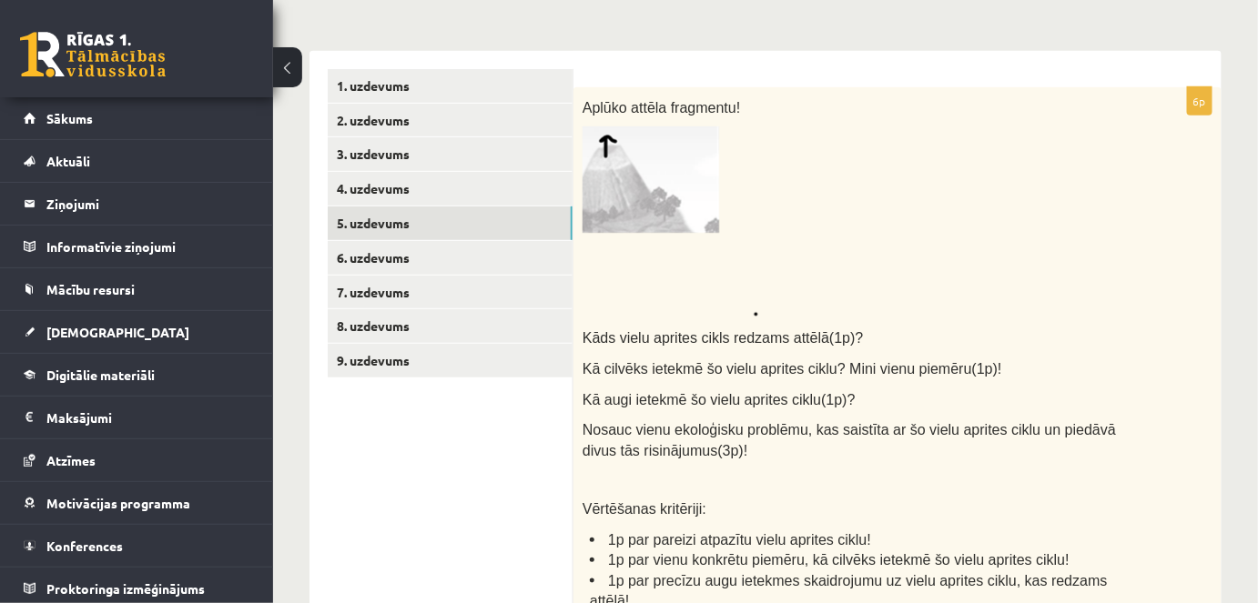
scroll to position [276, 0]
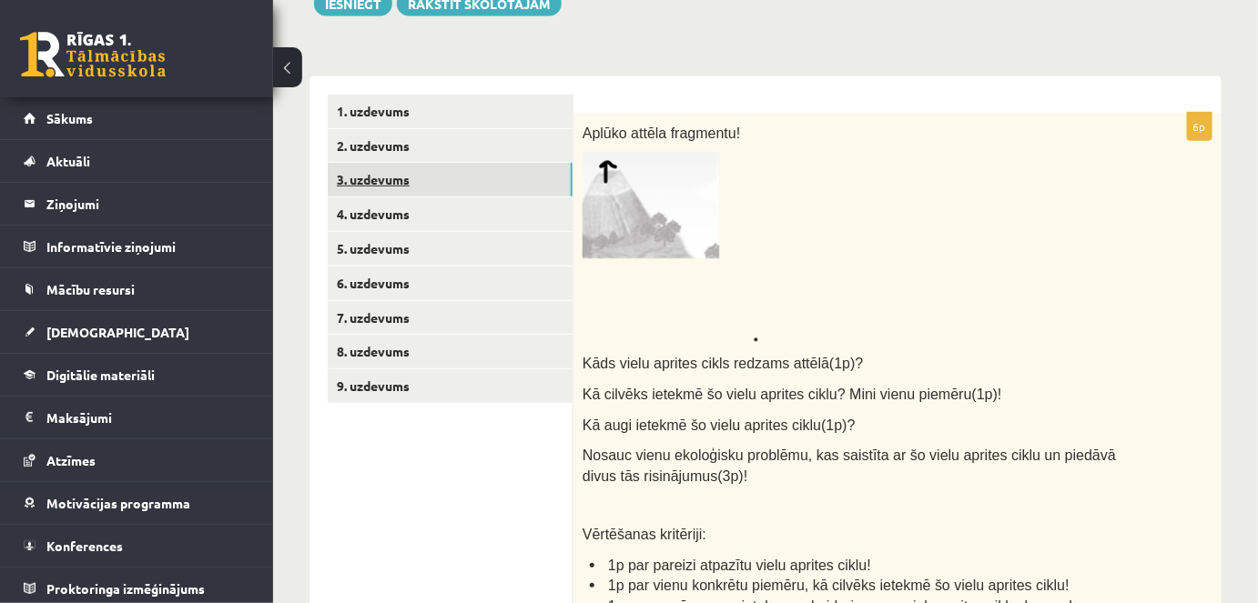
click at [407, 188] on link "3. uzdevums" at bounding box center [450, 180] width 245 height 34
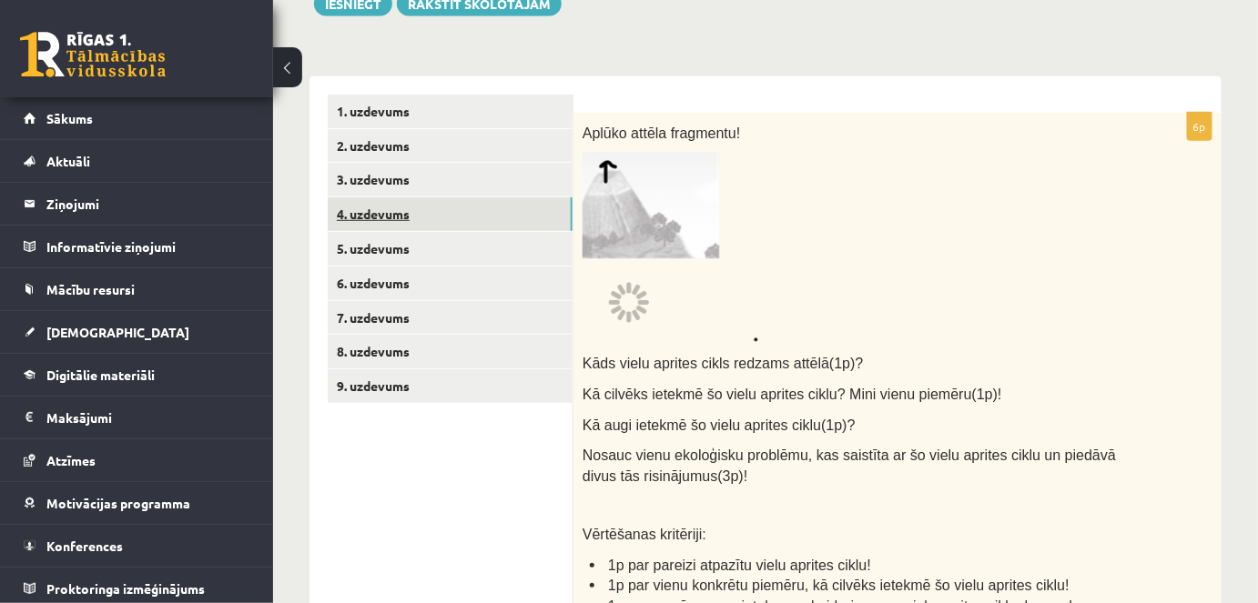
click at [393, 215] on link "4. uzdevums" at bounding box center [450, 214] width 245 height 34
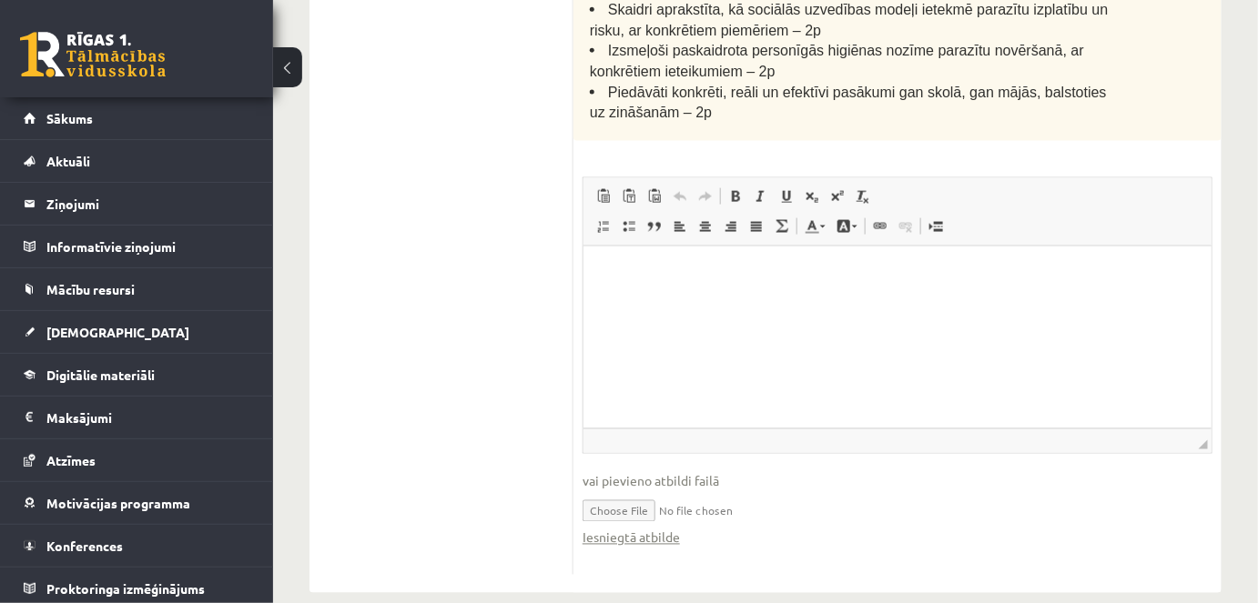
scroll to position [791, 0]
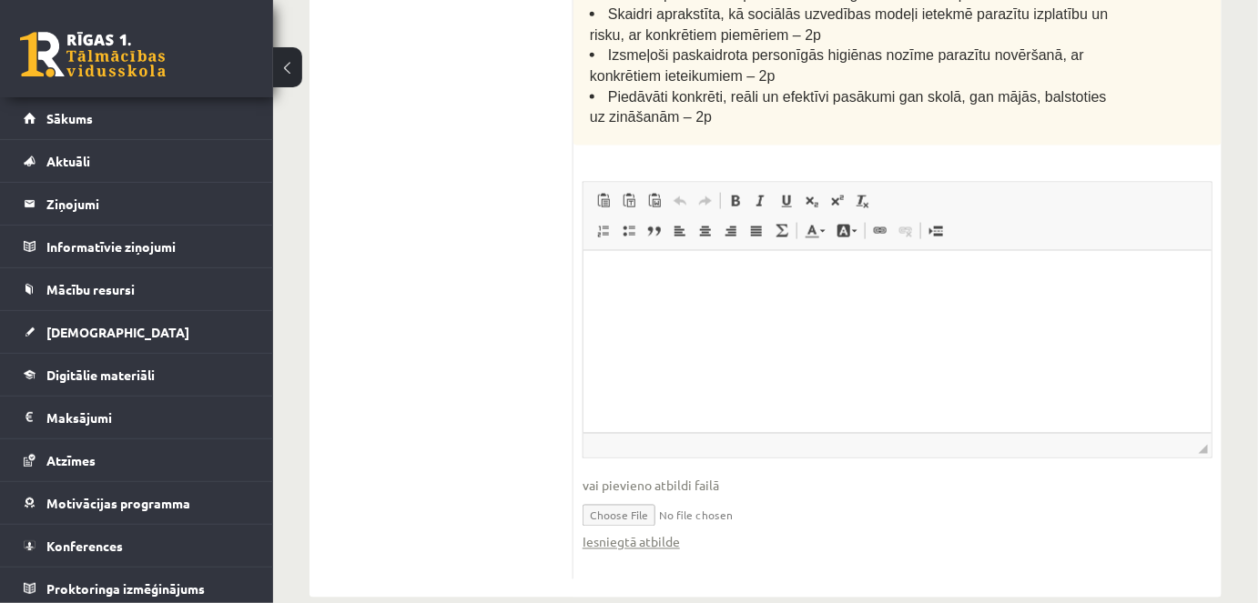
click at [761, 306] on html at bounding box center [896, 278] width 628 height 56
click at [635, 278] on p "**********" at bounding box center [897, 277] width 592 height 19
click at [819, 278] on p "**********" at bounding box center [897, 277] width 592 height 19
click at [604, 280] on p "**********" at bounding box center [897, 277] width 592 height 19
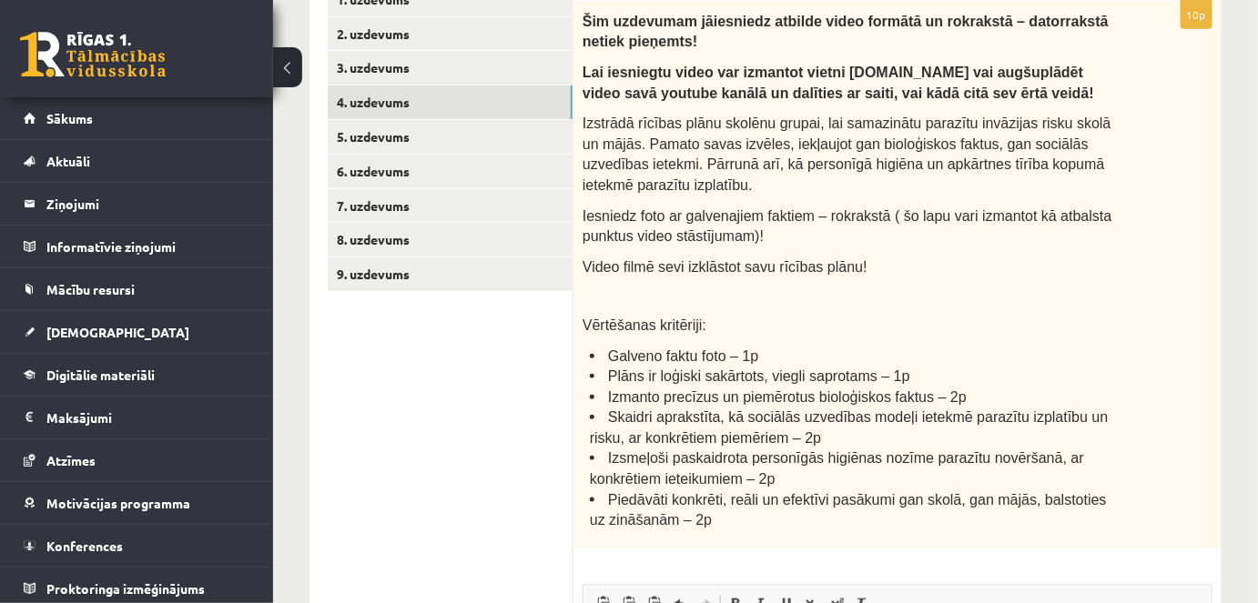
scroll to position [357, 0]
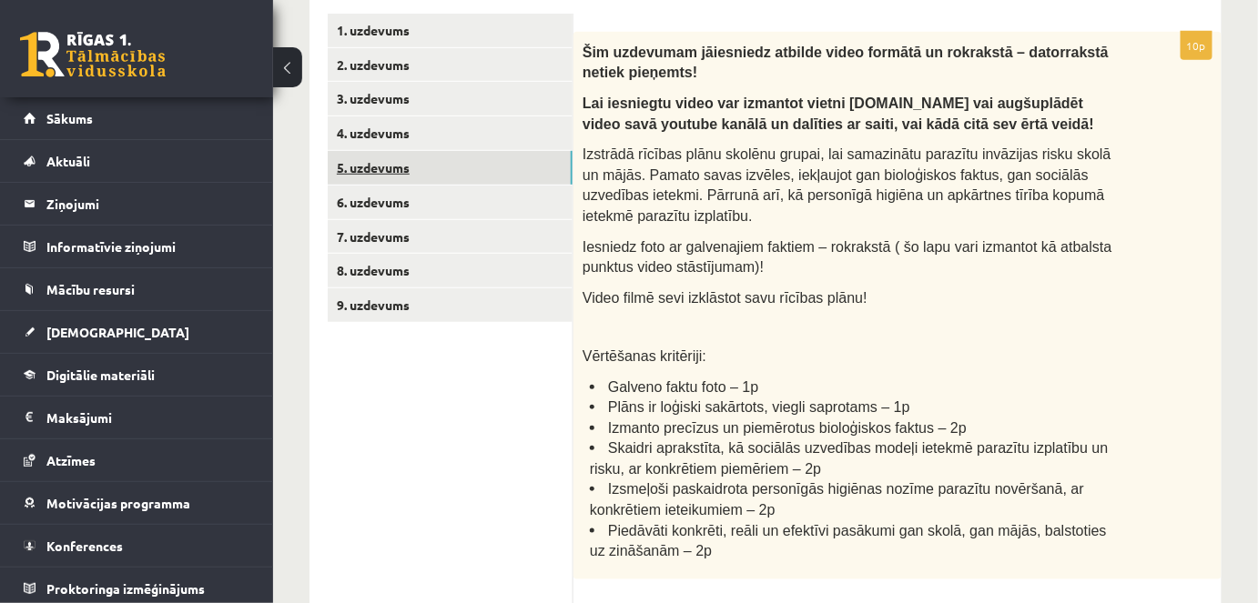
click at [383, 173] on link "5. uzdevums" at bounding box center [450, 168] width 245 height 34
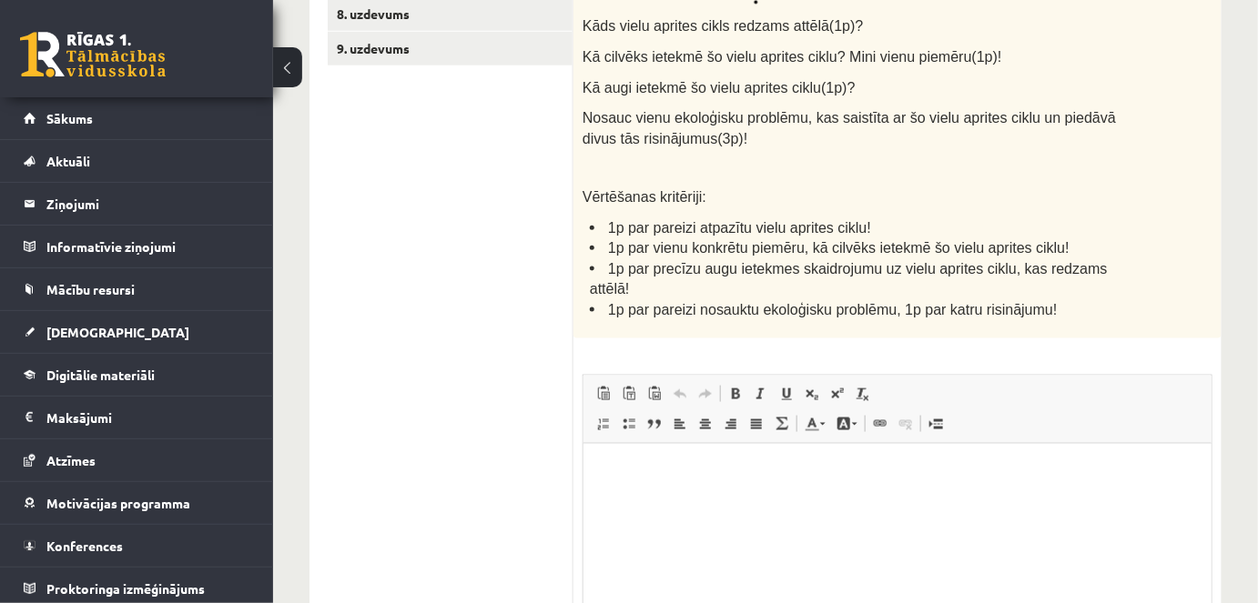
scroll to position [794, 0]
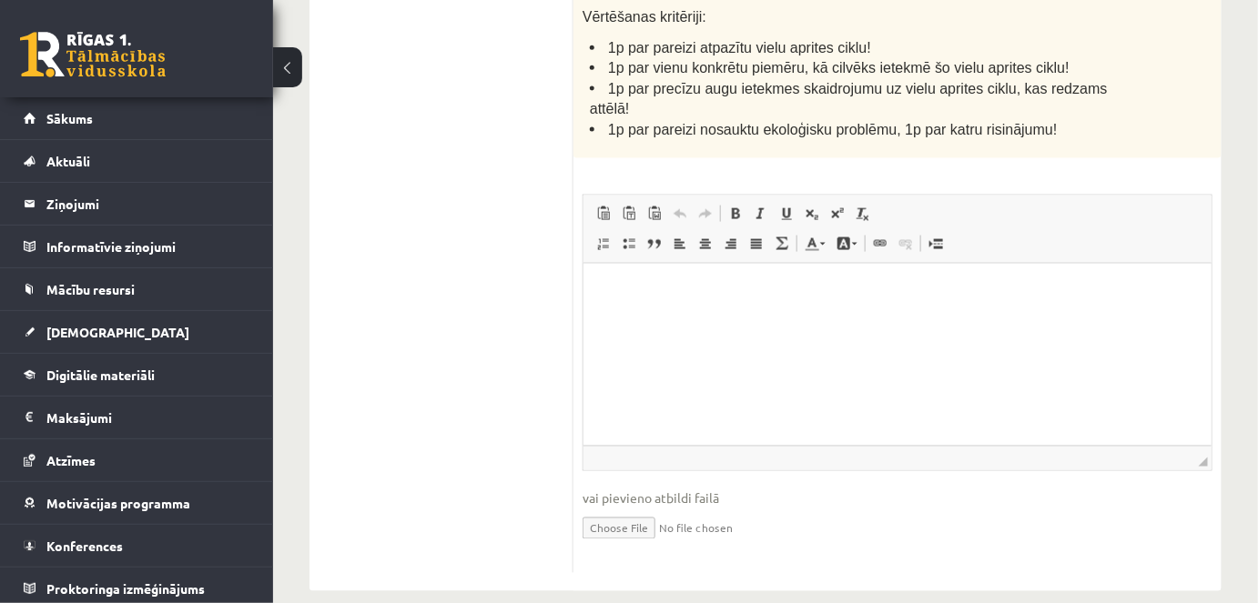
click at [616, 509] on input "file" at bounding box center [897, 527] width 630 height 37
type input "**********"
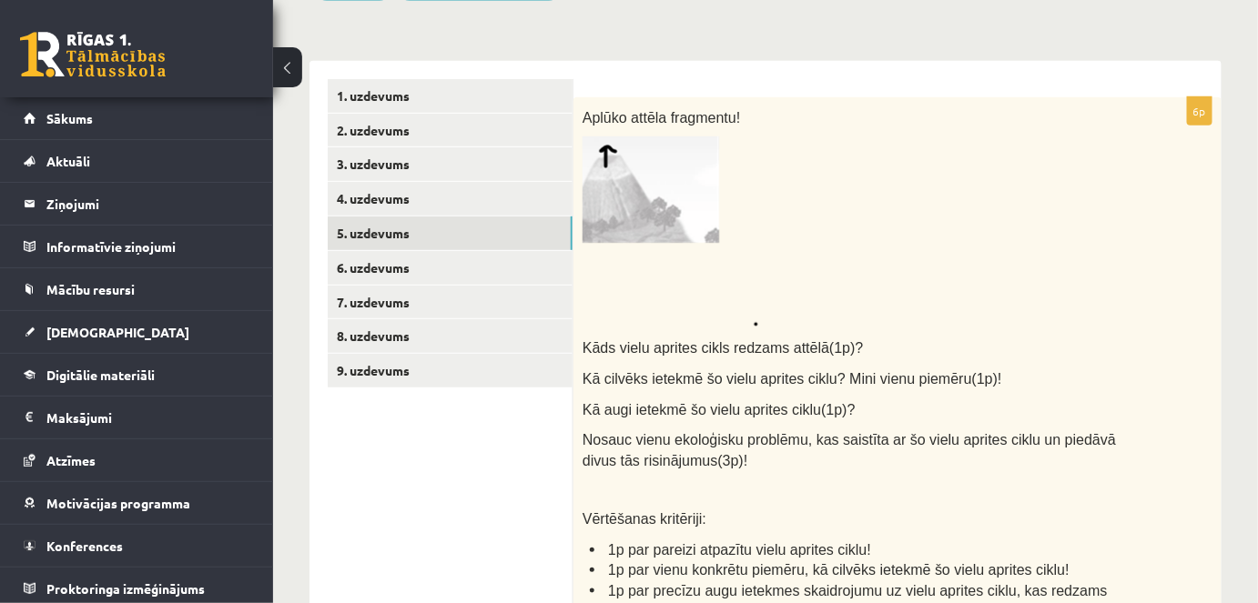
scroll to position [288, 0]
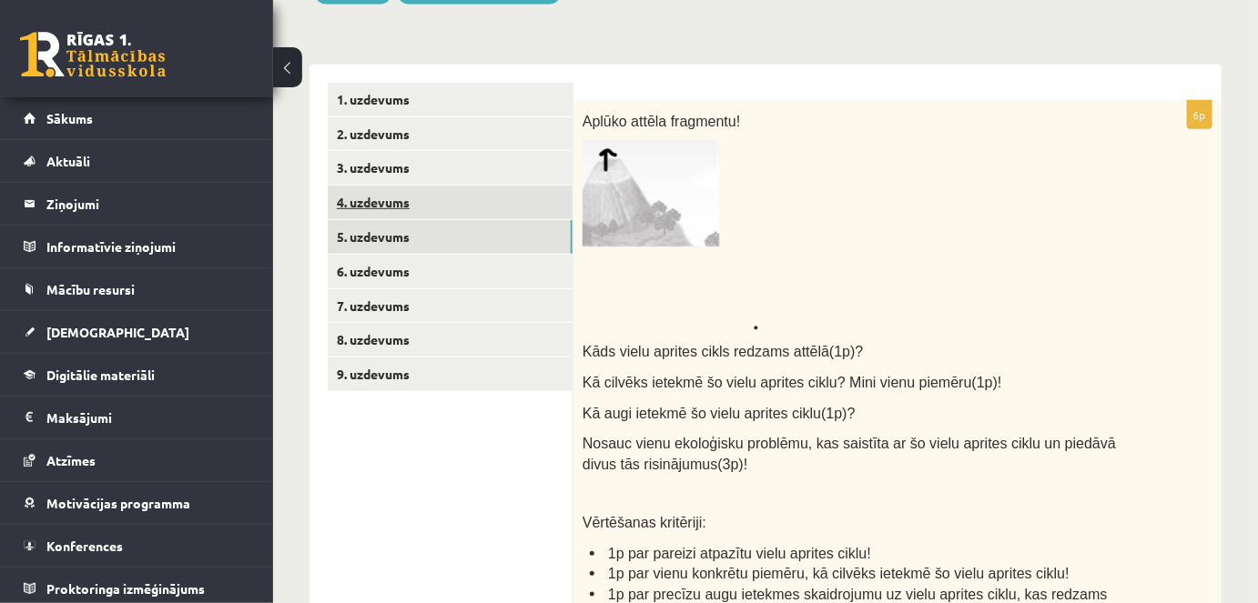
click at [441, 210] on link "4. uzdevums" at bounding box center [450, 203] width 245 height 34
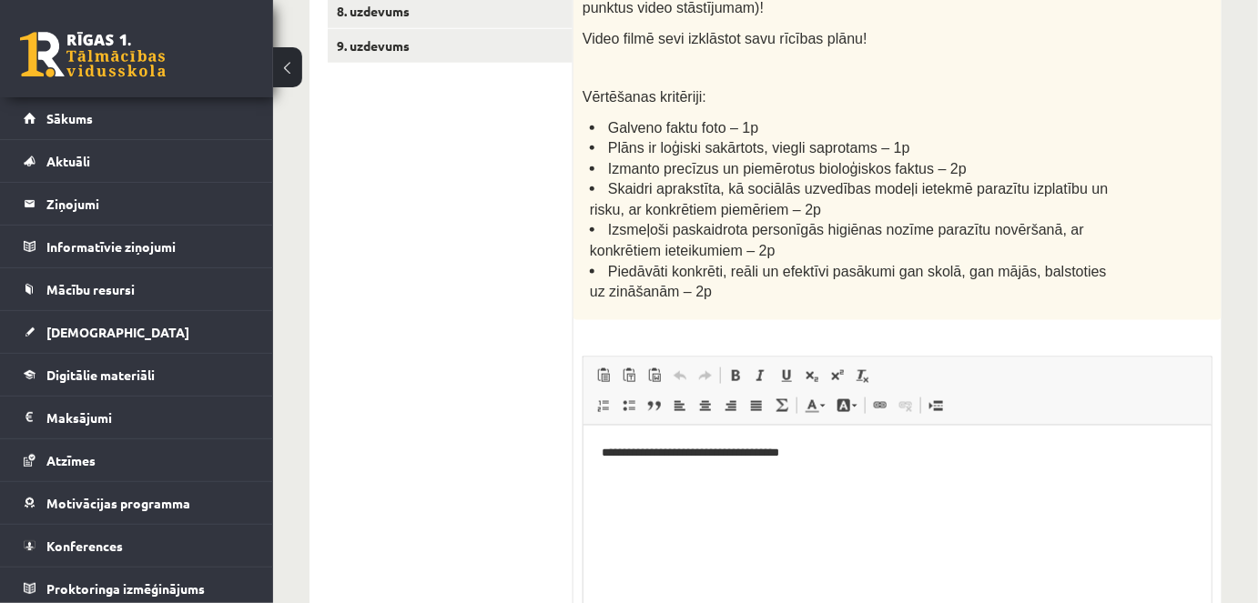
scroll to position [795, 0]
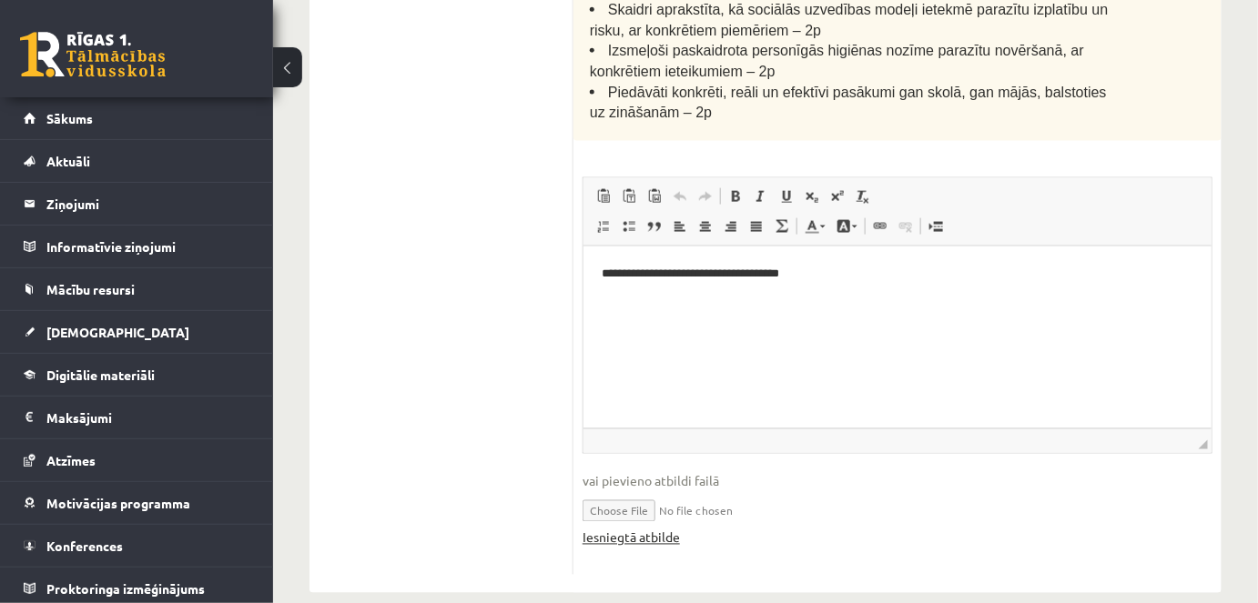
click at [602, 529] on link "Iesniegtā atbilde" at bounding box center [630, 538] width 97 height 19
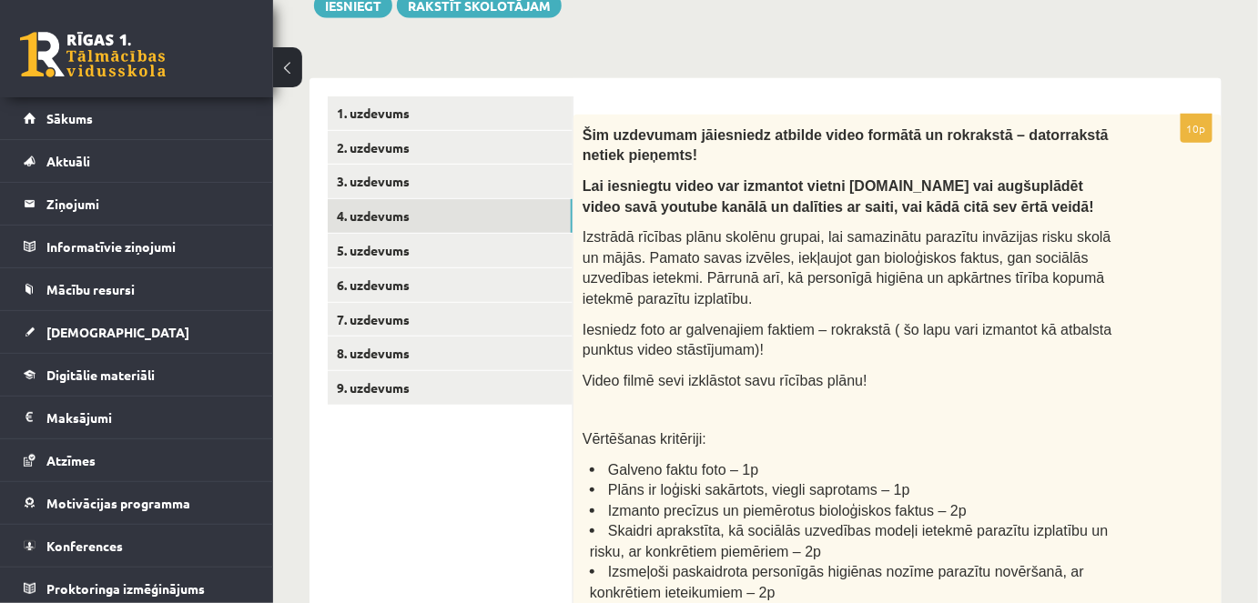
scroll to position [238, 0]
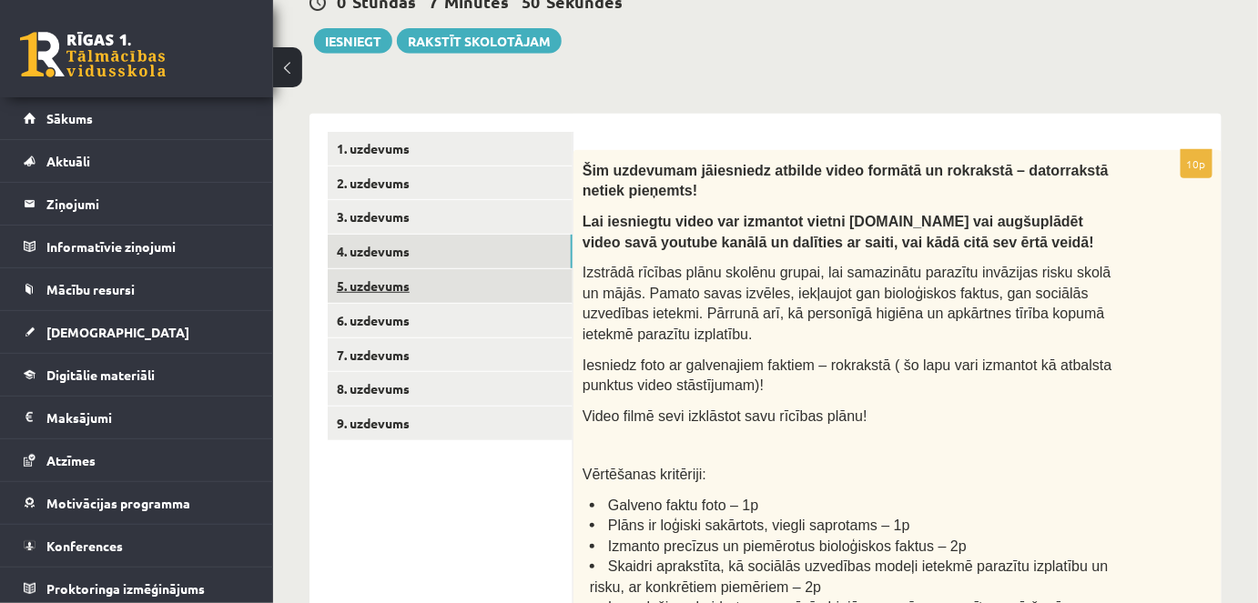
click at [450, 271] on link "5. uzdevums" at bounding box center [450, 286] width 245 height 34
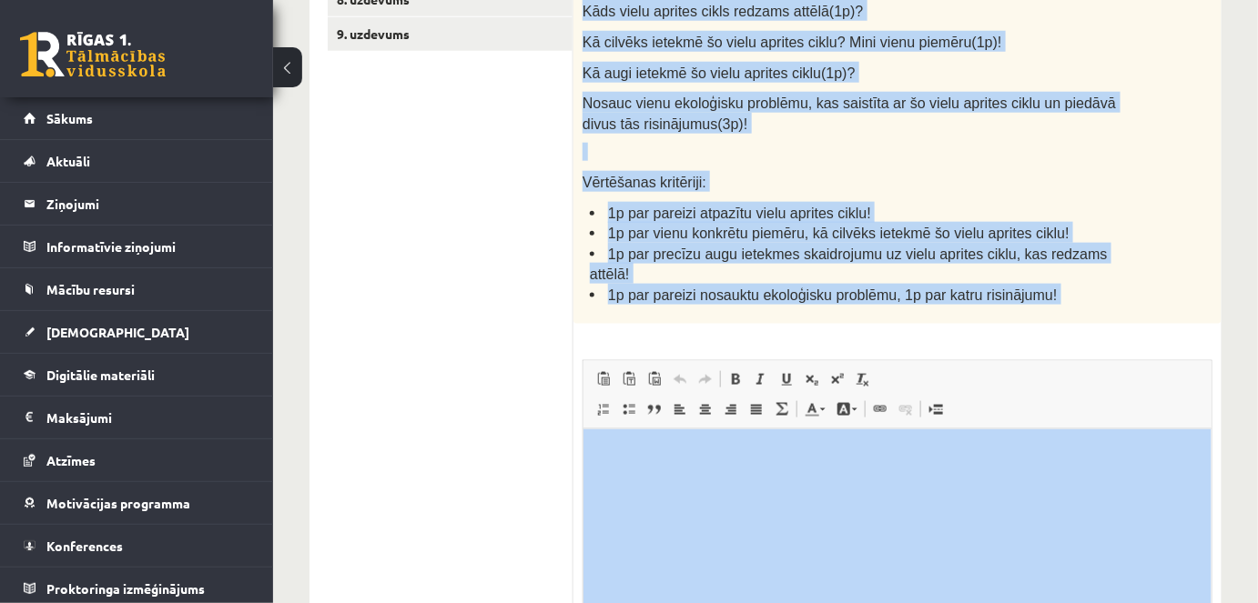
scroll to position [813, 0]
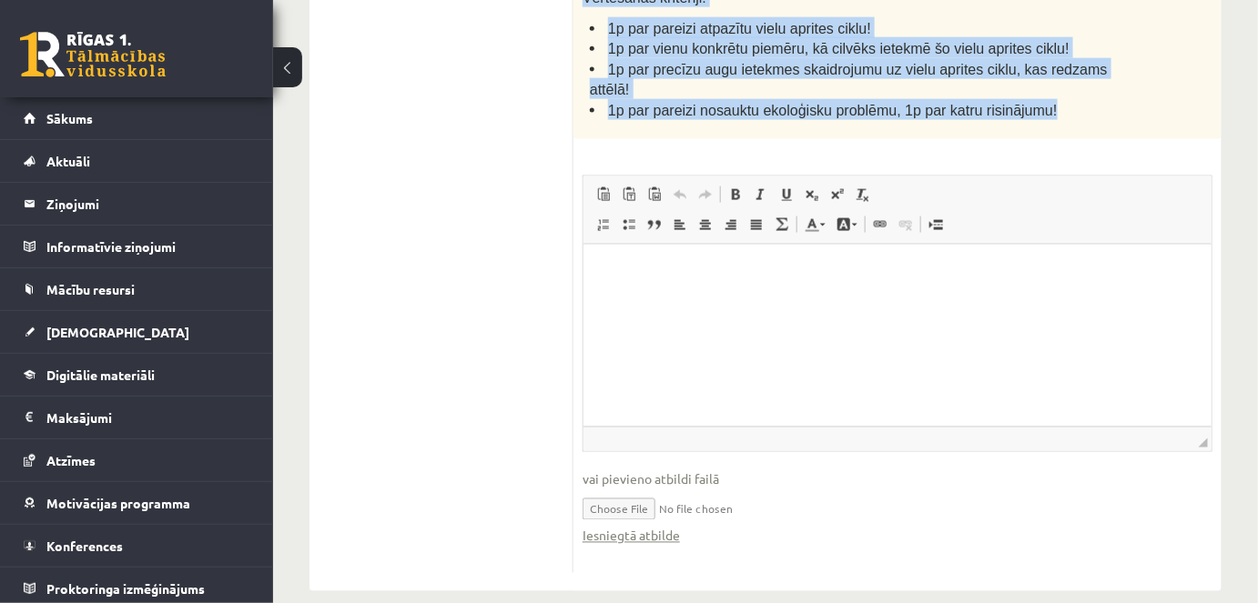
drag, startPoint x: 582, startPoint y: 167, endPoint x: 1070, endPoint y: 115, distance: 490.5
click at [1071, 115] on div "6p Aplūko attēla fragmentu! Kāds vielu aprites cikls redzams attēlā(1p)? Kā cil…" at bounding box center [897, 74] width 648 height 997
copy div "Aplūko attēla fragmentu! Kāds vielu aprites cikls redzams attēlā(1p)? Kā cilvēk…"
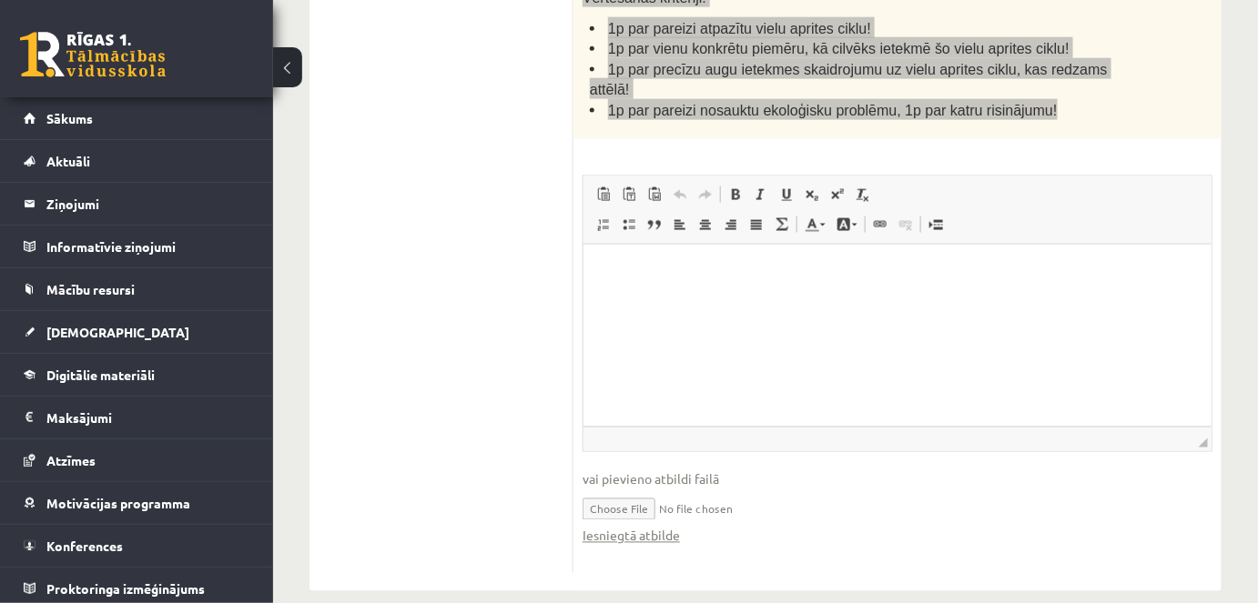
drag, startPoint x: 745, startPoint y: 348, endPoint x: 810, endPoint y: 358, distance: 65.4
click at [745, 299] on html at bounding box center [896, 272] width 628 height 56
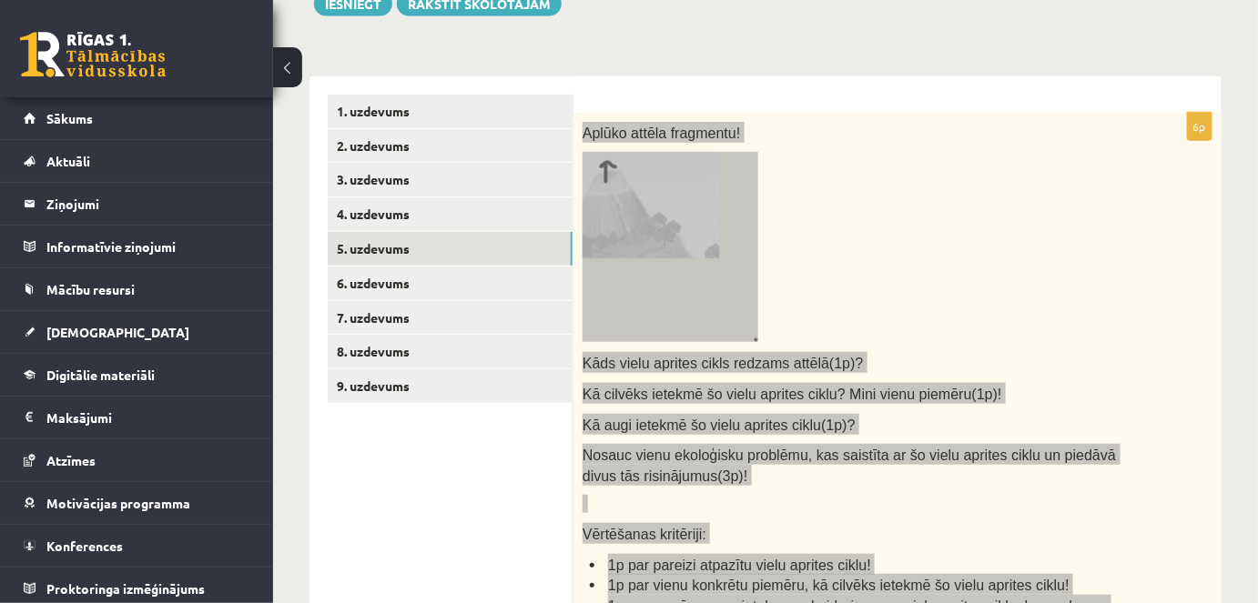
scroll to position [272, 0]
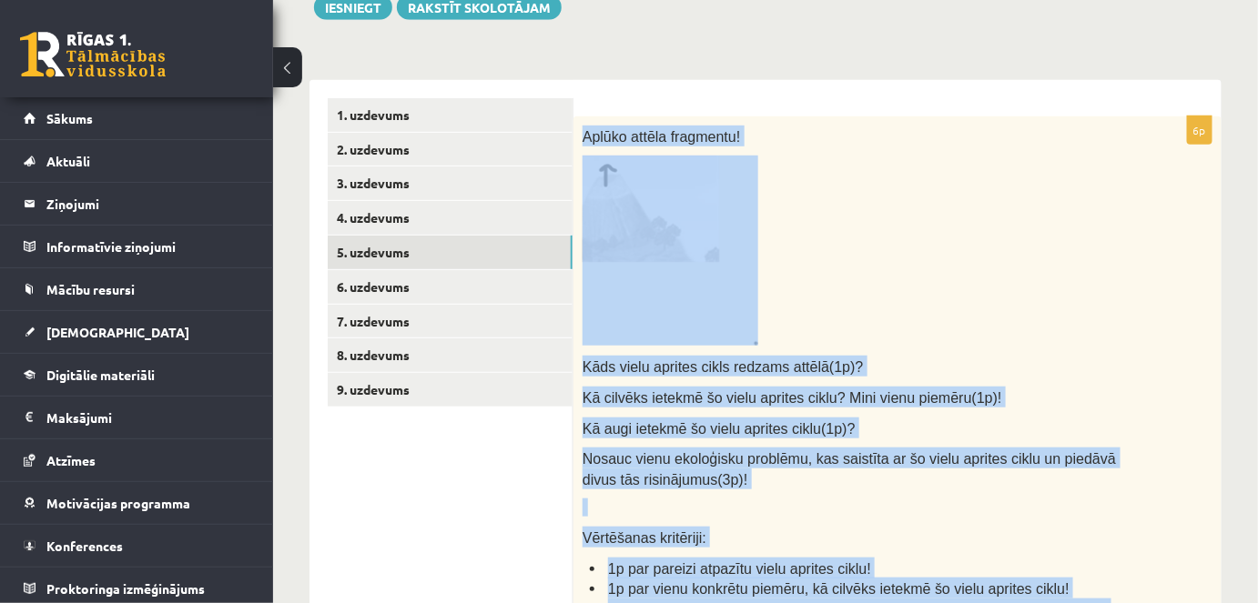
click at [1077, 281] on p at bounding box center [851, 251] width 539 height 190
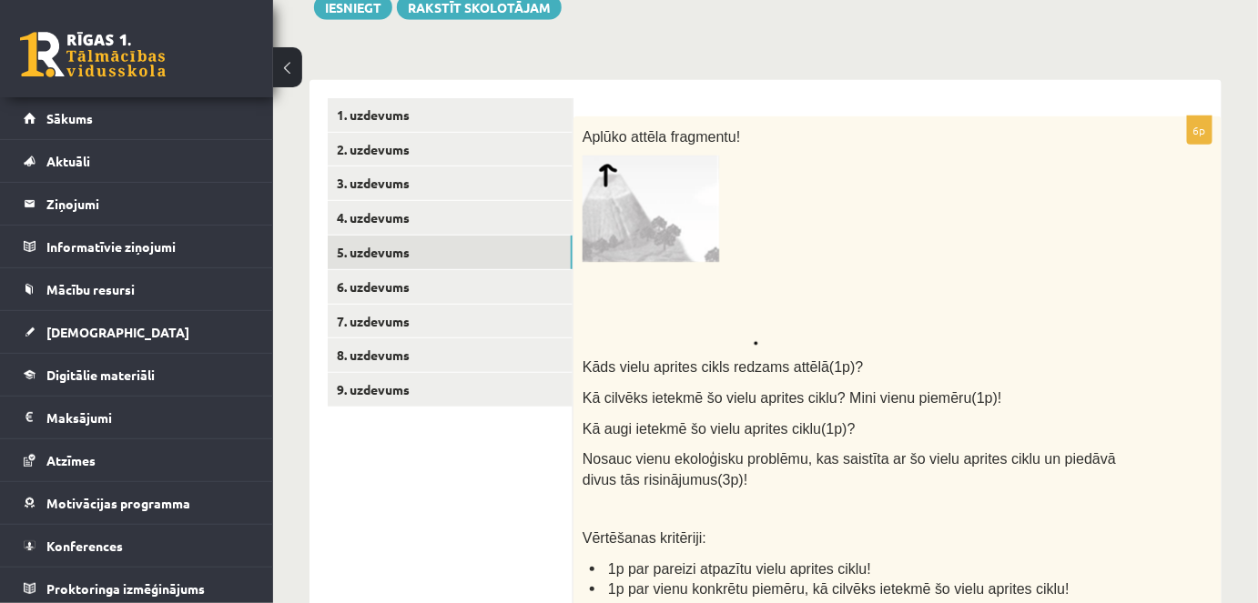
click at [713, 214] on img at bounding box center [670, 251] width 176 height 190
click at [690, 221] on img at bounding box center [670, 251] width 176 height 190
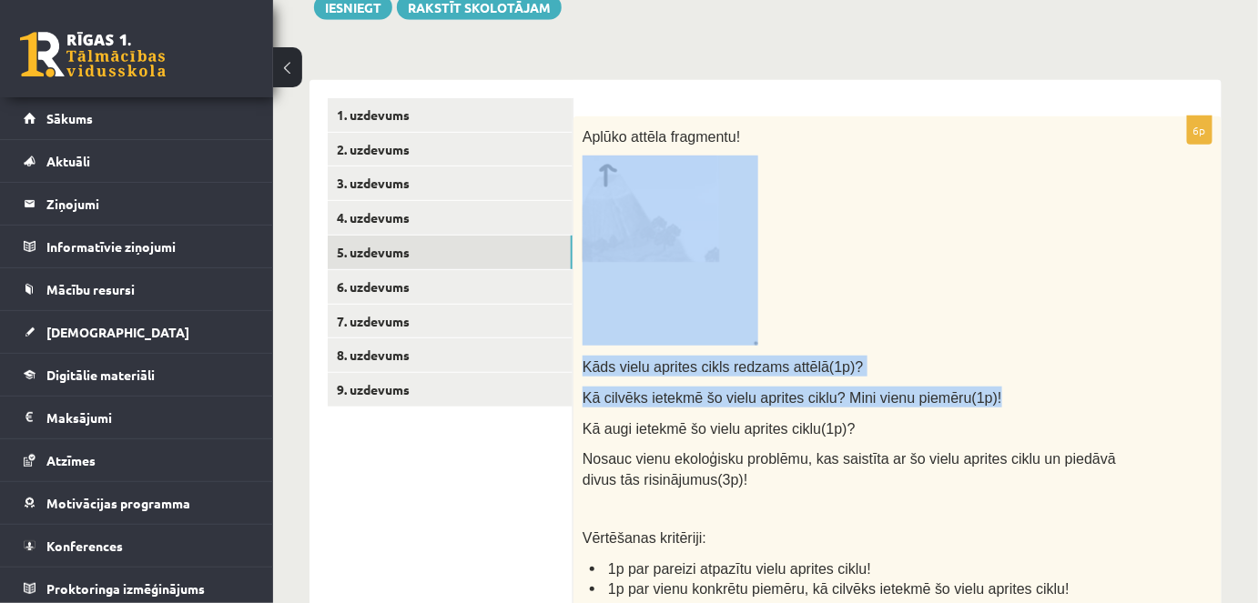
drag, startPoint x: 1256, startPoint y: 320, endPoint x: 1269, endPoint y: 391, distance: 72.3
click at [1257, 331] on html "0 Dāvanas 7664 mP 1025 xp Karīna Frīdenberga Sākums Aktuāli Kā mācīties eSKOLĀ …" at bounding box center [629, 29] width 1258 height 603
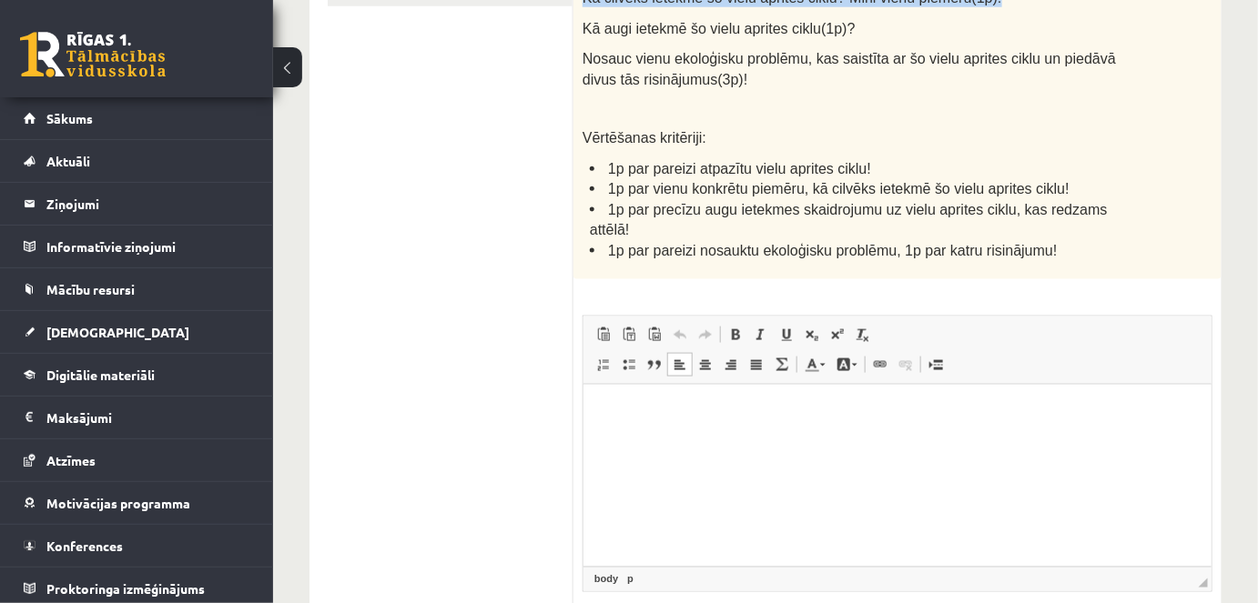
scroll to position [709, 0]
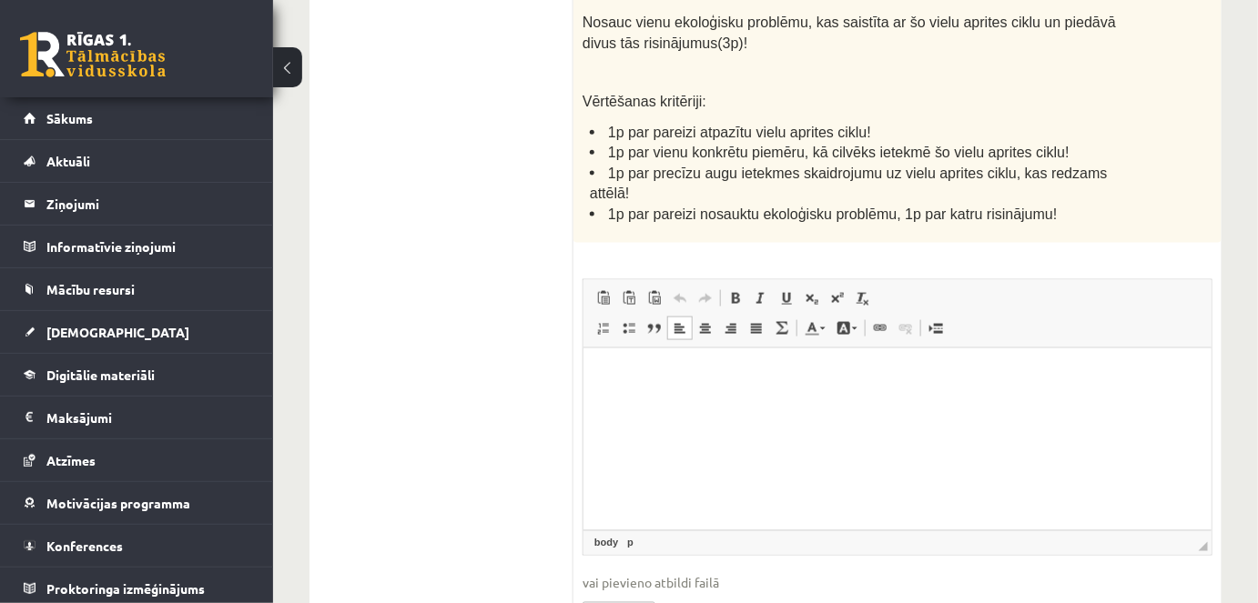
click at [704, 403] on html at bounding box center [896, 376] width 628 height 56
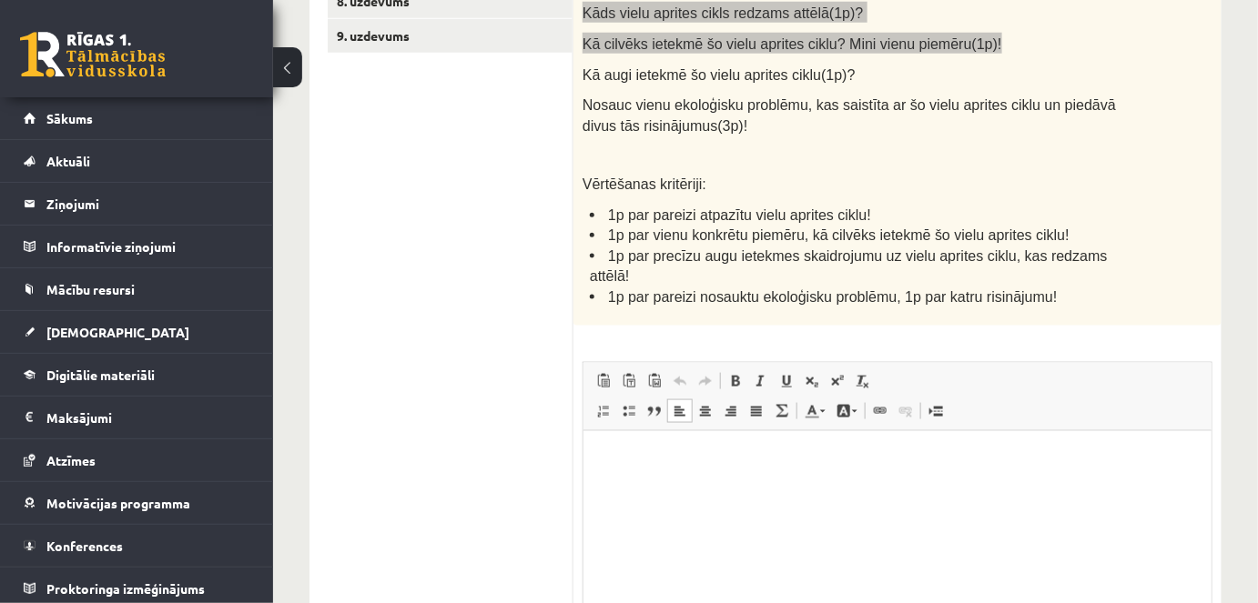
scroll to position [677, 0]
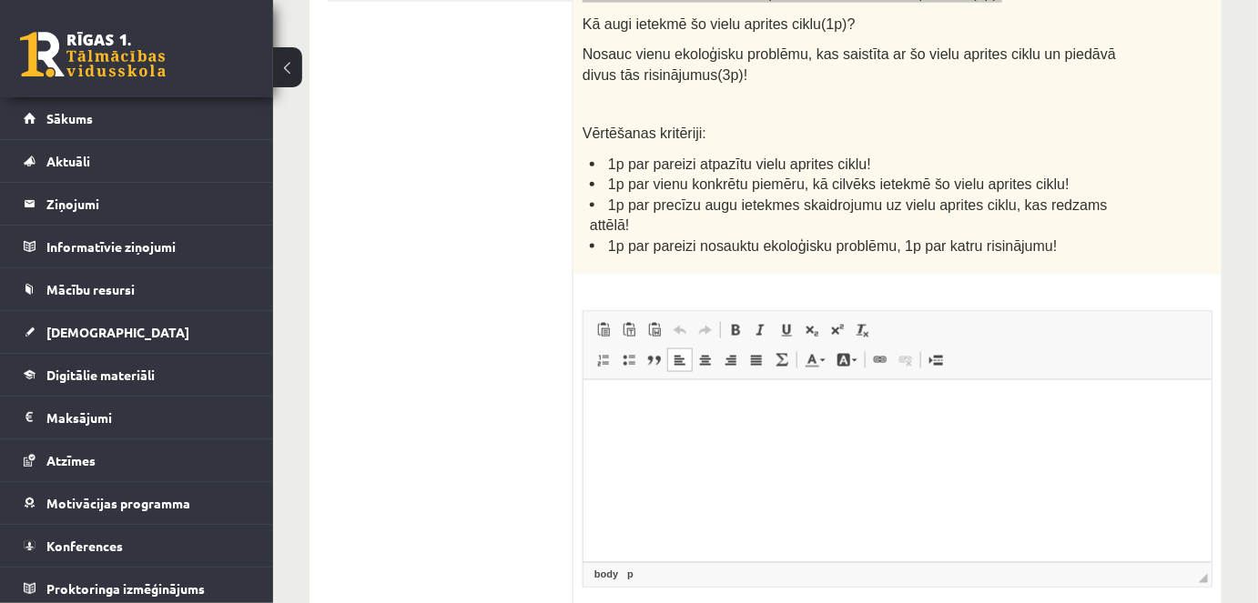
click at [708, 435] on html at bounding box center [896, 407] width 628 height 56
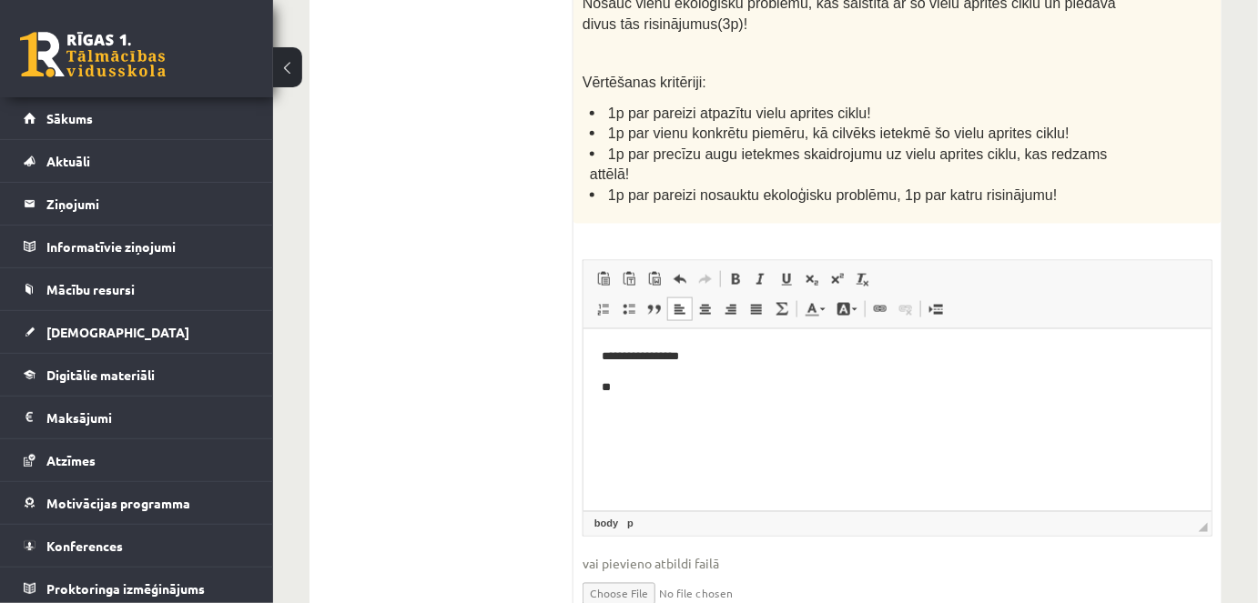
scroll to position [729, 0]
click at [817, 267] on link "Apakšraksts" at bounding box center [811, 279] width 25 height 24
click at [816, 271] on span at bounding box center [811, 278] width 15 height 15
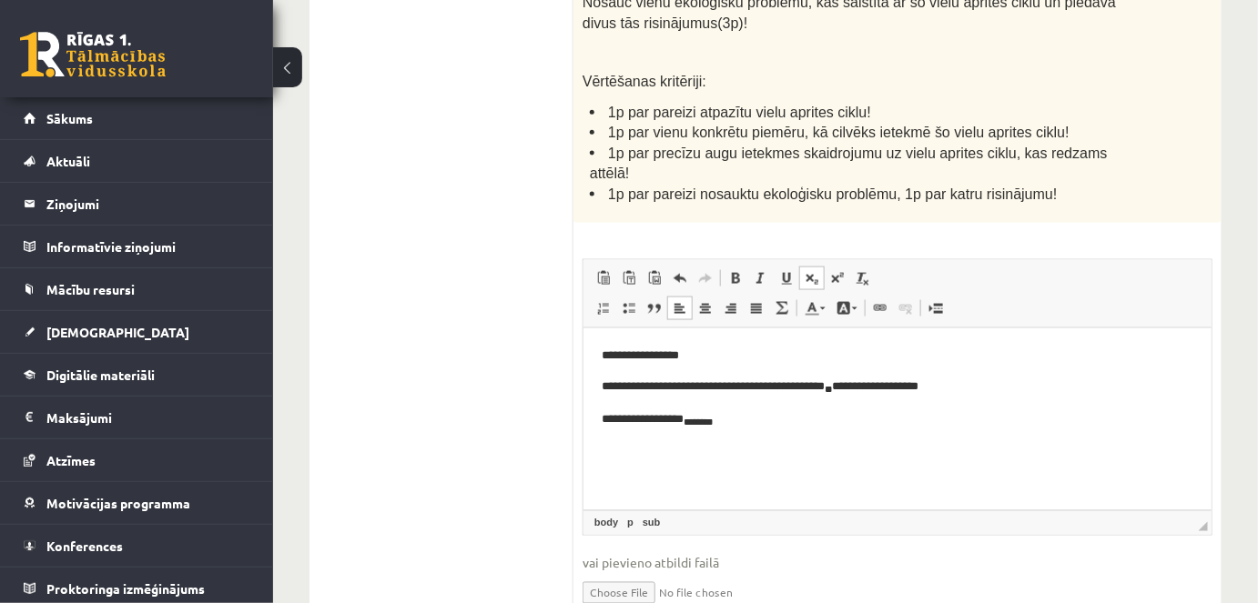
click at [815, 271] on span at bounding box center [811, 278] width 15 height 15
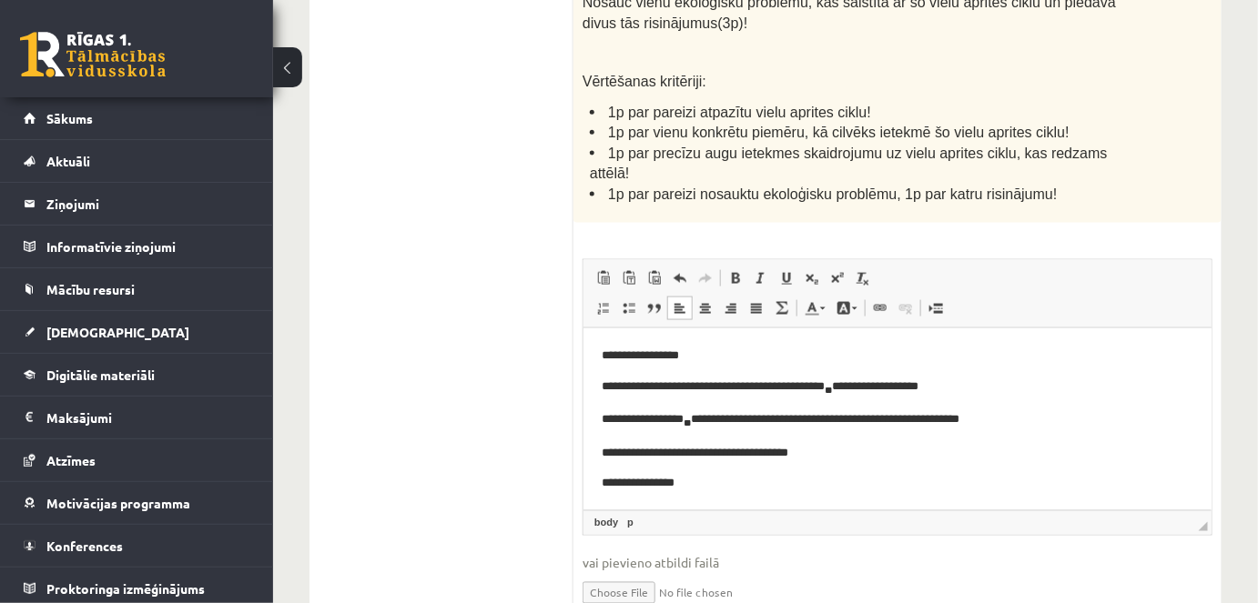
click at [627, 478] on p "**********" at bounding box center [891, 482] width 580 height 19
click at [713, 475] on p "**********" at bounding box center [891, 482] width 580 height 19
click at [817, 271] on span at bounding box center [811, 278] width 15 height 15
click at [809, 271] on span at bounding box center [811, 278] width 15 height 15
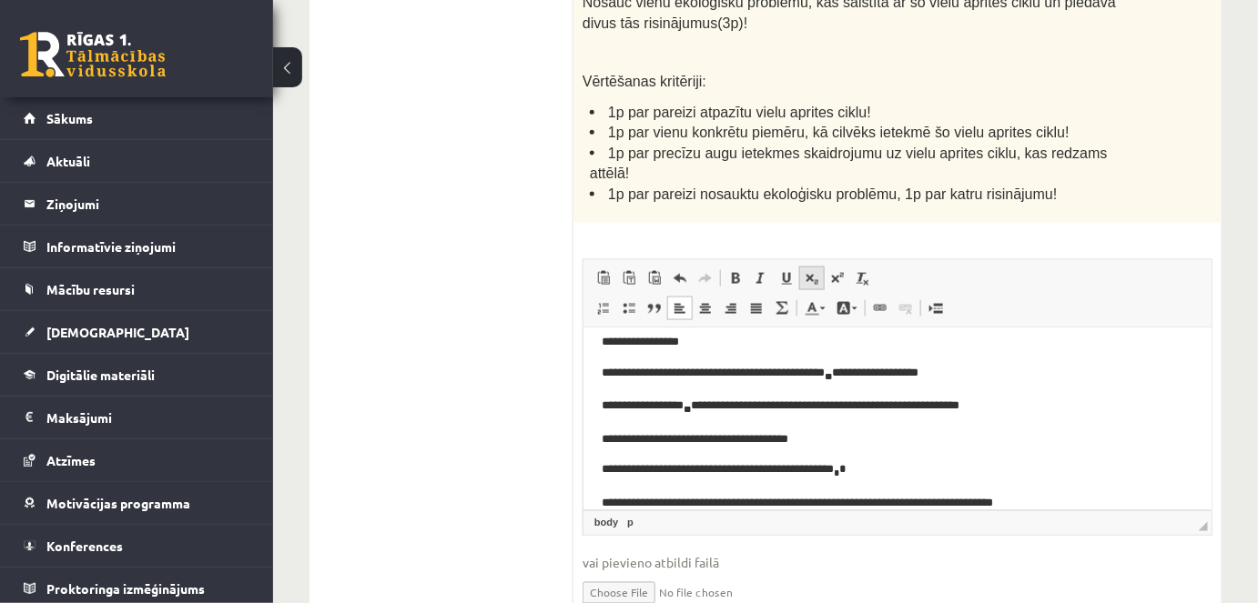
scroll to position [44, 0]
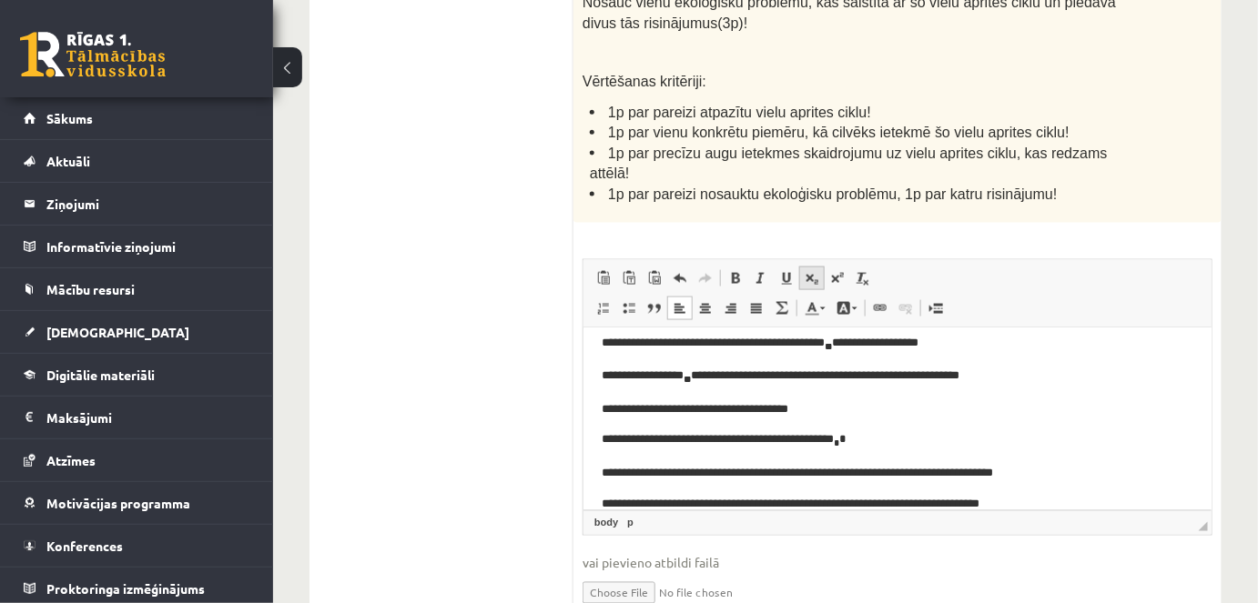
click at [802, 267] on link "Apakšraksts" at bounding box center [811, 279] width 25 height 24
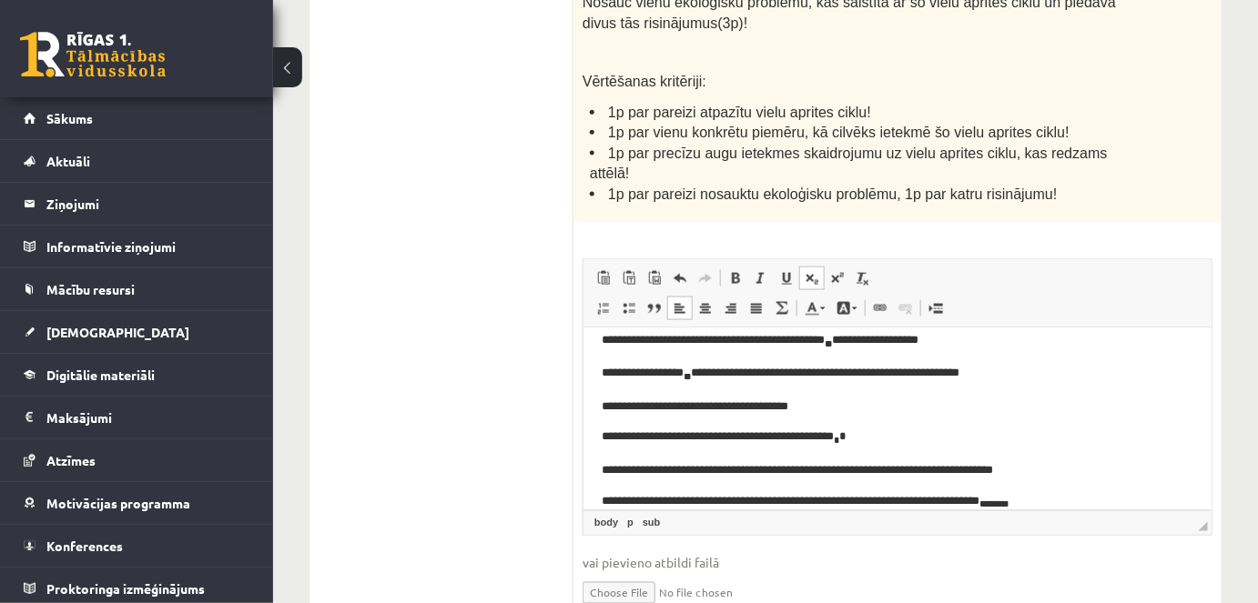
click at [802, 267] on link "Apakšraksts" at bounding box center [811, 279] width 25 height 24
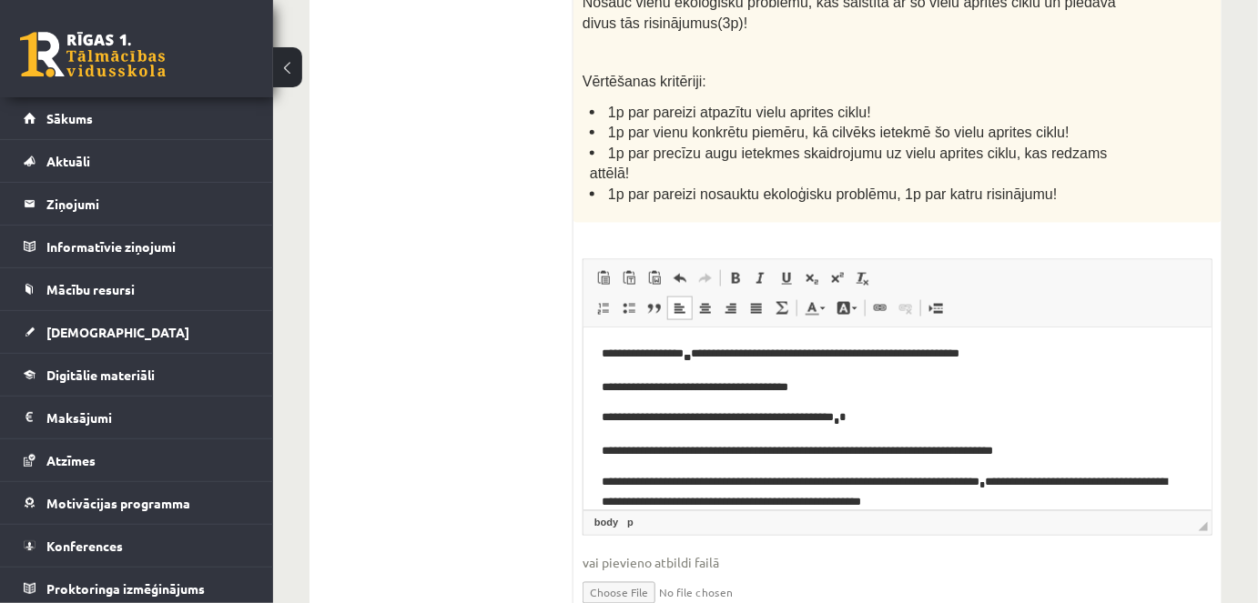
click at [1025, 480] on p "**********" at bounding box center [891, 492] width 580 height 40
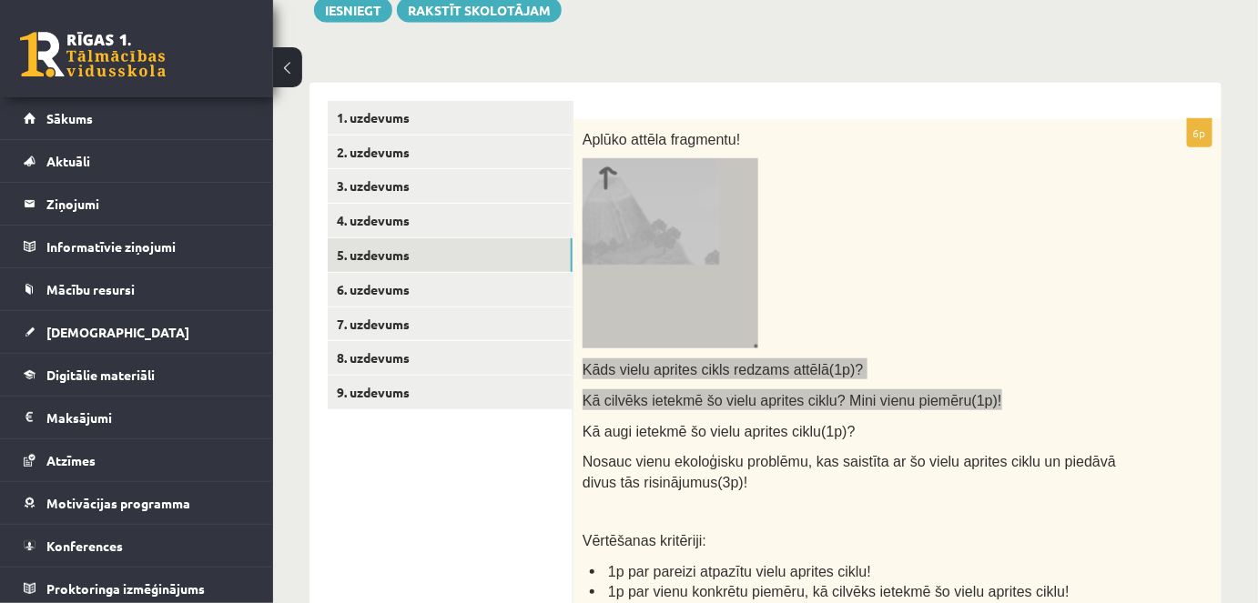
scroll to position [270, 0]
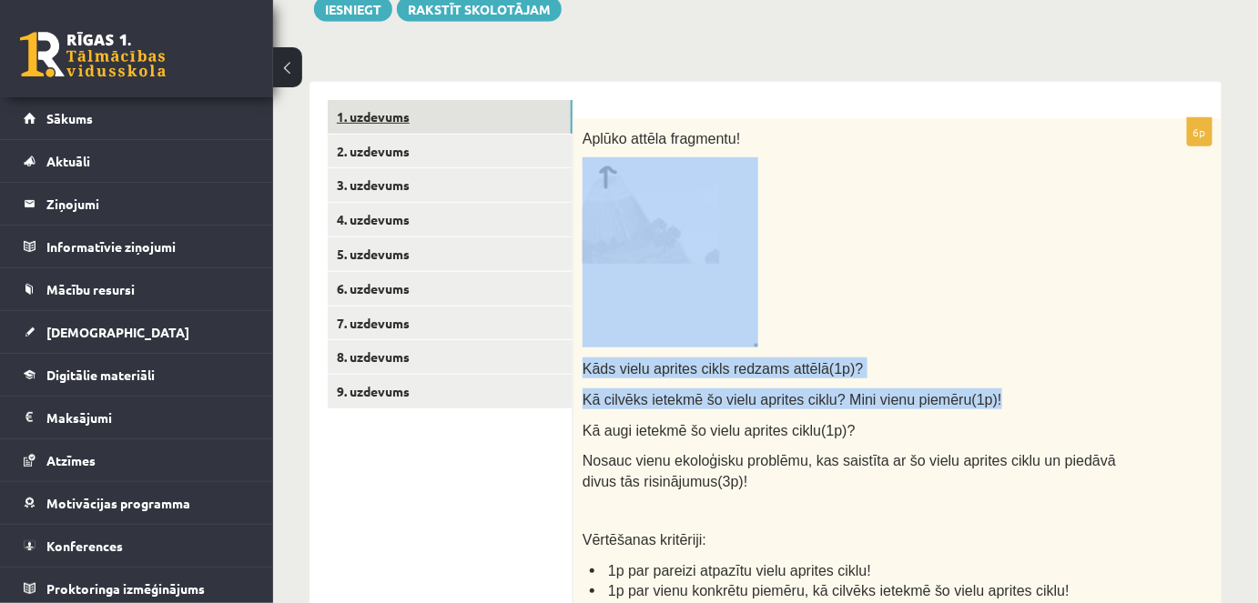
click at [460, 128] on link "1. uzdevums" at bounding box center [450, 117] width 245 height 34
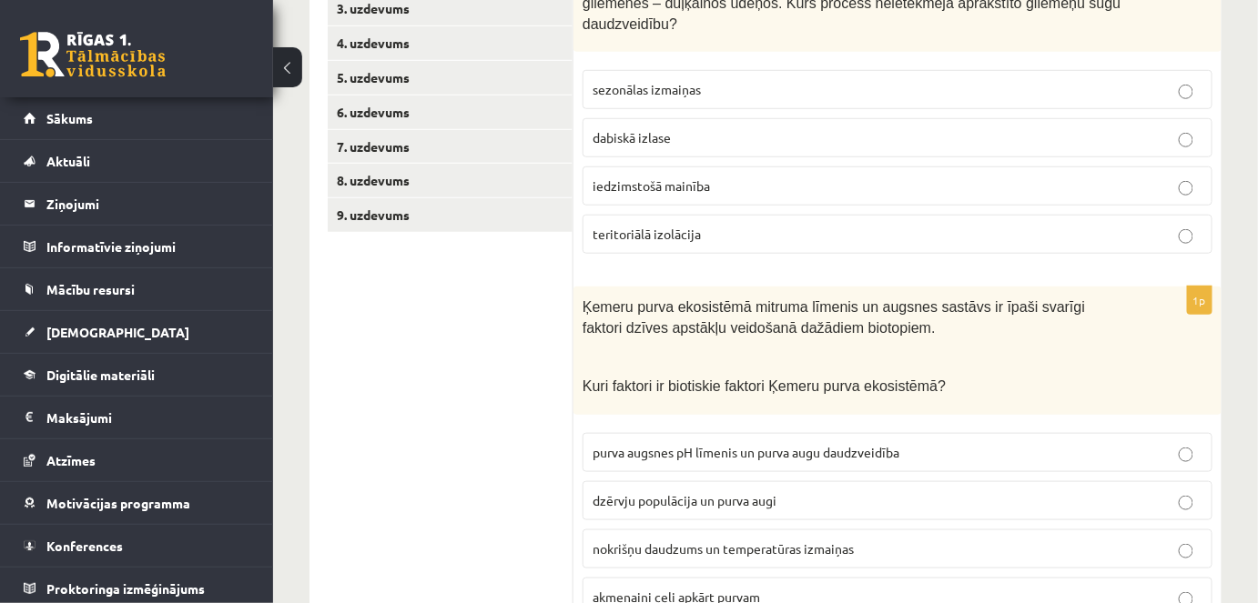
scroll to position [0, 0]
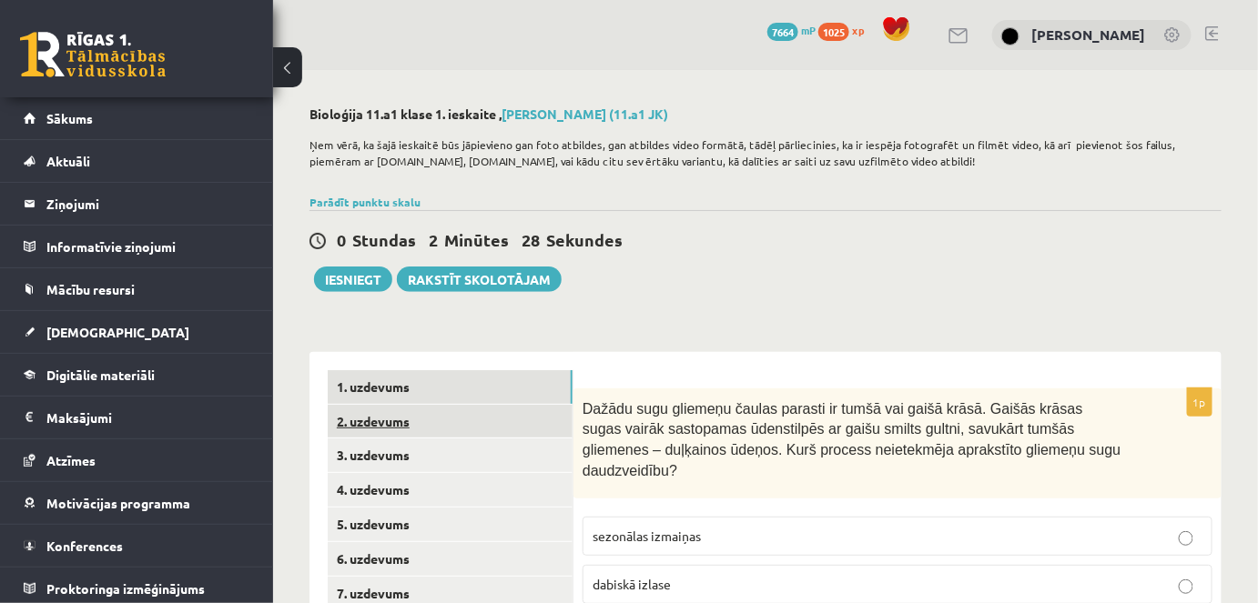
click at [364, 414] on link "2. uzdevums" at bounding box center [450, 422] width 245 height 34
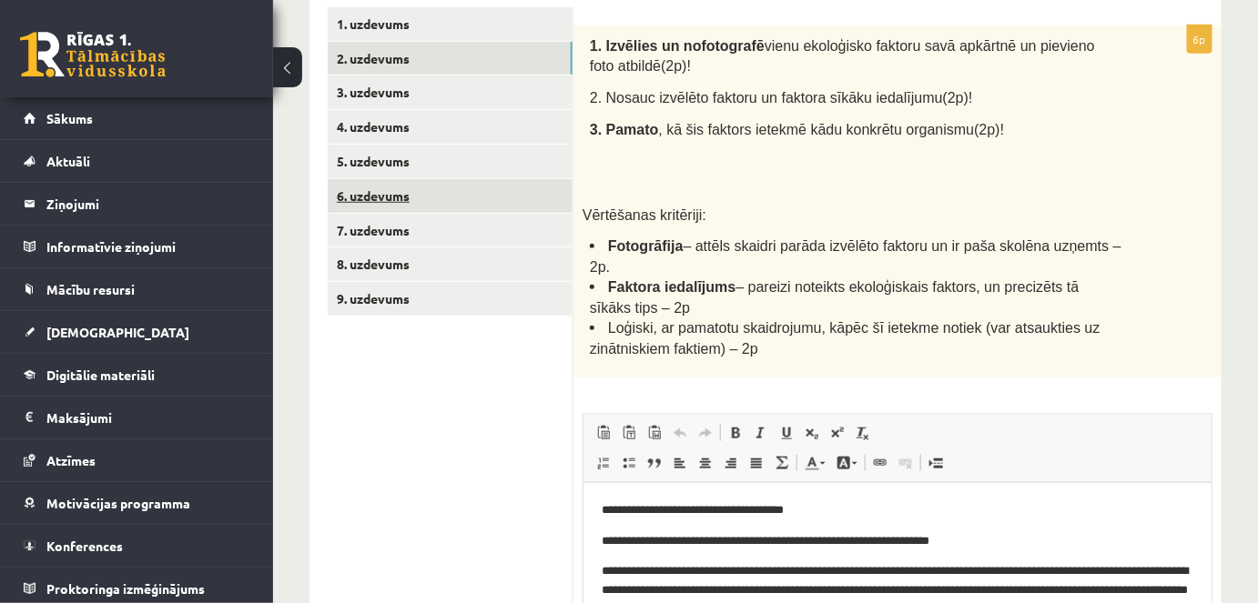
scroll to position [340, 0]
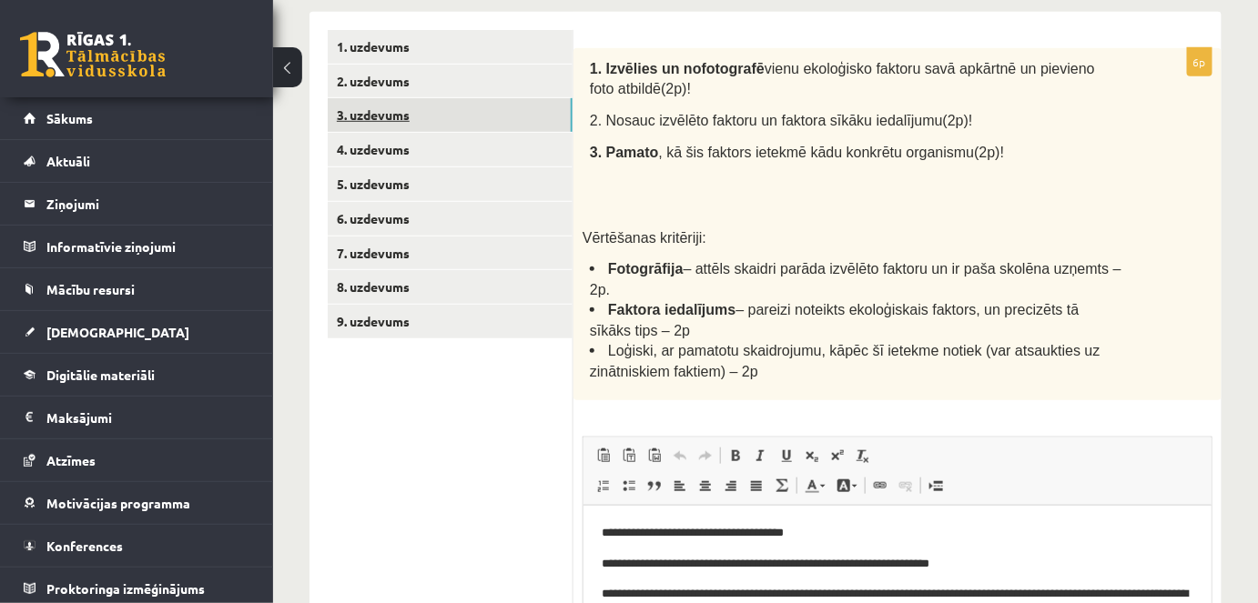
click at [420, 129] on link "3. uzdevums" at bounding box center [450, 115] width 245 height 34
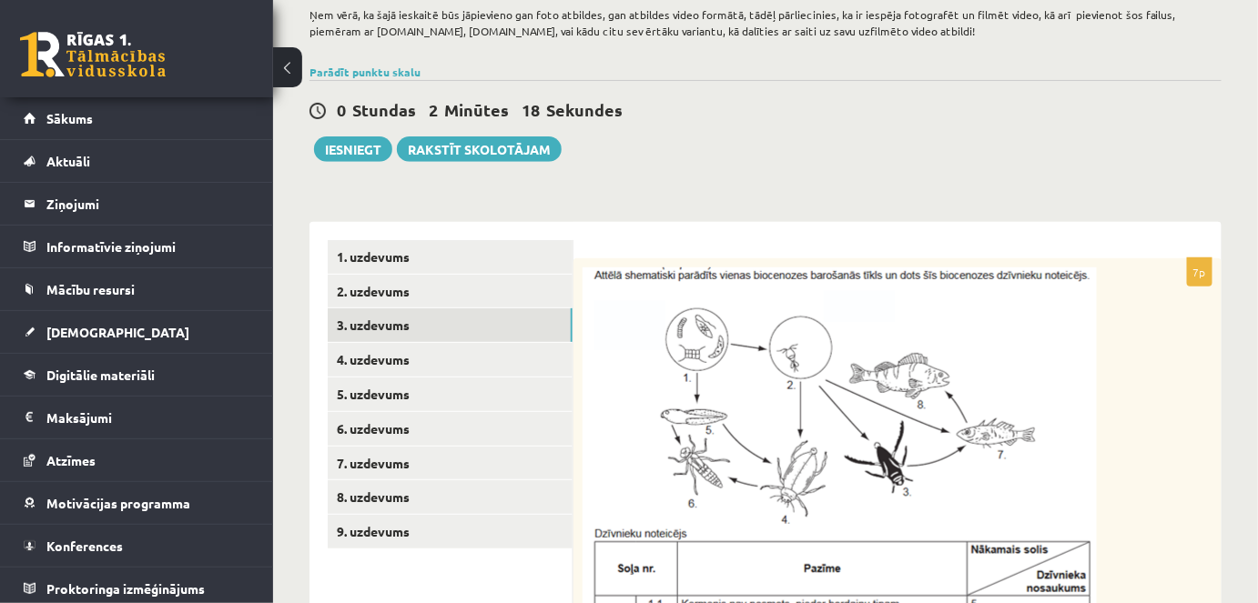
scroll to position [296, 0]
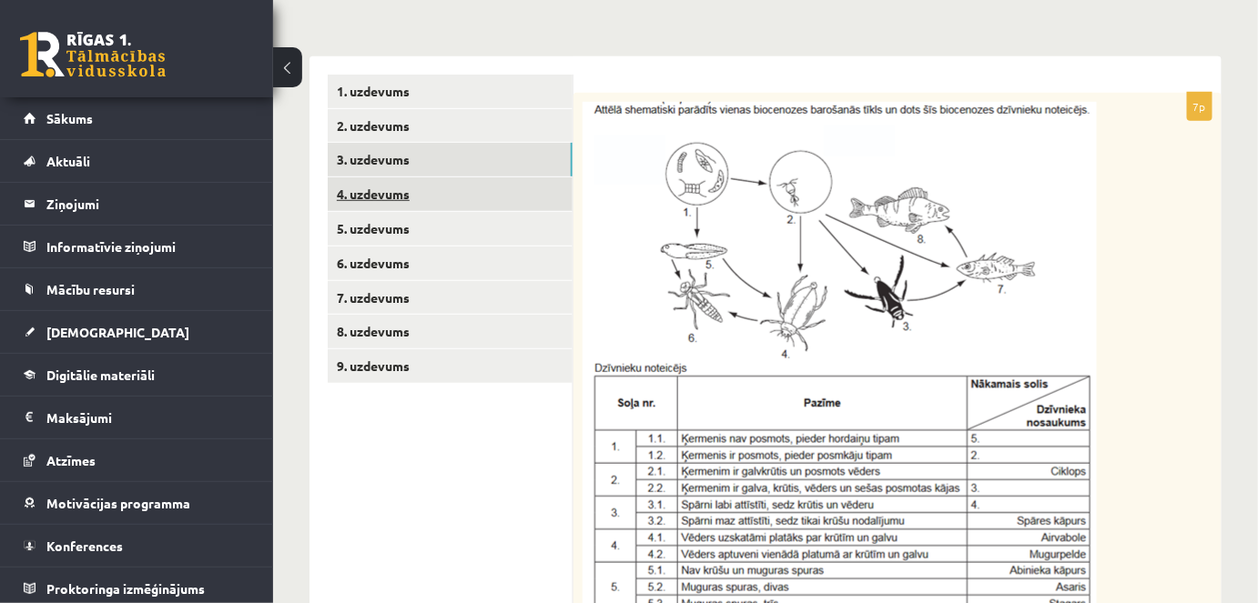
click at [470, 191] on link "4. uzdevums" at bounding box center [450, 194] width 245 height 34
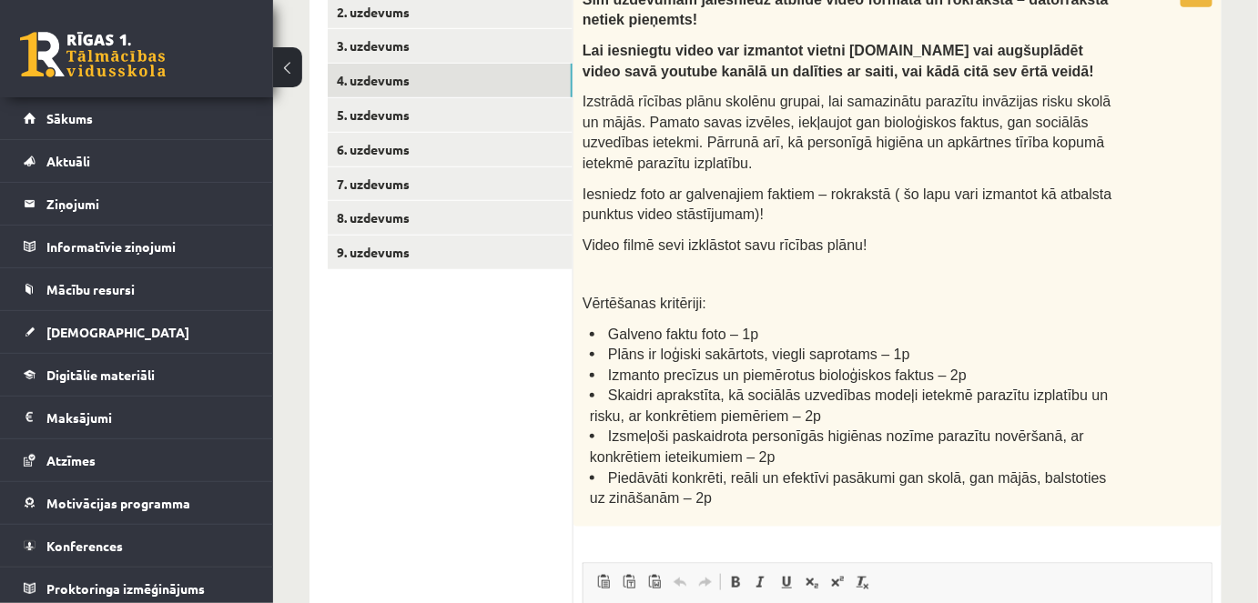
scroll to position [257, 0]
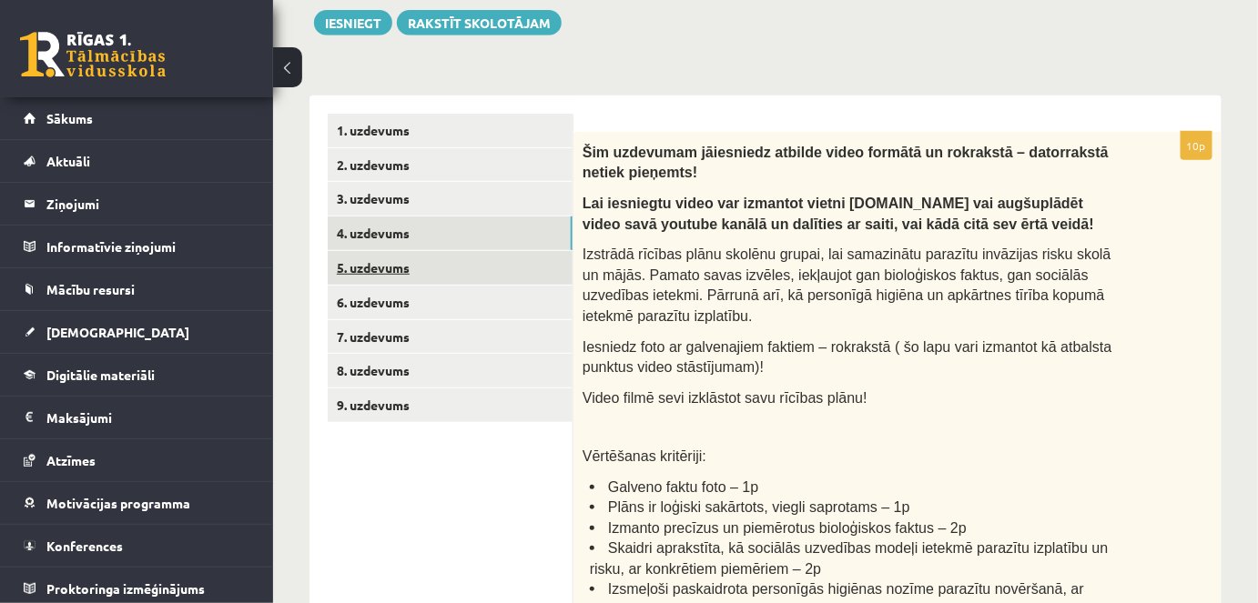
click at [353, 275] on link "5. uzdevums" at bounding box center [450, 268] width 245 height 34
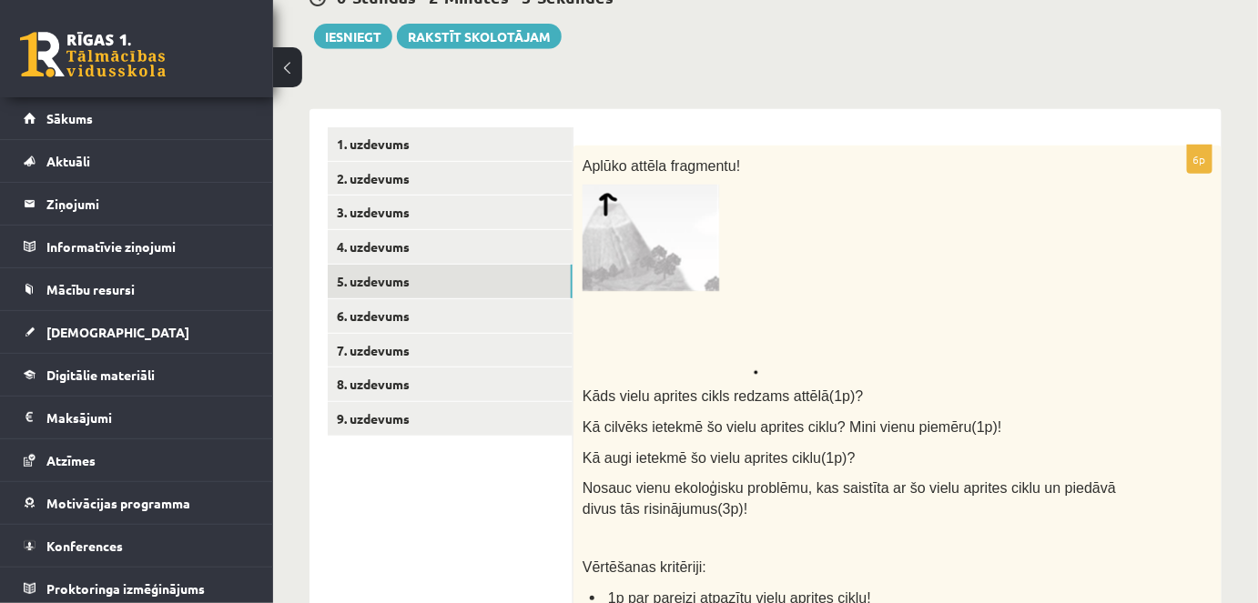
scroll to position [248, 0]
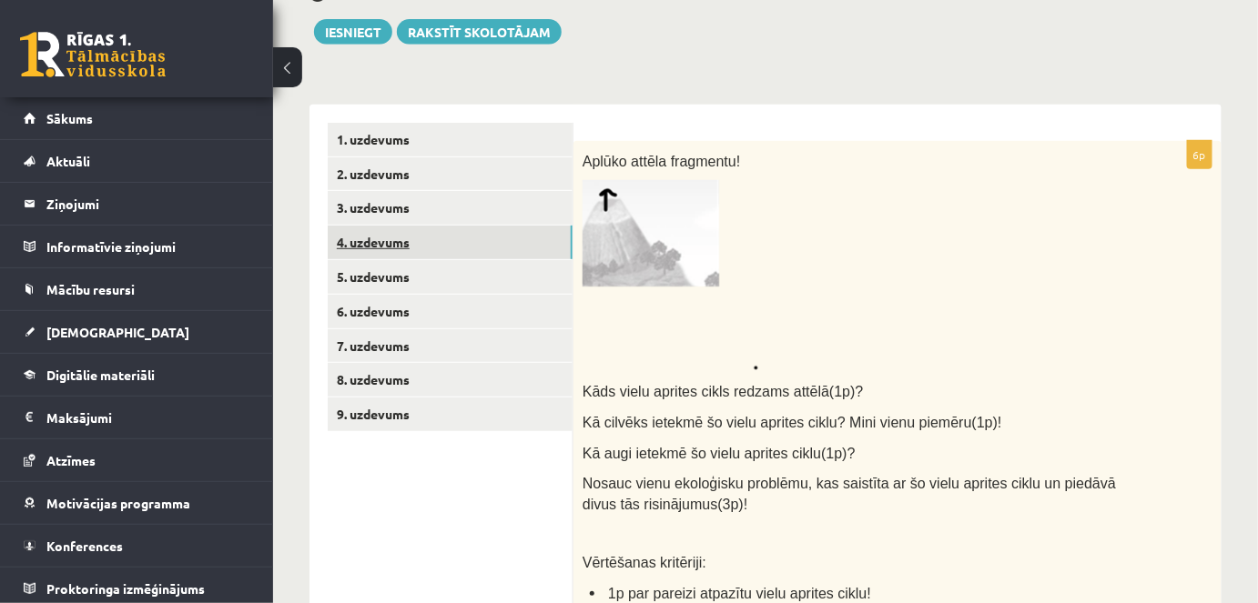
click at [434, 254] on link "4. uzdevums" at bounding box center [450, 243] width 245 height 34
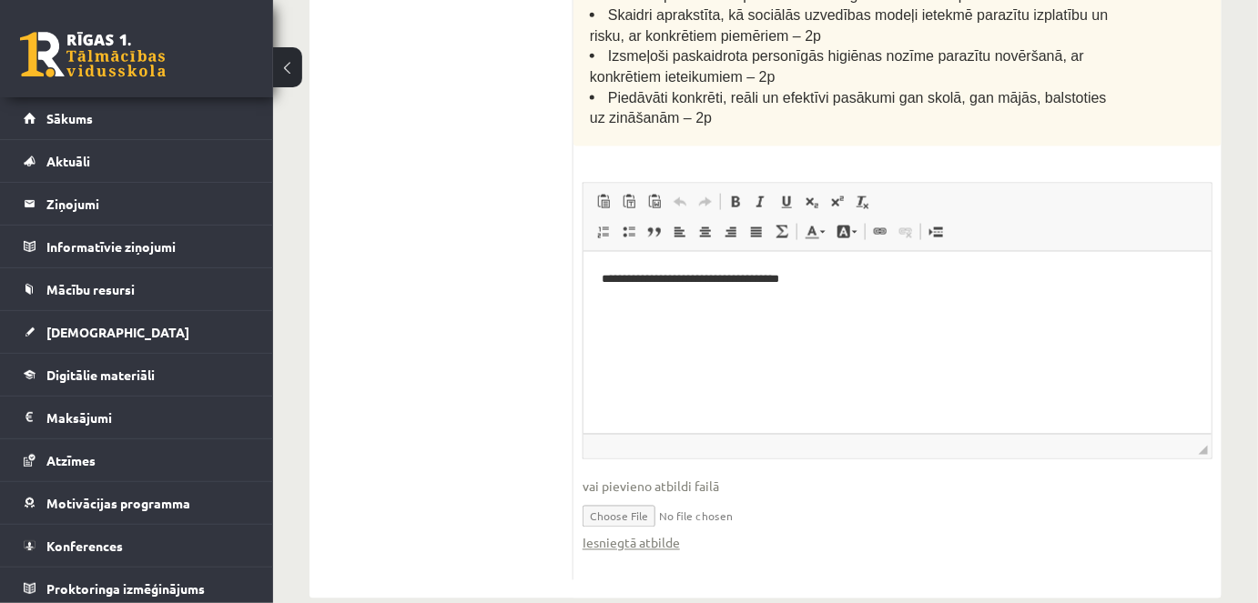
scroll to position [791, 0]
click at [759, 278] on p "**********" at bounding box center [897, 277] width 592 height 19
click at [816, 278] on p "**********" at bounding box center [897, 277] width 592 height 19
click at [890, 275] on p "**********" at bounding box center [897, 277] width 592 height 19
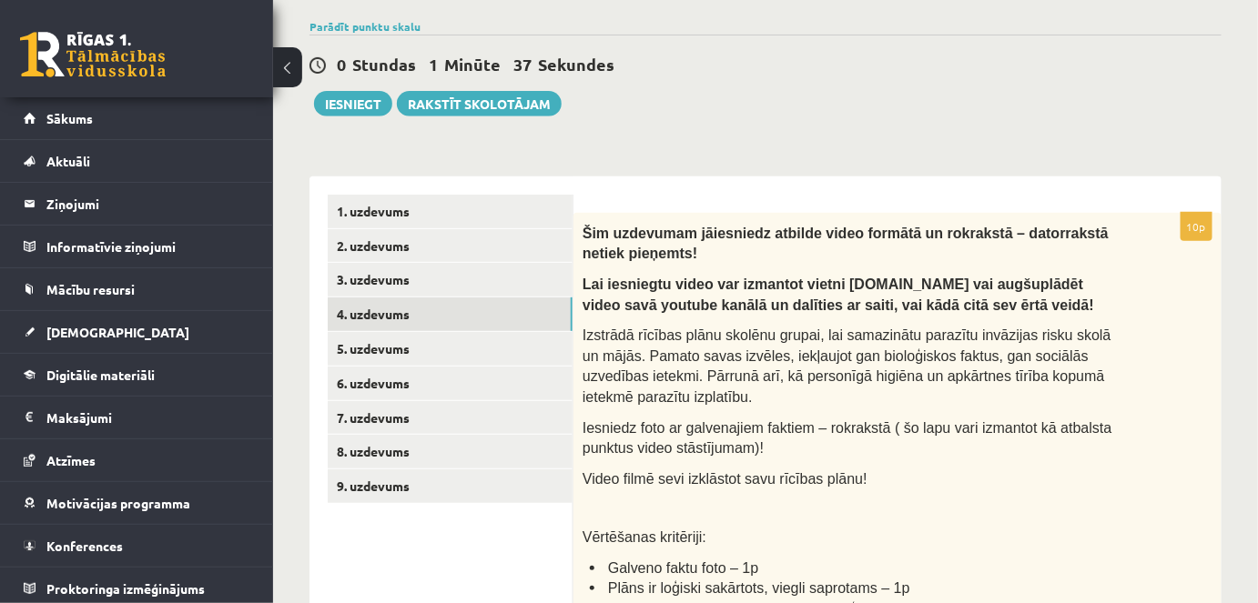
scroll to position [172, 0]
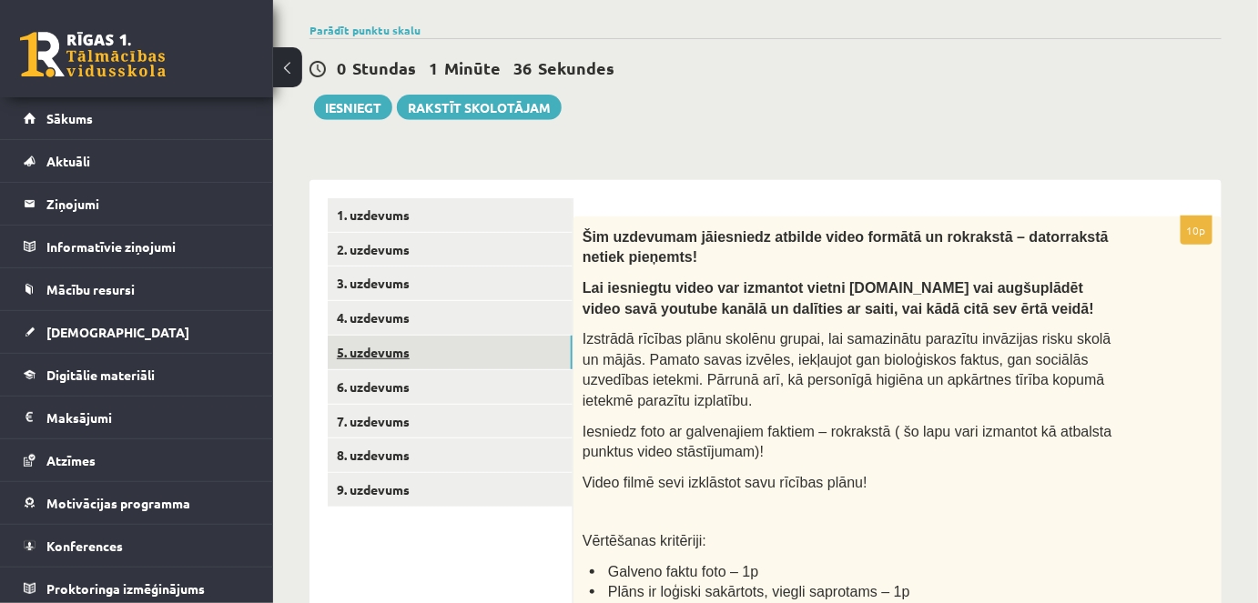
click at [410, 350] on link "5. uzdevums" at bounding box center [450, 353] width 245 height 34
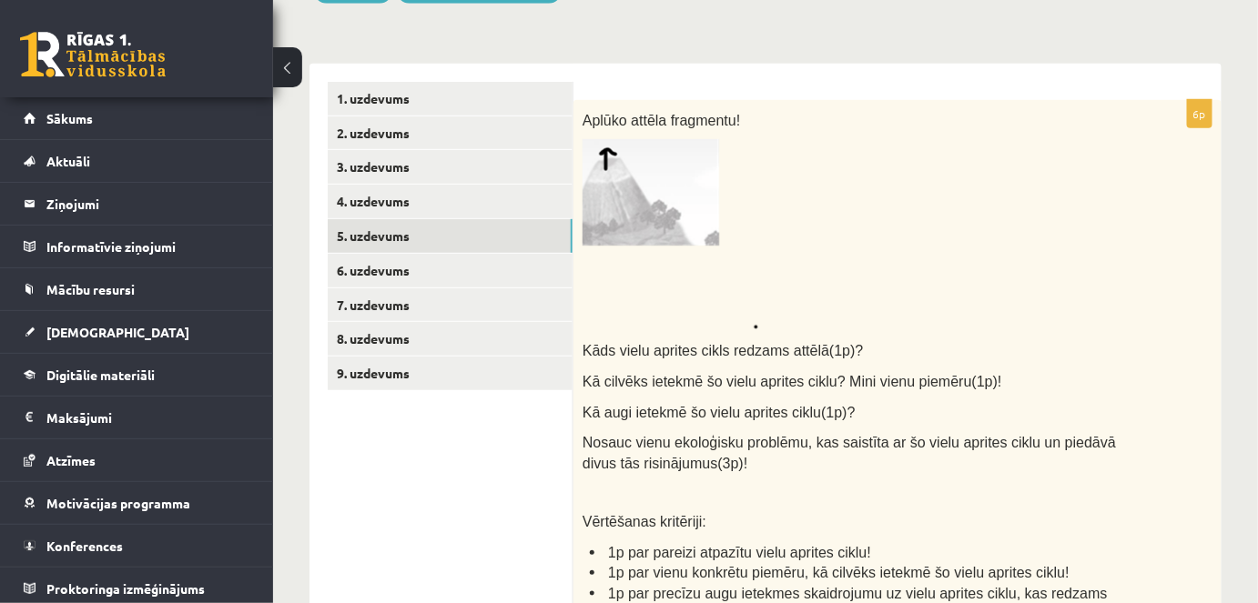
scroll to position [286, 0]
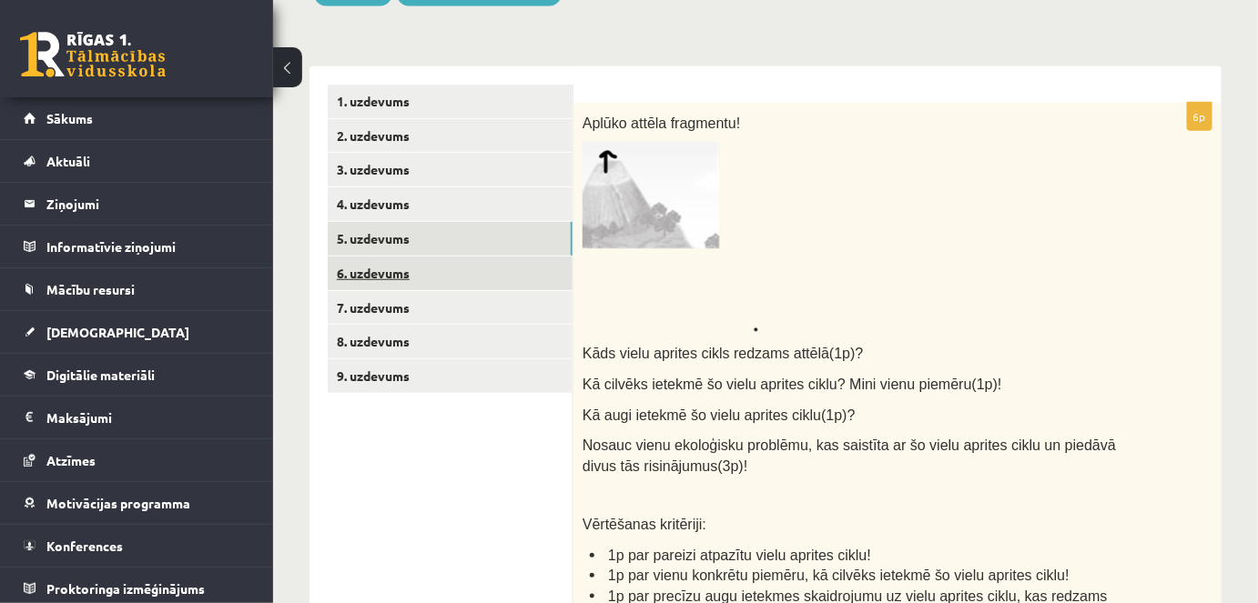
click at [462, 262] on link "6. uzdevums" at bounding box center [450, 274] width 245 height 34
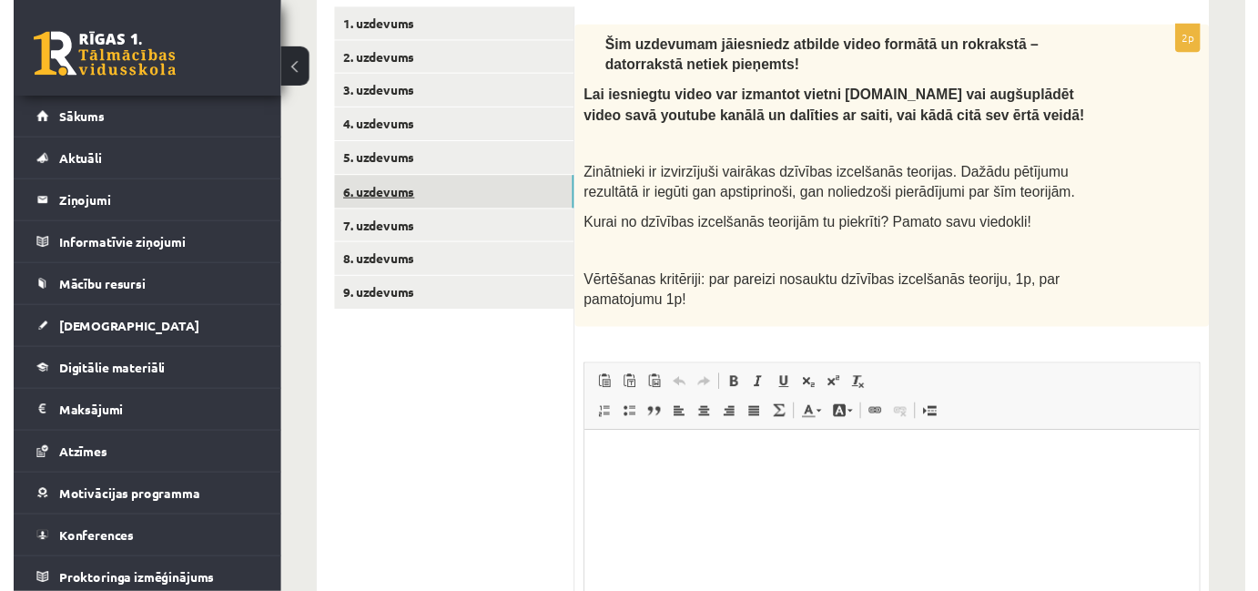
scroll to position [359, 0]
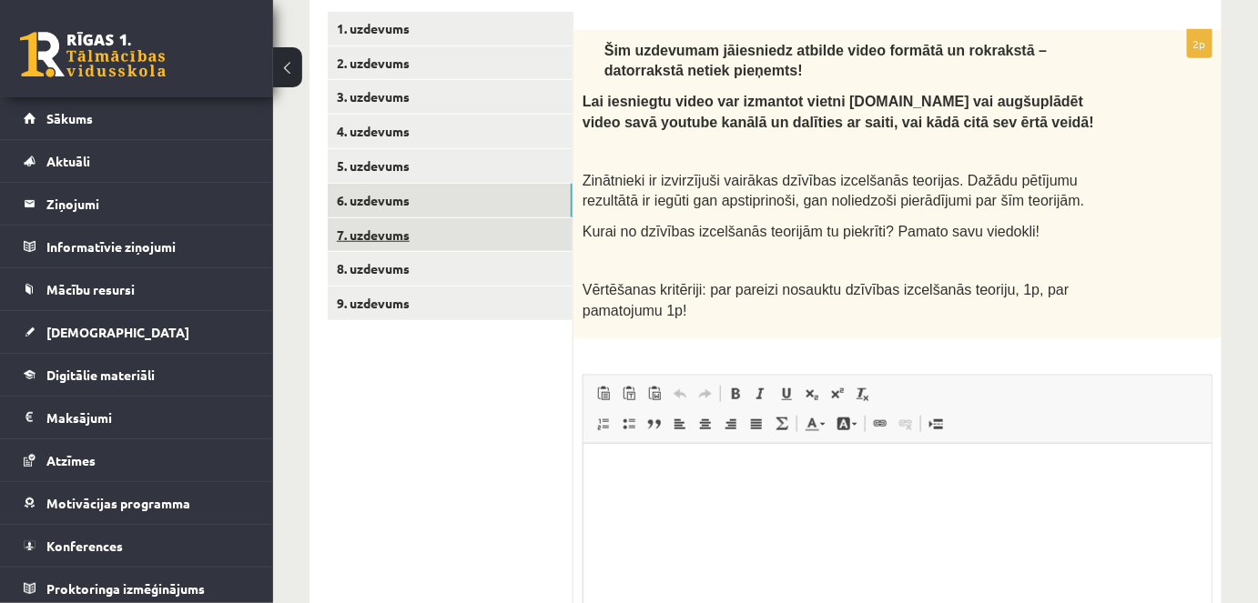
click at [405, 239] on link "7. uzdevums" at bounding box center [450, 235] width 245 height 34
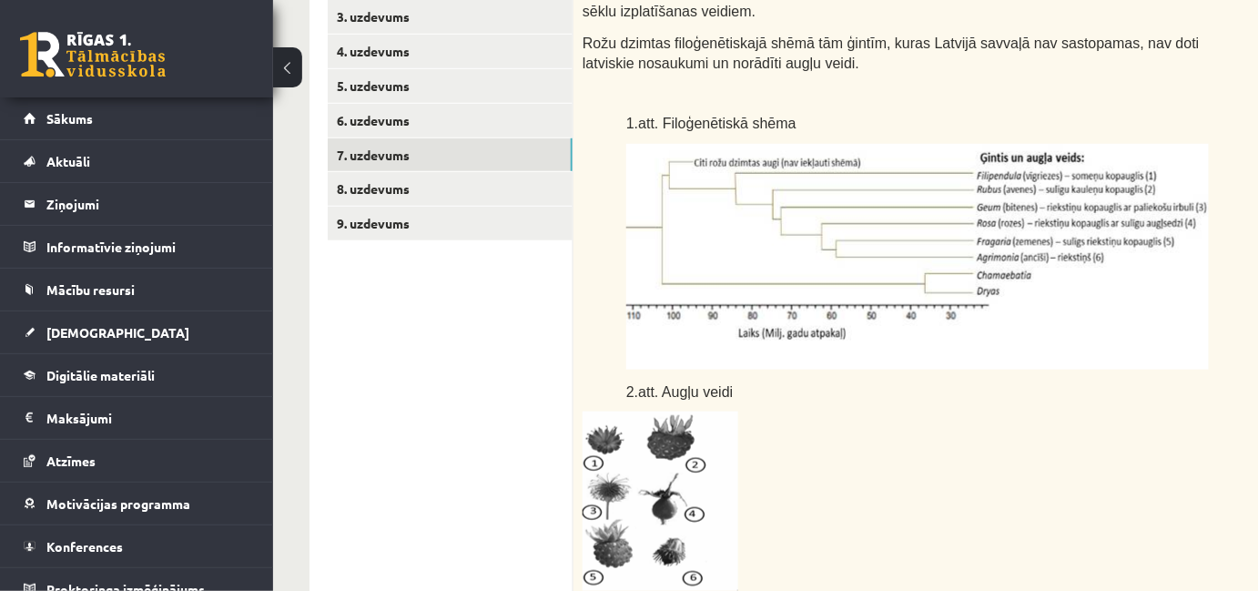
scroll to position [409, 0]
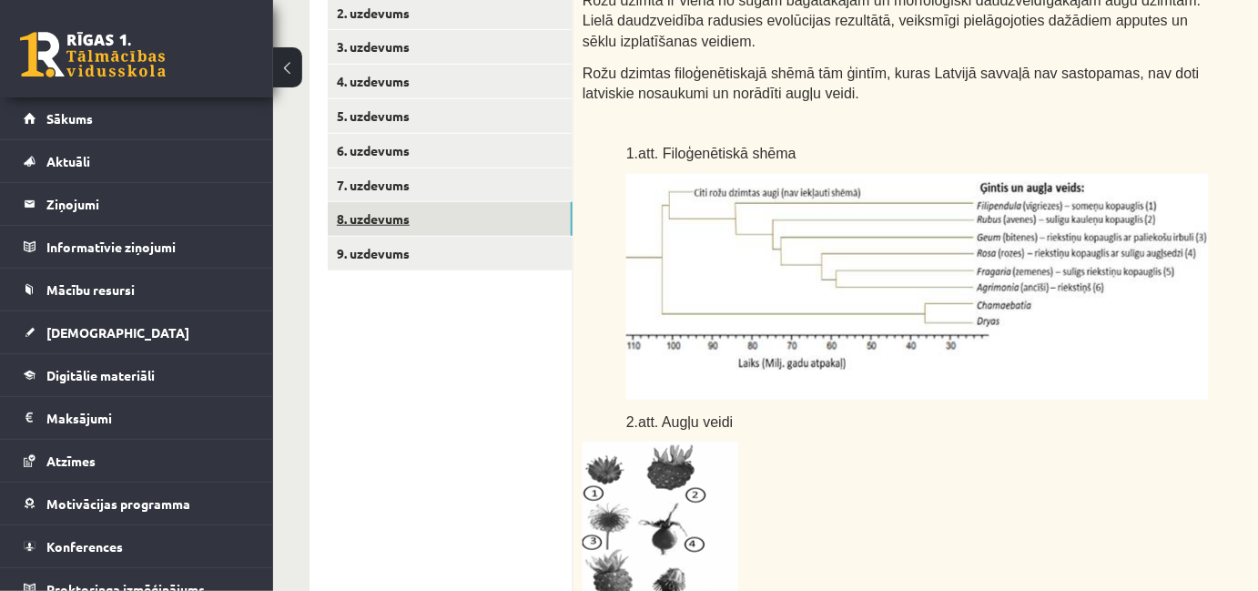
click at [420, 217] on link "8. uzdevums" at bounding box center [450, 219] width 245 height 34
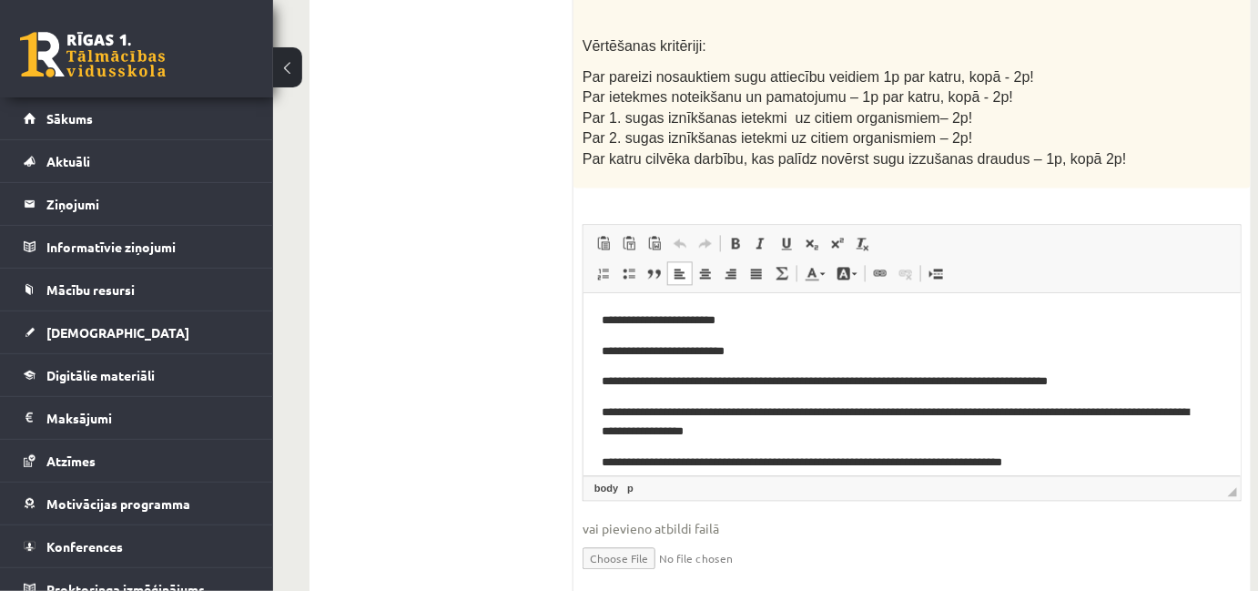
scroll to position [176, 0]
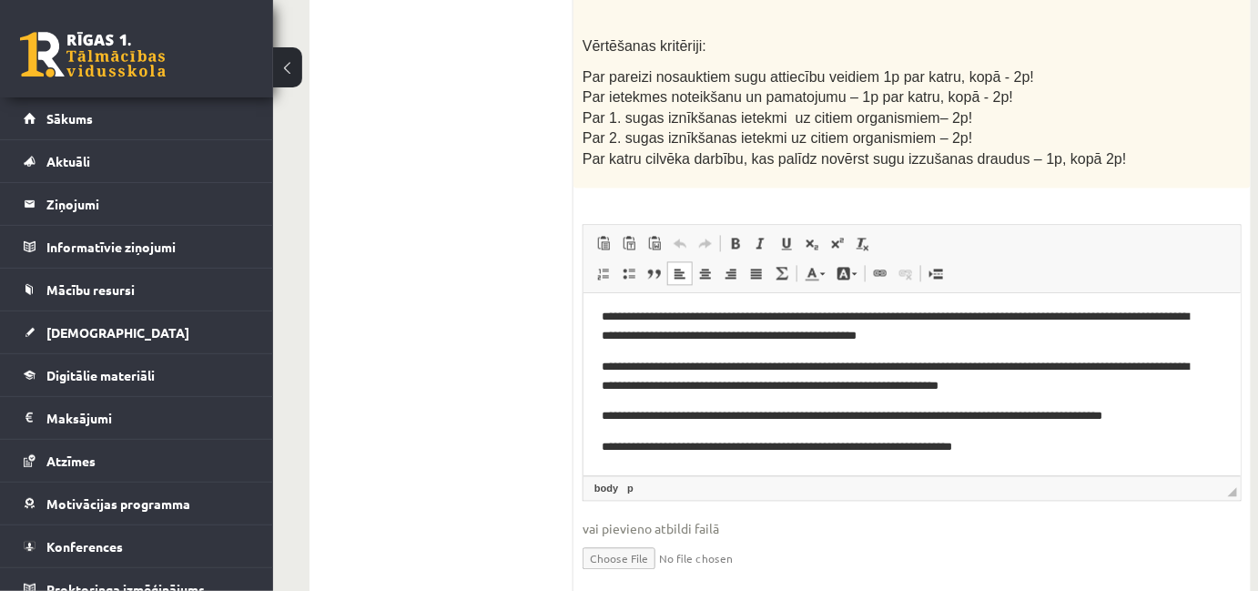
drag, startPoint x: 1237, startPoint y: 374, endPoint x: 1844, endPoint y: 784, distance: 732.7
click at [1132, 457] on html "**********" at bounding box center [910, 295] width 657 height 358
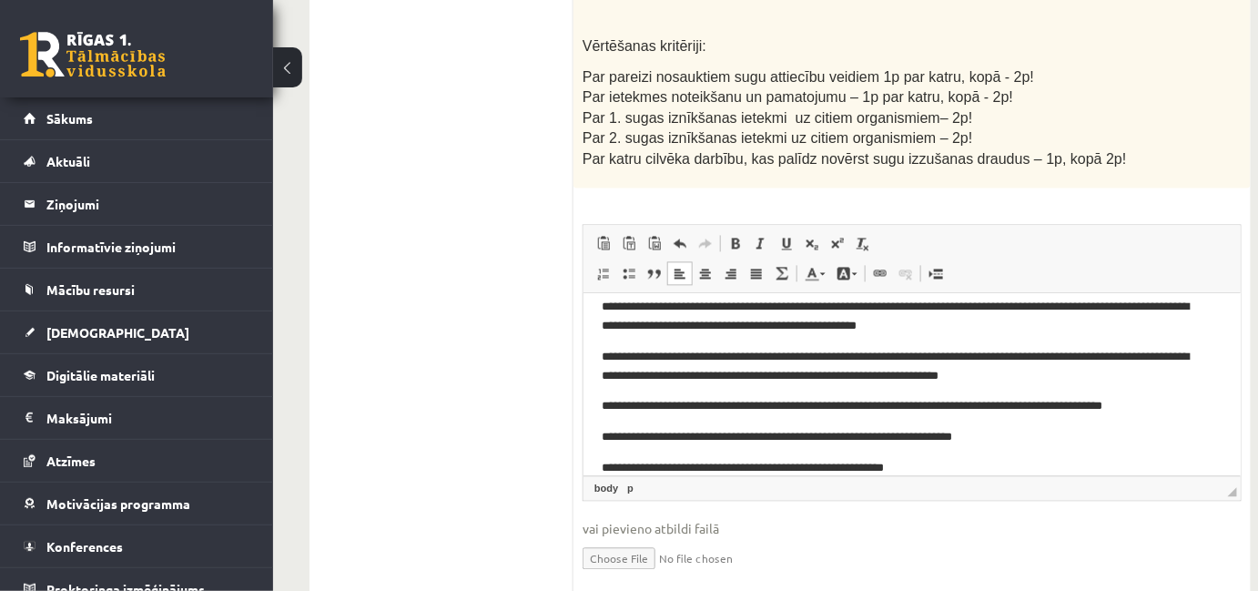
click at [612, 468] on p "**********" at bounding box center [905, 467] width 609 height 19
click at [824, 468] on p "**********" at bounding box center [905, 467] width 609 height 19
click at [1031, 471] on p "**********" at bounding box center [905, 467] width 609 height 19
click at [954, 464] on p "**********" at bounding box center [905, 467] width 609 height 19
click at [1040, 465] on p "**********" at bounding box center [905, 467] width 609 height 19
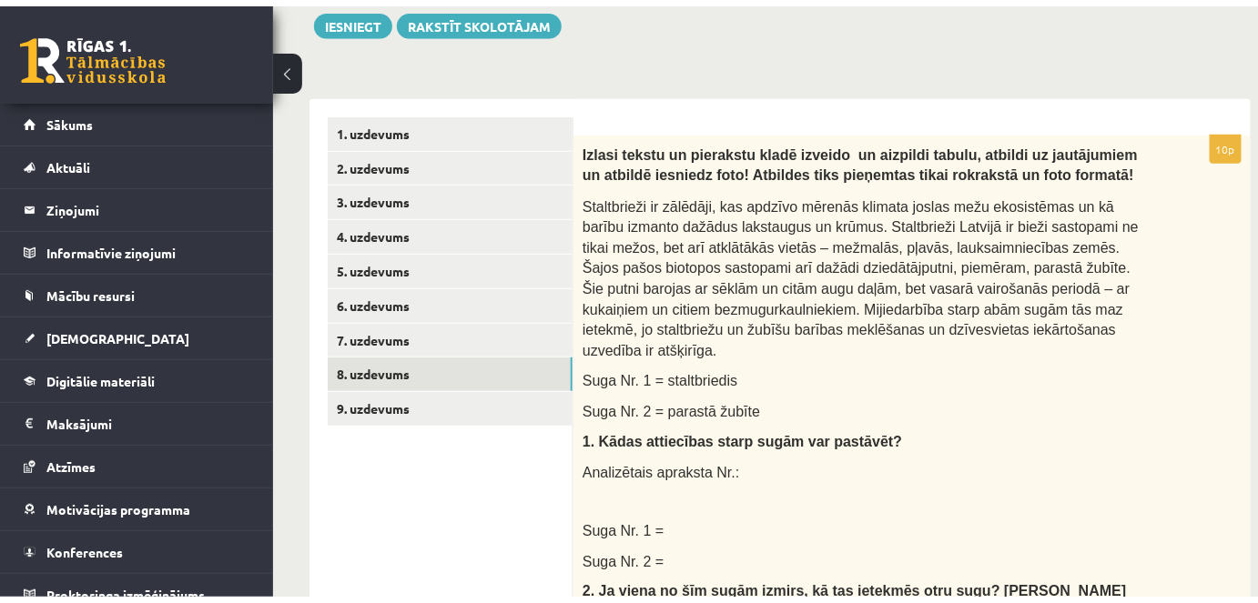
scroll to position [197, 0]
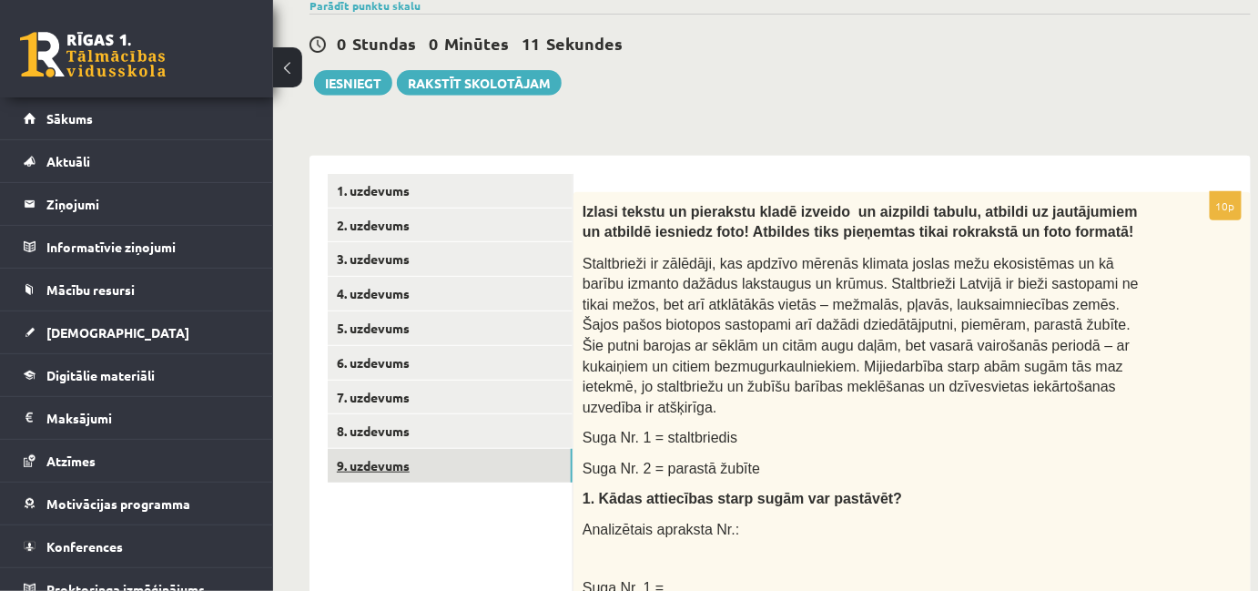
click at [384, 461] on link "9. uzdevums" at bounding box center [450, 466] width 245 height 34
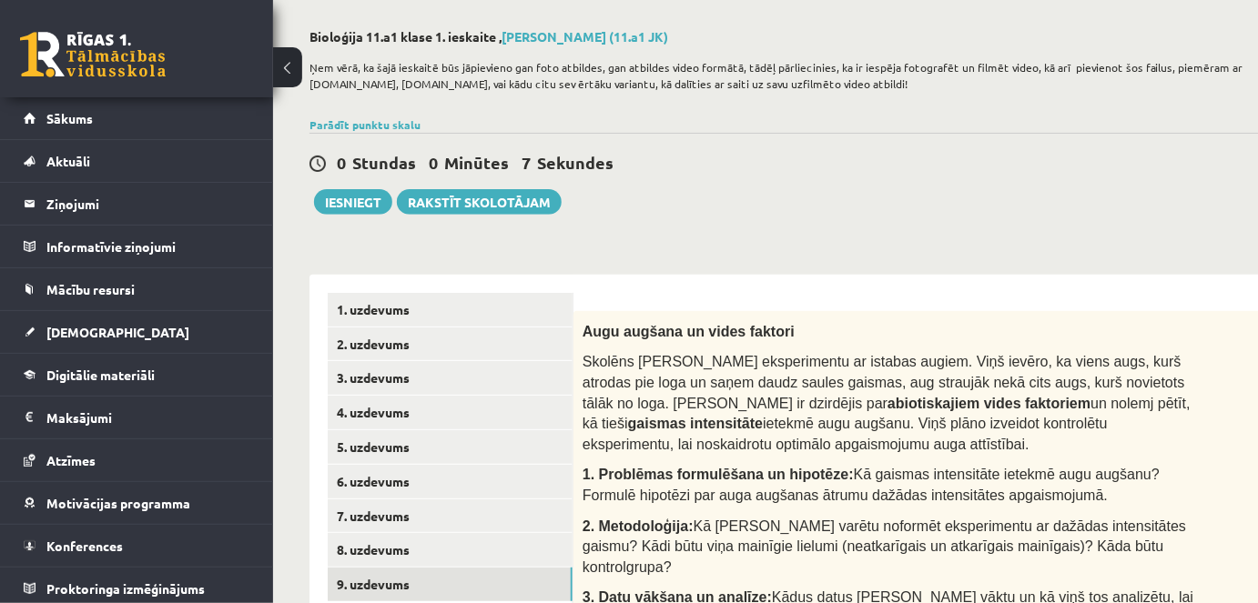
scroll to position [75, 0]
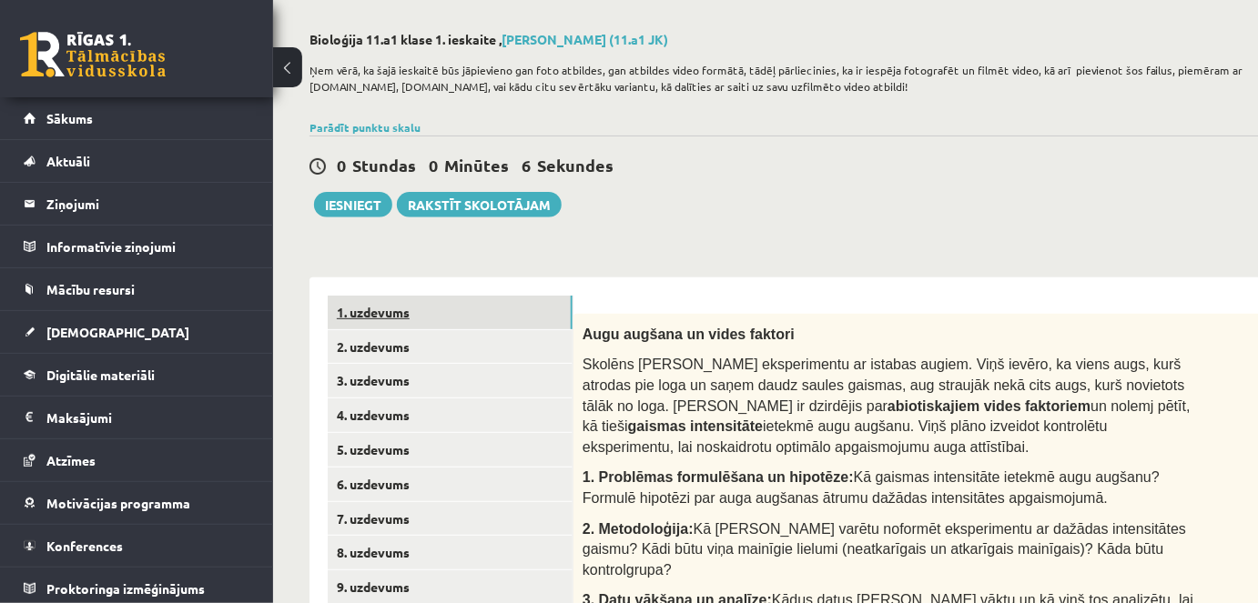
click at [440, 328] on link "1. uzdevums" at bounding box center [450, 313] width 245 height 34
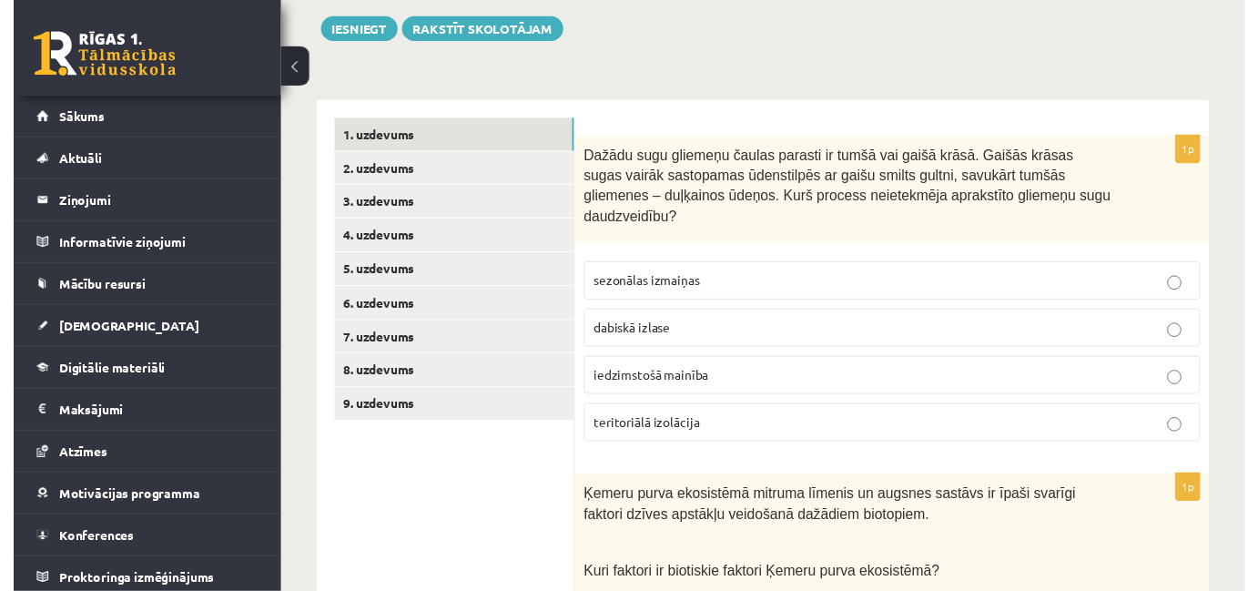
scroll to position [231, 0]
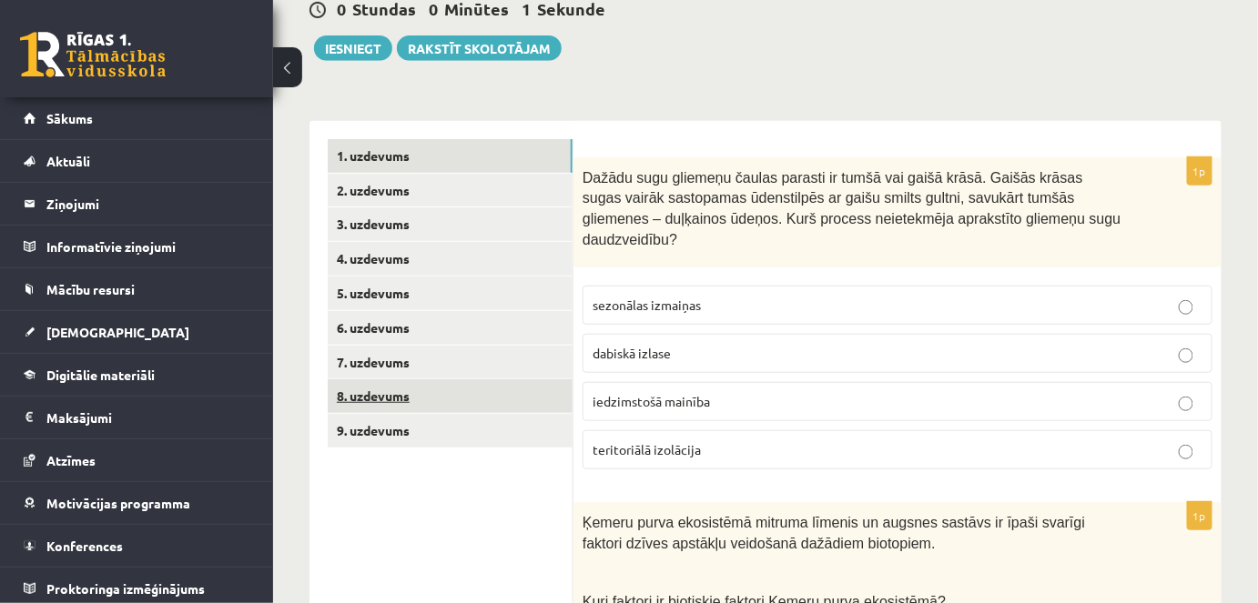
click at [476, 390] on link "8. uzdevums" at bounding box center [450, 396] width 245 height 34
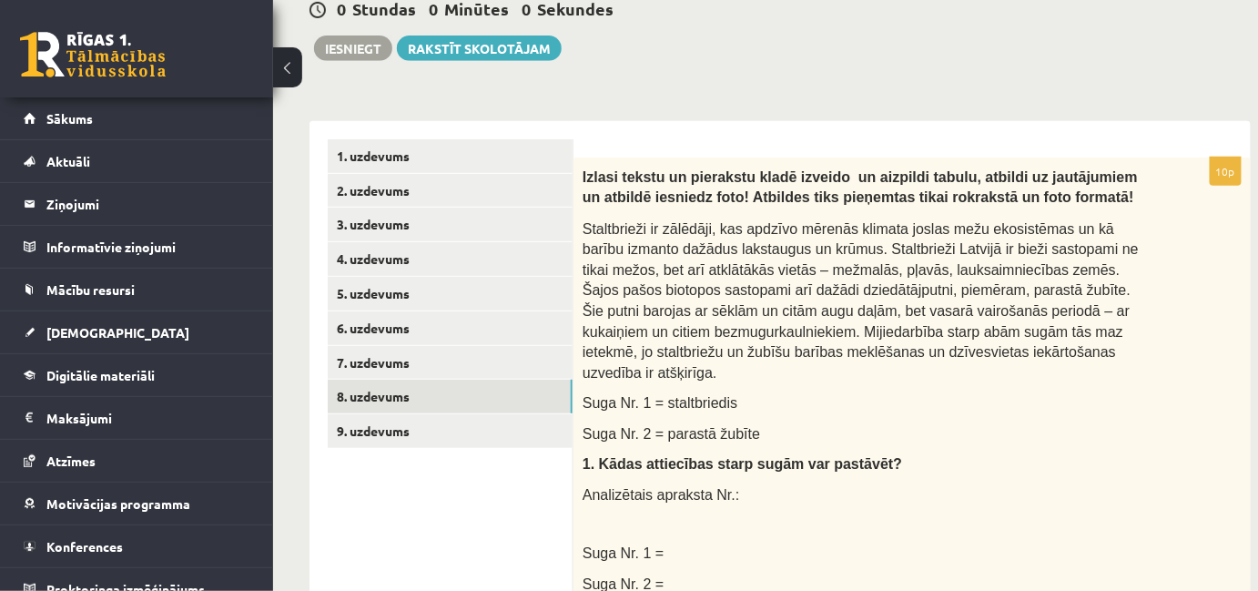
scroll to position [0, 0]
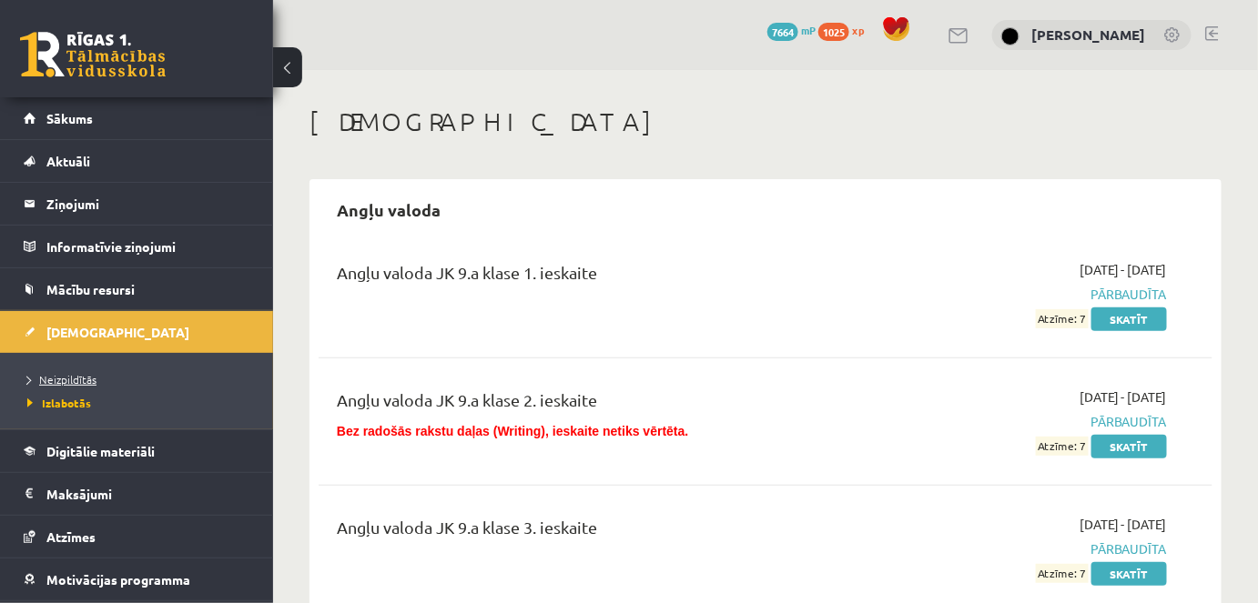
click at [76, 382] on span "Neizpildītās" at bounding box center [61, 379] width 69 height 15
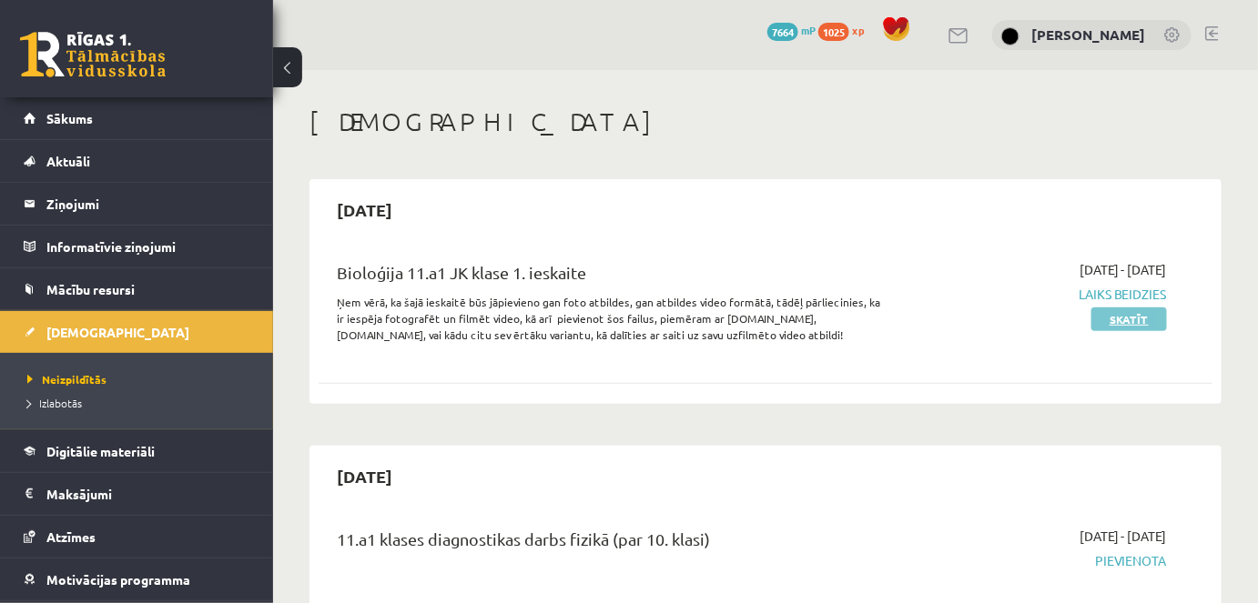
click at [1136, 320] on link "Skatīt" at bounding box center [1129, 320] width 76 height 24
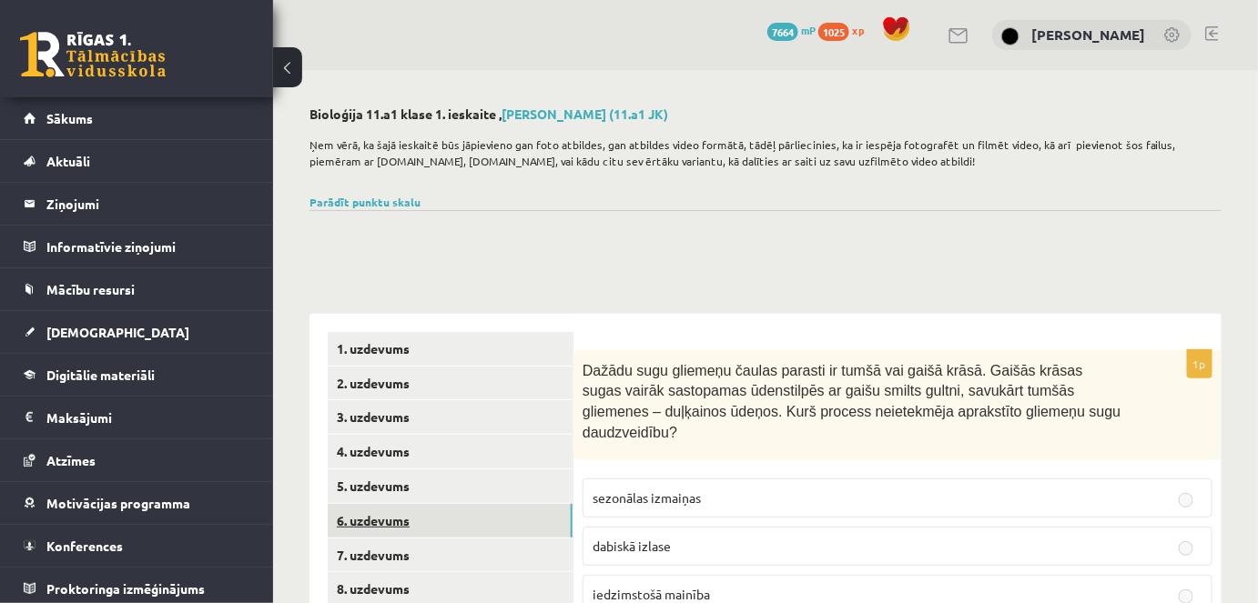
click at [400, 523] on link "6. uzdevums" at bounding box center [450, 521] width 245 height 34
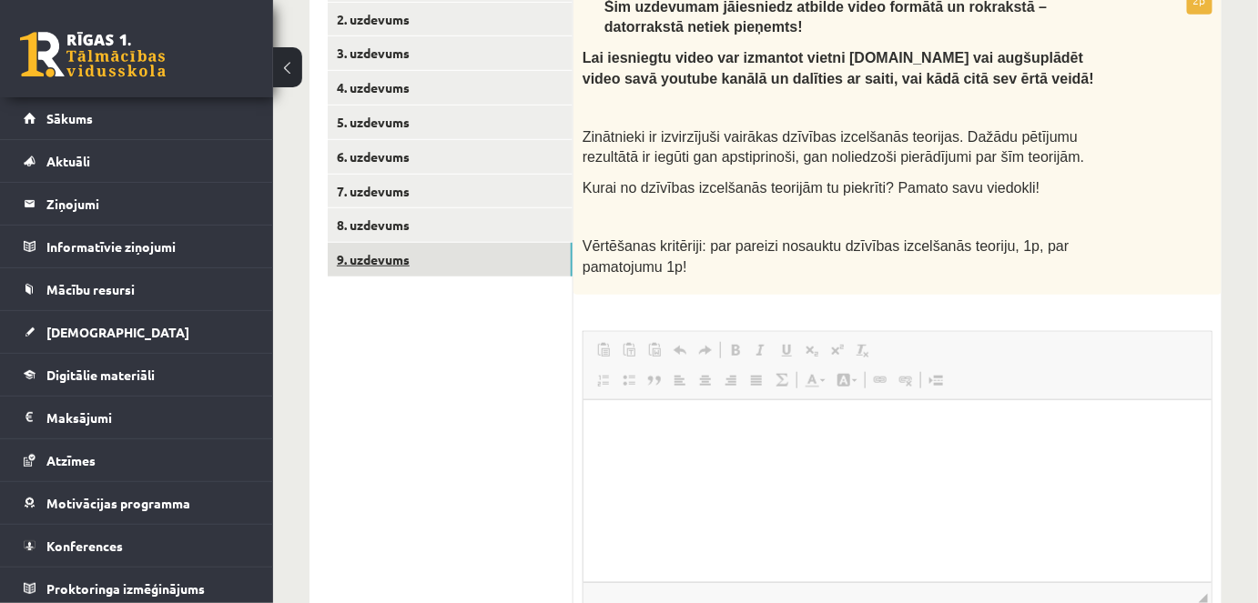
click at [430, 261] on link "9. uzdevums" at bounding box center [450, 260] width 245 height 34
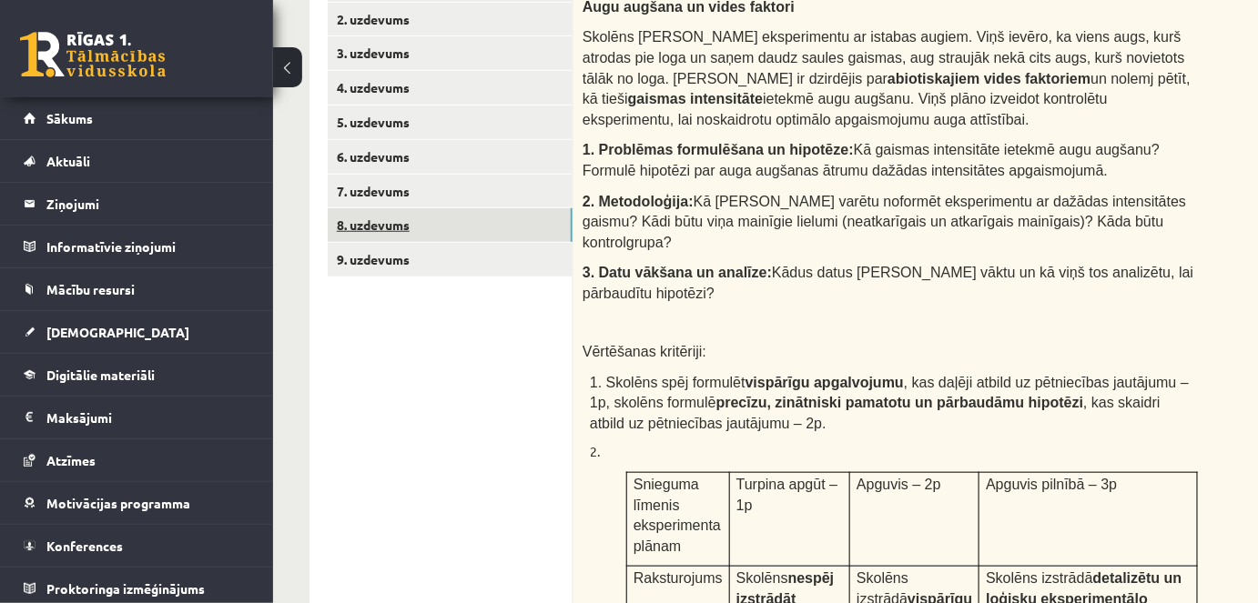
click at [406, 233] on link "8. uzdevums" at bounding box center [450, 225] width 245 height 34
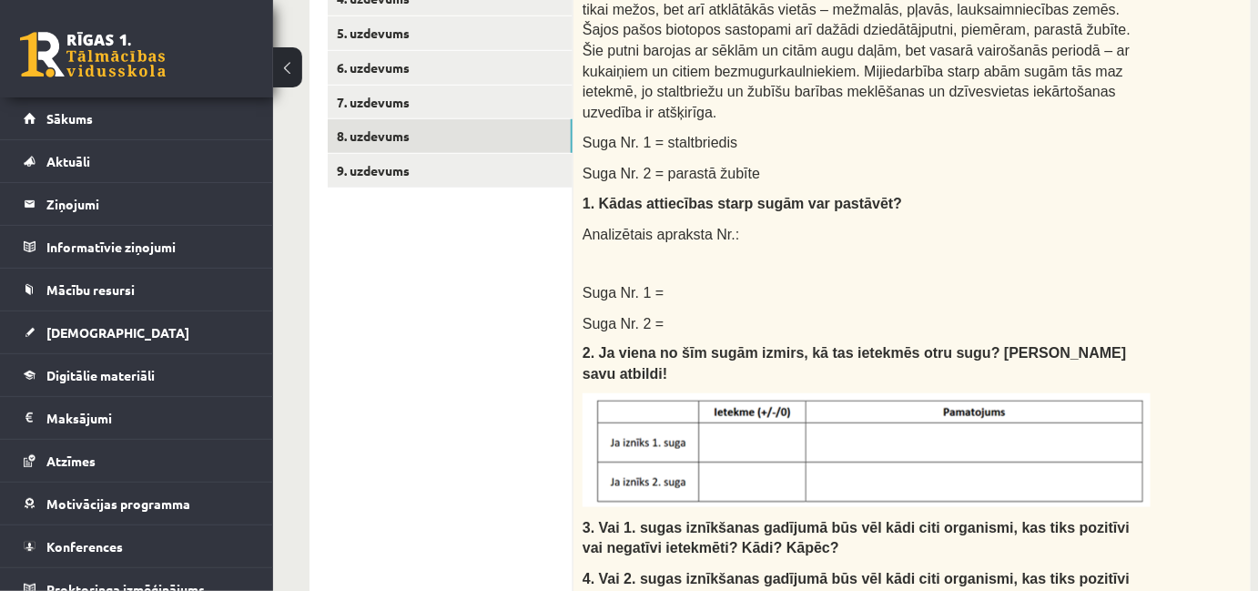
scroll to position [503, 0]
